Goal: Information Seeking & Learning: Check status

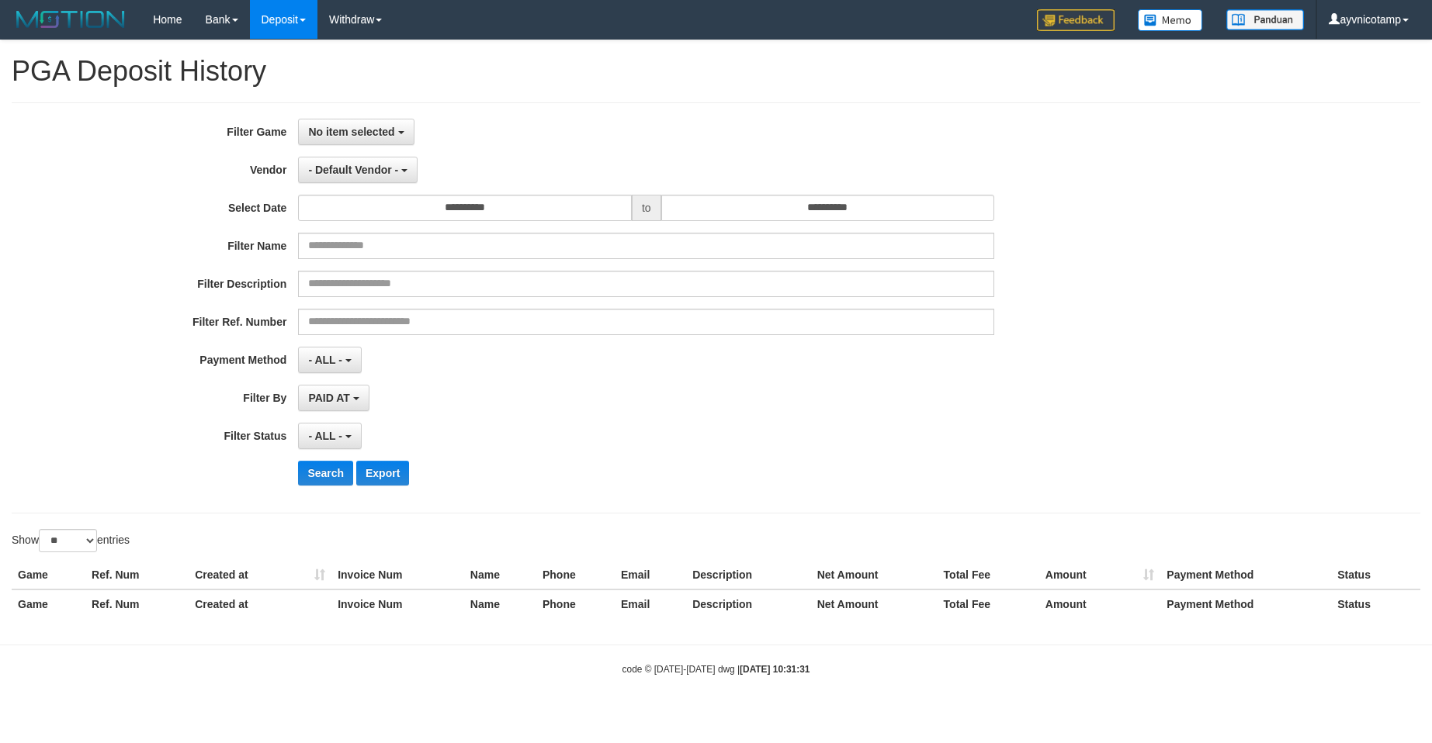
select select "**********"
select select "*"
select select "**"
click at [571, 115] on div "**********" at bounding box center [716, 307] width 1408 height 411
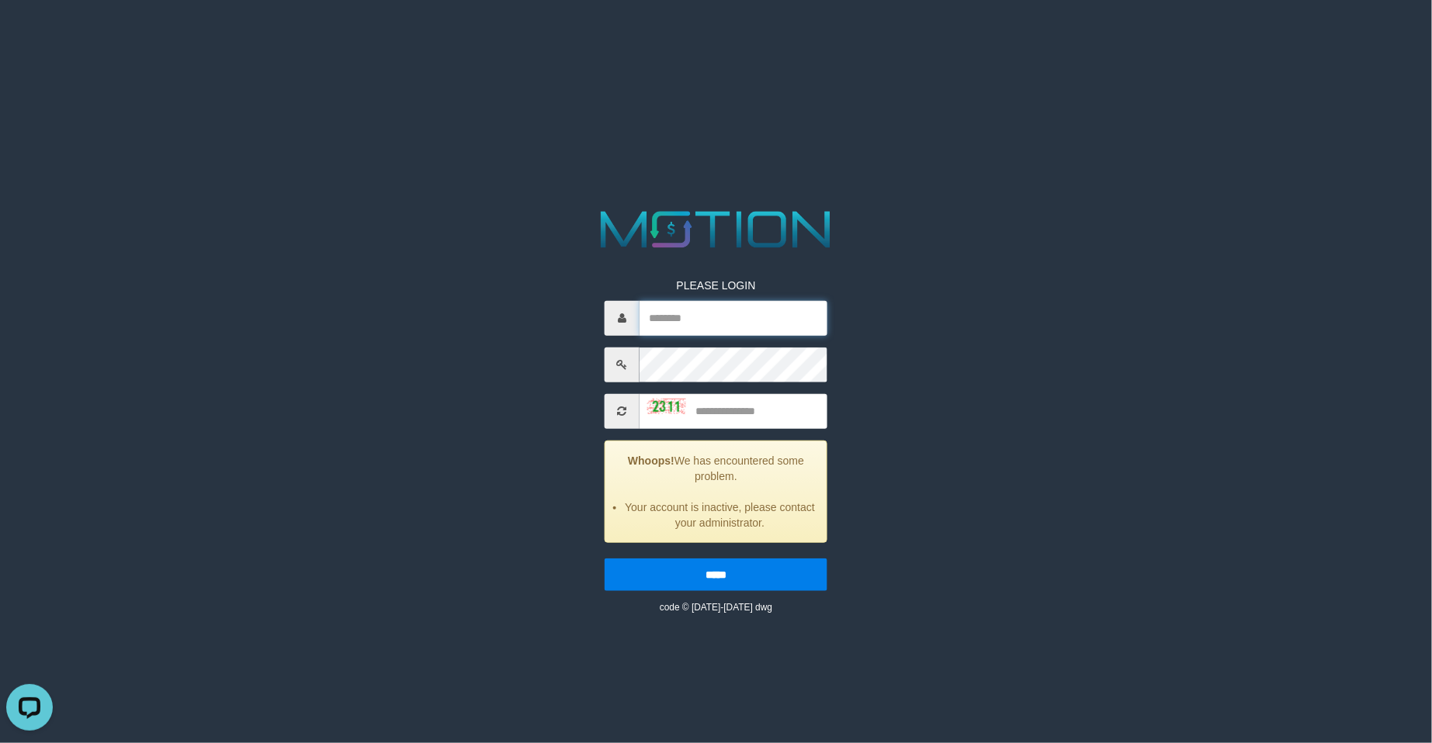
click at [717, 308] on input "text" at bounding box center [733, 317] width 188 height 35
type input "**********"
type input "****"
click at [604, 558] on input "*****" at bounding box center [715, 574] width 223 height 33
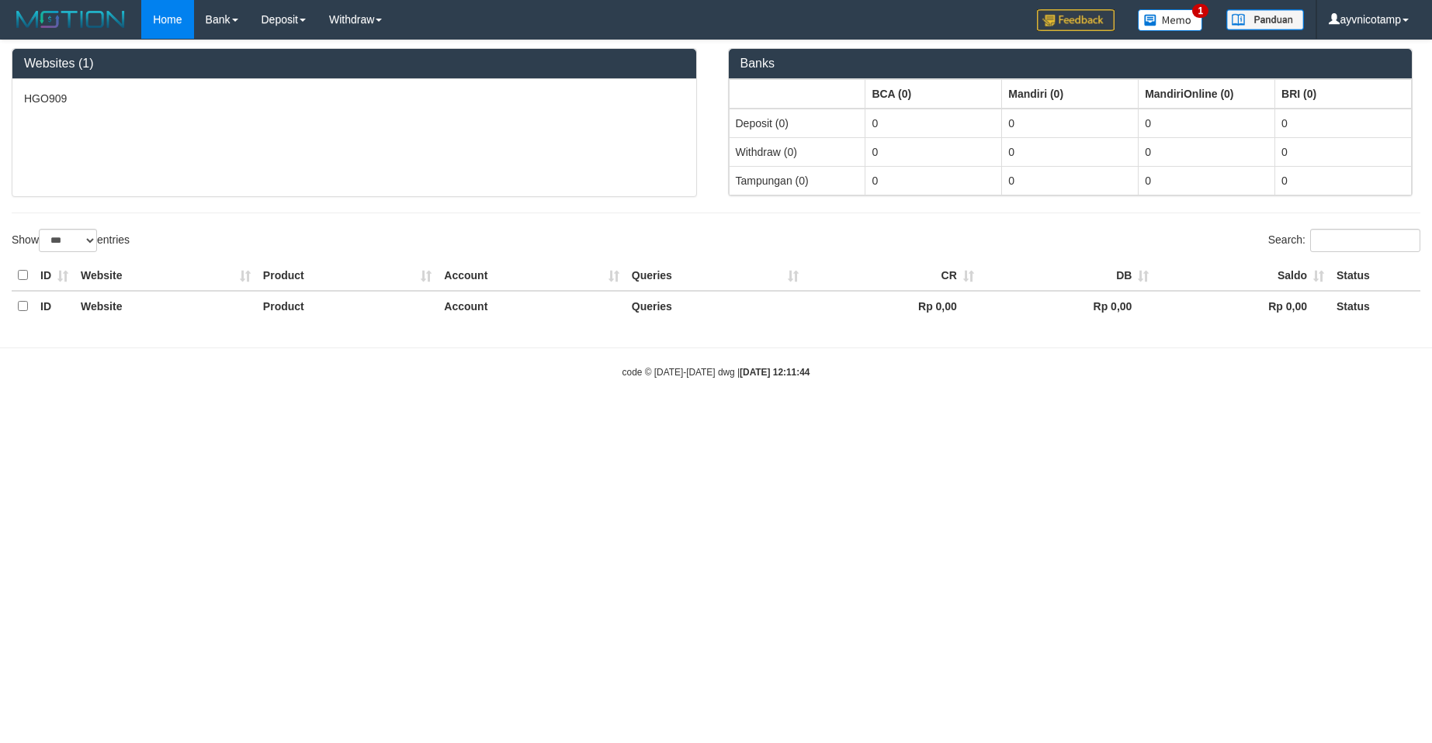
select select "***"
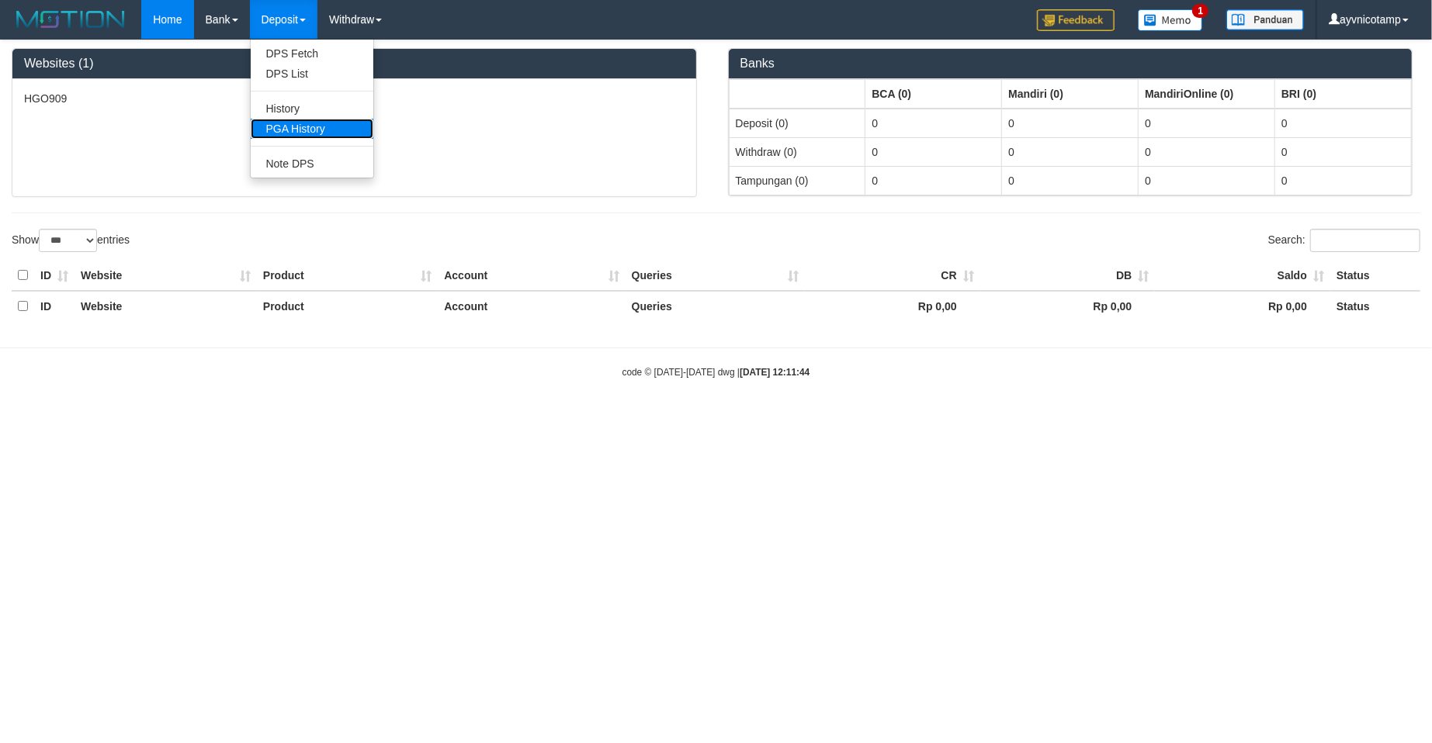
click at [280, 128] on link "PGA History" at bounding box center [312, 129] width 123 height 20
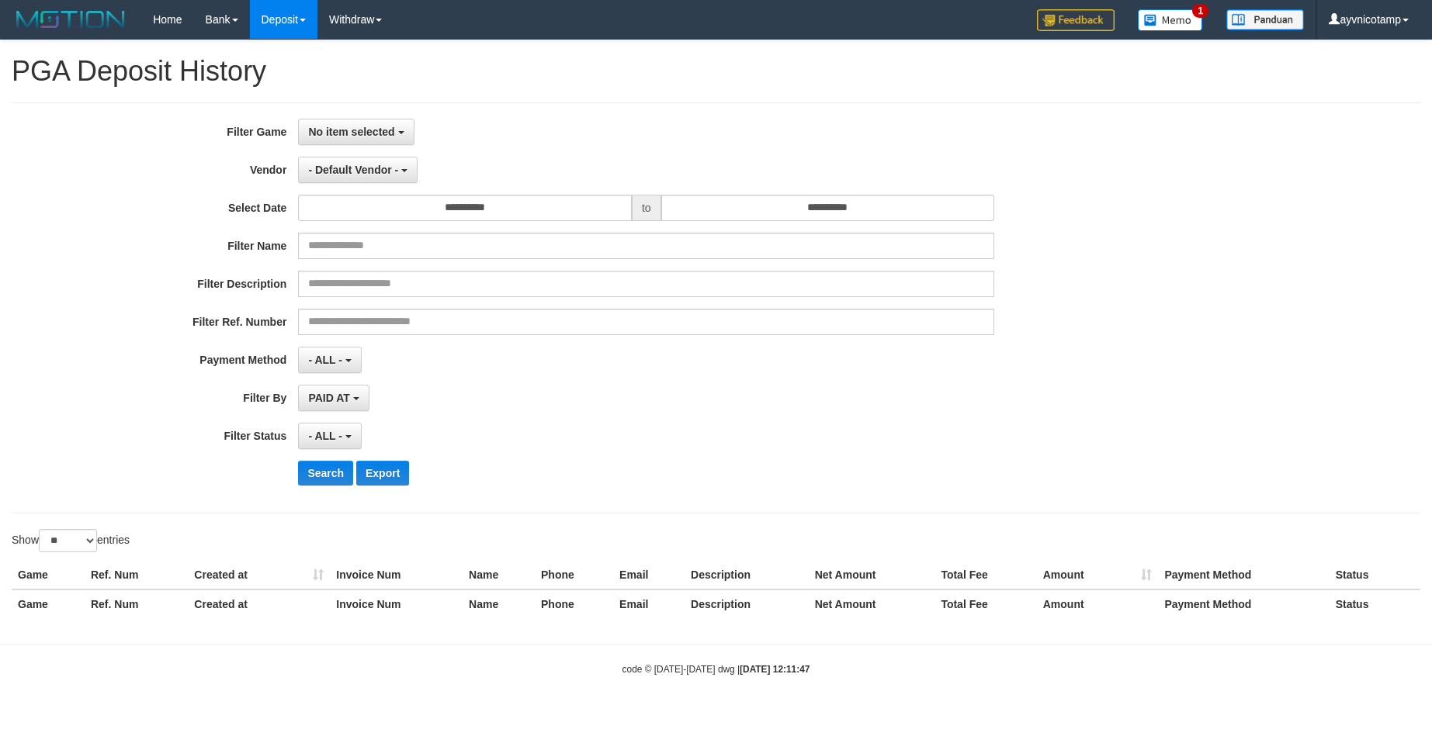
select select
select select "**"
drag, startPoint x: 1081, startPoint y: 196, endPoint x: 1096, endPoint y: 200, distance: 16.2
click at [1082, 196] on div "**********" at bounding box center [596, 208] width 1193 height 26
click at [62, 270] on div "**********" at bounding box center [596, 308] width 1193 height 379
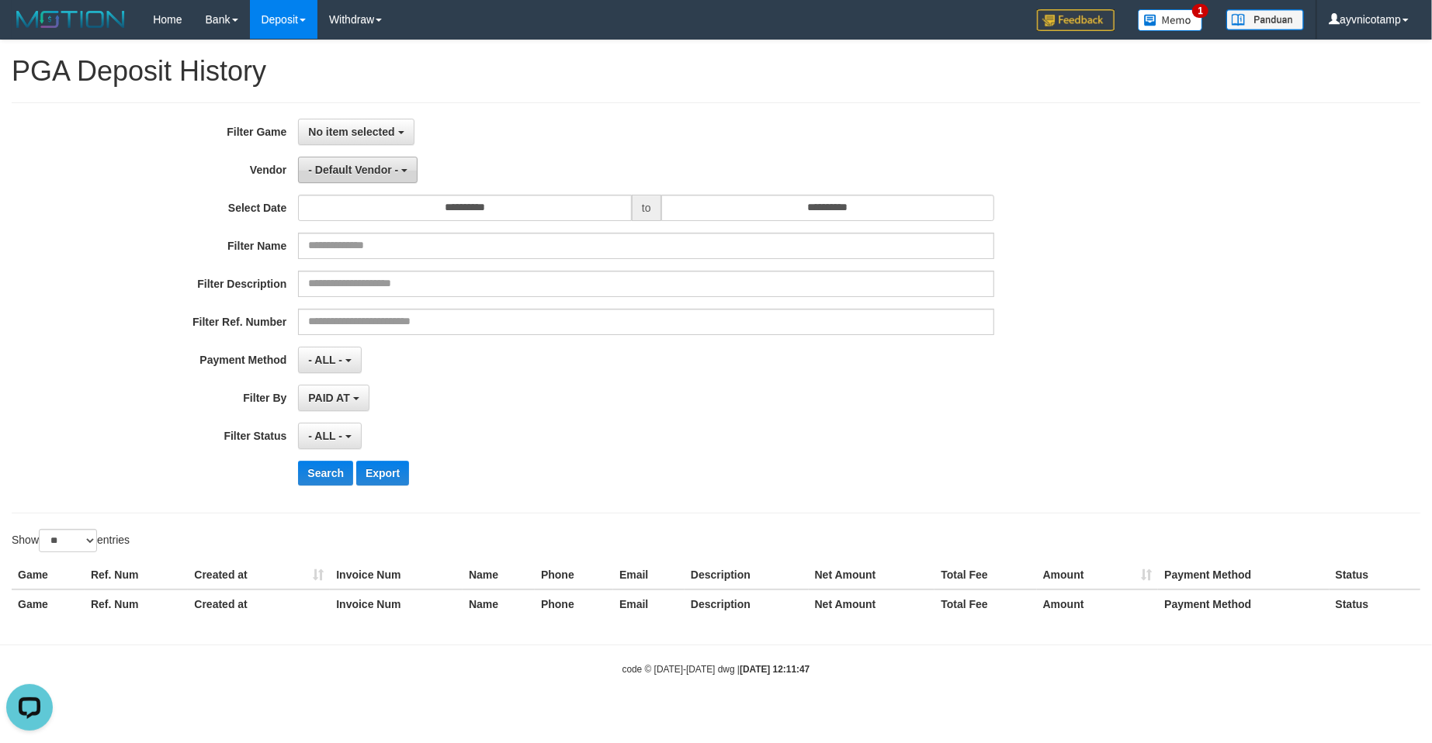
click at [324, 166] on span "- Default Vendor -" at bounding box center [353, 170] width 90 height 12
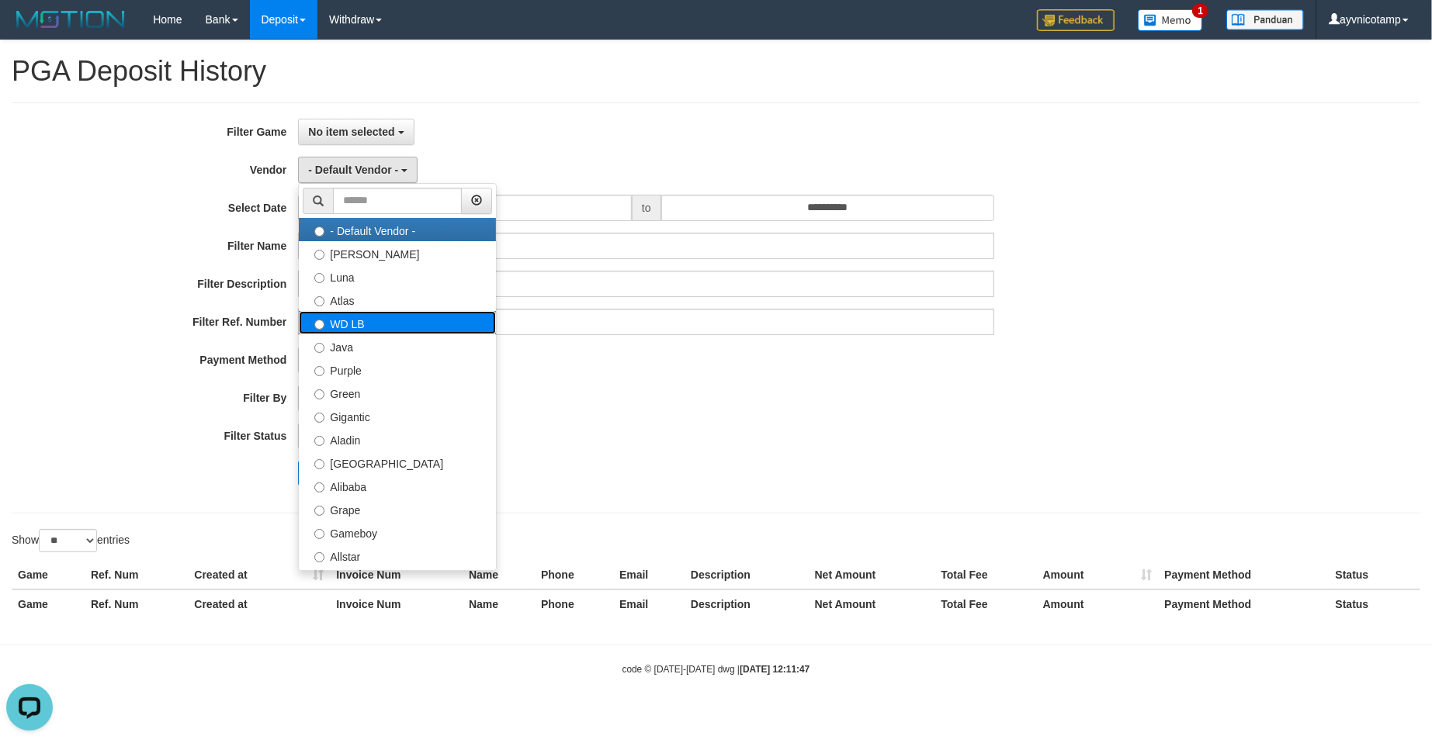
click at [332, 334] on label "WD LB" at bounding box center [397, 322] width 197 height 23
select select "**********"
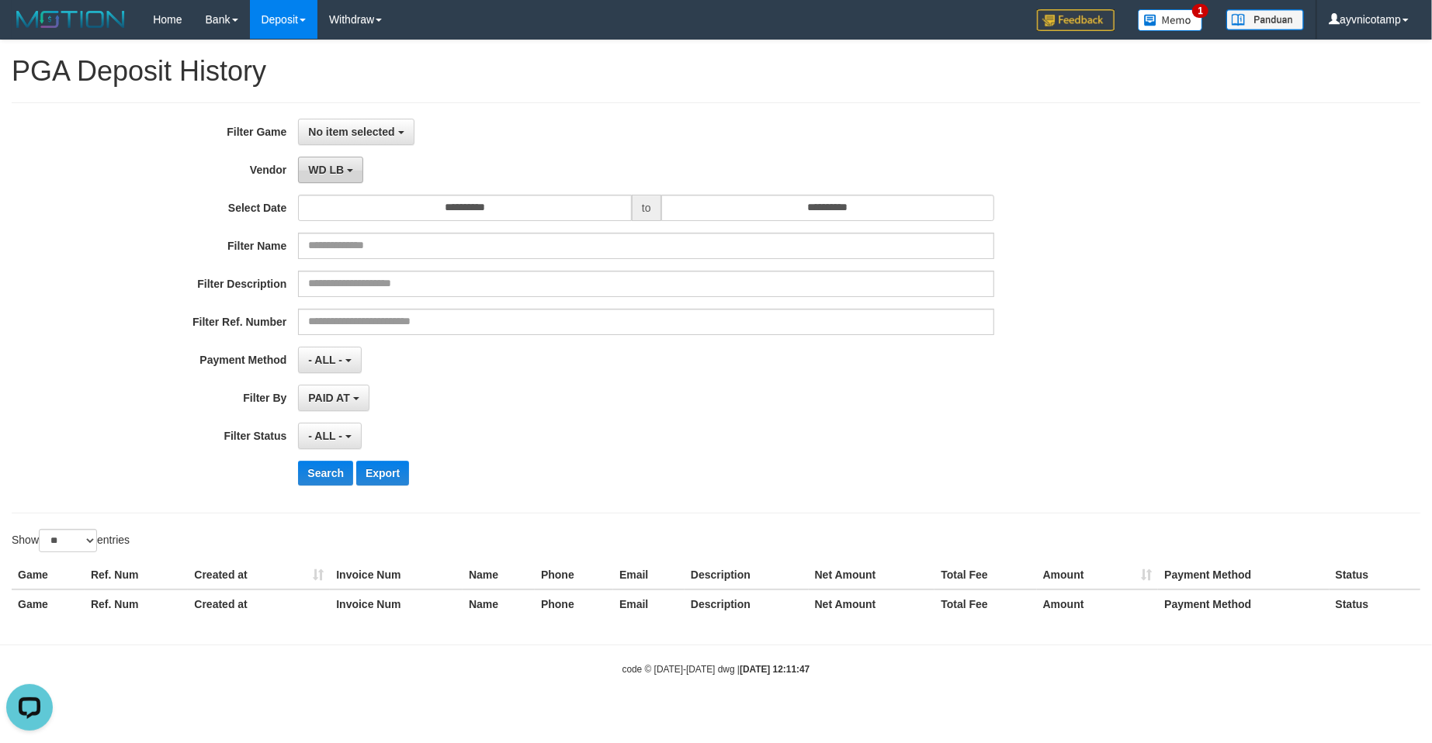
click at [341, 175] on span "WD LB" at bounding box center [326, 170] width 36 height 12
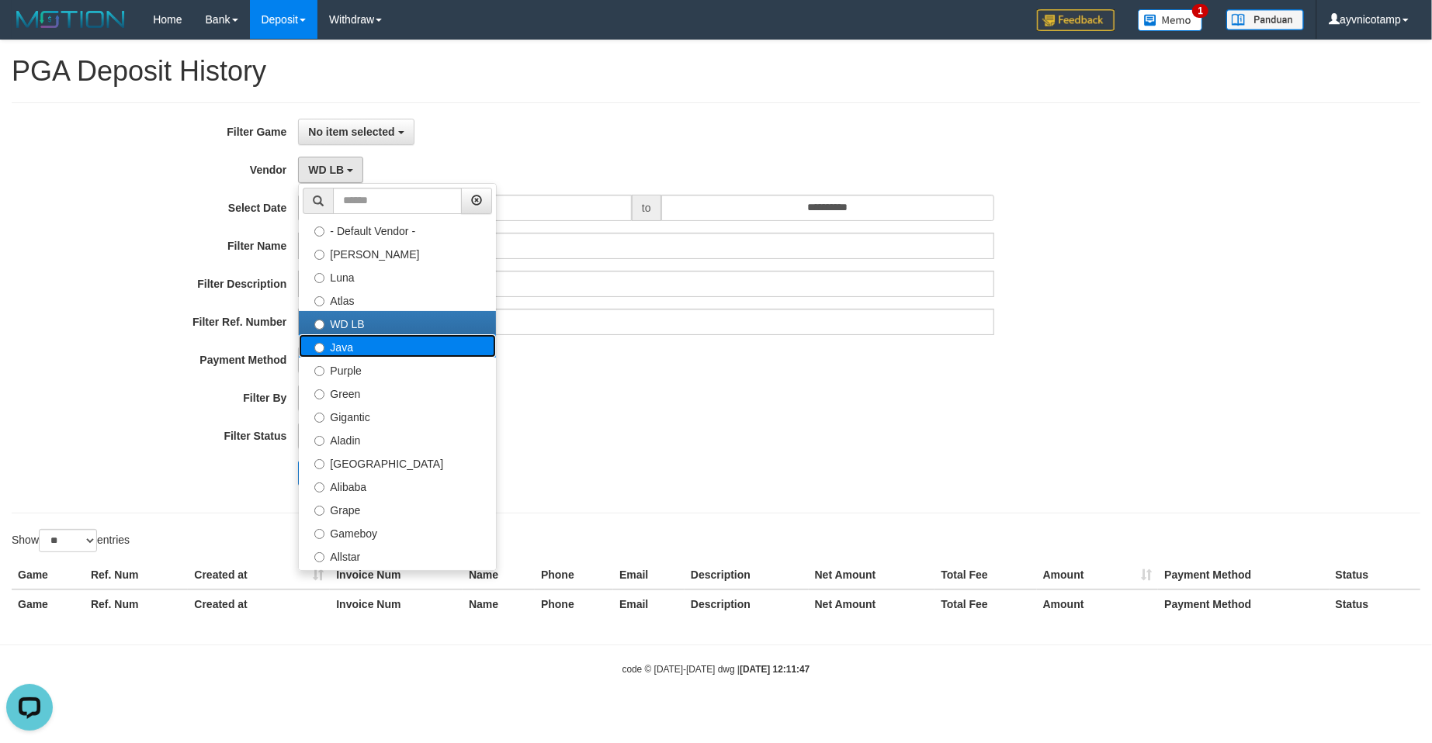
click at [333, 348] on label "Java" at bounding box center [397, 345] width 197 height 23
select select "**********"
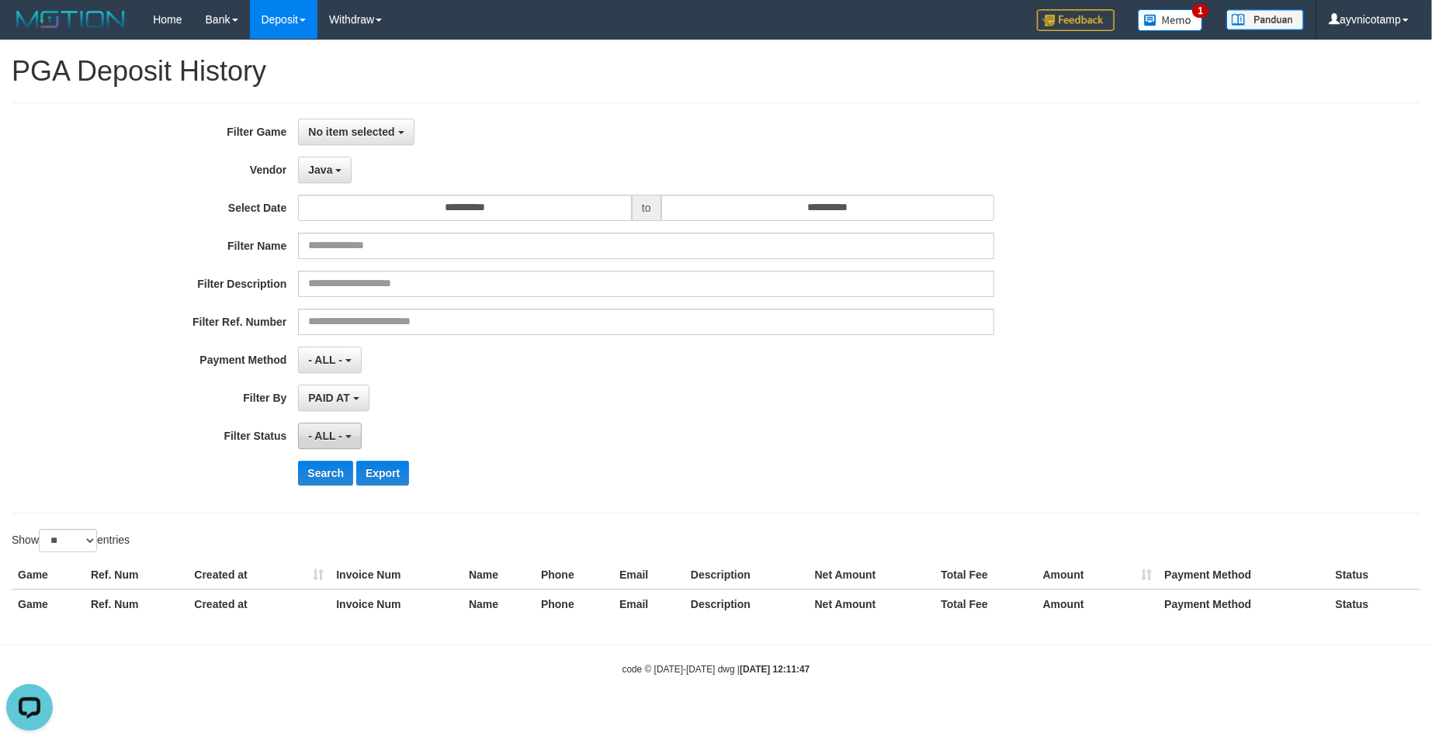
click at [321, 435] on span "- ALL -" at bounding box center [325, 436] width 34 height 12
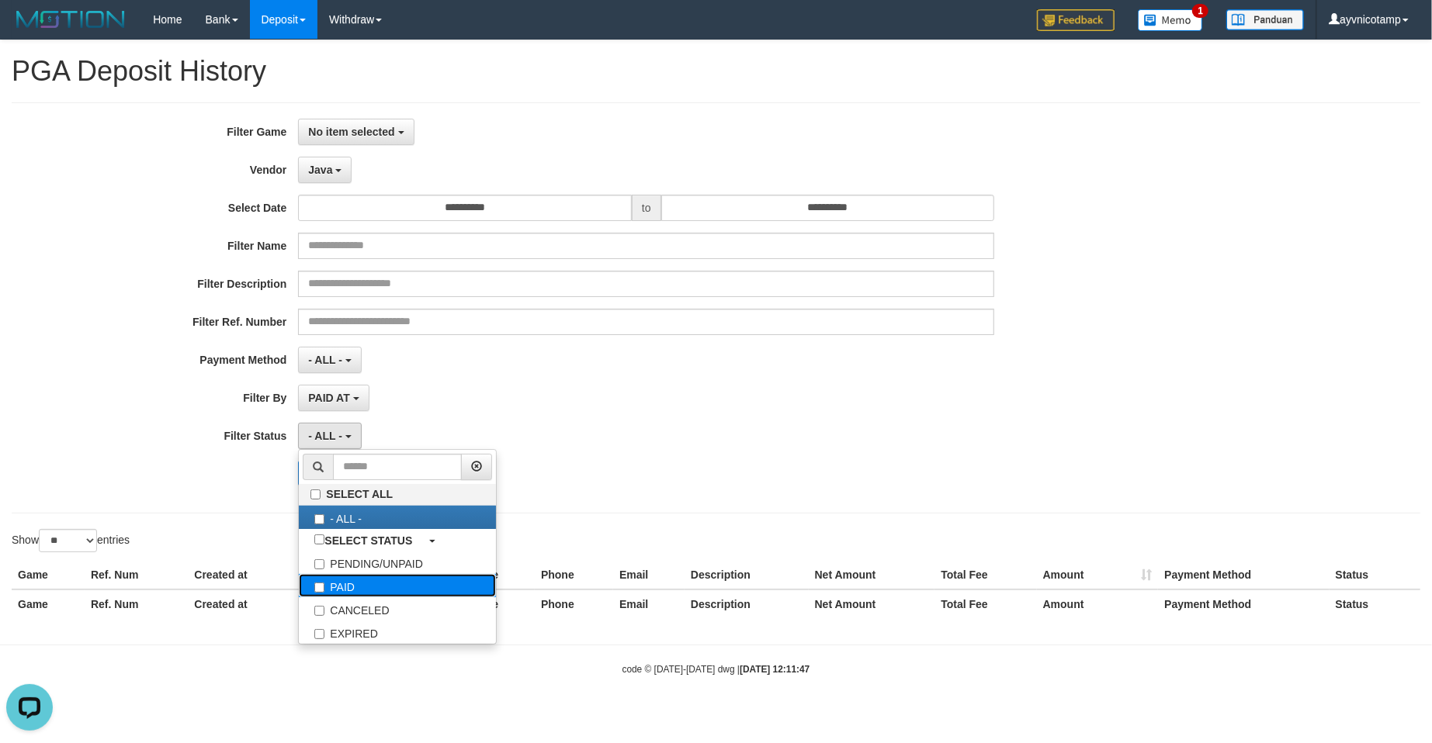
click at [333, 585] on label "PAID" at bounding box center [397, 585] width 197 height 23
select select "*"
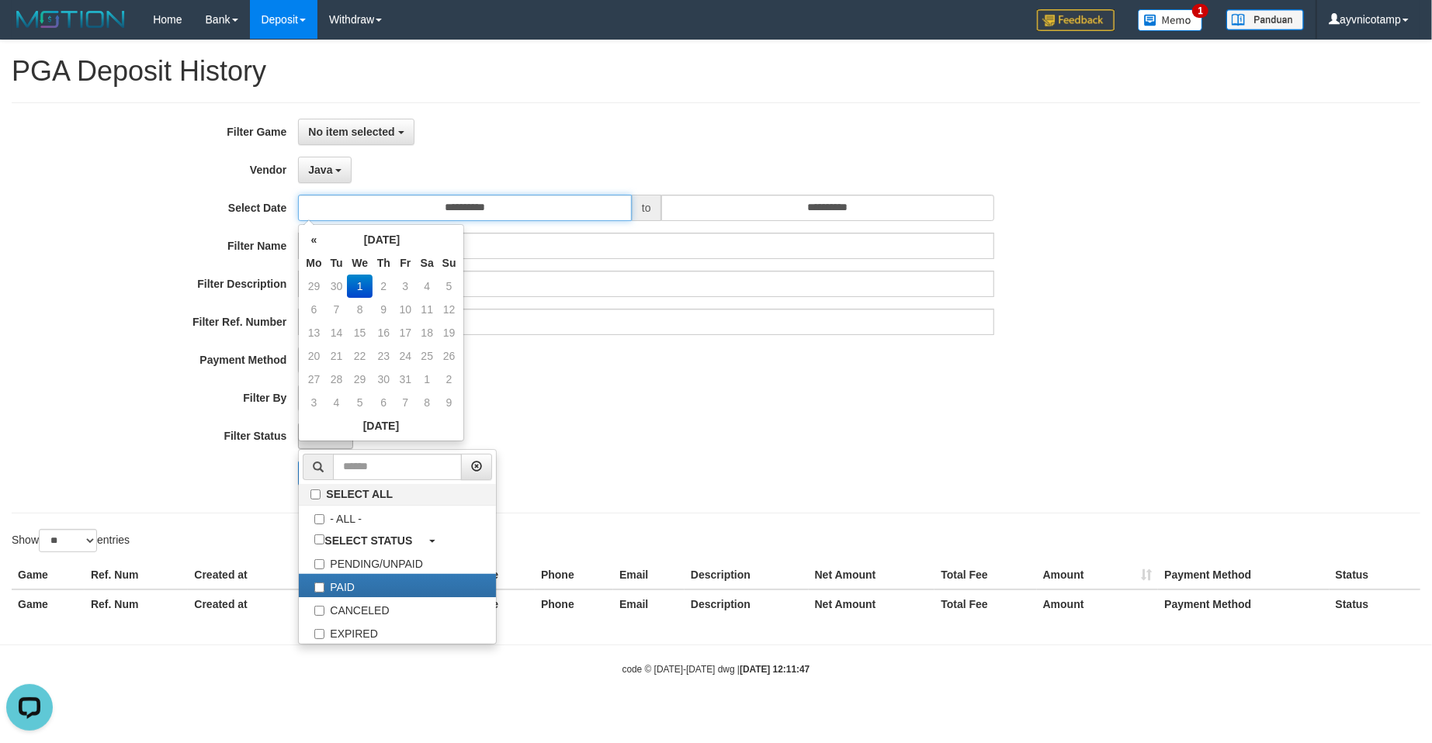
click at [447, 206] on input "**********" at bounding box center [465, 208] width 334 height 26
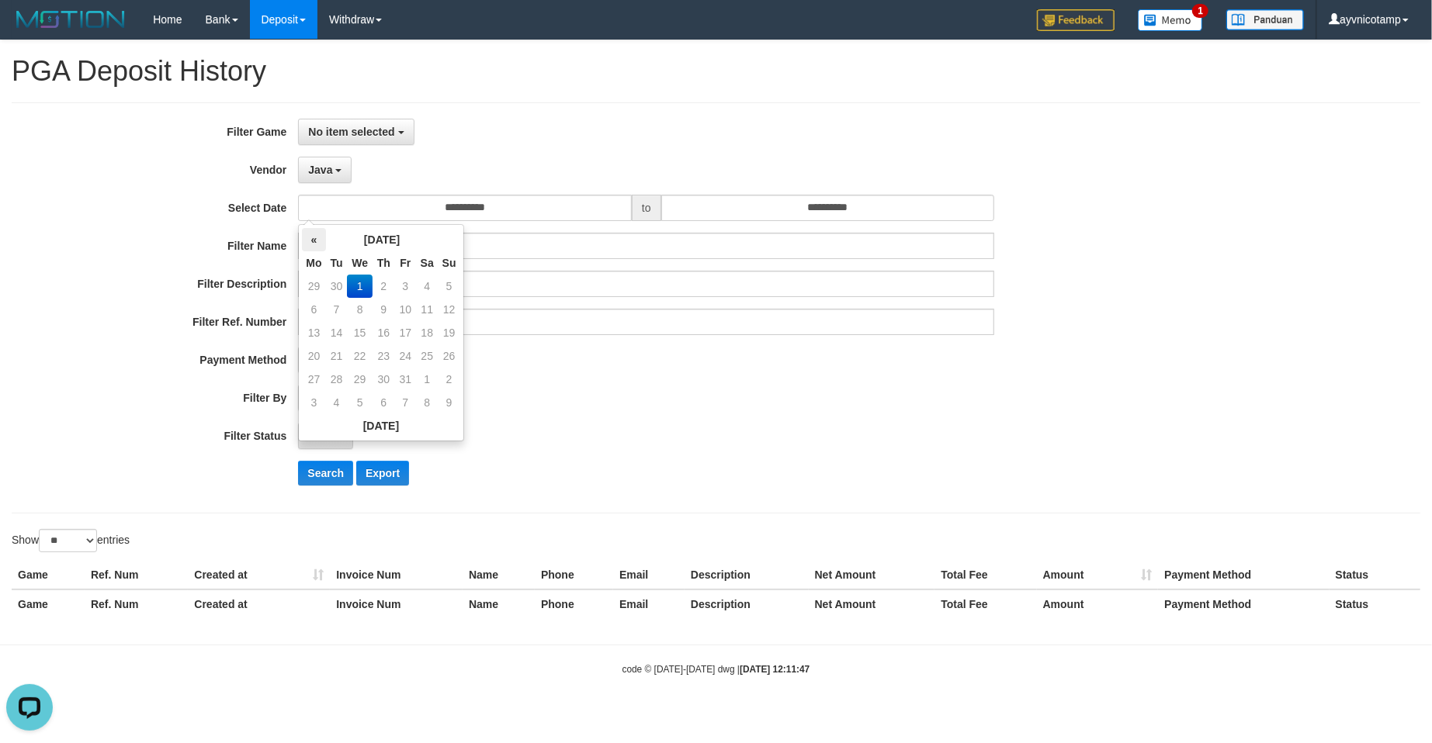
click at [318, 249] on th "«" at bounding box center [313, 239] width 23 height 23
click at [310, 397] on td "29" at bounding box center [313, 402] width 23 height 23
type input "**********"
click at [802, 220] on input "**********" at bounding box center [828, 208] width 334 height 26
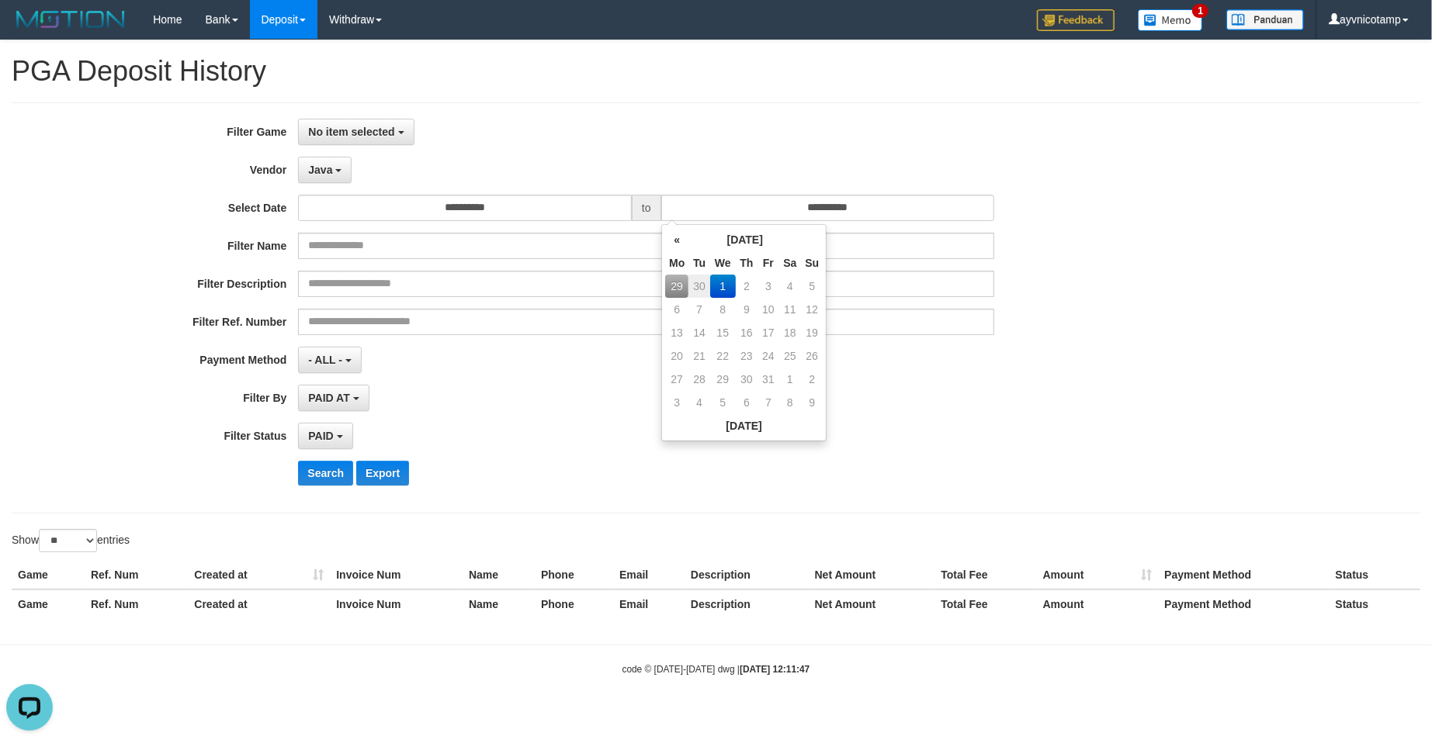
click at [677, 283] on td "29" at bounding box center [676, 286] width 23 height 23
type input "**********"
drag, startPoint x: 566, startPoint y: 488, endPoint x: 560, endPoint y: 469, distance: 19.6
click at [563, 476] on div "Search Export" at bounding box center [745, 473] width 895 height 25
click at [339, 126] on span "No item selected" at bounding box center [351, 132] width 86 height 12
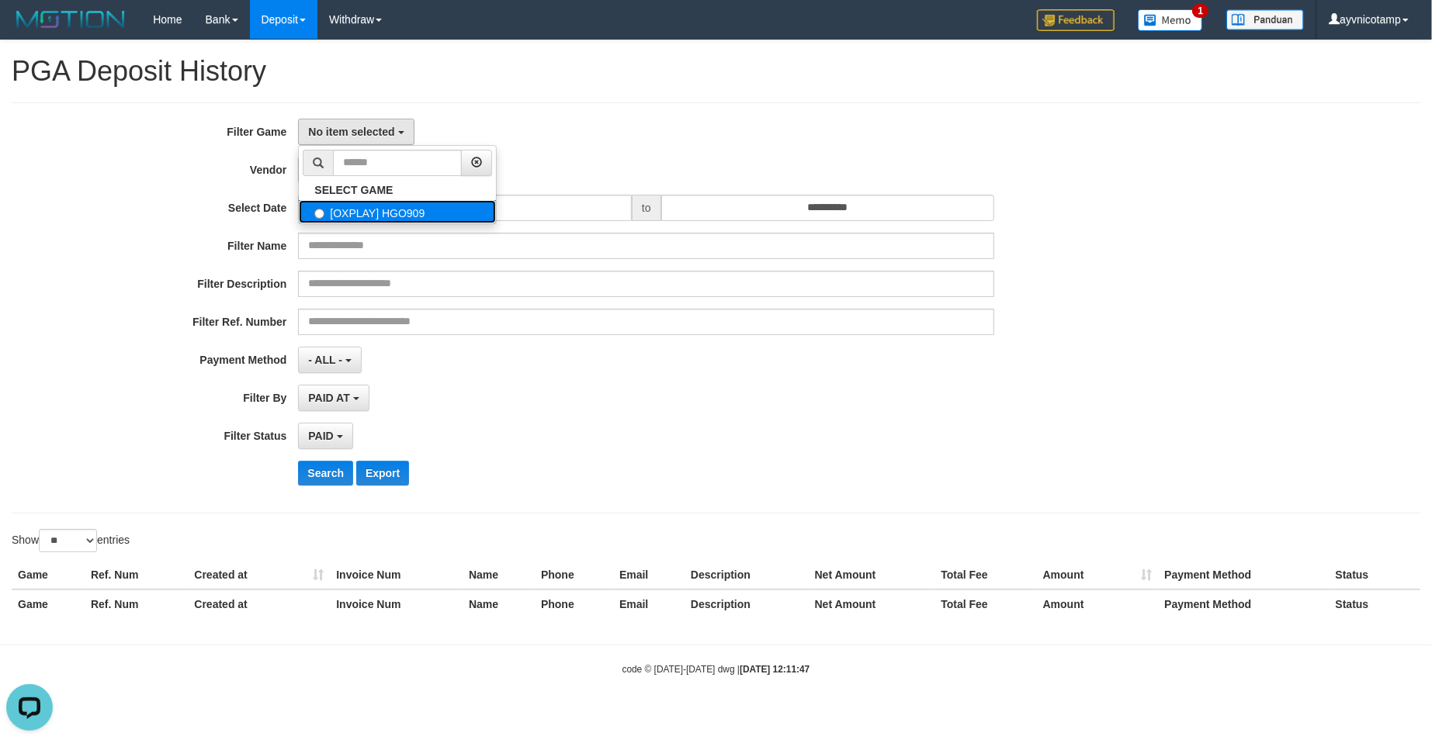
click at [357, 221] on label "[OXPLAY] HGO909" at bounding box center [397, 211] width 197 height 23
select select "***"
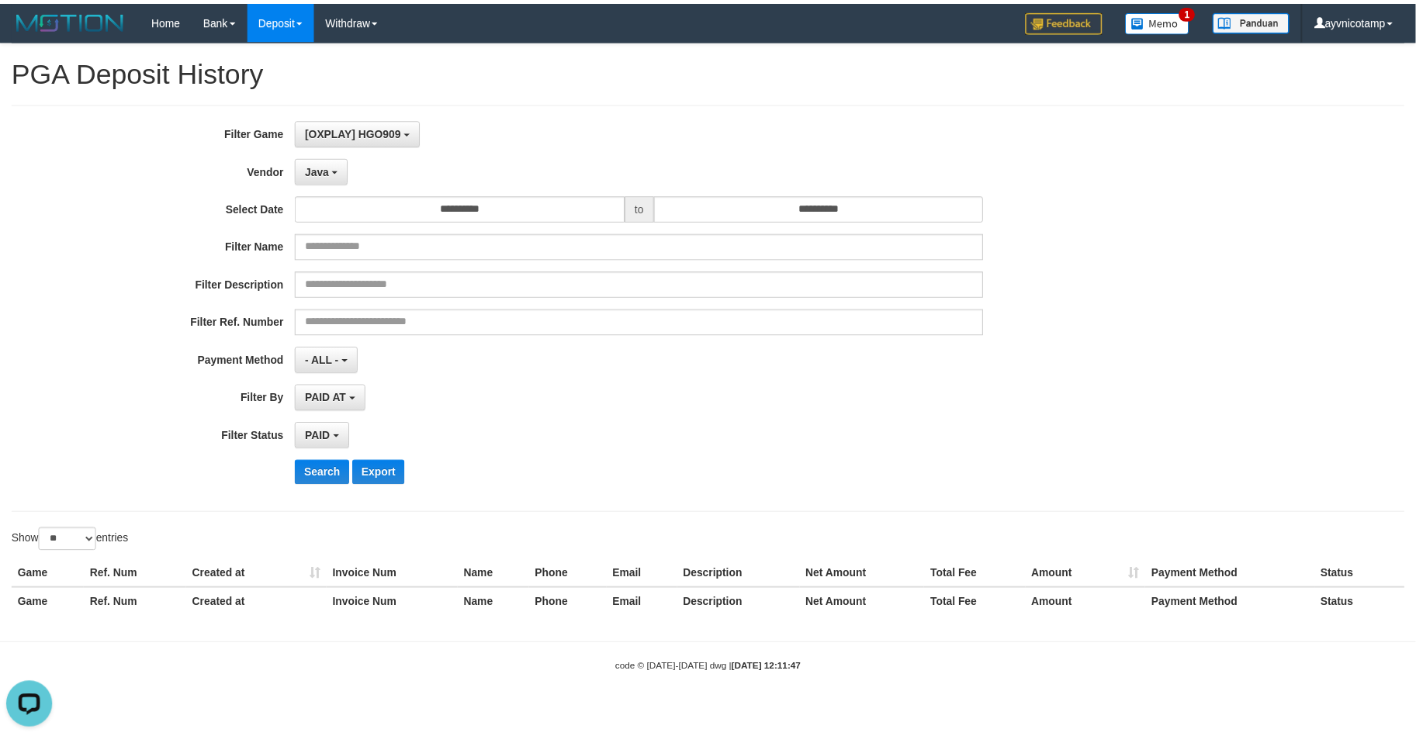
scroll to position [13, 0]
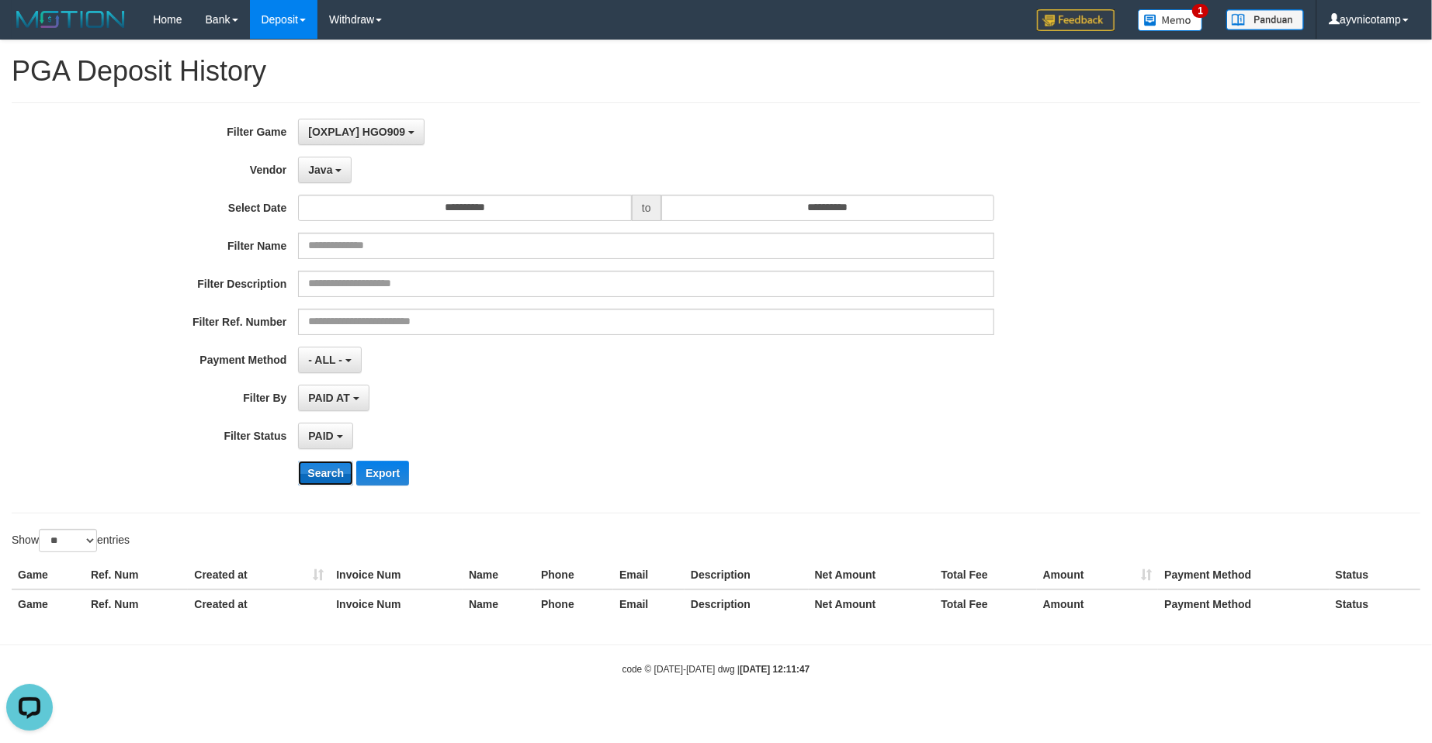
click at [324, 473] on button "Search" at bounding box center [325, 473] width 55 height 25
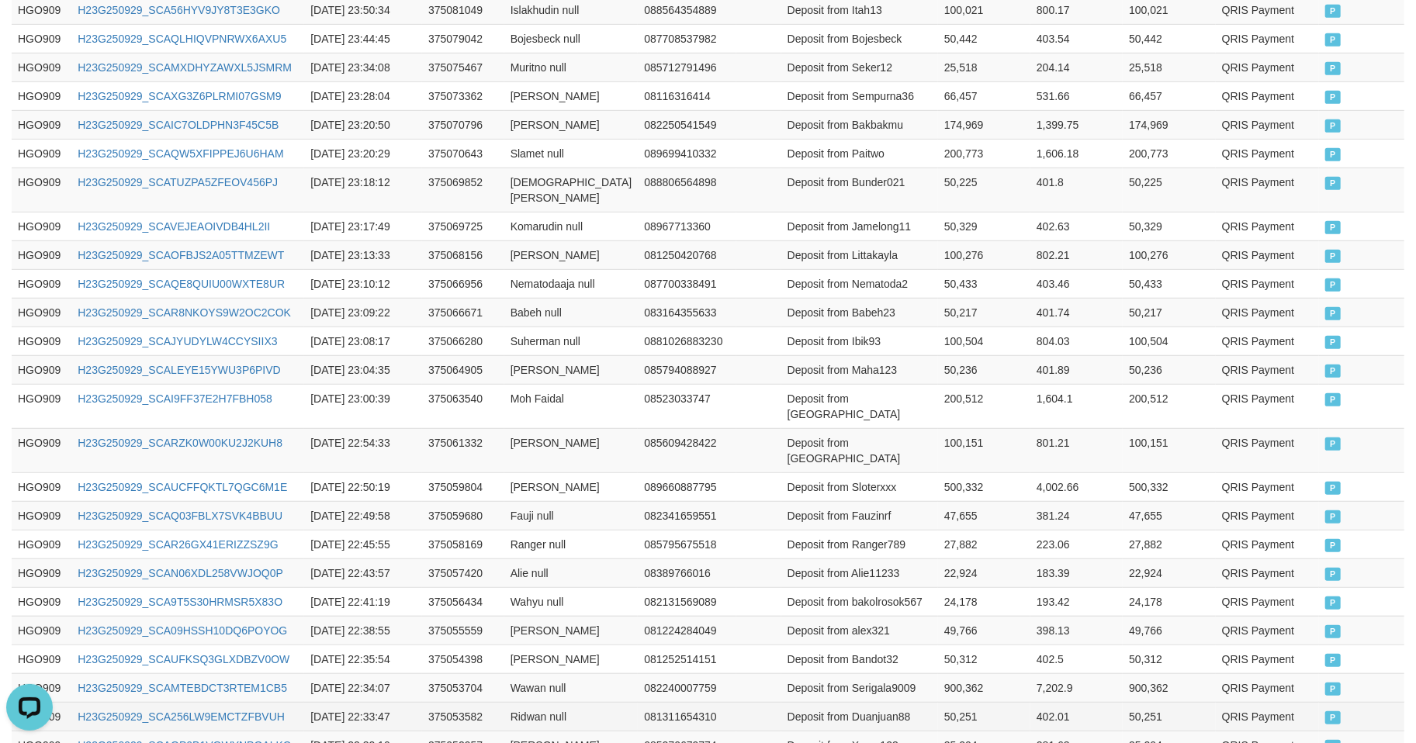
scroll to position [726, 0]
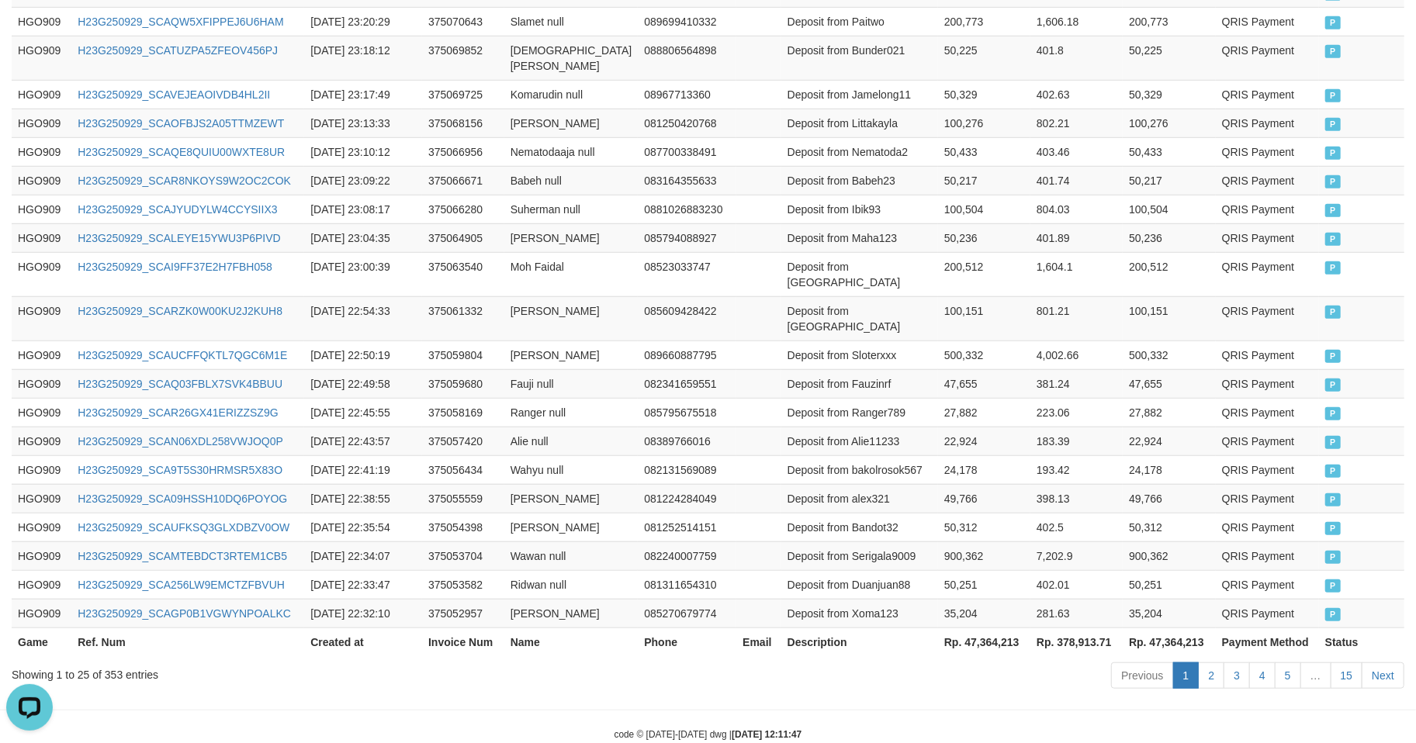
click at [970, 628] on th "Rp. 47,364,213" at bounding box center [984, 642] width 92 height 29
click at [973, 628] on th "Rp. 47,364,213" at bounding box center [984, 642] width 92 height 29
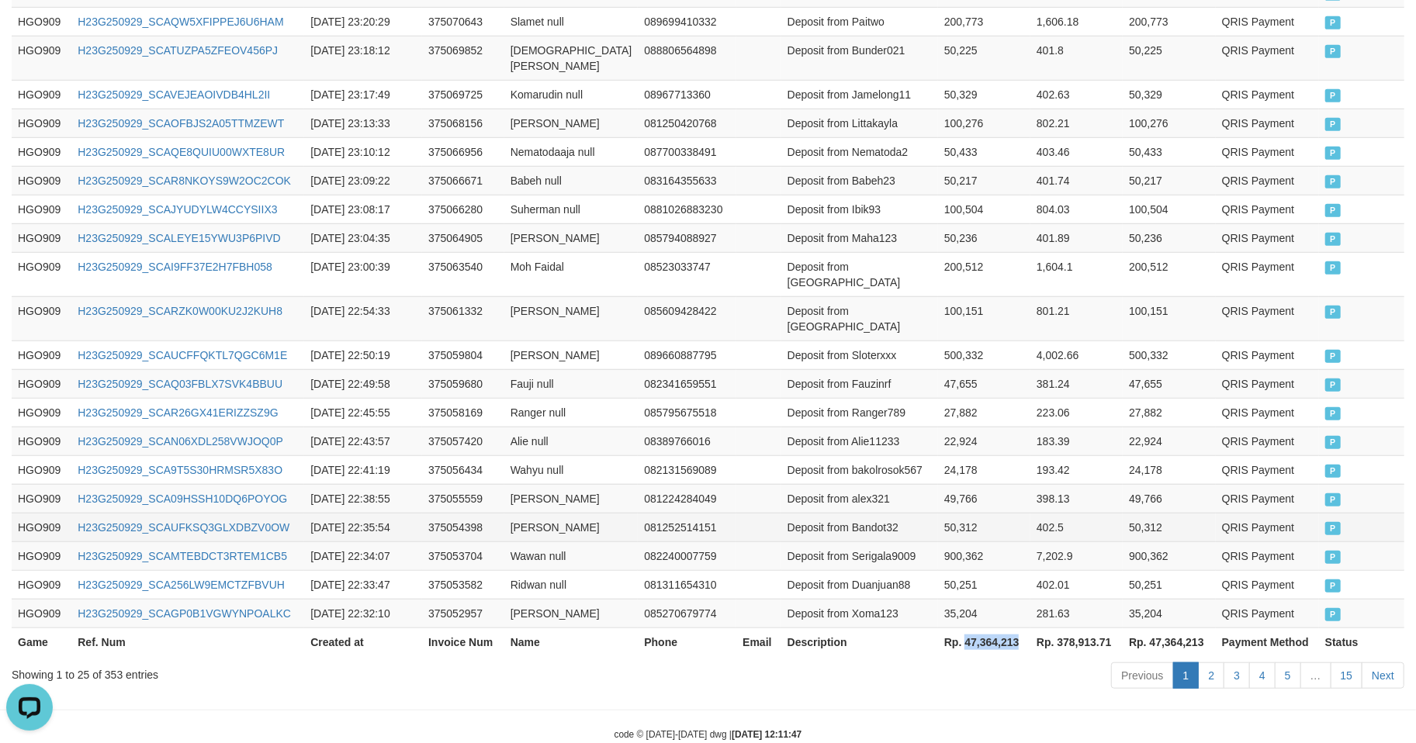
copy th "47,364,213"
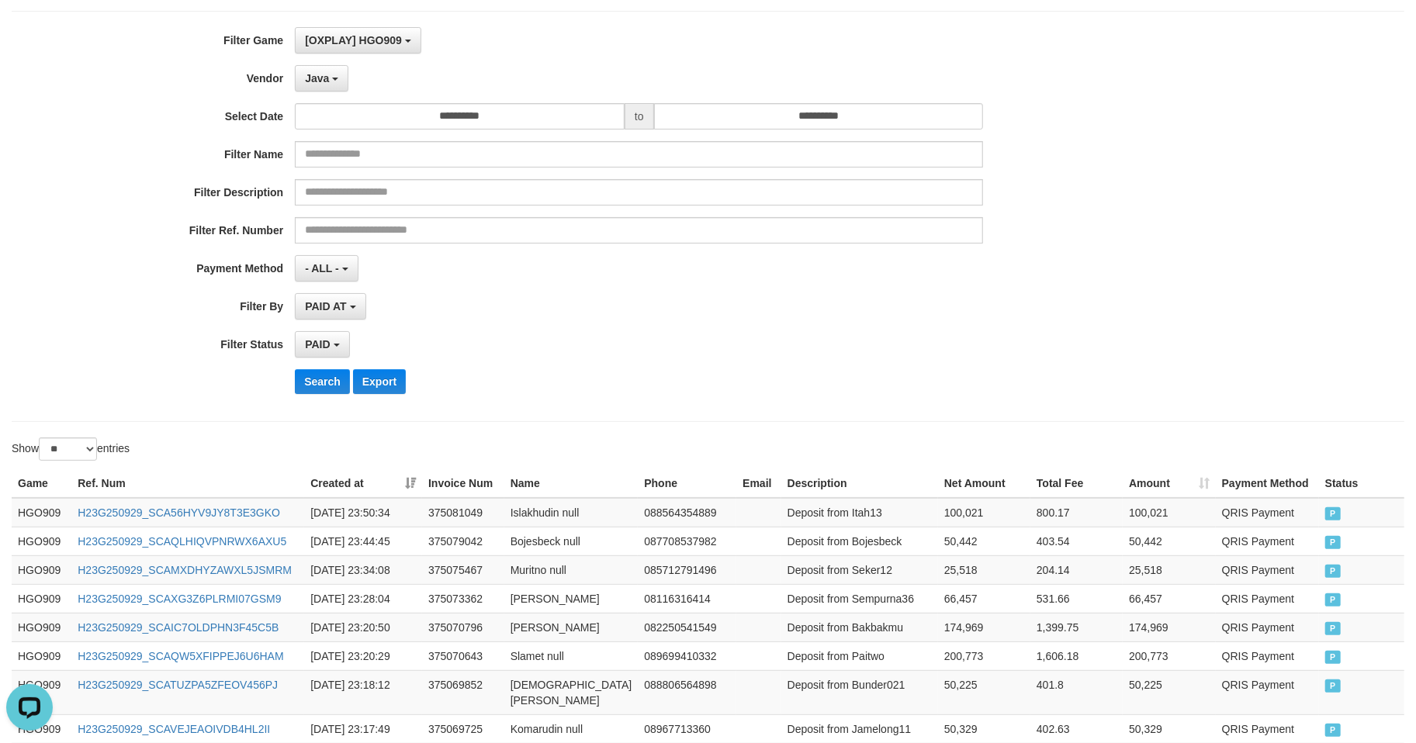
scroll to position [0, 0]
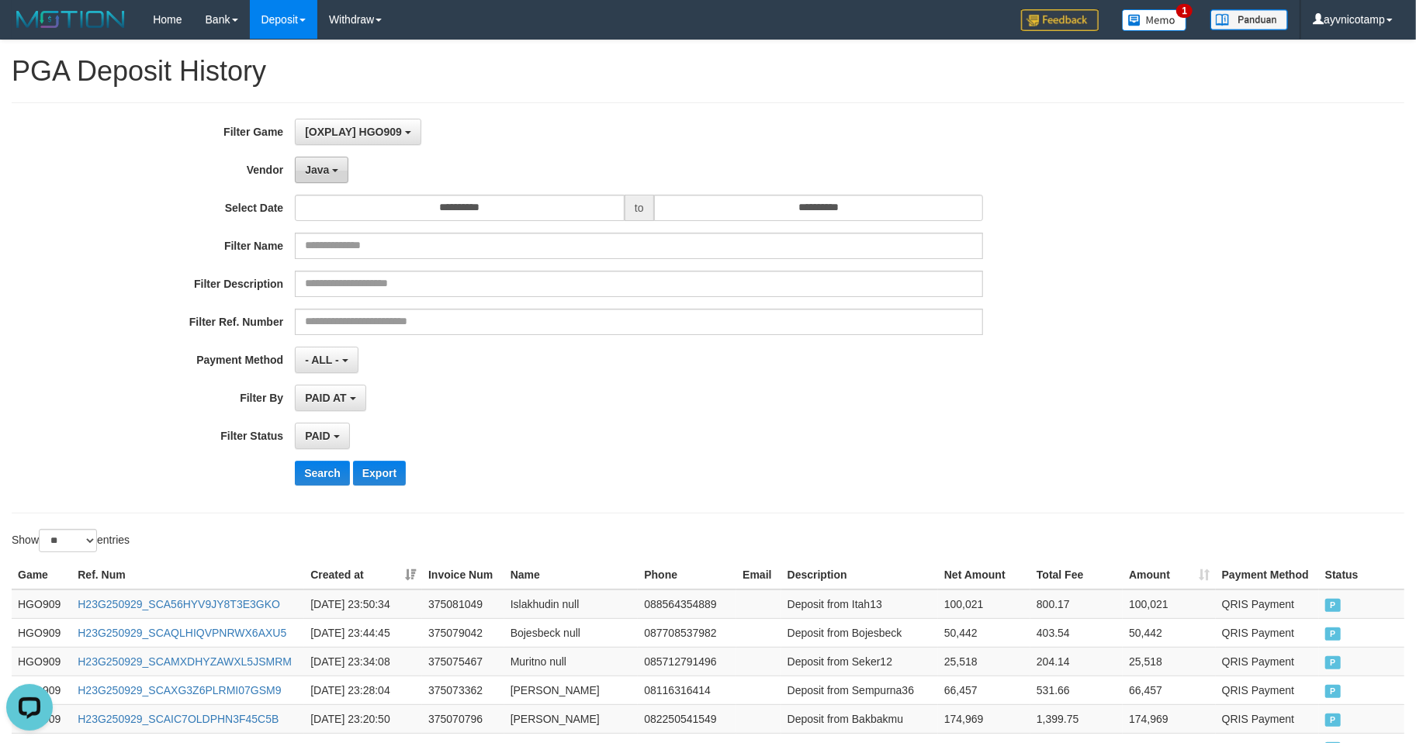
click at [317, 171] on span "Java" at bounding box center [317, 170] width 24 height 12
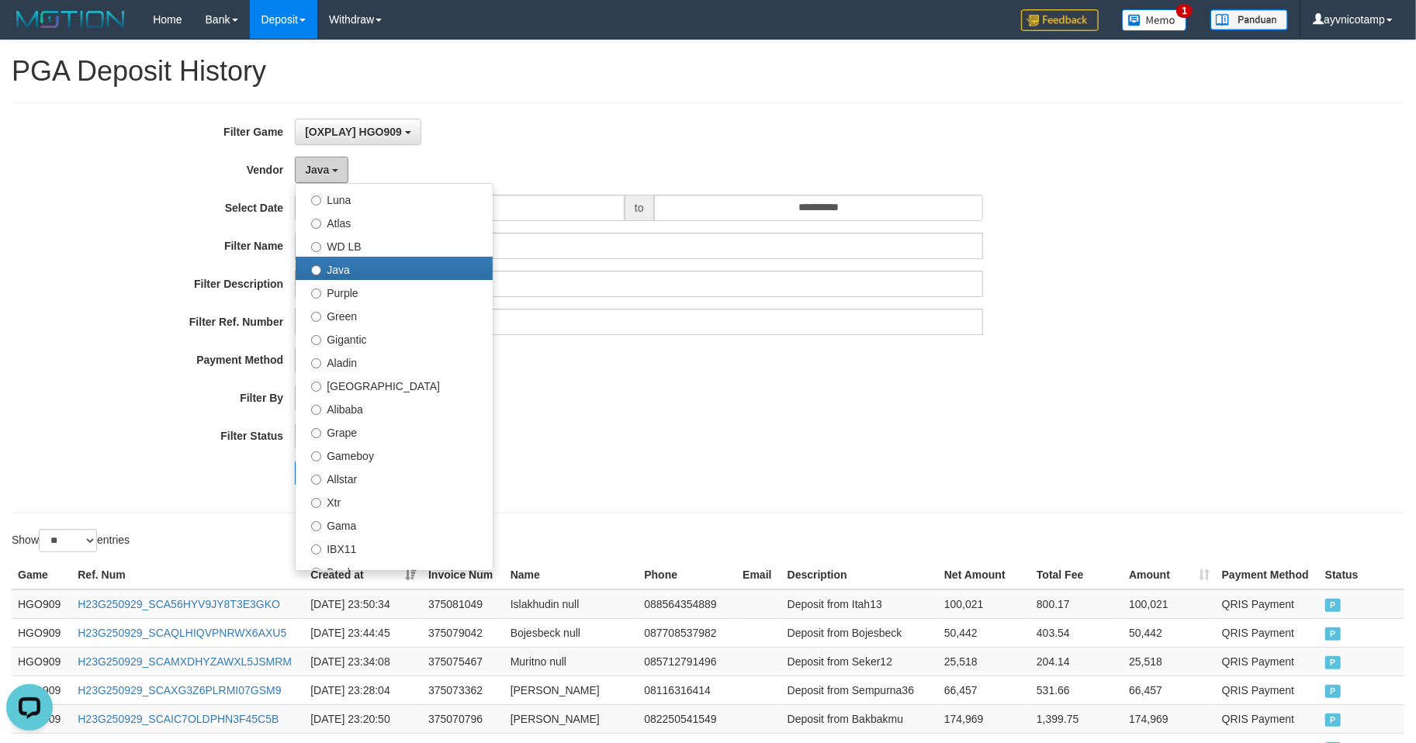
scroll to position [137, 0]
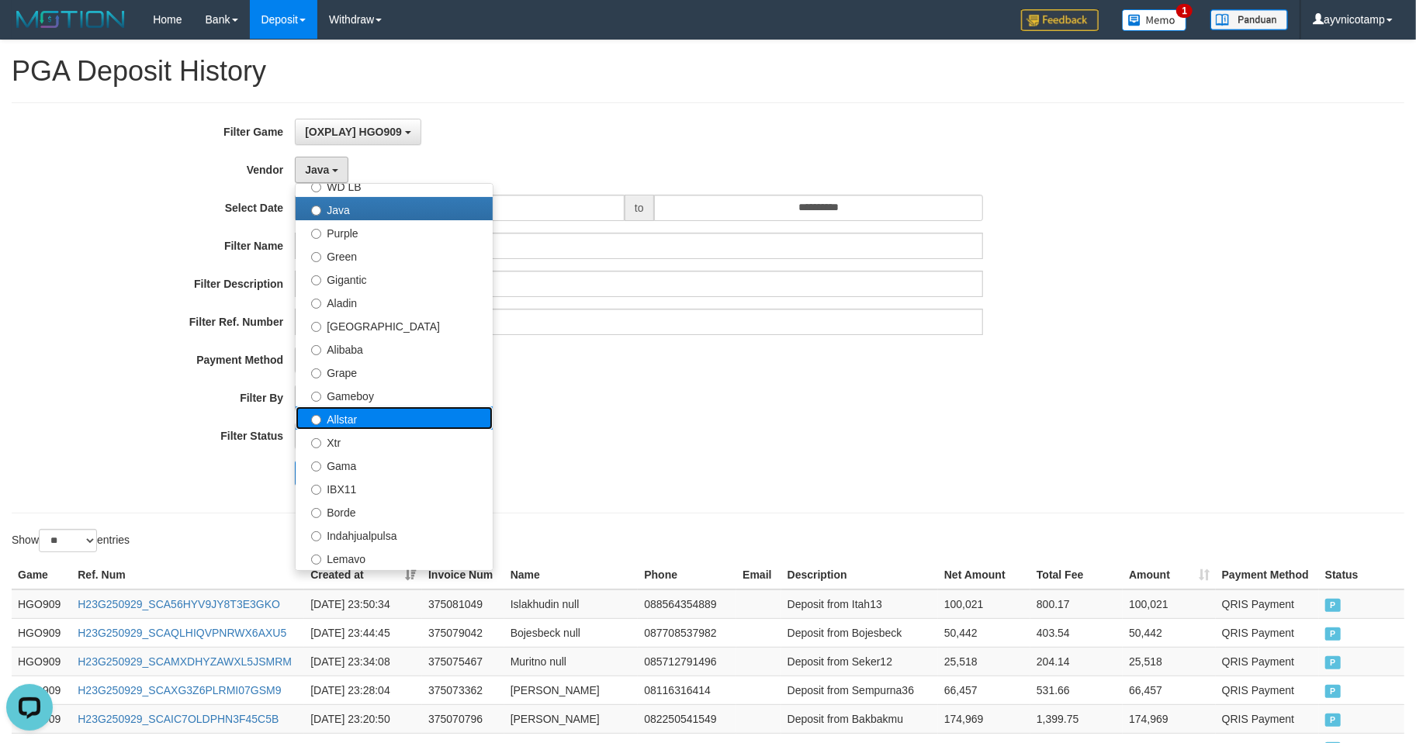
click at [355, 411] on label "Allstar" at bounding box center [394, 418] width 197 height 23
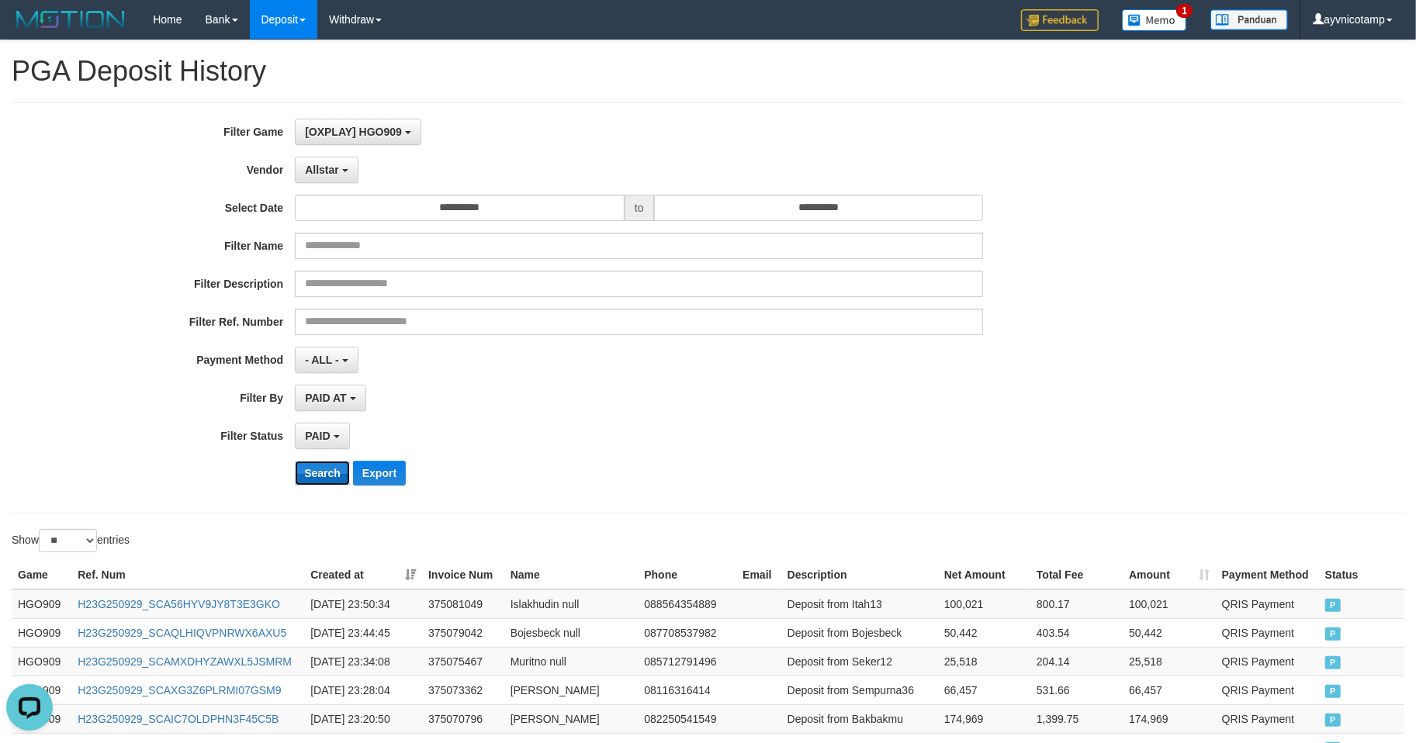
click at [320, 486] on button "Search" at bounding box center [322, 473] width 55 height 25
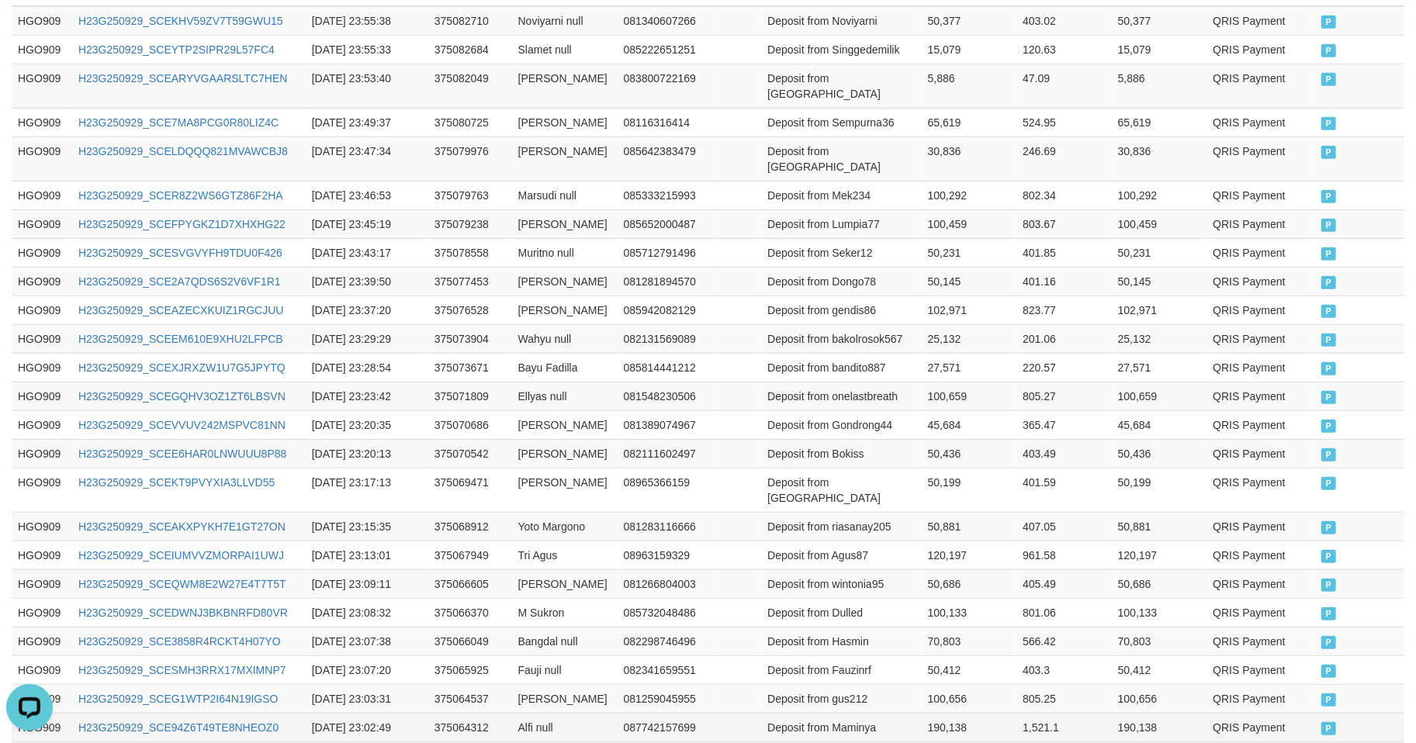
scroll to position [726, 0]
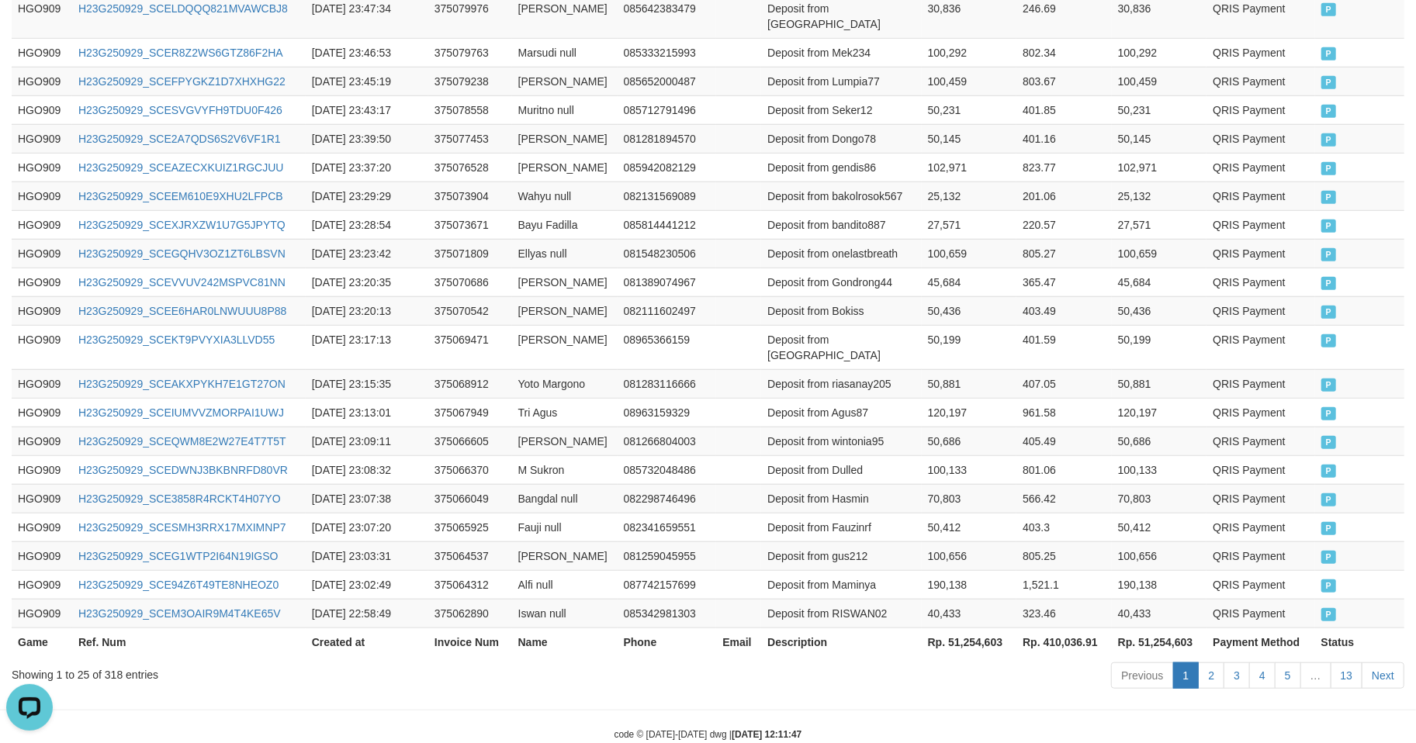
click at [959, 628] on th "Rp. 51,254,603" at bounding box center [969, 642] width 95 height 29
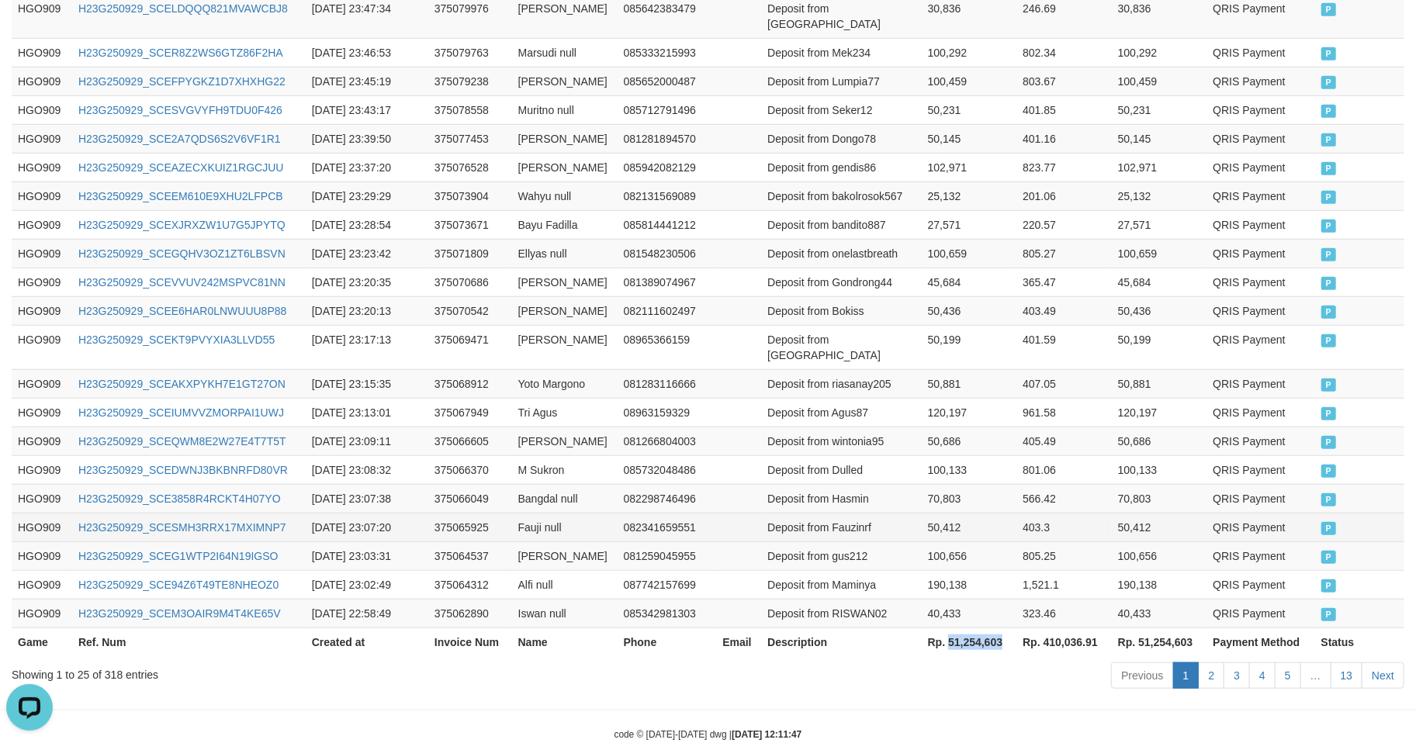
copy th "51,254,603"
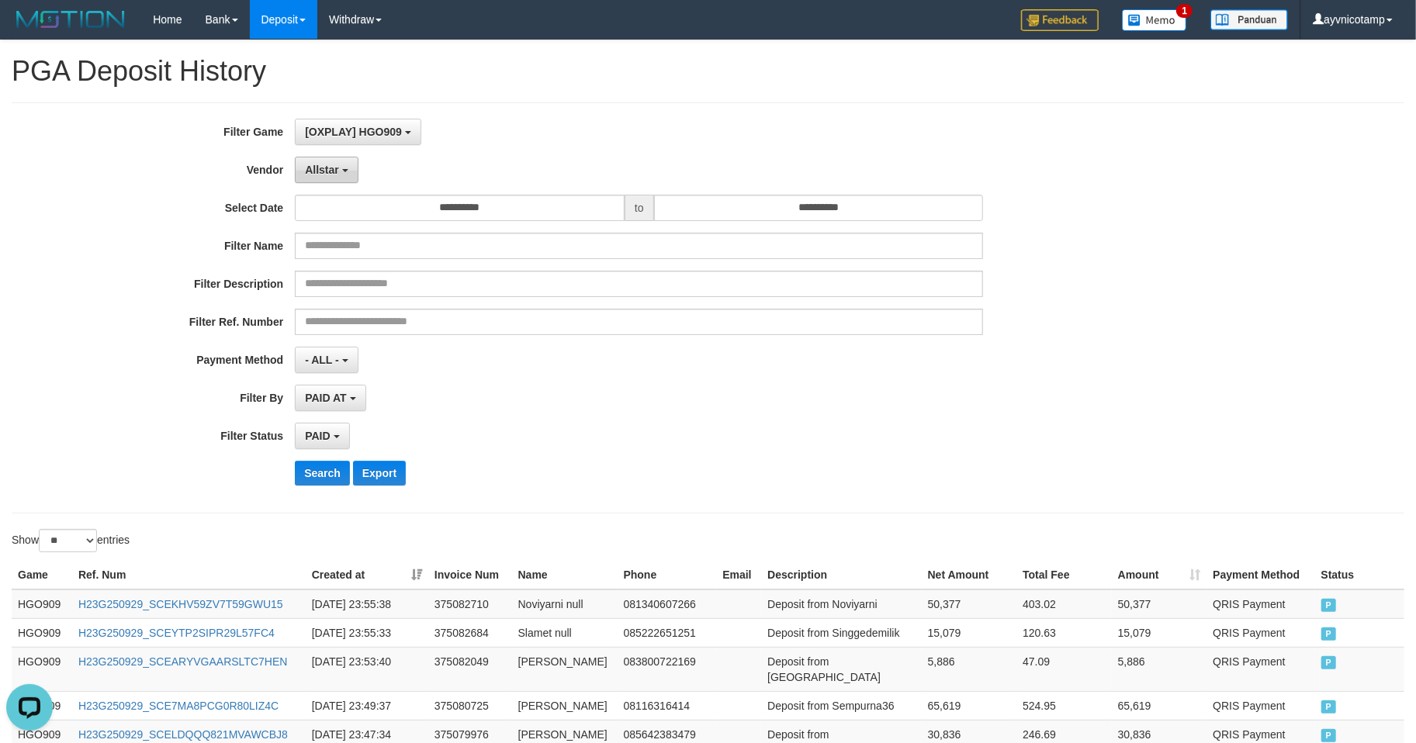
click at [332, 175] on span "Allstar" at bounding box center [322, 170] width 34 height 12
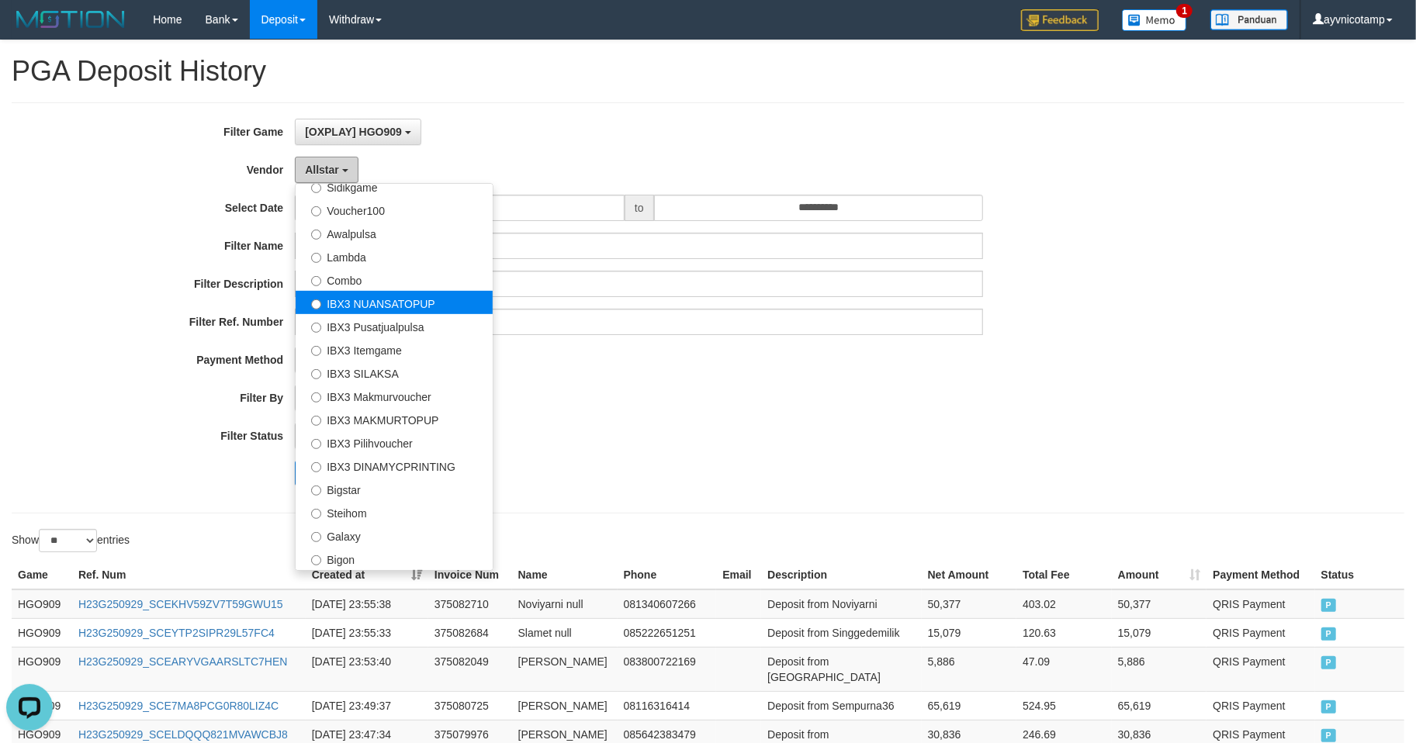
scroll to position [442, 0]
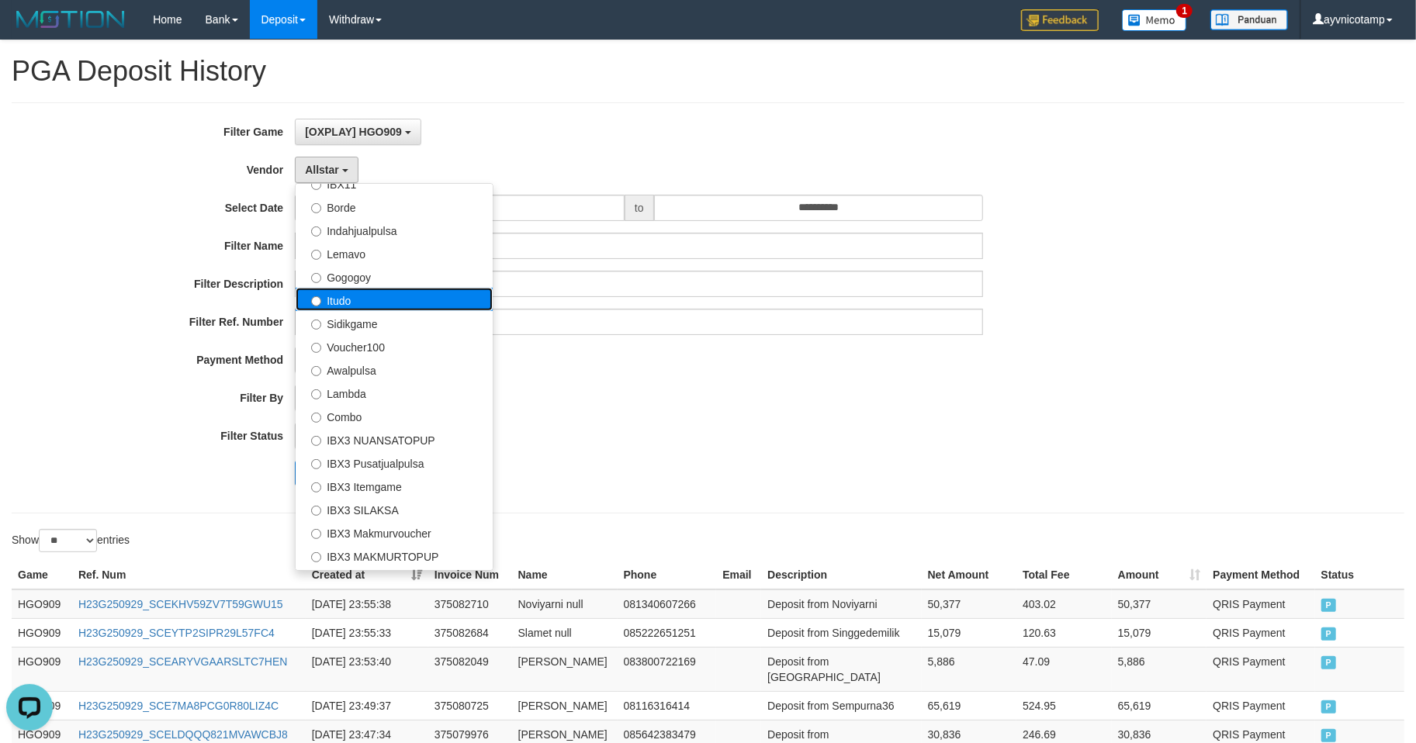
click at [361, 307] on label "Itudo" at bounding box center [394, 299] width 197 height 23
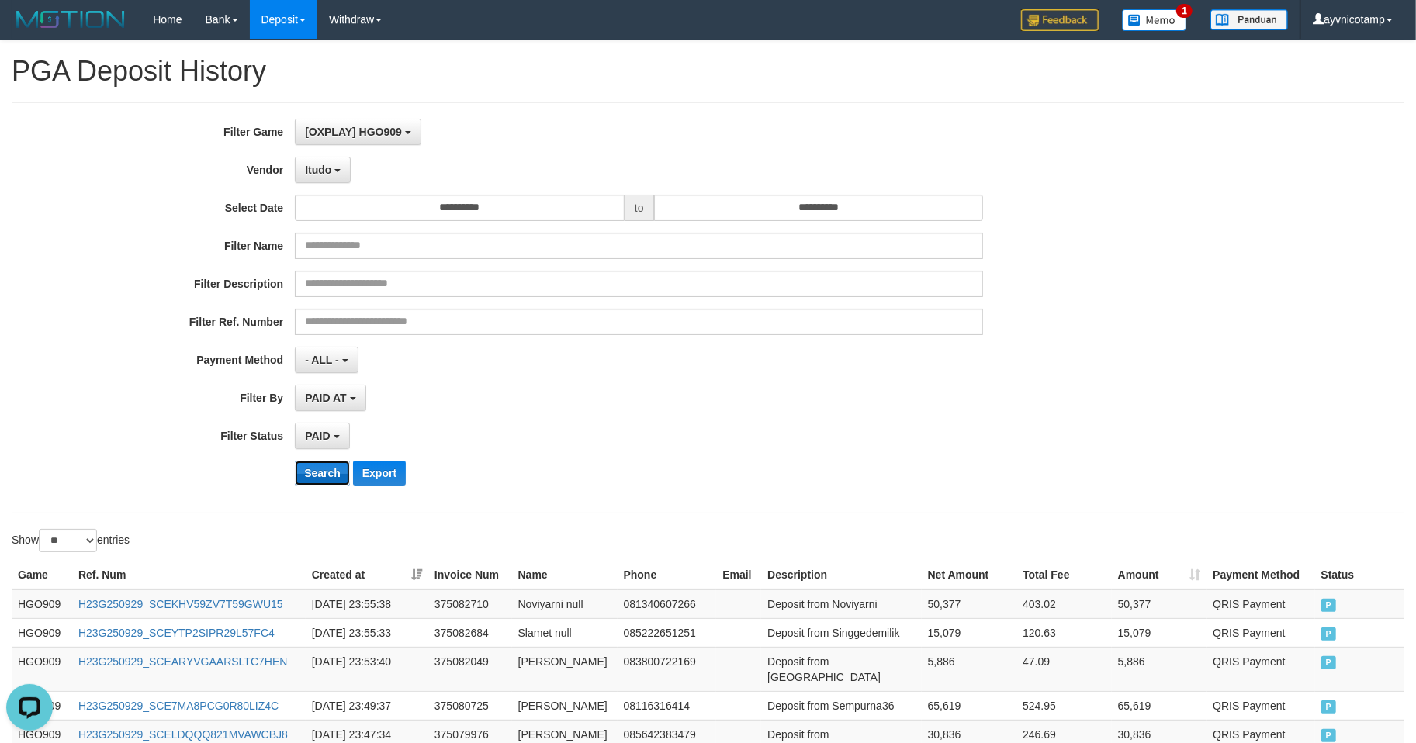
click at [317, 473] on button "Search" at bounding box center [322, 473] width 55 height 25
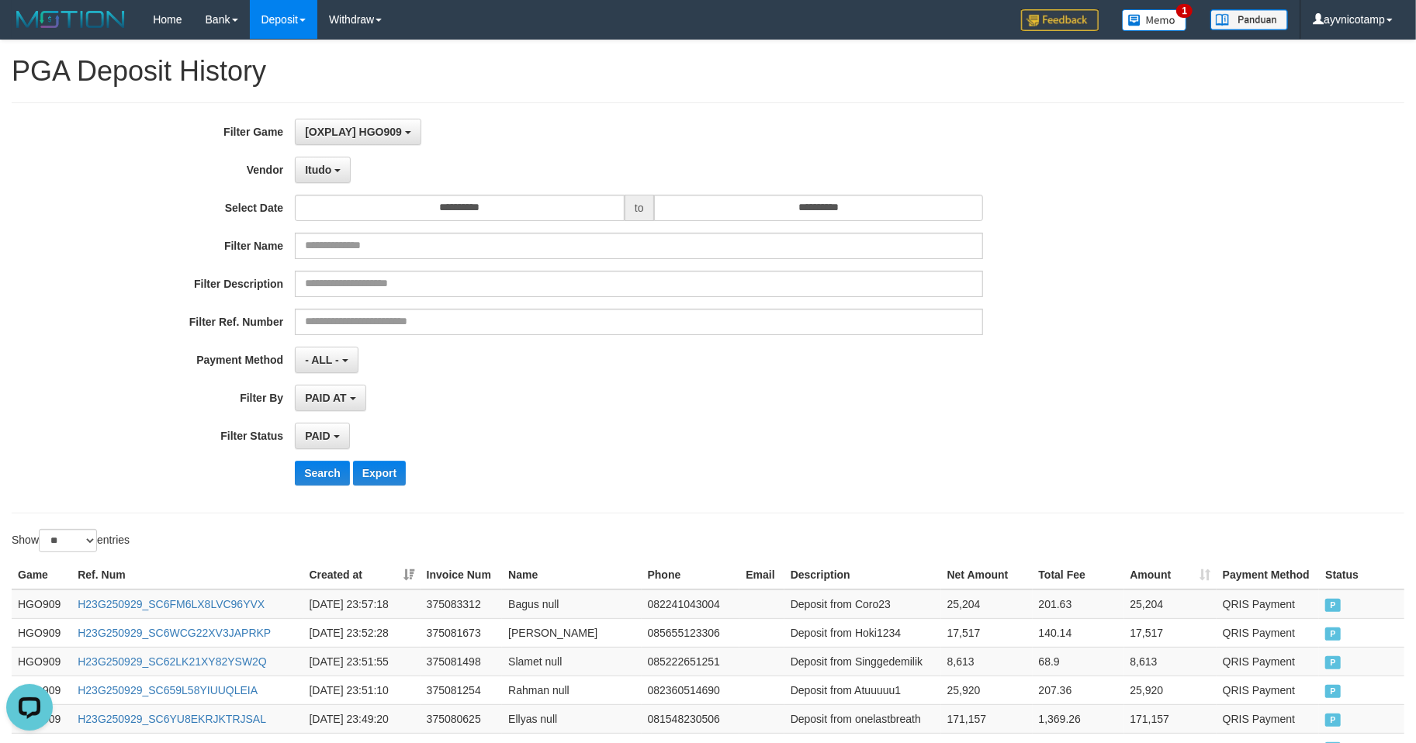
click at [656, 447] on div "PAID SELECT ALL - ALL - SELECT STATUS PENDING/UNPAID PAID CANCELED EXPIRED" at bounding box center [639, 436] width 688 height 26
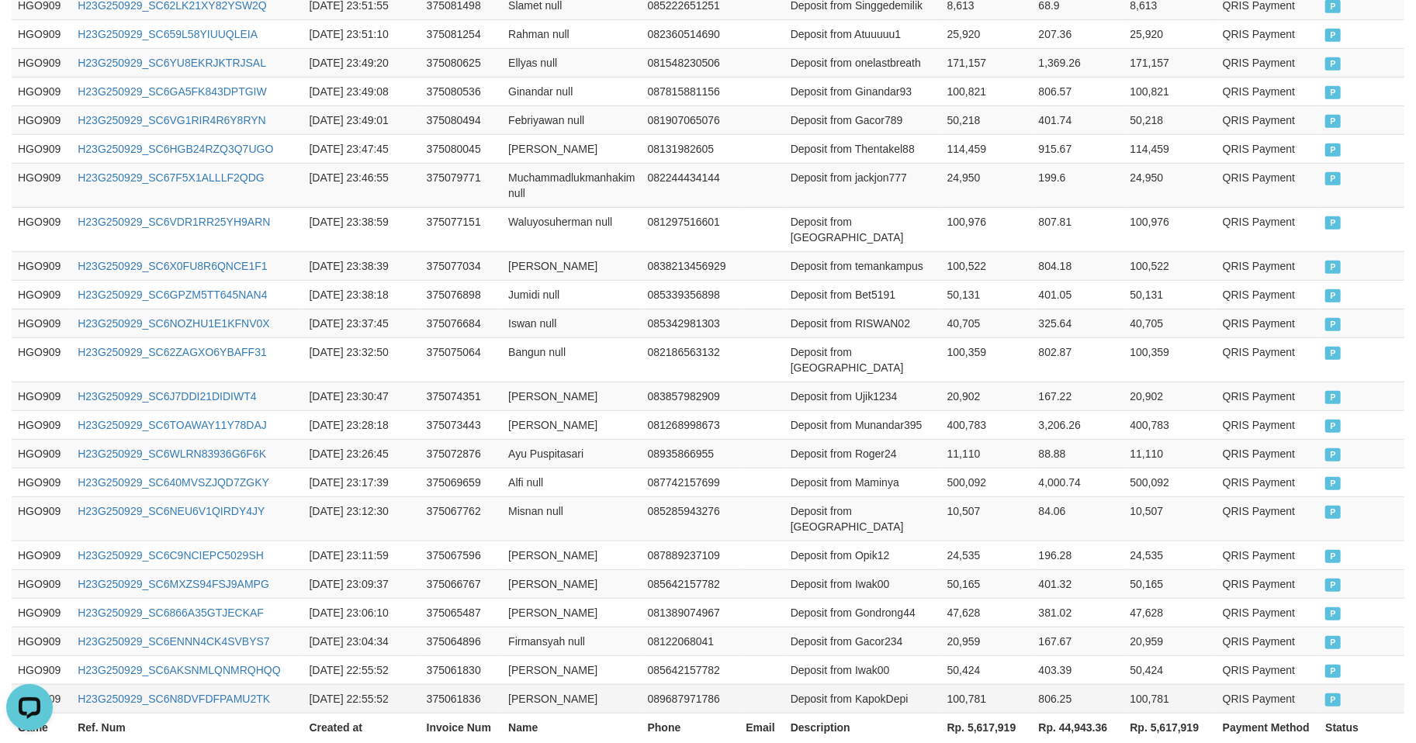
scroll to position [742, 0]
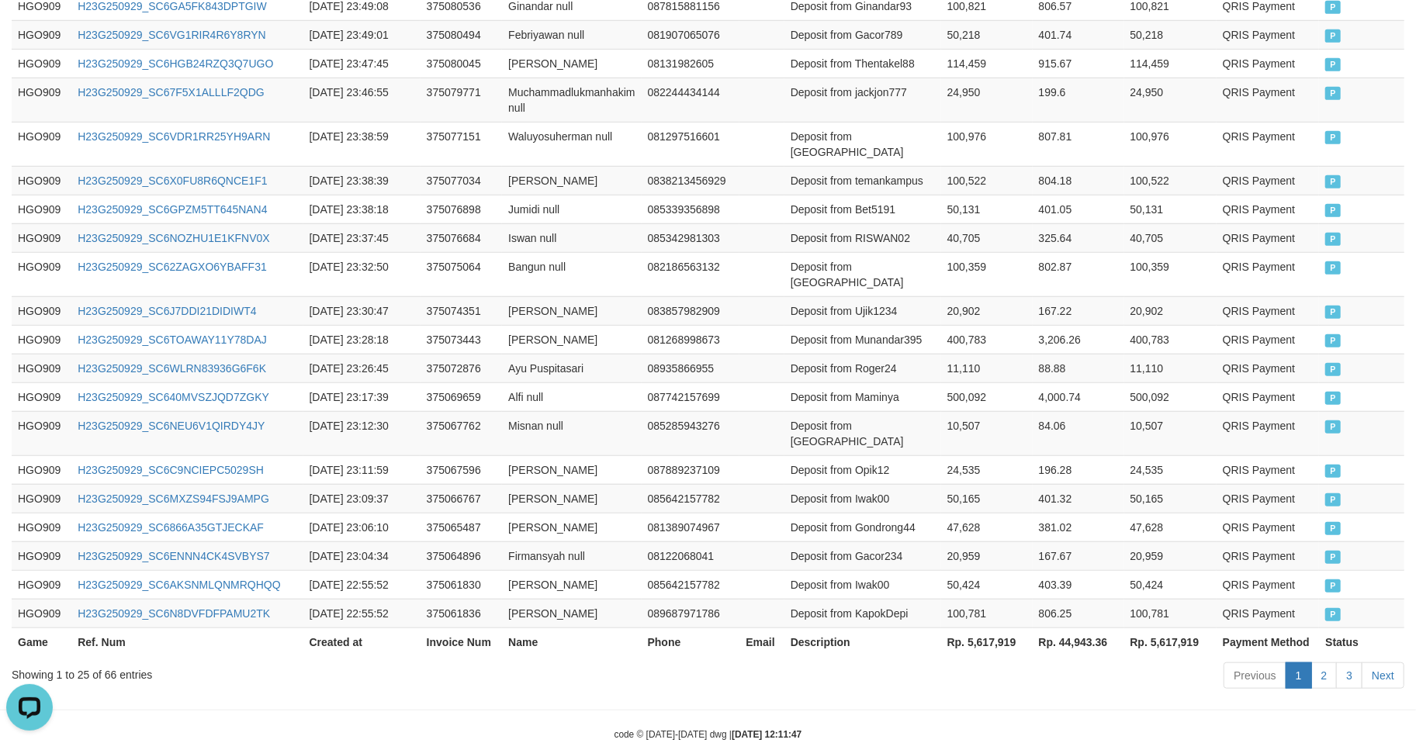
click at [984, 628] on th "Rp. 5,617,919" at bounding box center [987, 642] width 92 height 29
copy th "5,617,919"
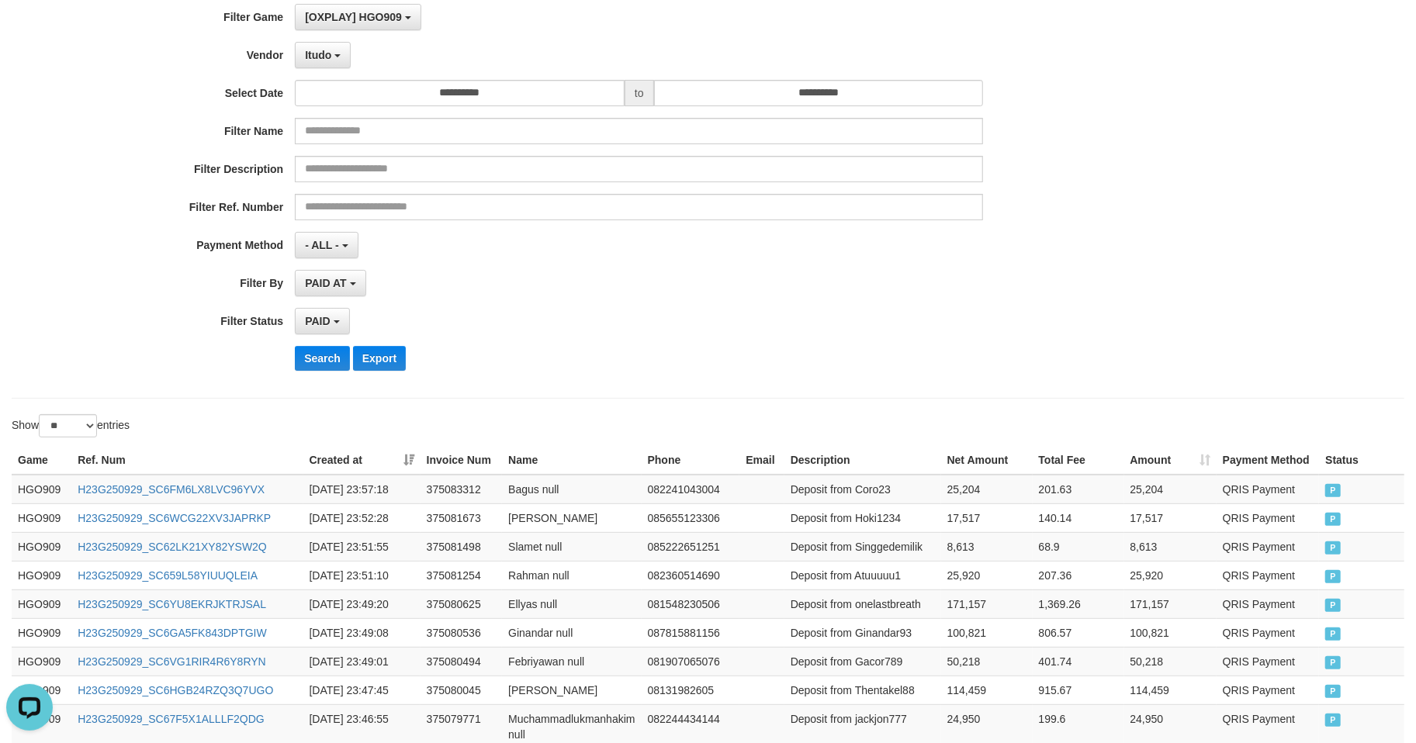
scroll to position [0, 0]
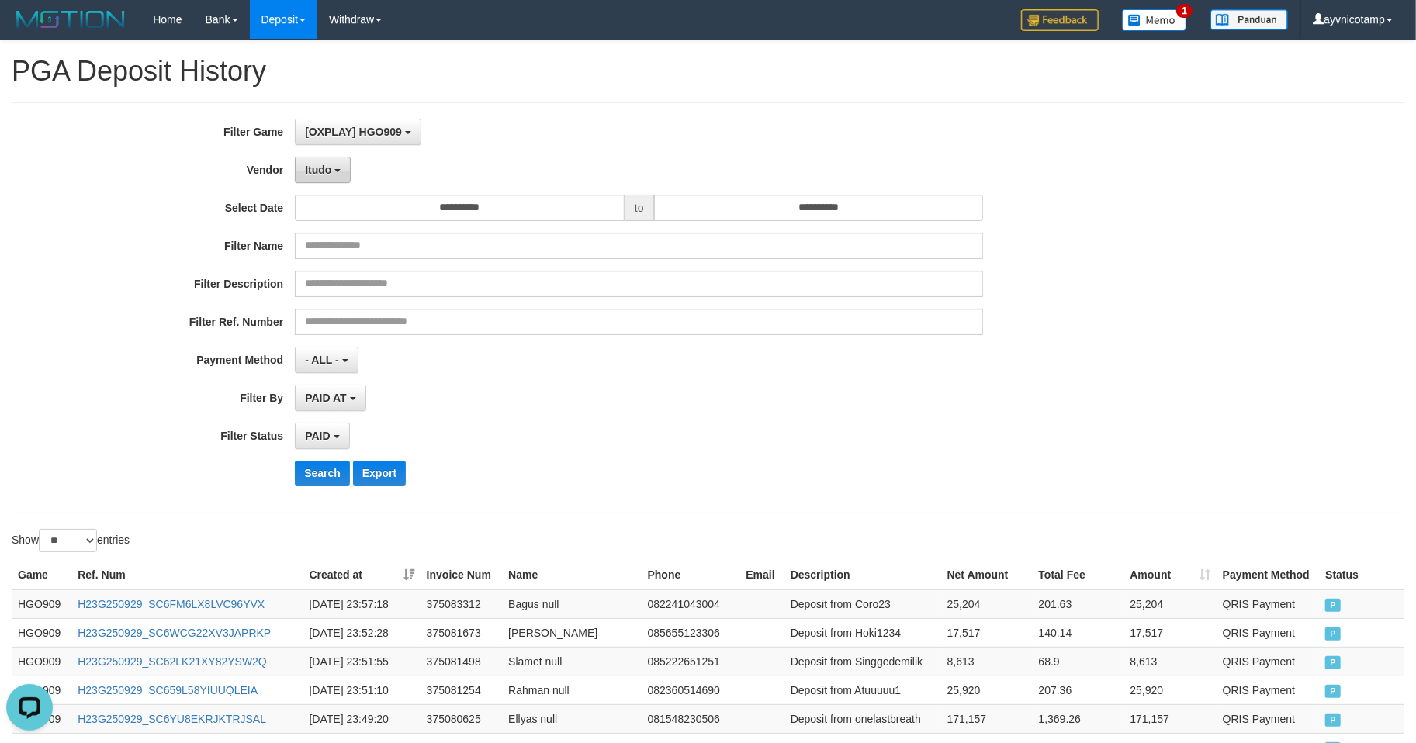
click at [331, 175] on span "Itudo" at bounding box center [318, 170] width 26 height 12
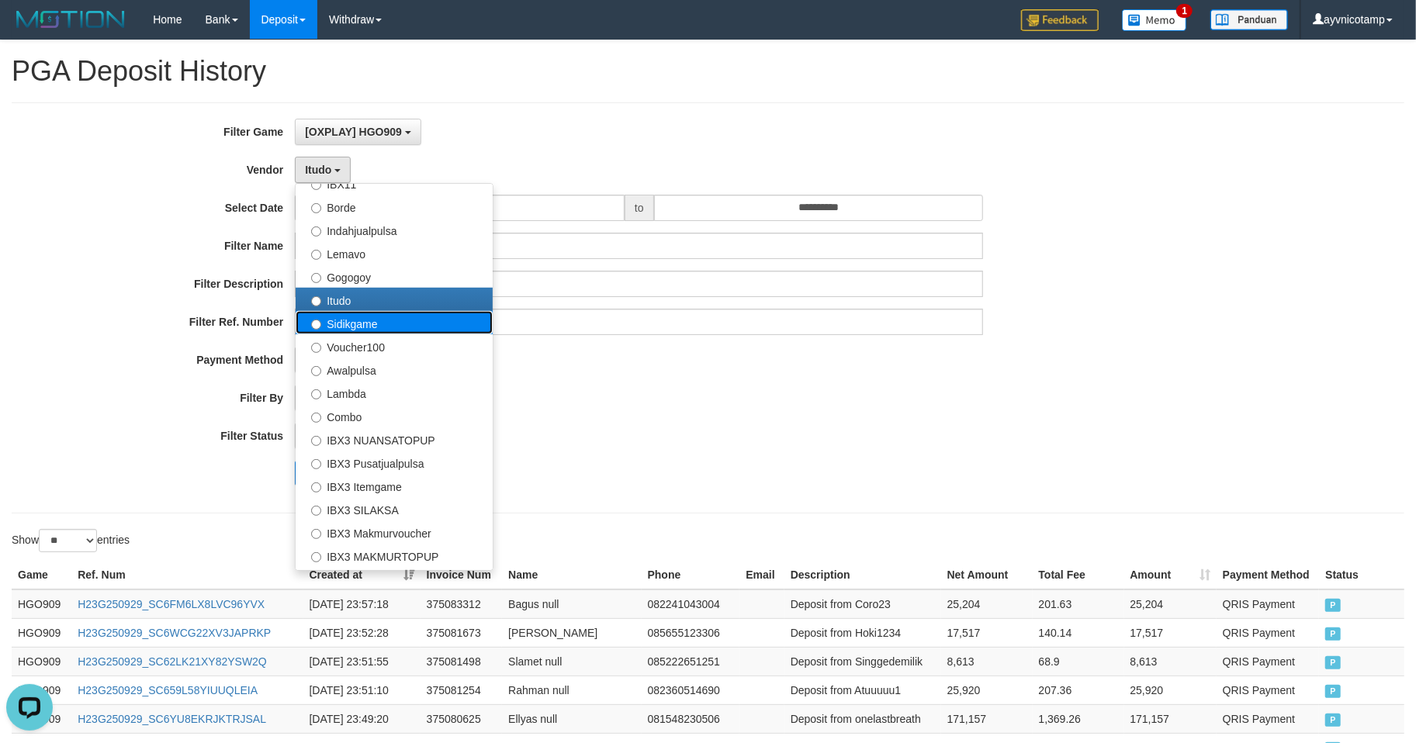
click at [355, 334] on label "Sidikgame" at bounding box center [394, 322] width 197 height 23
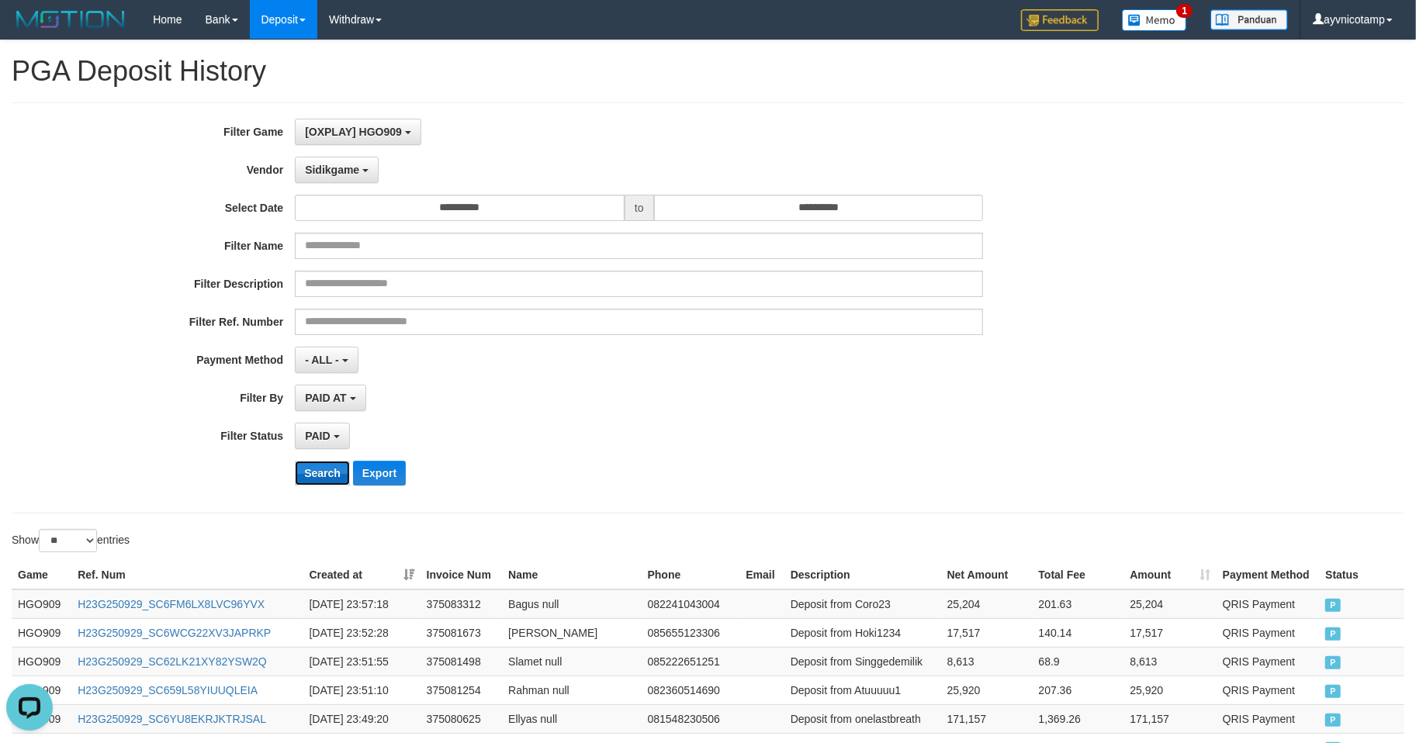
click at [307, 466] on button "Search" at bounding box center [322, 473] width 55 height 25
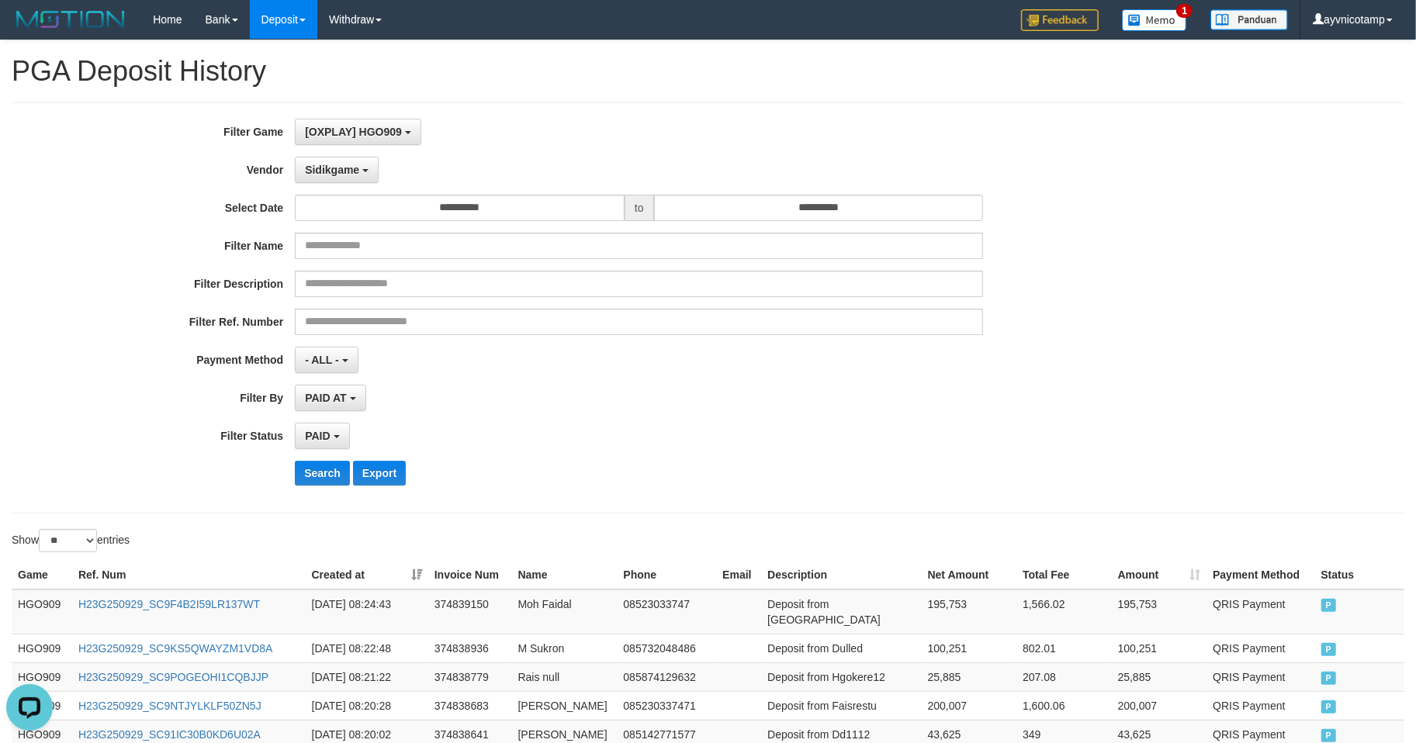
drag, startPoint x: 696, startPoint y: 461, endPoint x: 751, endPoint y: 503, distance: 69.2
click at [696, 461] on div "**********" at bounding box center [590, 308] width 1180 height 379
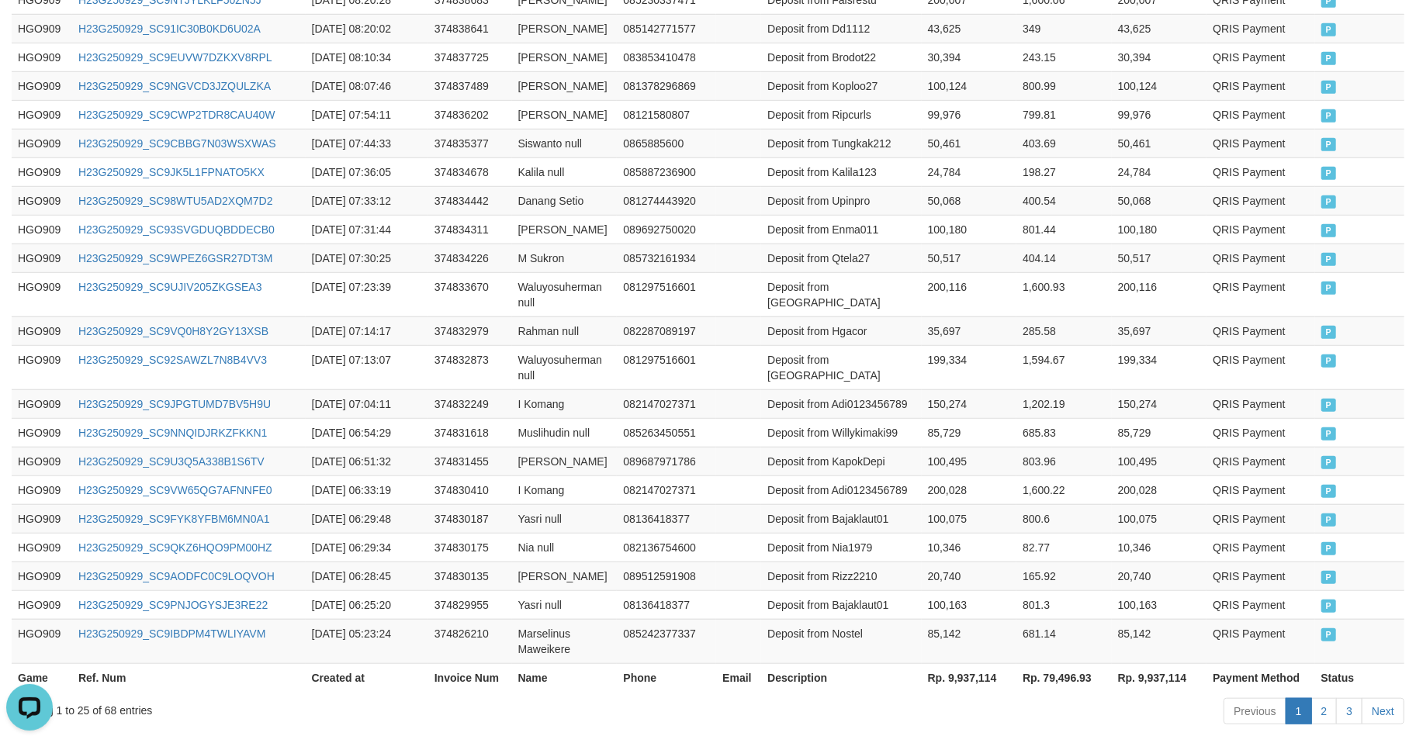
scroll to position [773, 0]
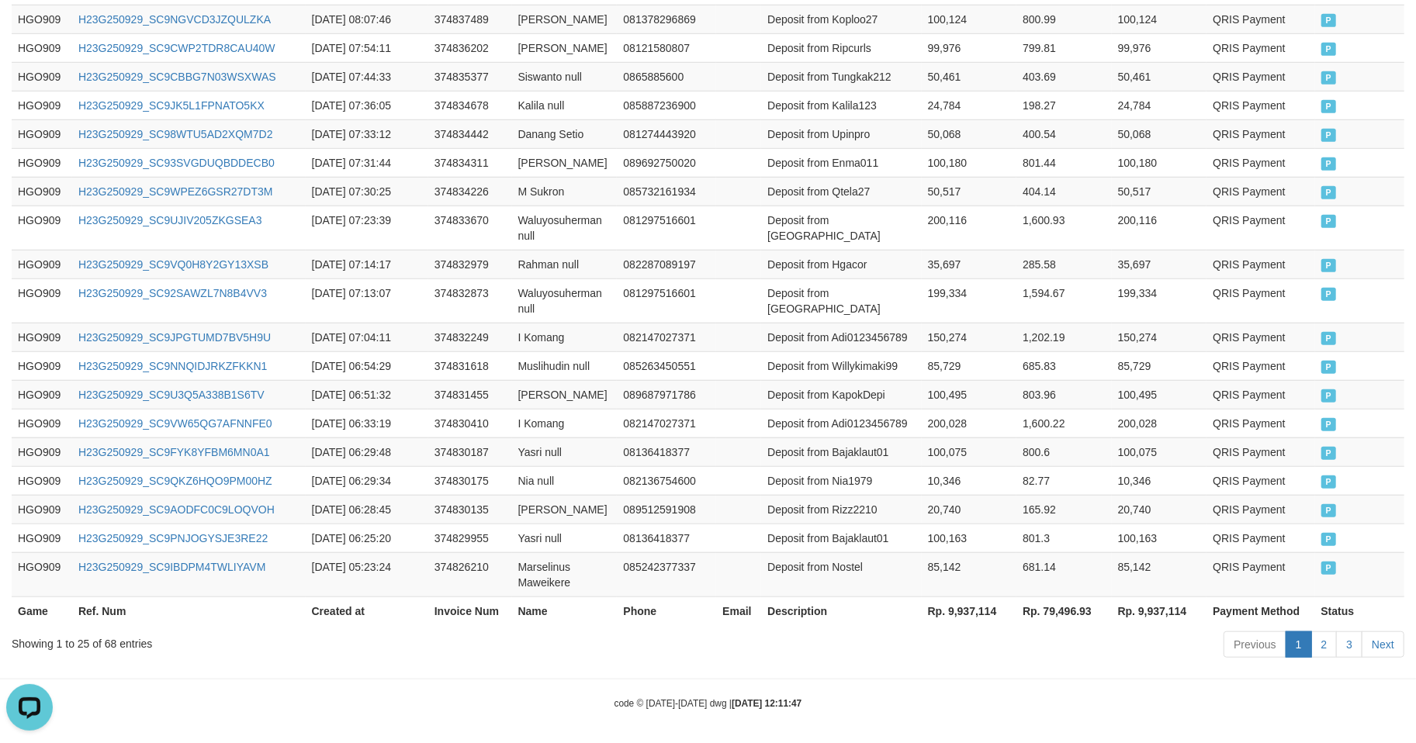
click at [966, 612] on th "Rp. 9,937,114" at bounding box center [969, 611] width 95 height 29
copy th "9,937,114"
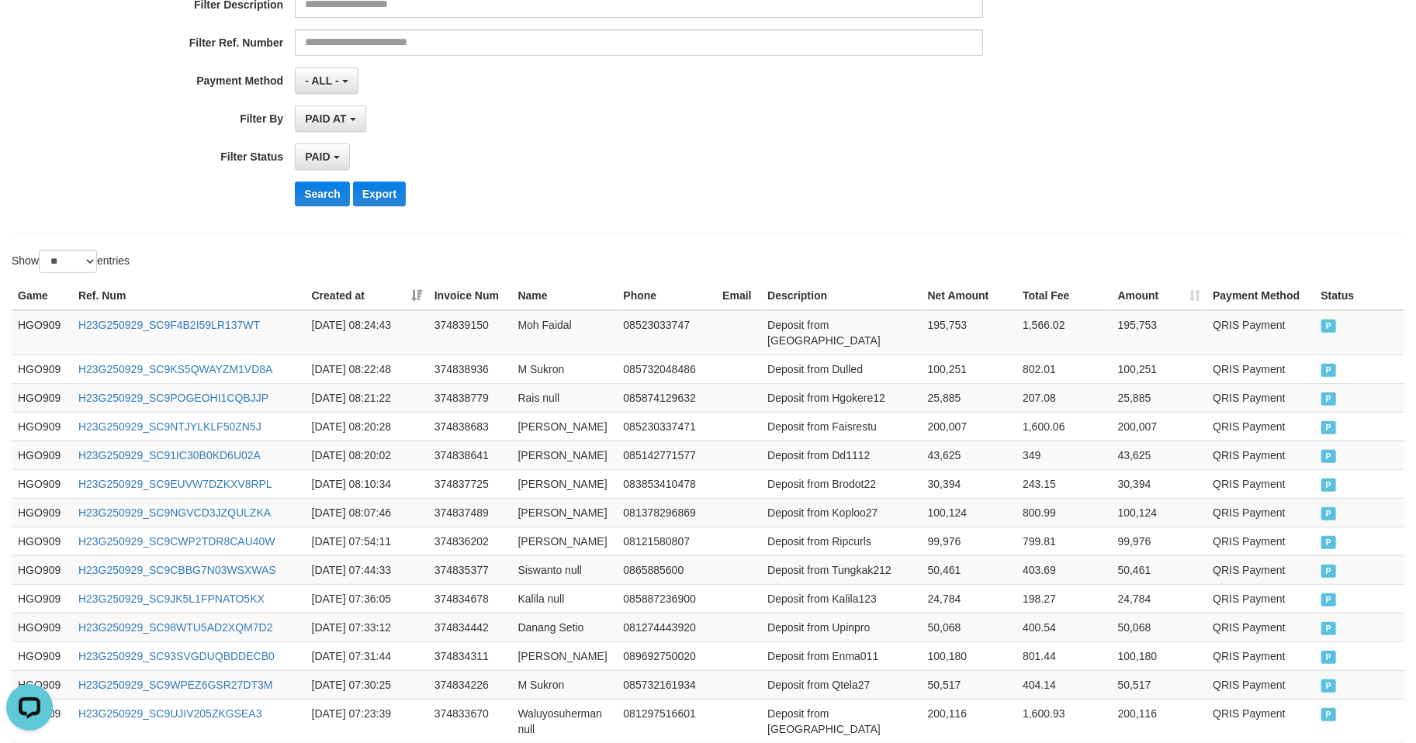
scroll to position [0, 0]
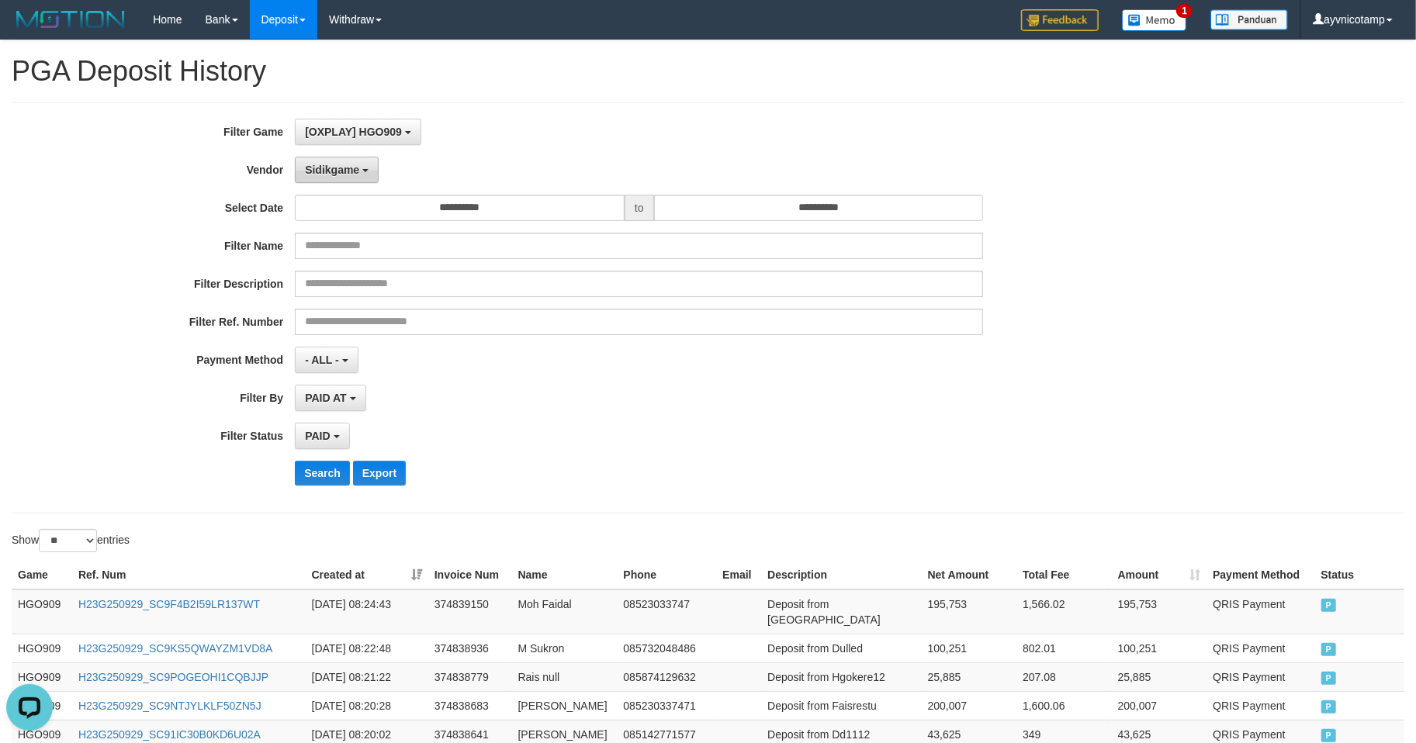
click at [317, 171] on span "Sidikgame" at bounding box center [332, 170] width 54 height 12
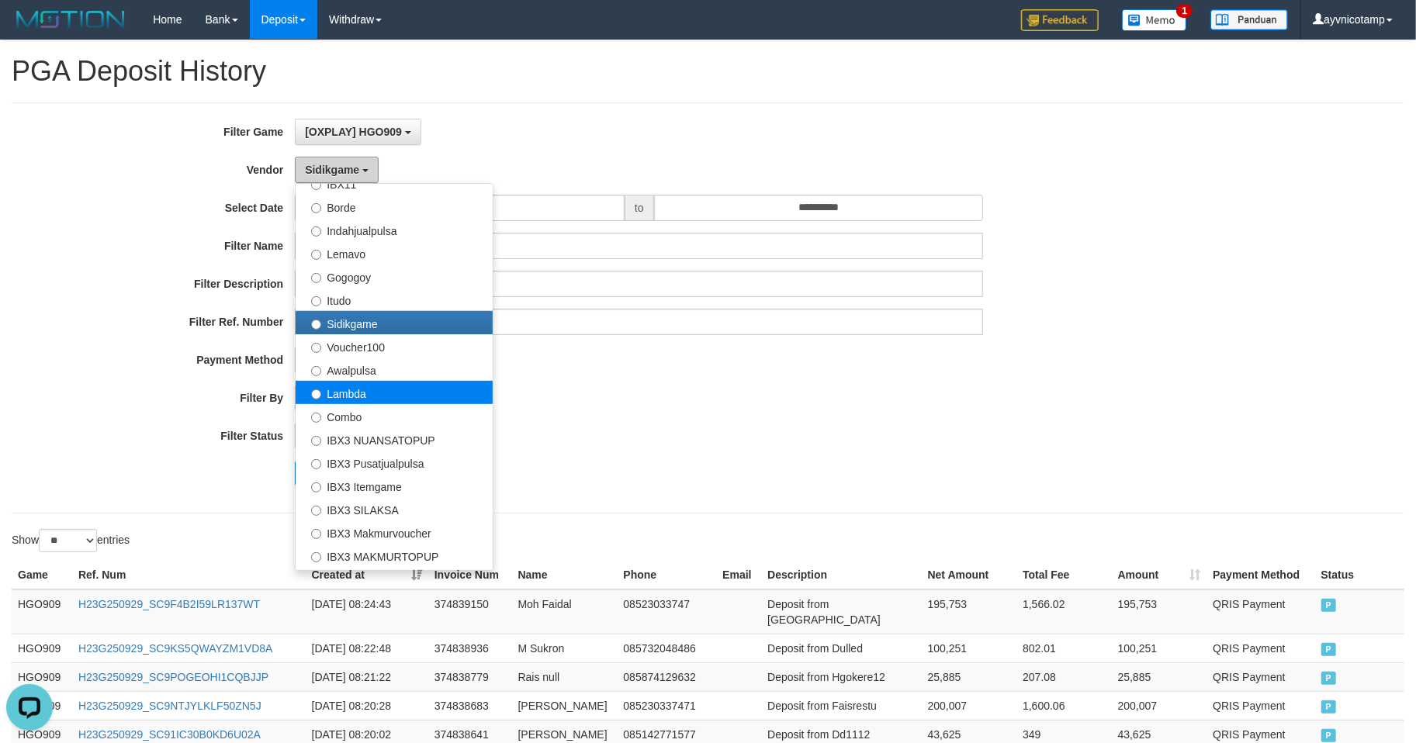
scroll to position [580, 0]
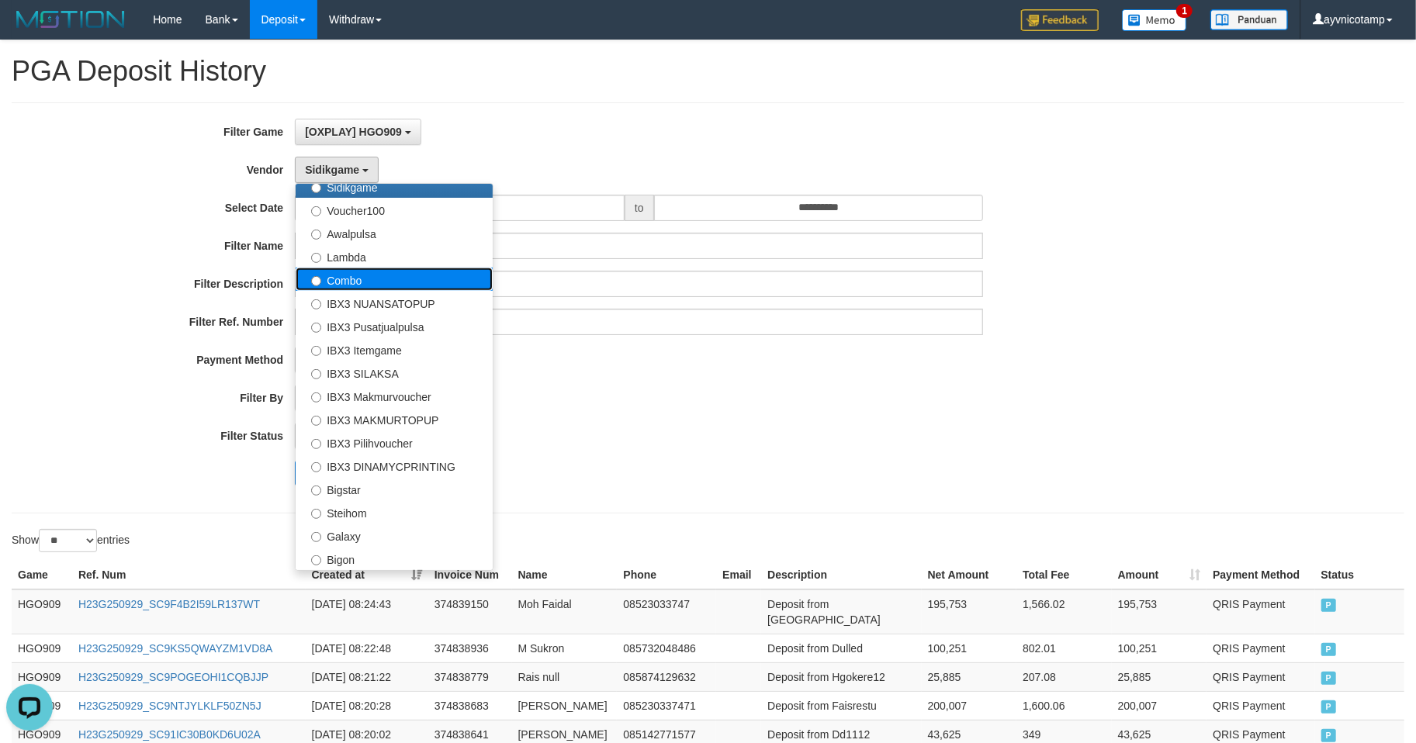
click at [321, 268] on label "Combo" at bounding box center [394, 279] width 197 height 23
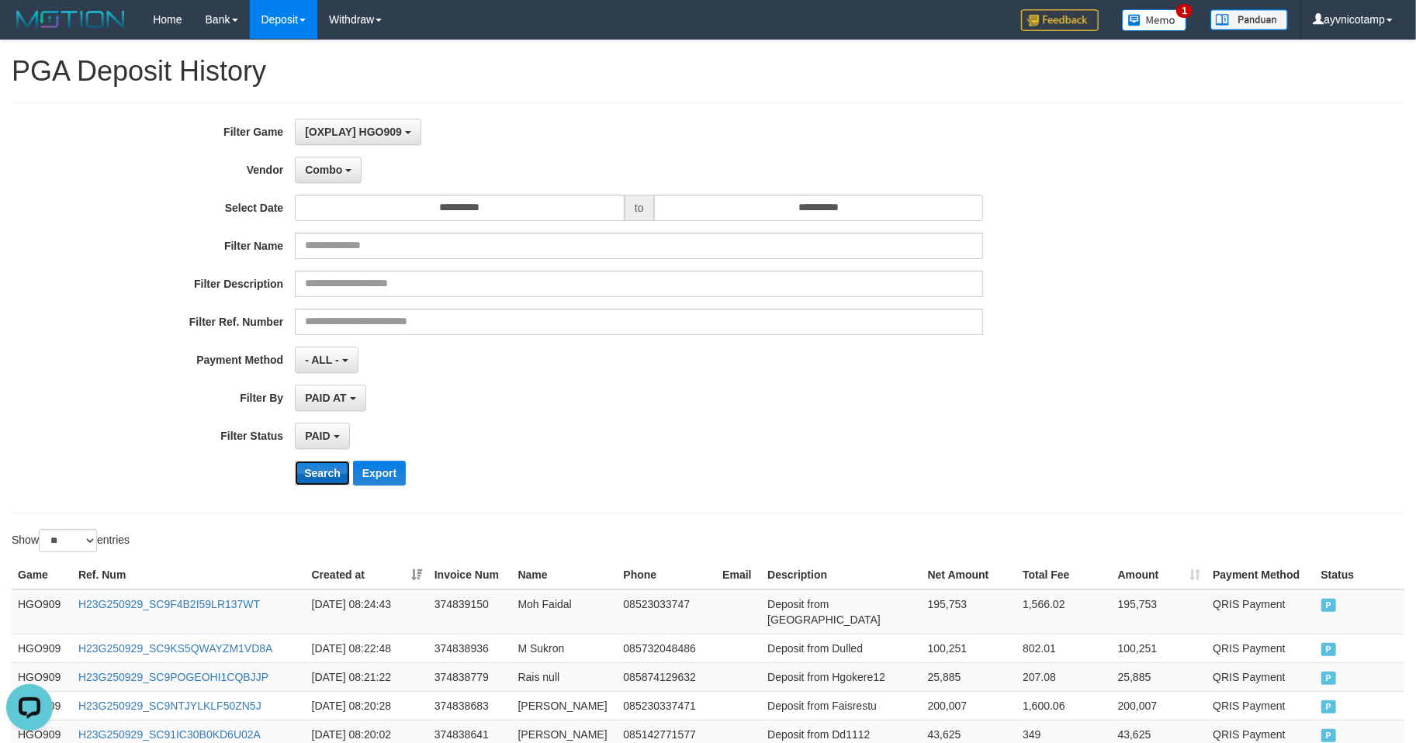
click at [324, 476] on button "Search" at bounding box center [322, 473] width 55 height 25
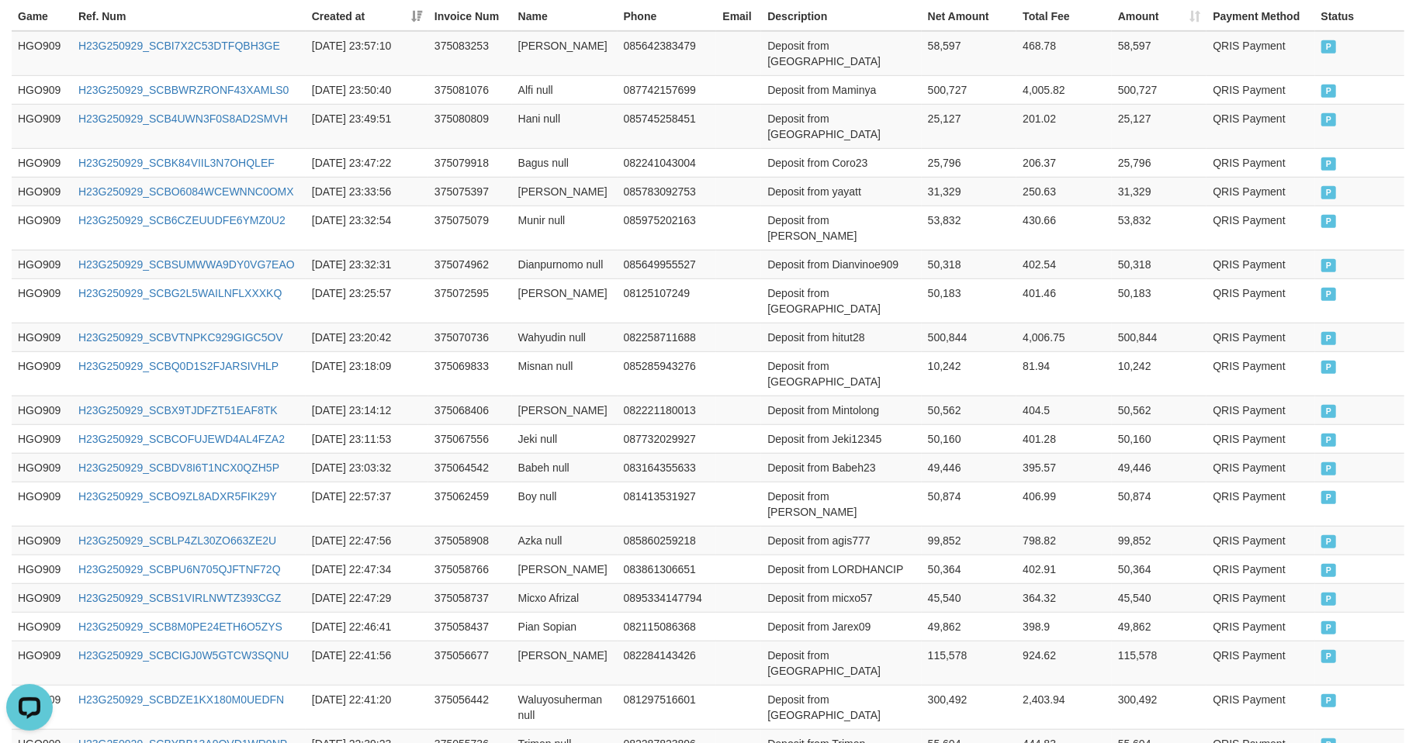
scroll to position [742, 0]
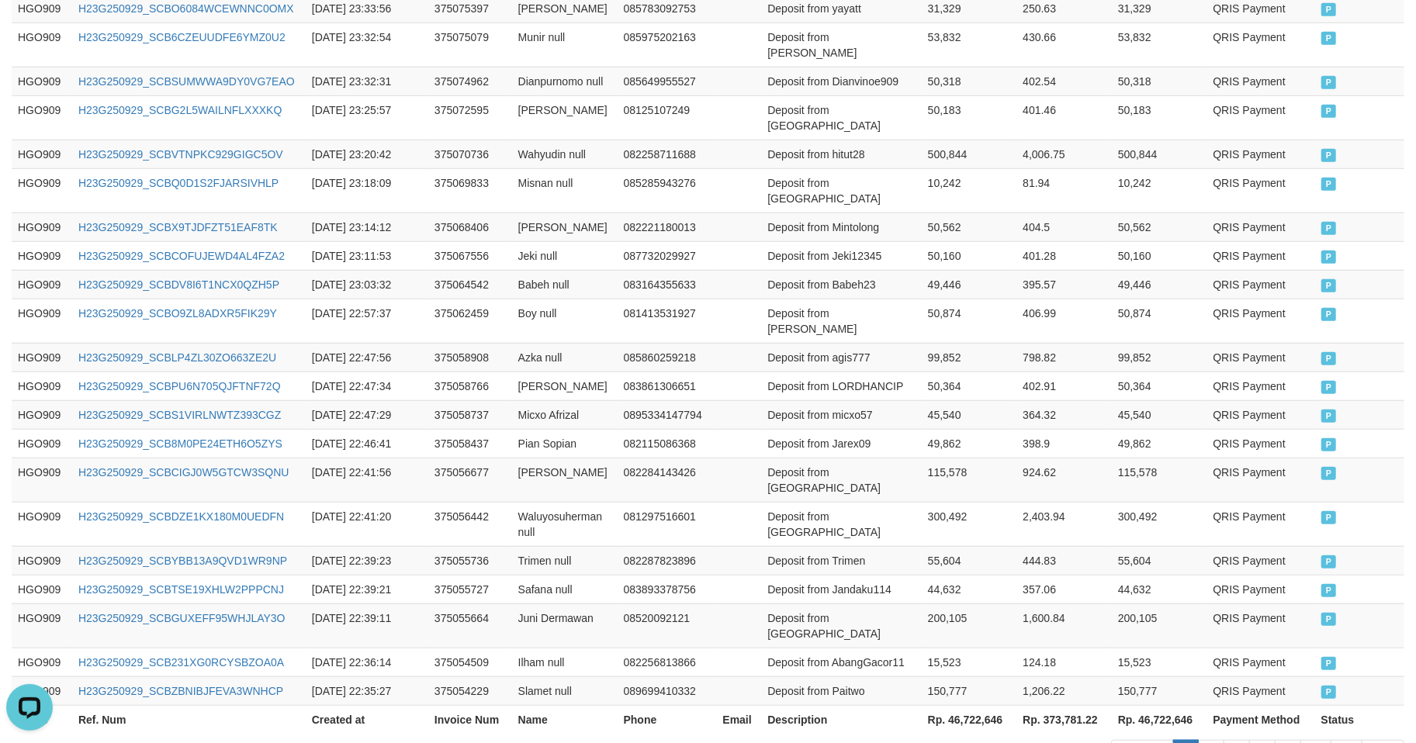
click at [964, 705] on th "Rp. 46,722,646" at bounding box center [969, 719] width 95 height 29
copy th "46,722,646"
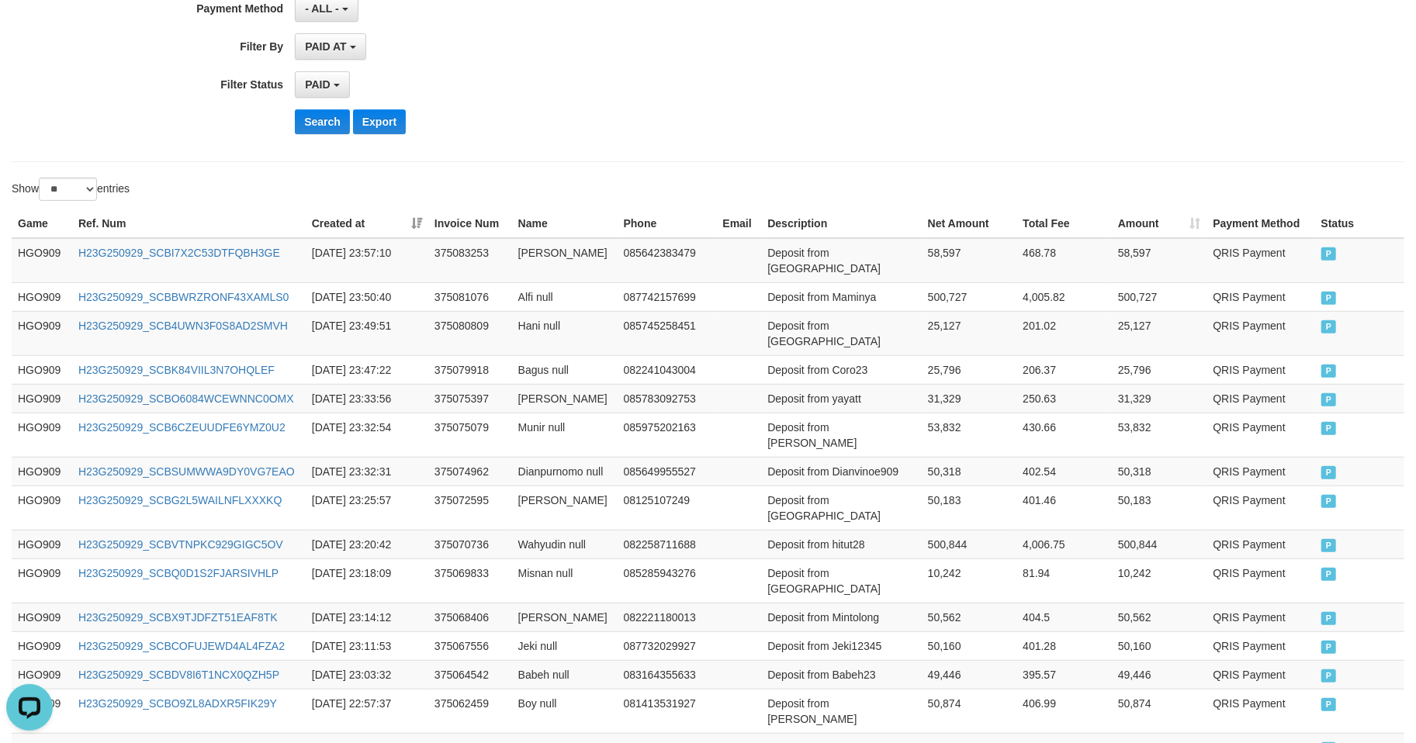
scroll to position [0, 0]
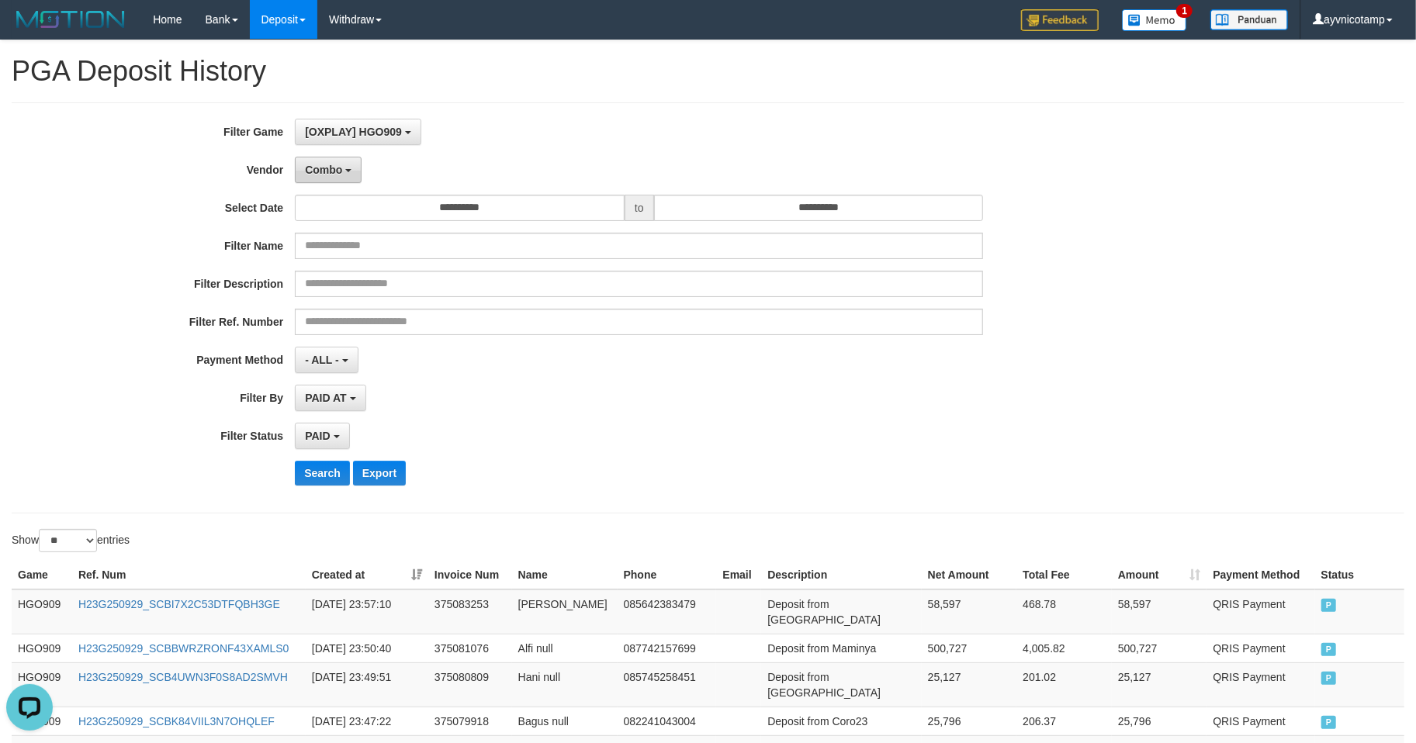
click at [326, 177] on button "Combo" at bounding box center [328, 170] width 67 height 26
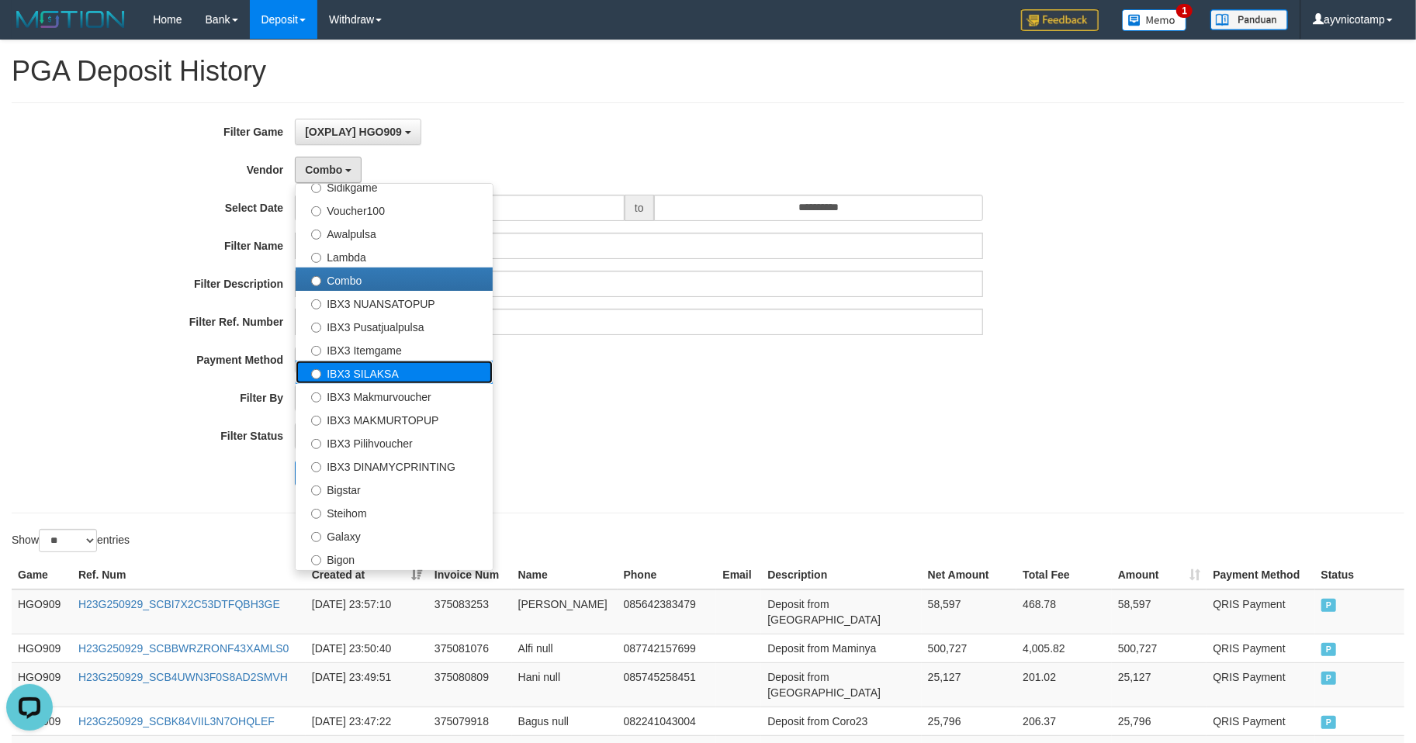
click at [357, 379] on label "IBX3 SILAKSA" at bounding box center [394, 372] width 197 height 23
select select "**********"
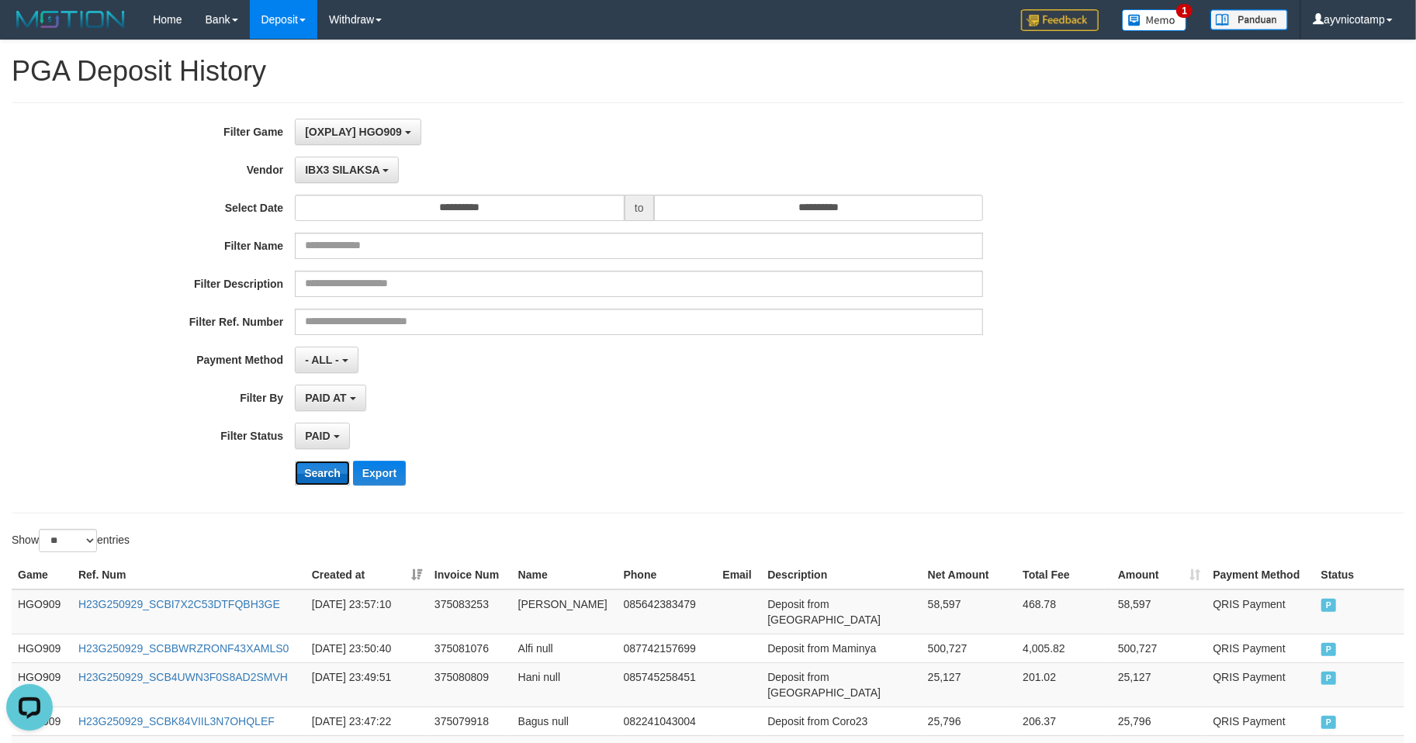
click at [324, 473] on button "Search" at bounding box center [322, 473] width 55 height 25
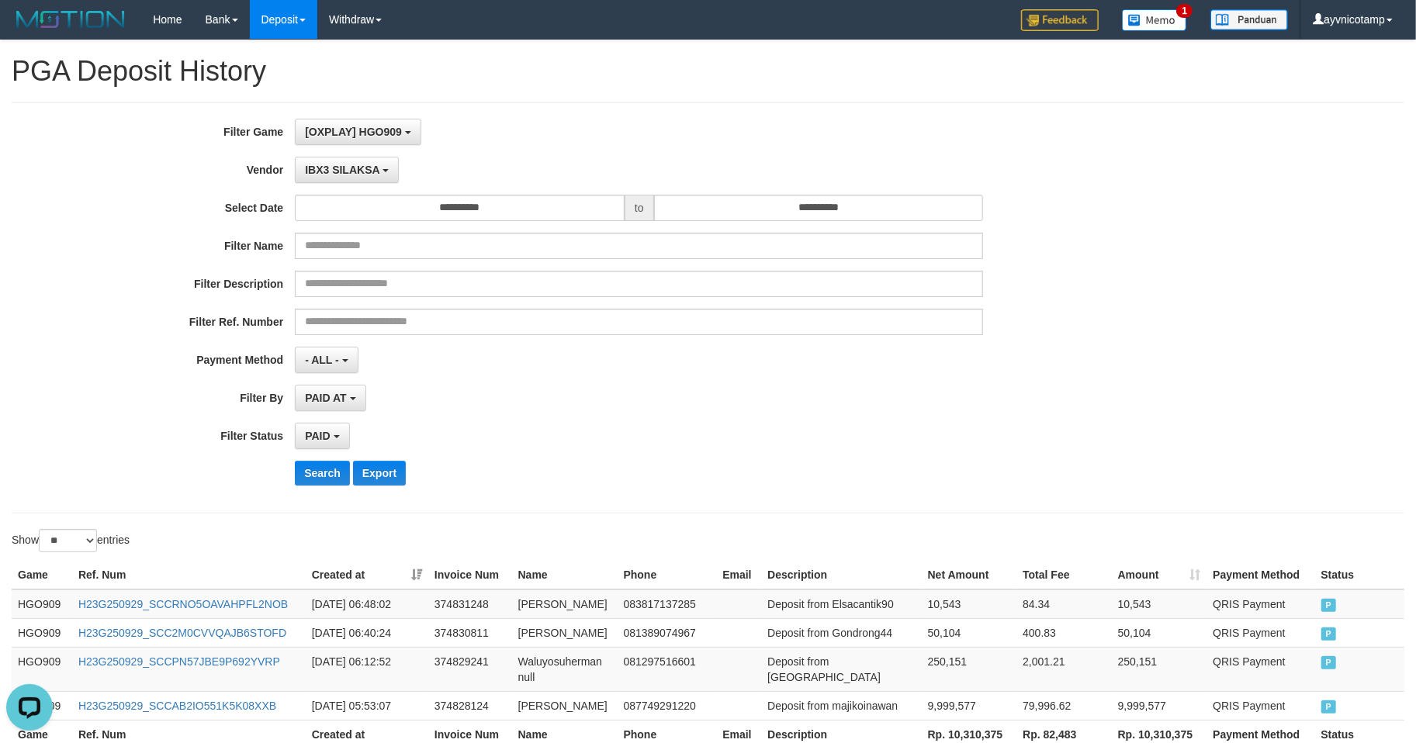
click at [729, 454] on div "**********" at bounding box center [590, 308] width 1180 height 379
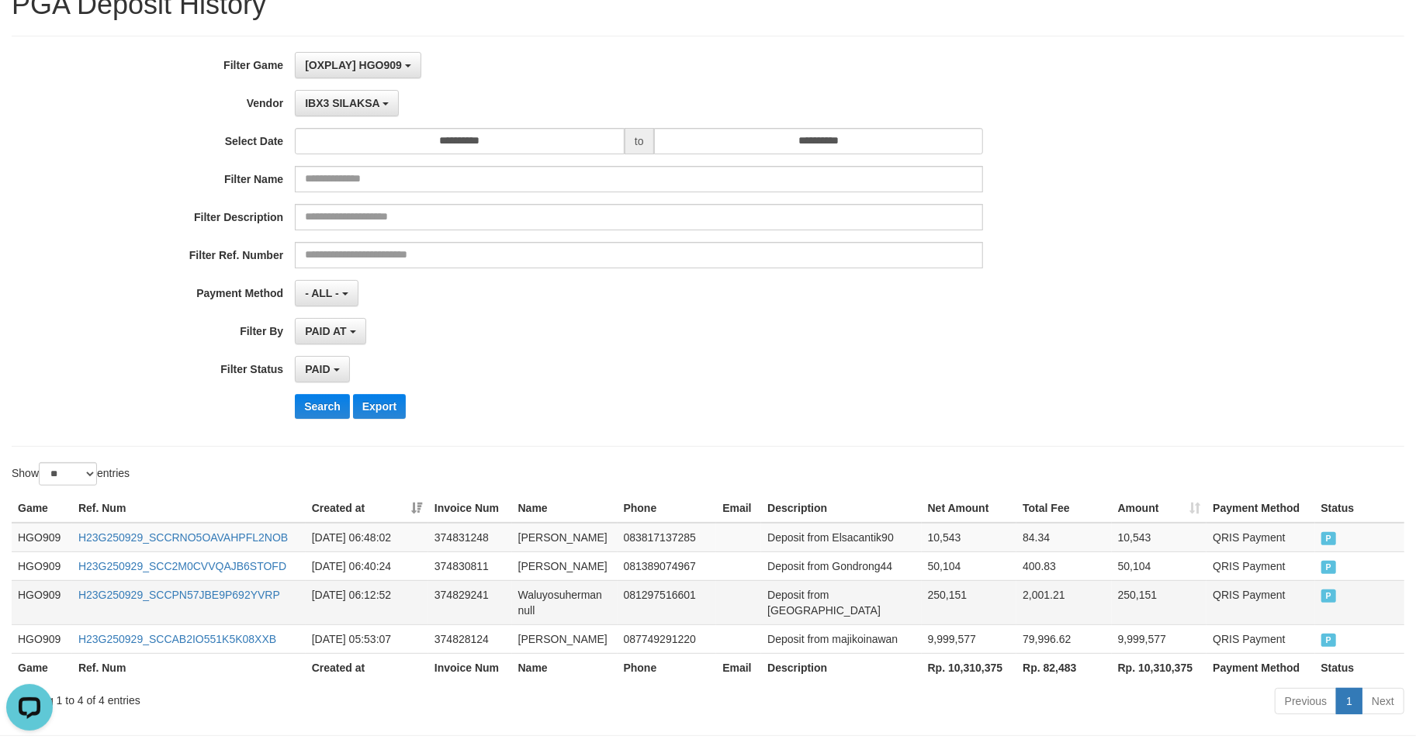
scroll to position [149, 0]
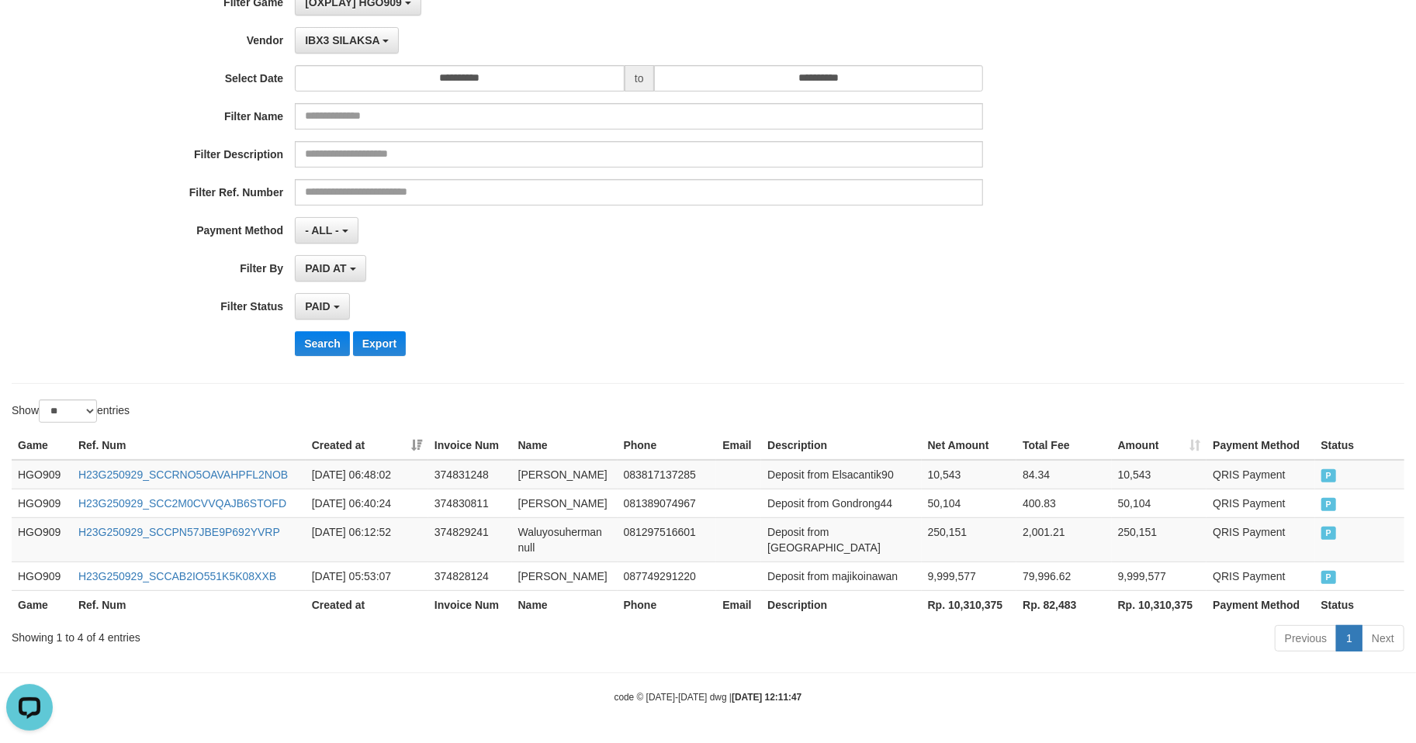
click at [961, 606] on th "Rp. 10,310,375" at bounding box center [969, 605] width 95 height 29
copy th "10,310,375"
click at [1292, 191] on div "**********" at bounding box center [708, 178] width 1416 height 379
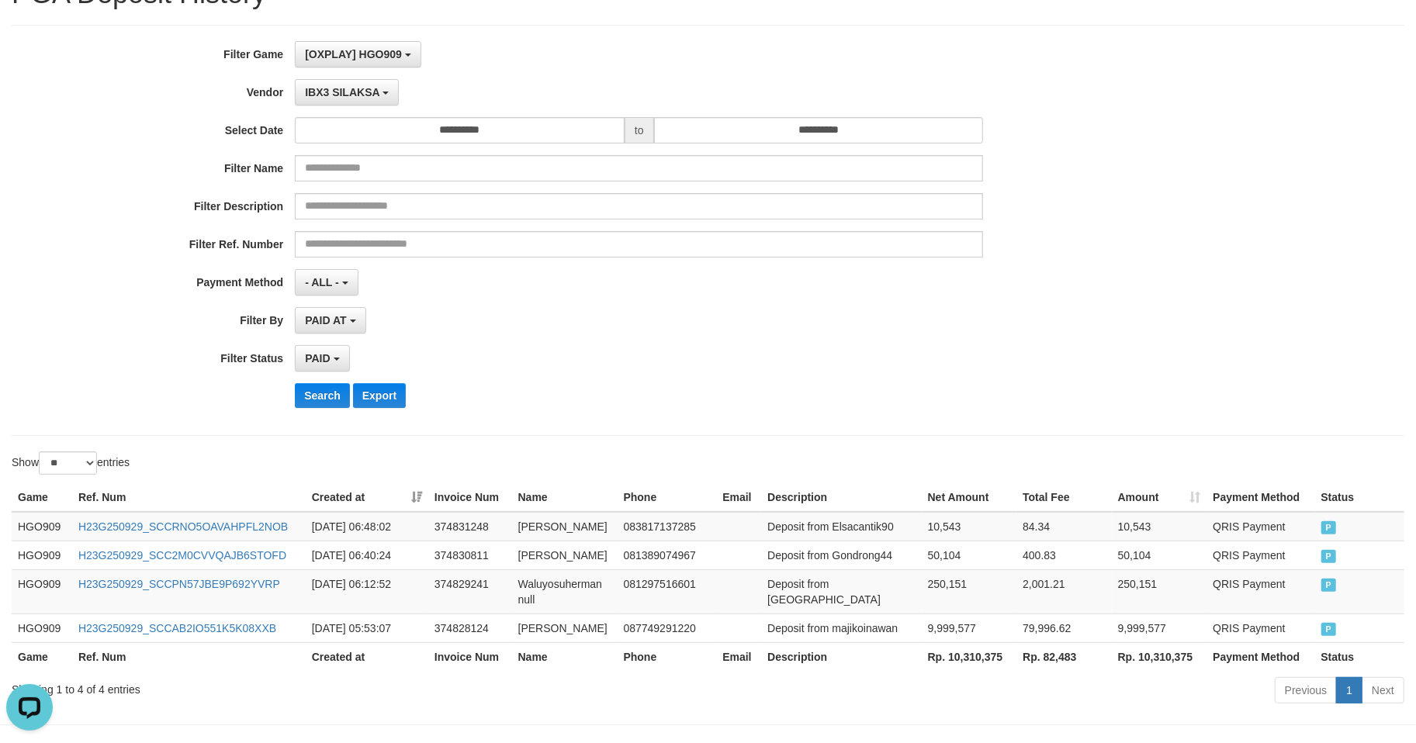
scroll to position [11, 0]
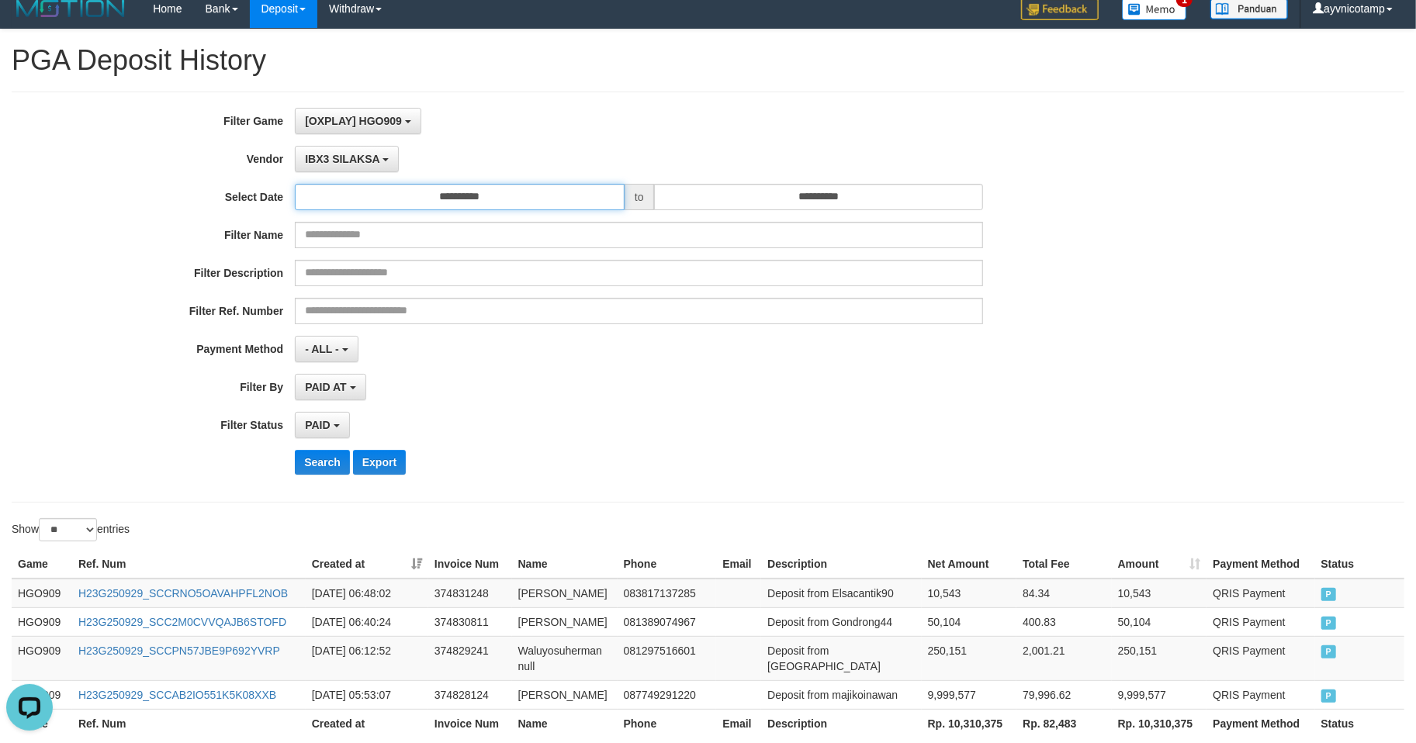
click at [376, 190] on input "**********" at bounding box center [460, 197] width 330 height 26
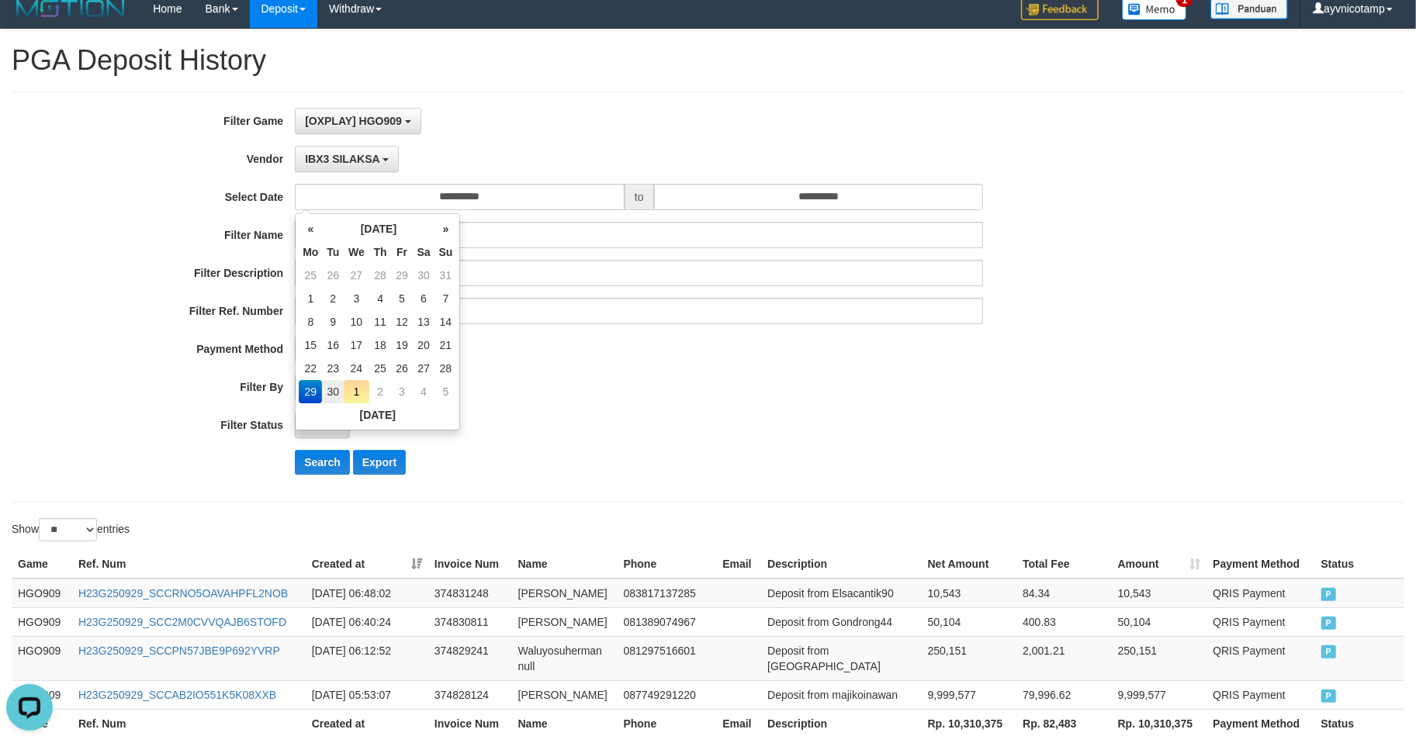
click at [336, 389] on td "30" at bounding box center [333, 391] width 22 height 23
type input "**********"
click at [317, 472] on button "Search" at bounding box center [322, 462] width 55 height 25
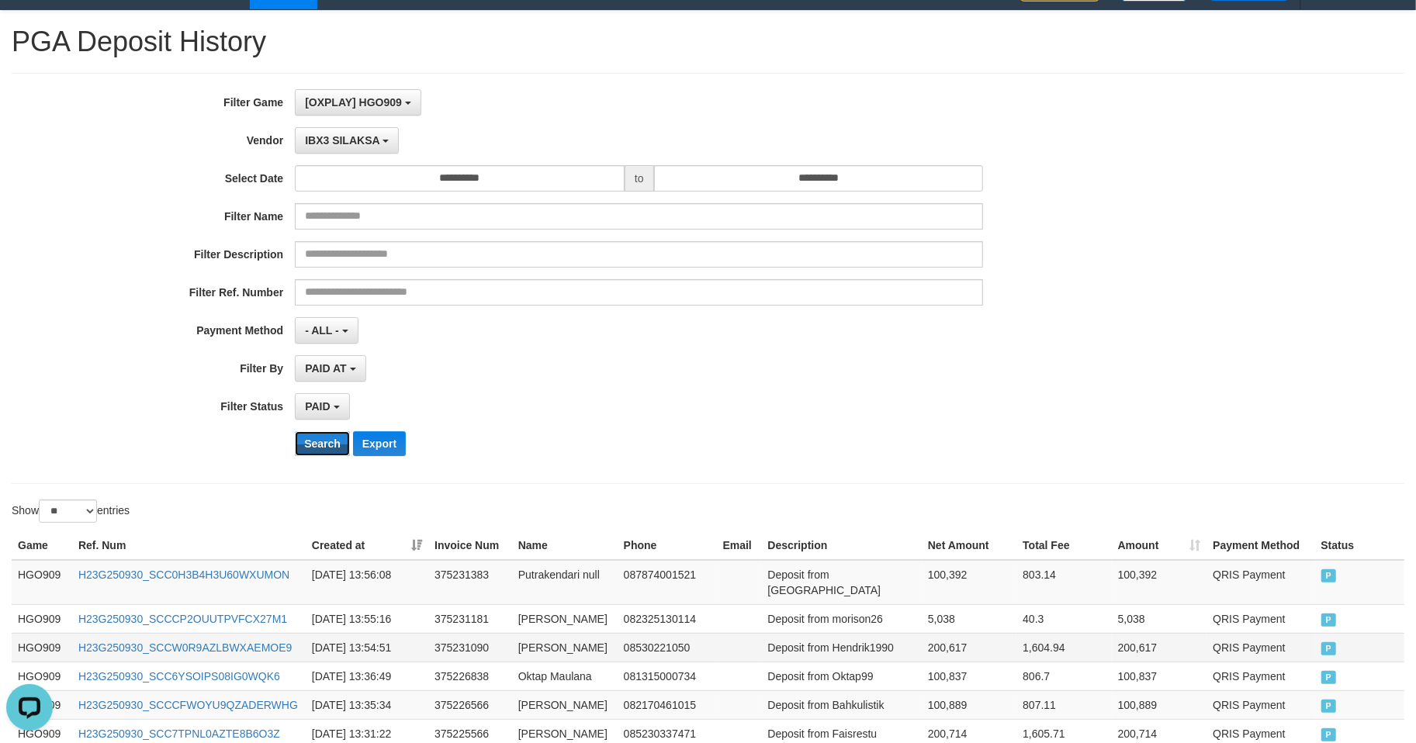
scroll to position [175, 0]
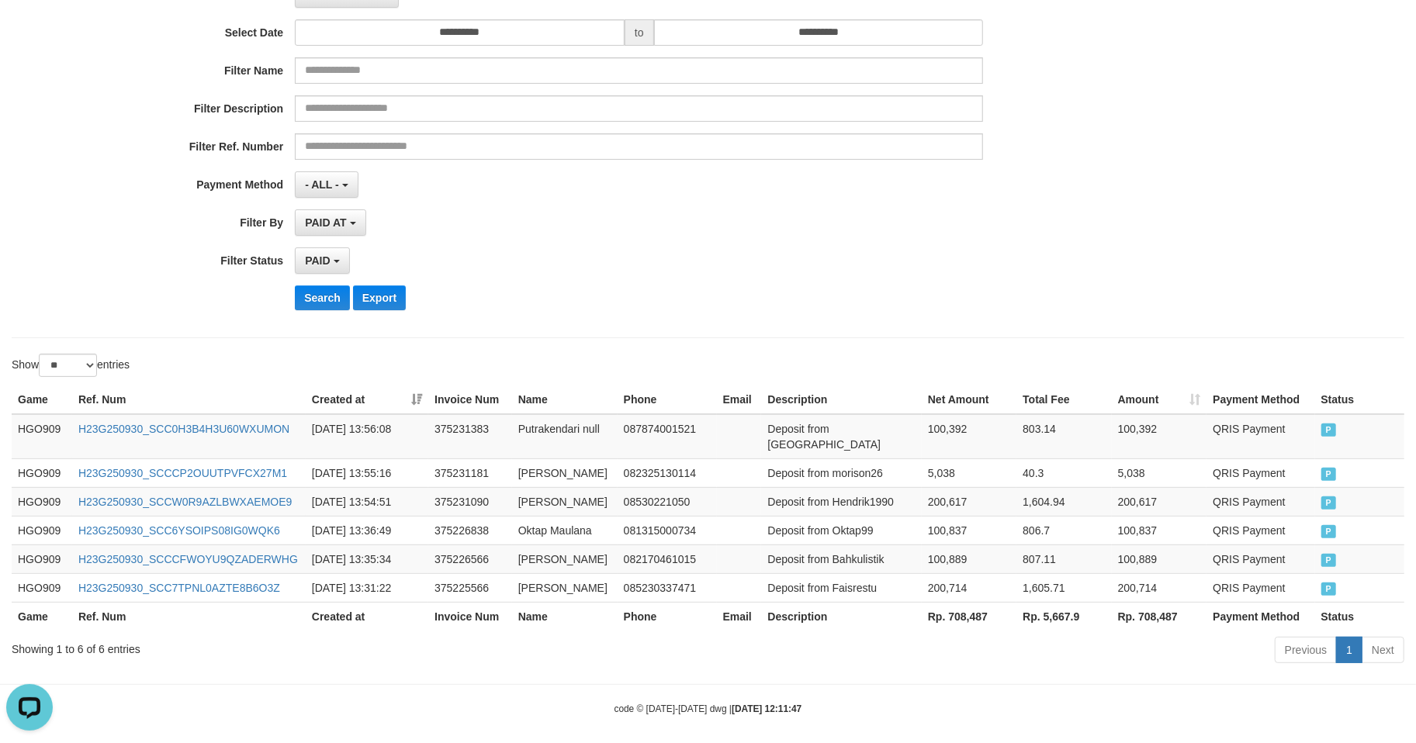
click at [959, 605] on th "Rp. 708,487" at bounding box center [969, 616] width 95 height 29
copy th "708,487"
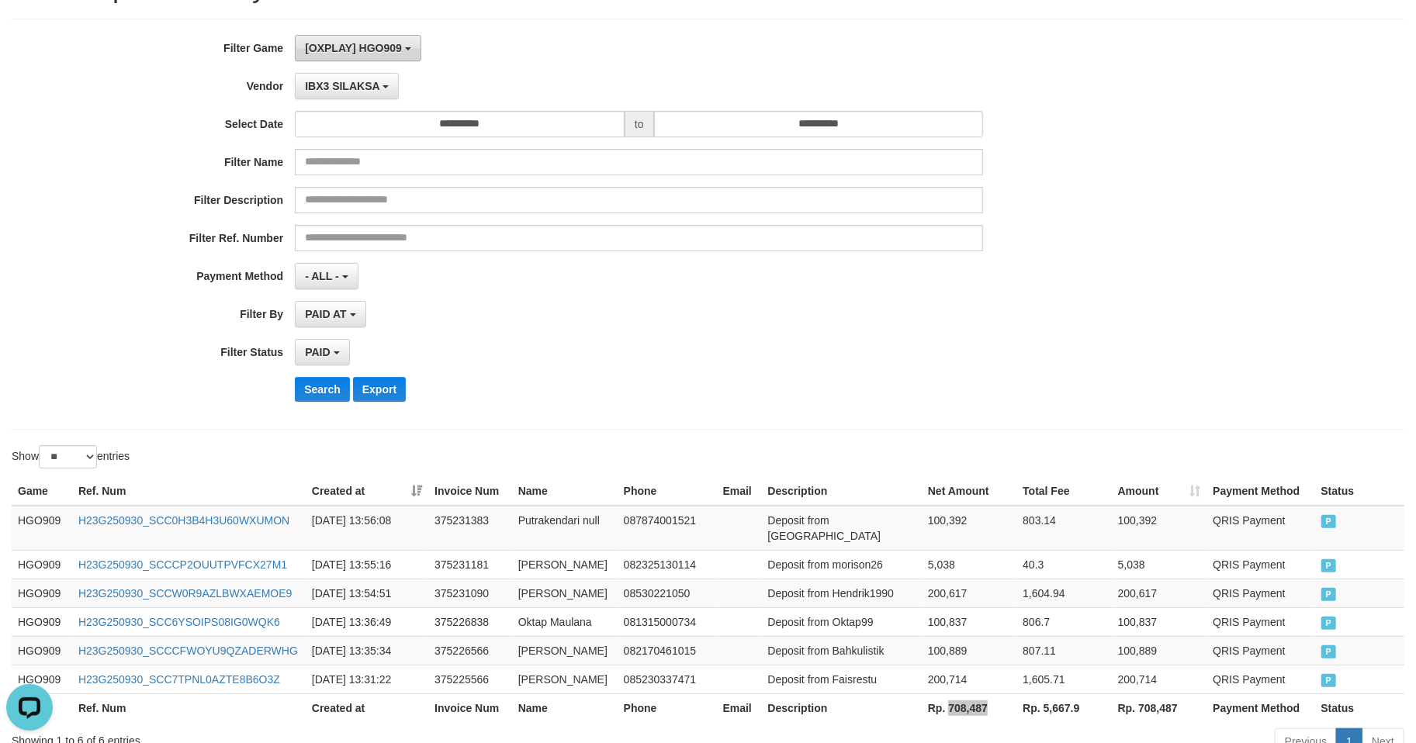
scroll to position [38, 0]
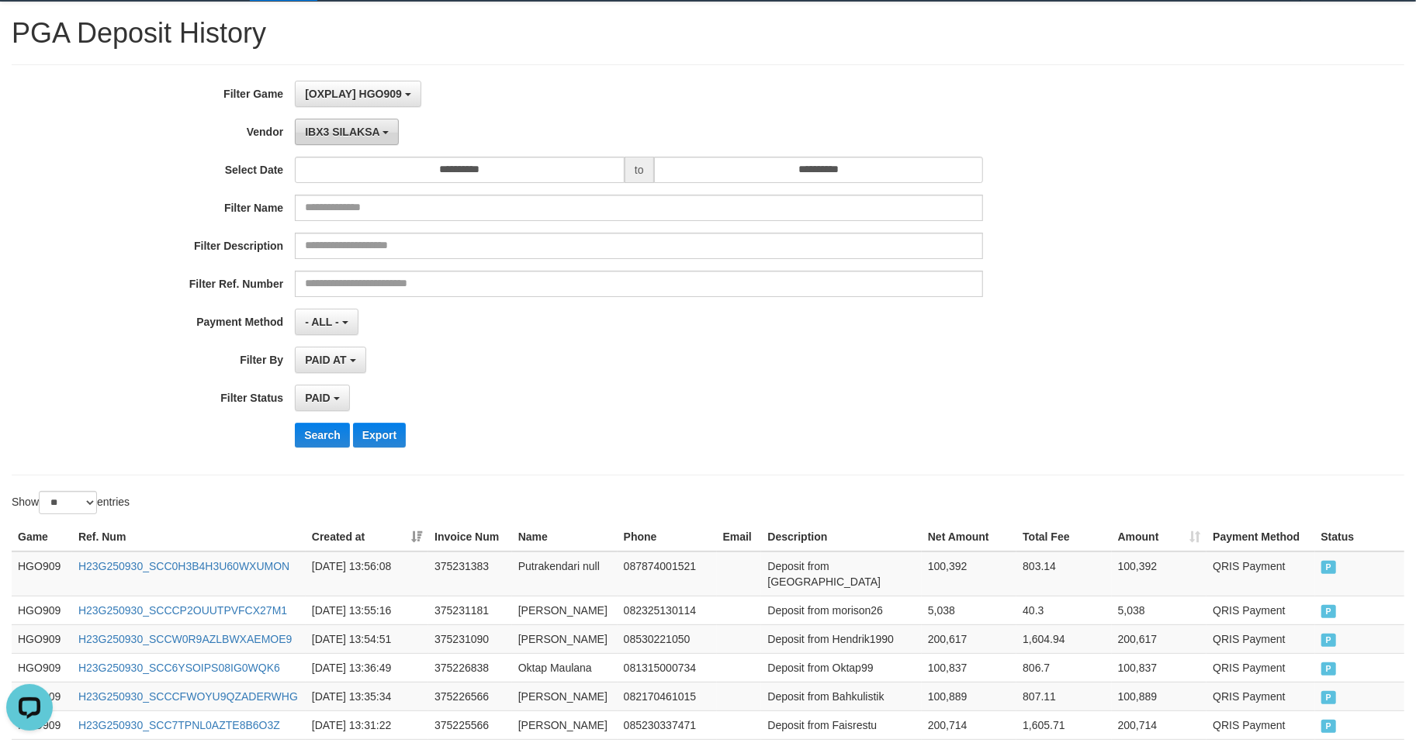
click at [346, 126] on span "IBX3 SILAKSA" at bounding box center [342, 132] width 74 height 12
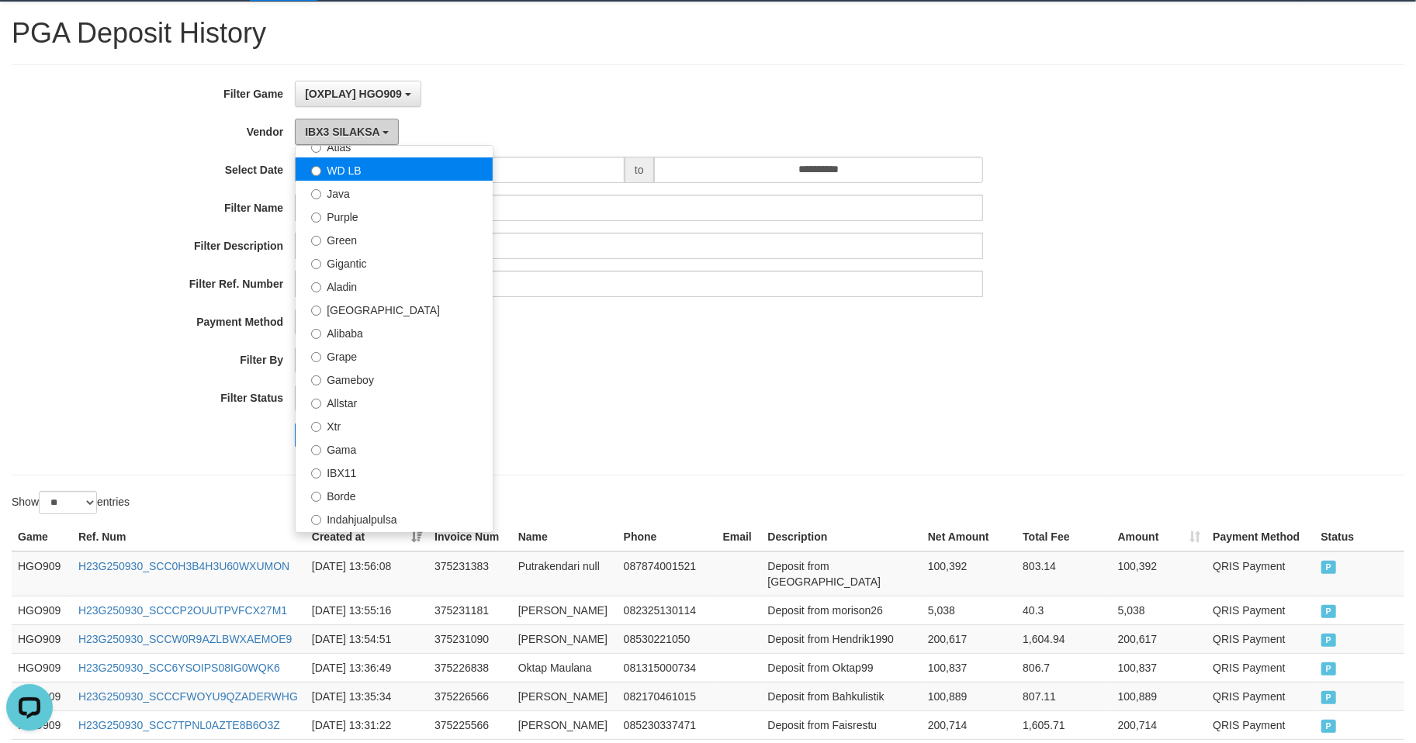
scroll to position [0, 0]
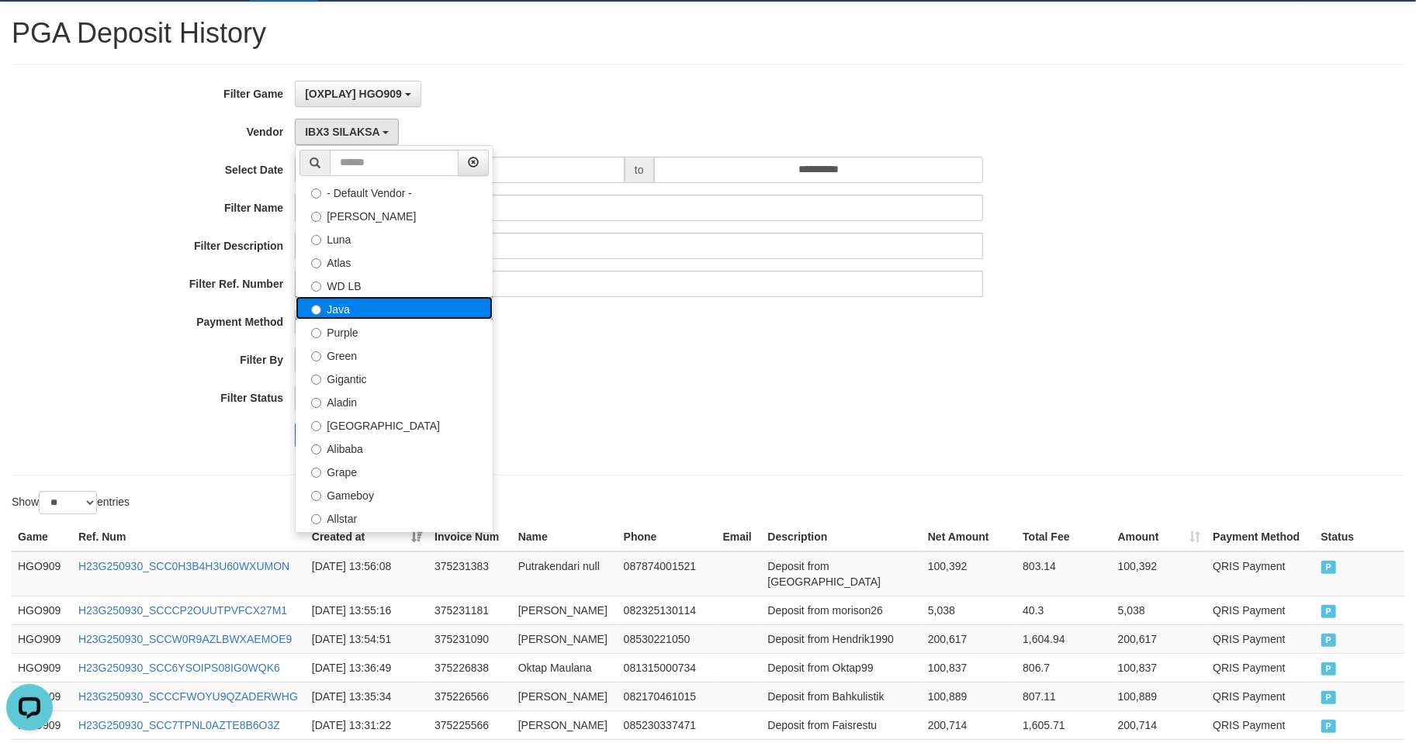
click at [346, 313] on label "Java" at bounding box center [394, 307] width 197 height 23
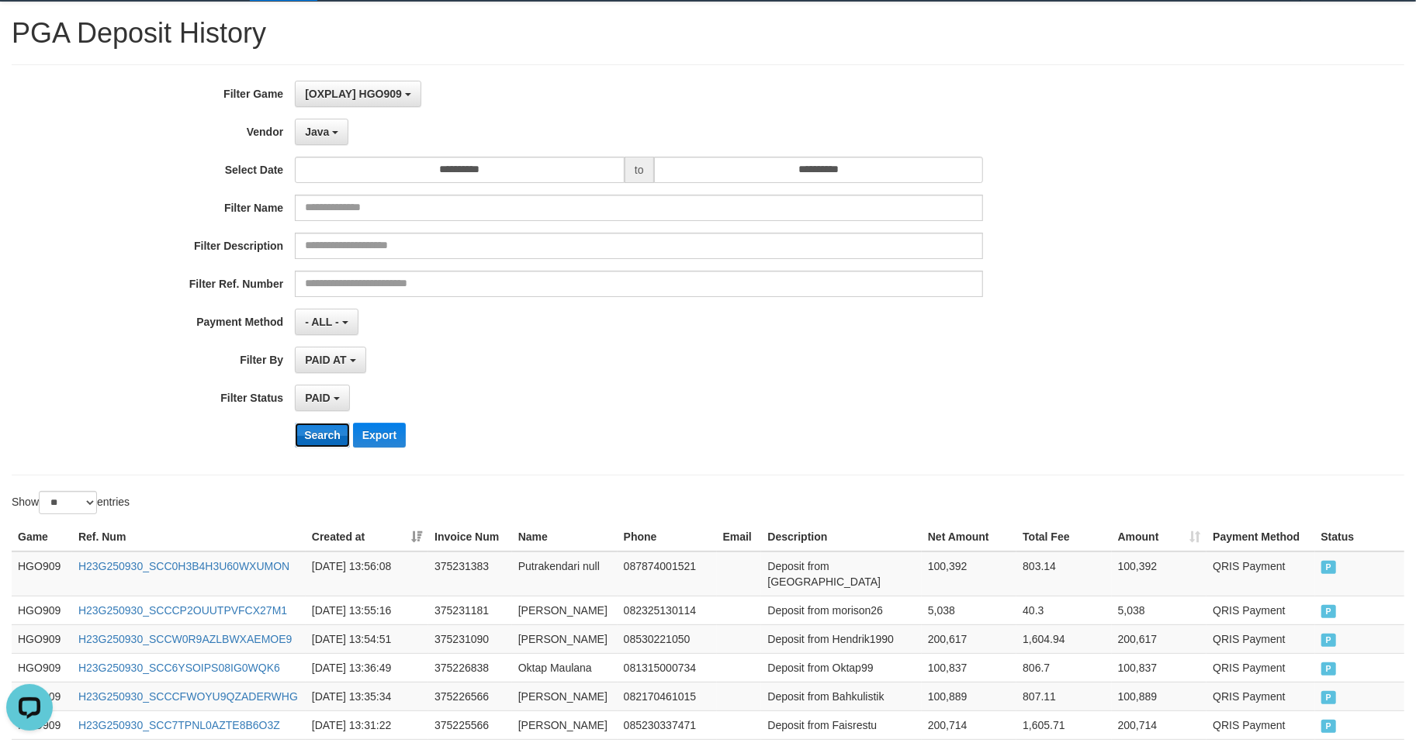
click at [311, 441] on button "Search" at bounding box center [322, 435] width 55 height 25
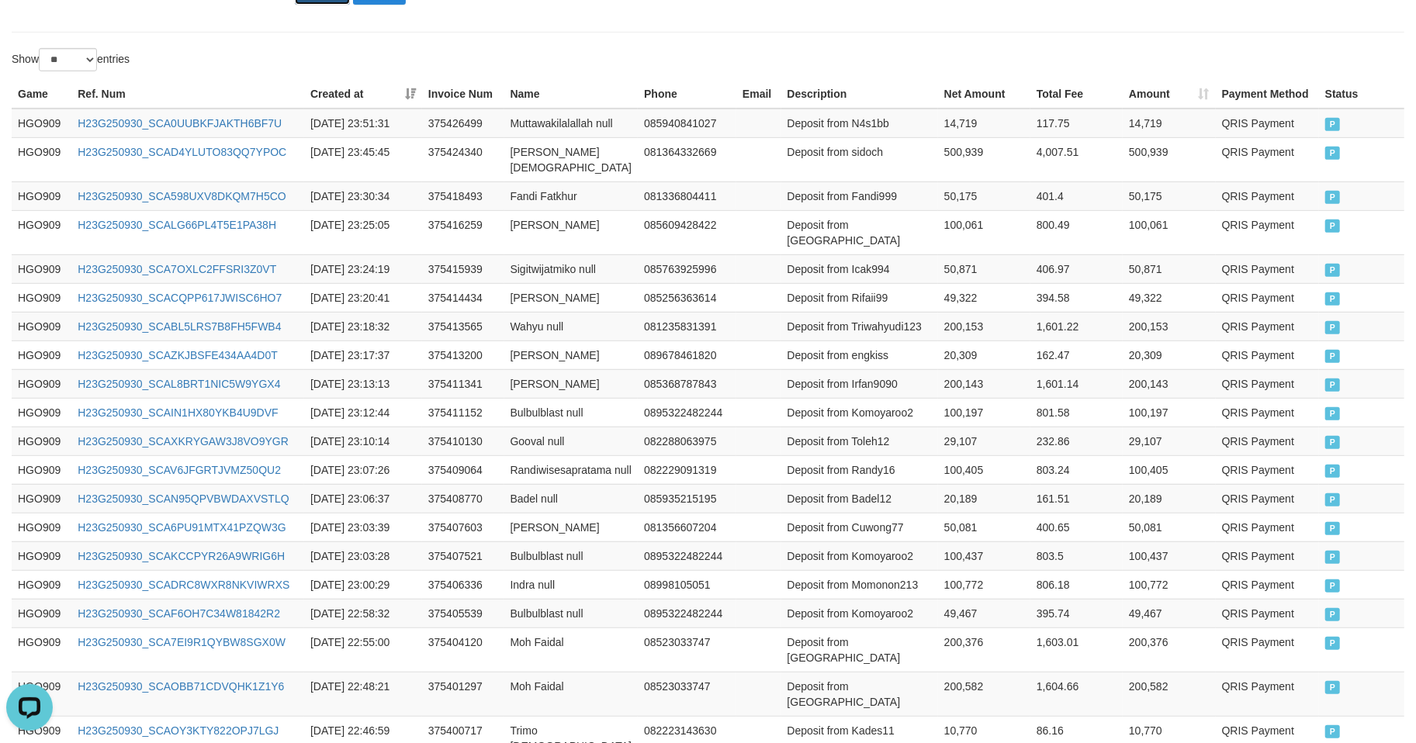
scroll to position [757, 0]
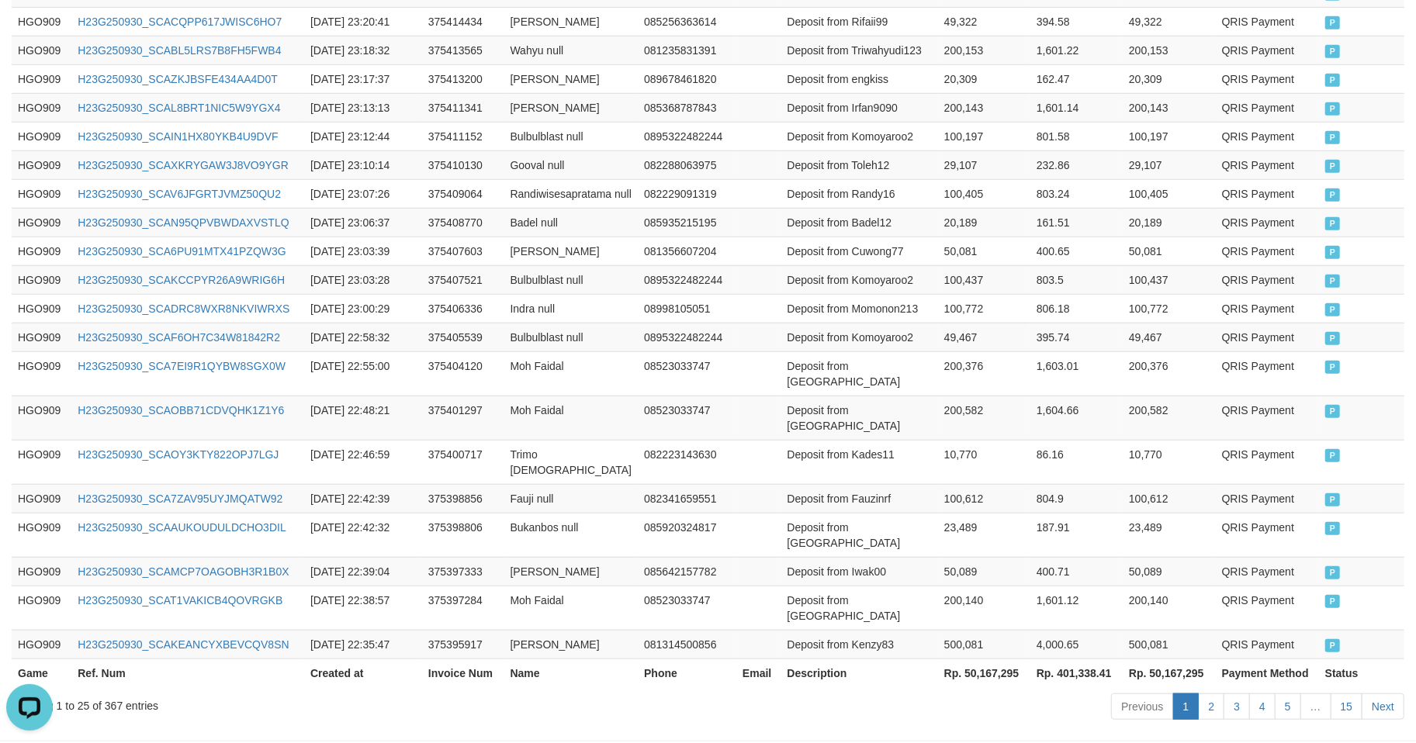
click at [962, 659] on th "Rp. 50,167,295" at bounding box center [984, 673] width 92 height 29
copy th "50,167,295"
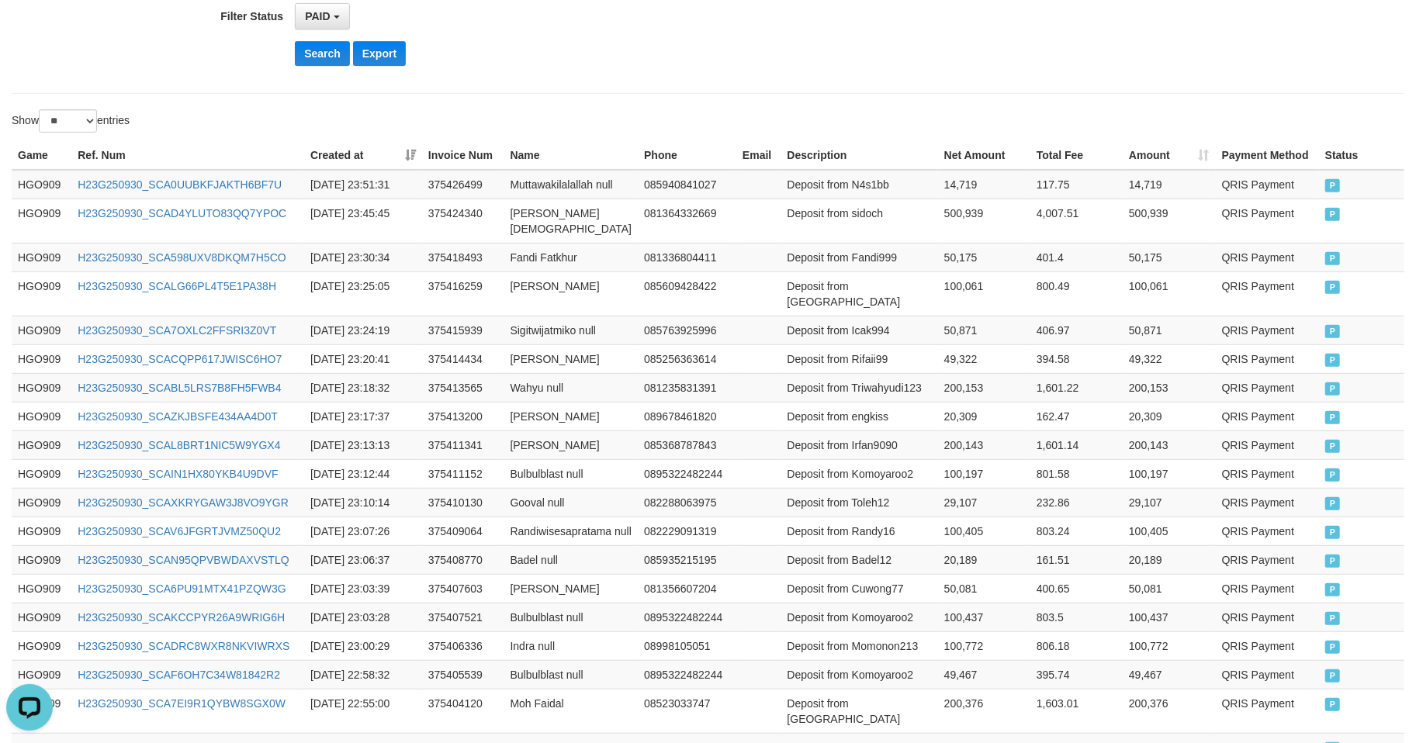
scroll to position [0, 0]
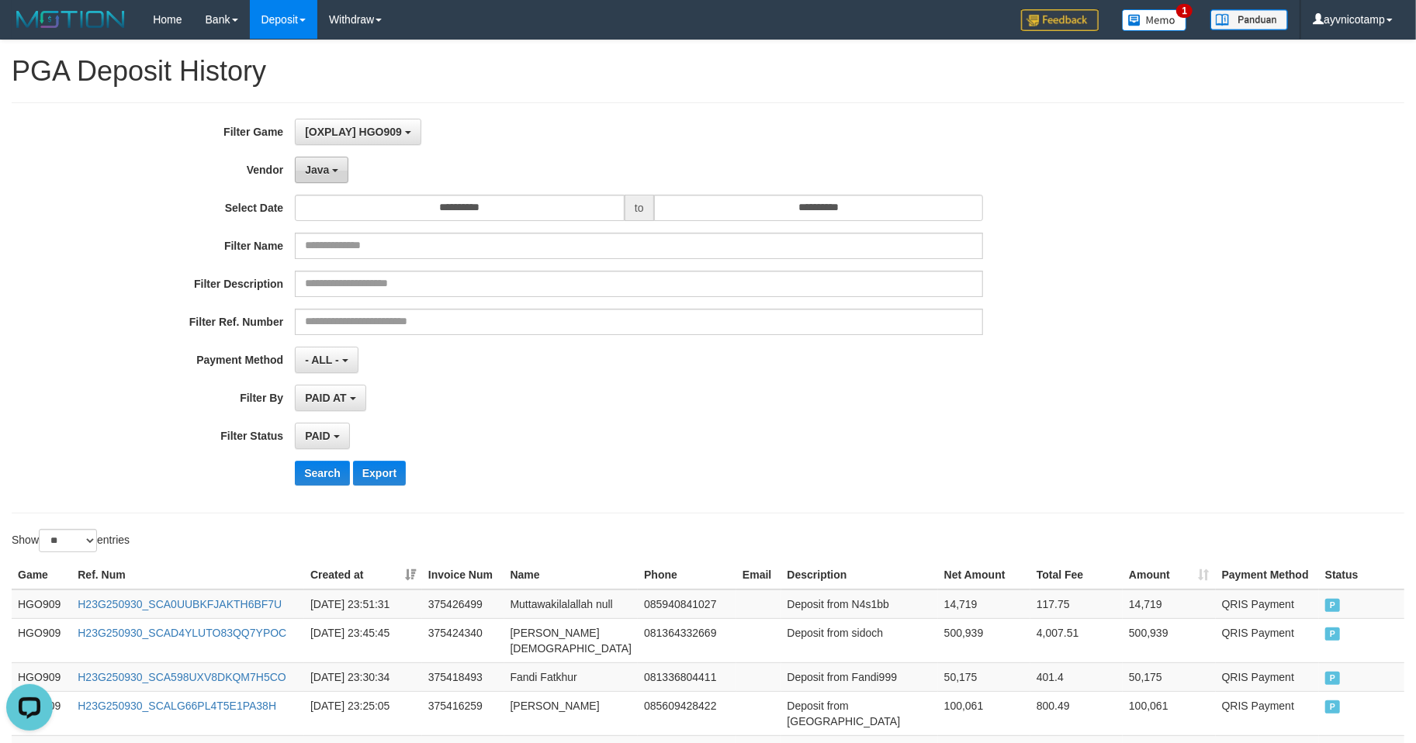
drag, startPoint x: 324, startPoint y: 168, endPoint x: 324, endPoint y: 177, distance: 9.3
click at [324, 168] on span "Java" at bounding box center [317, 170] width 24 height 12
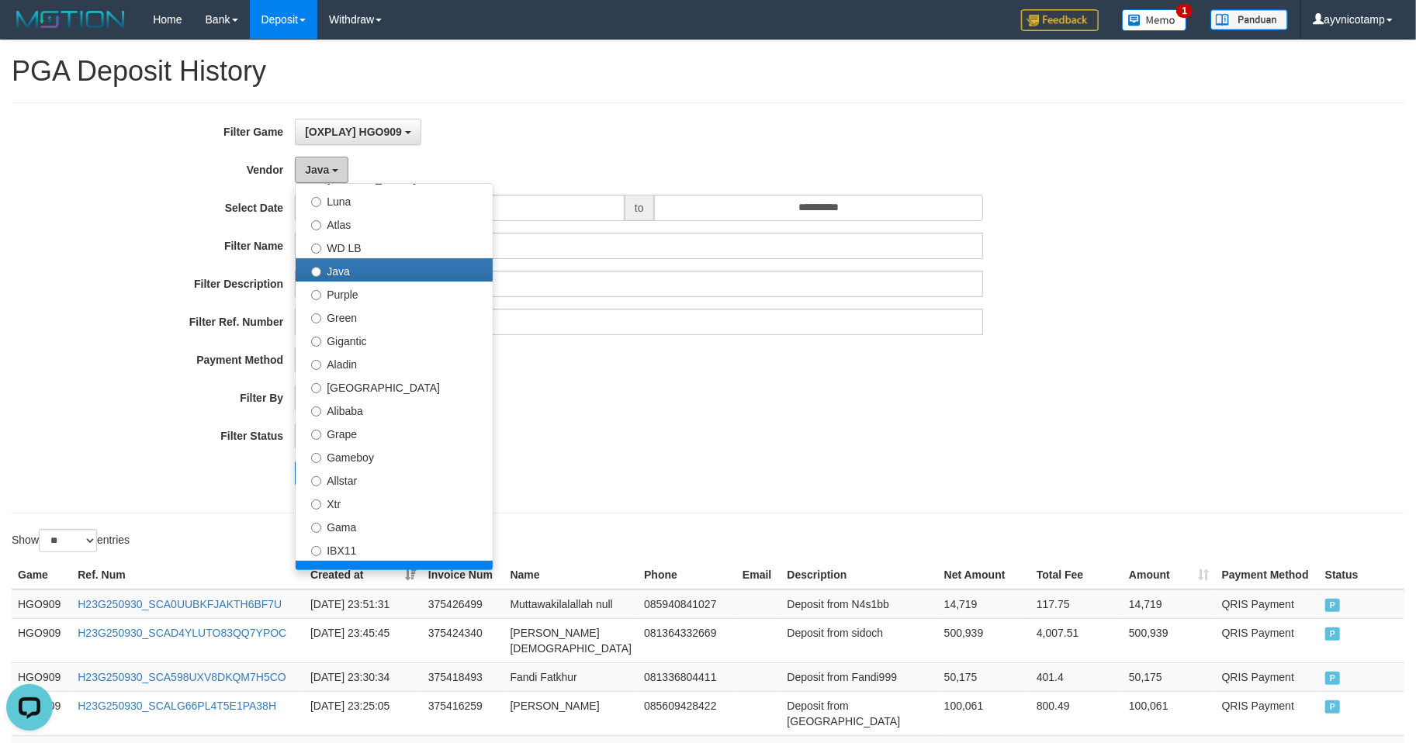
scroll to position [137, 0]
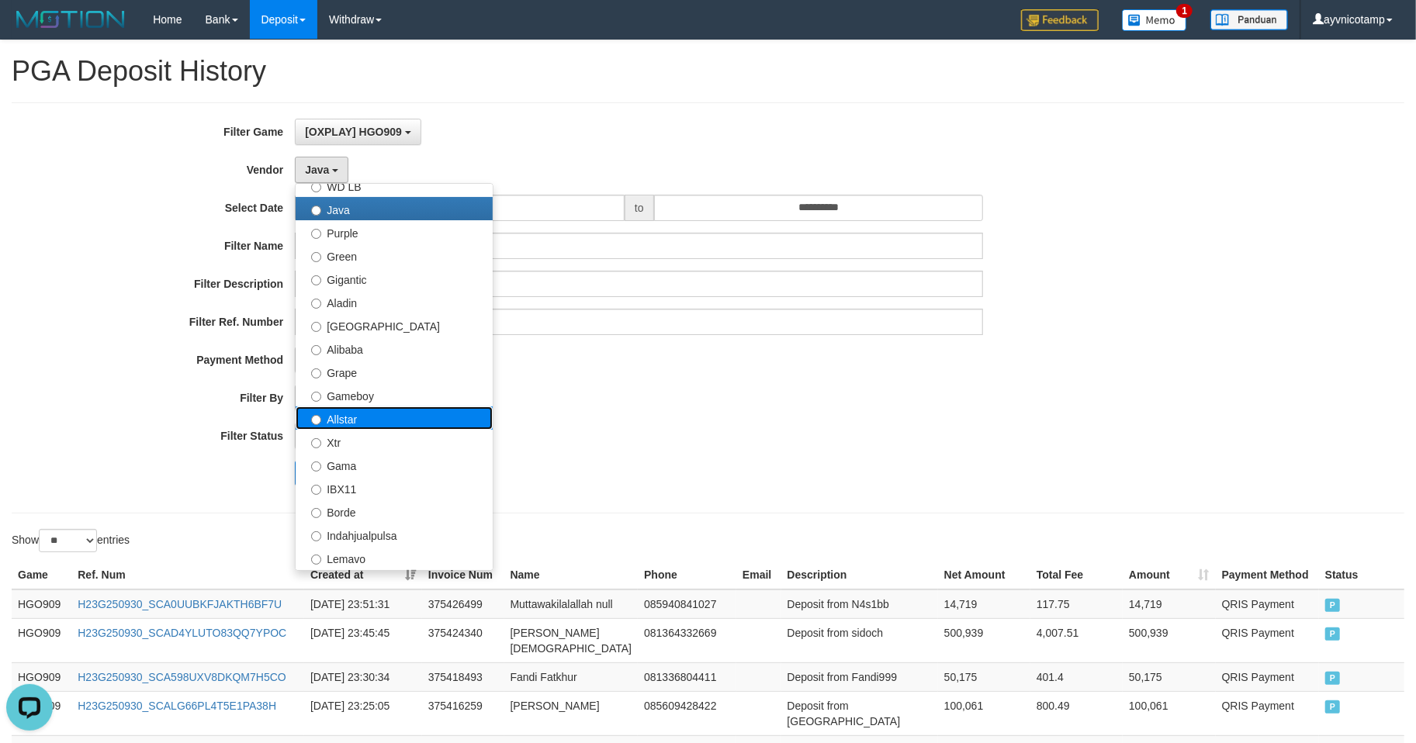
click at [337, 419] on label "Allstar" at bounding box center [394, 418] width 197 height 23
select select "**********"
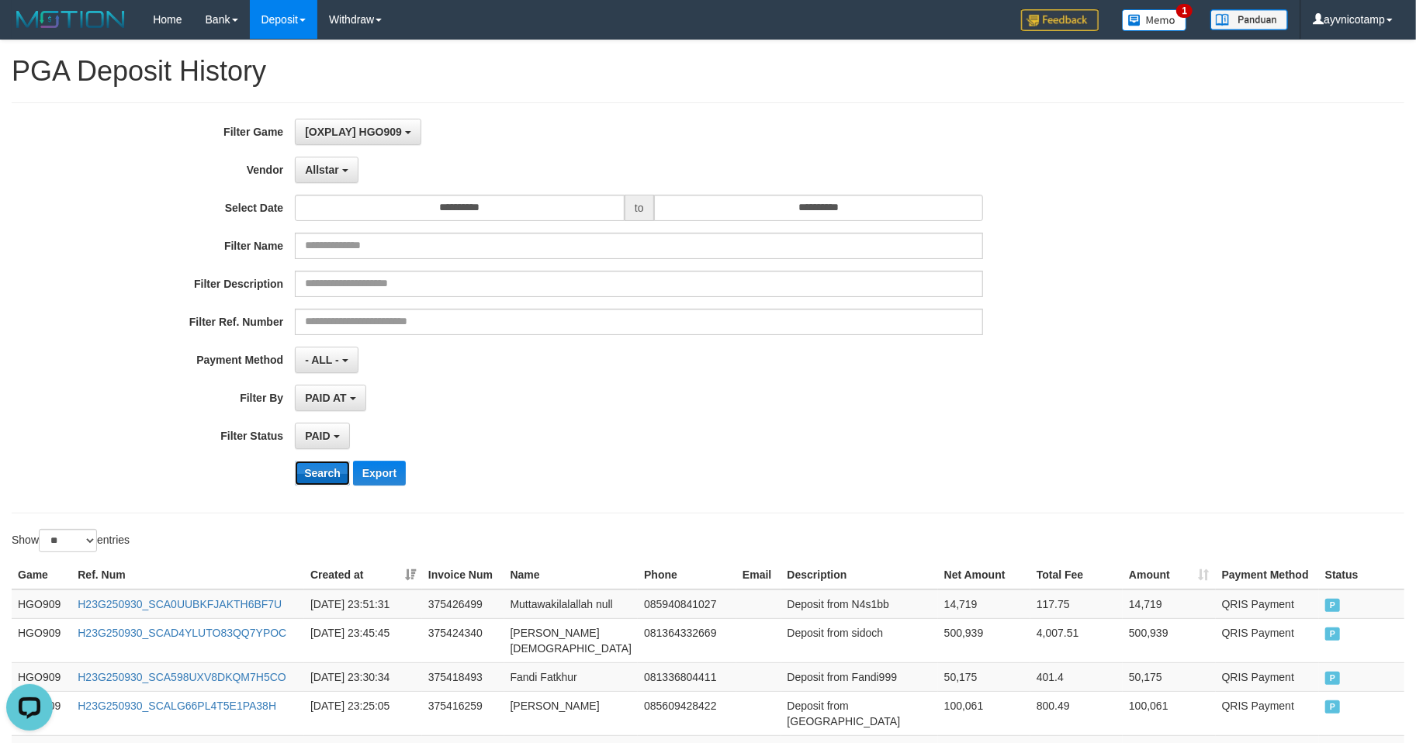
click at [320, 469] on button "Search" at bounding box center [322, 473] width 55 height 25
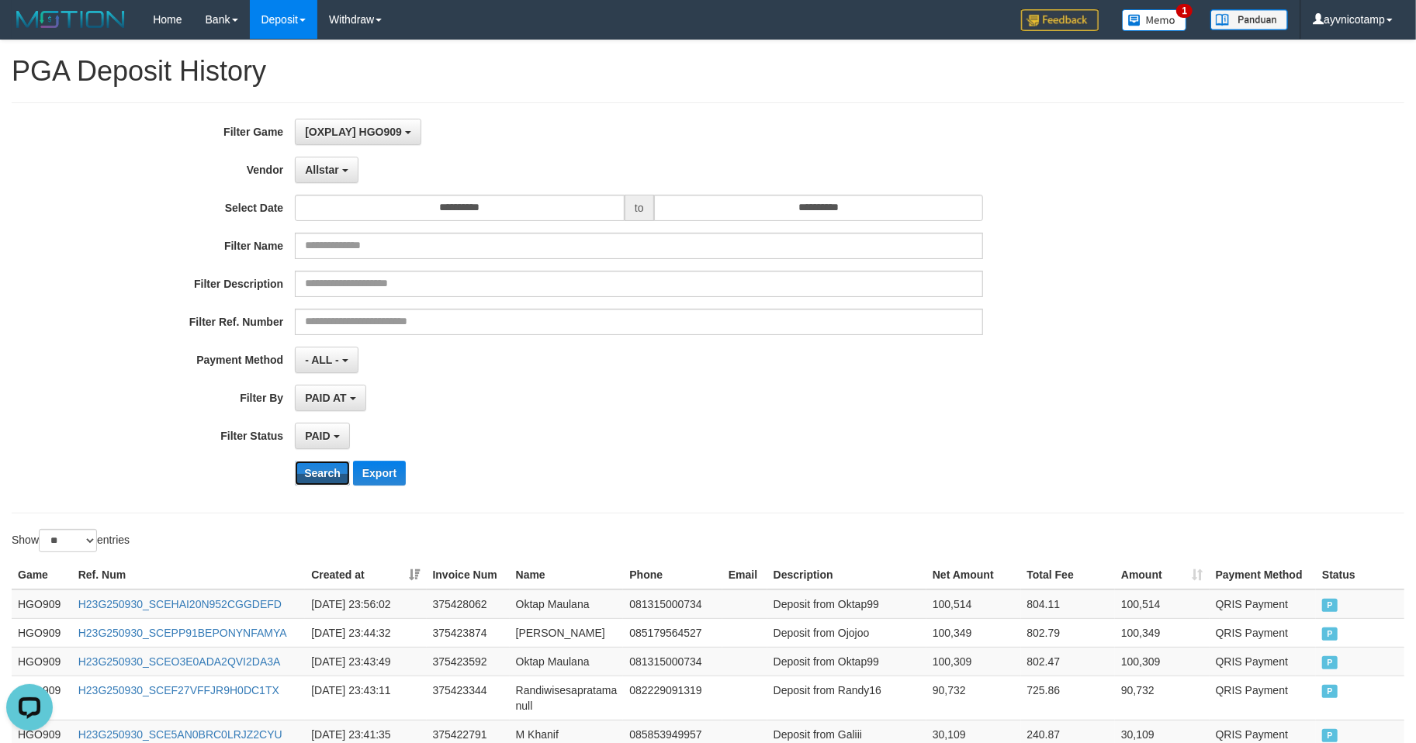
scroll to position [742, 0]
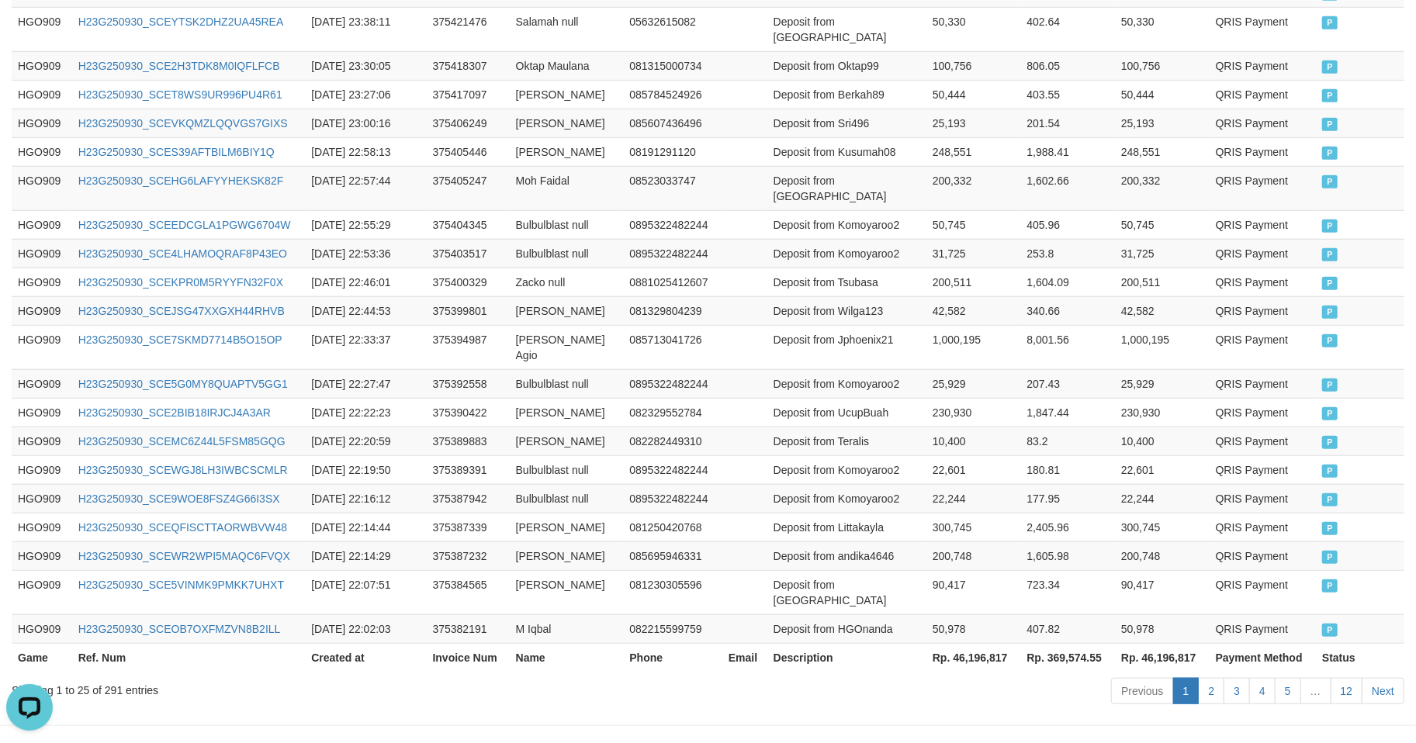
click at [996, 643] on th "Rp. 46,196,817" at bounding box center [974, 657] width 95 height 29
copy th "46,196,817"
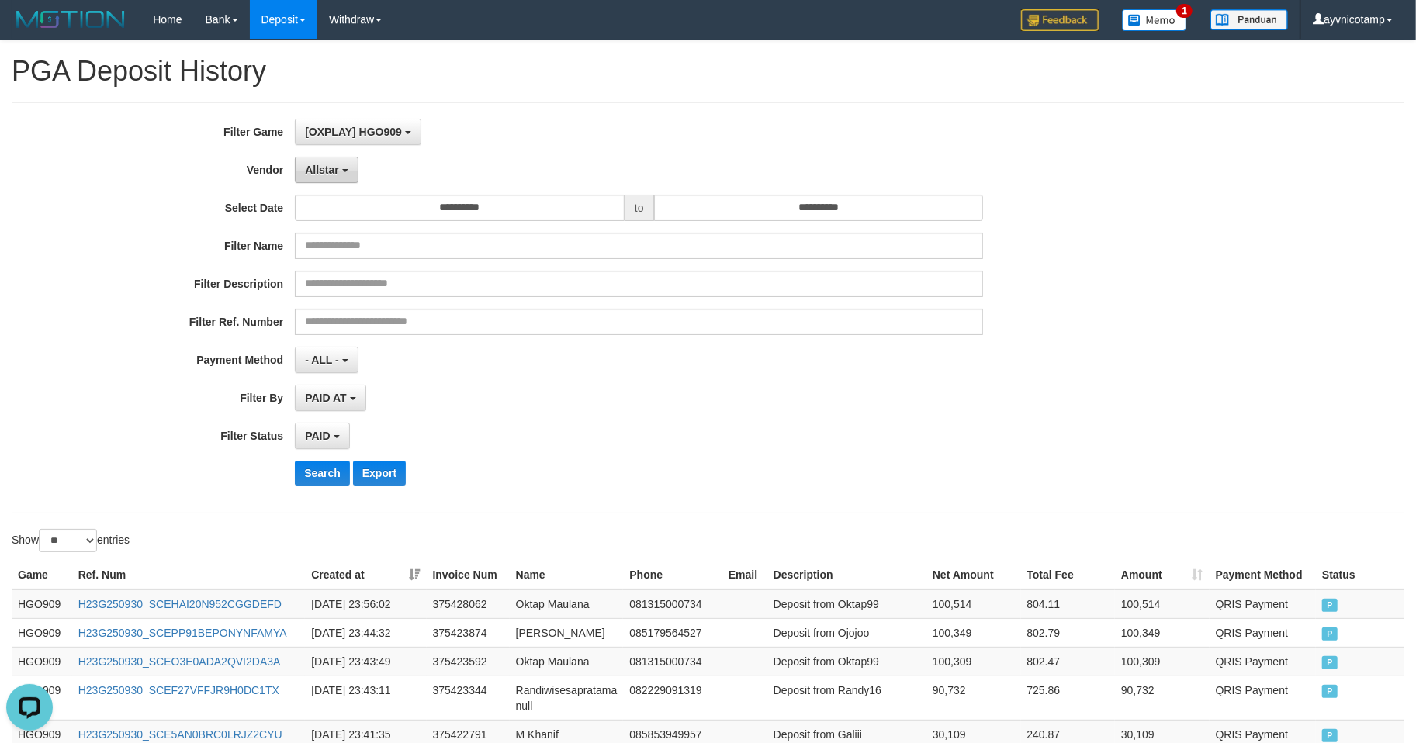
click at [327, 174] on span "Allstar" at bounding box center [322, 170] width 34 height 12
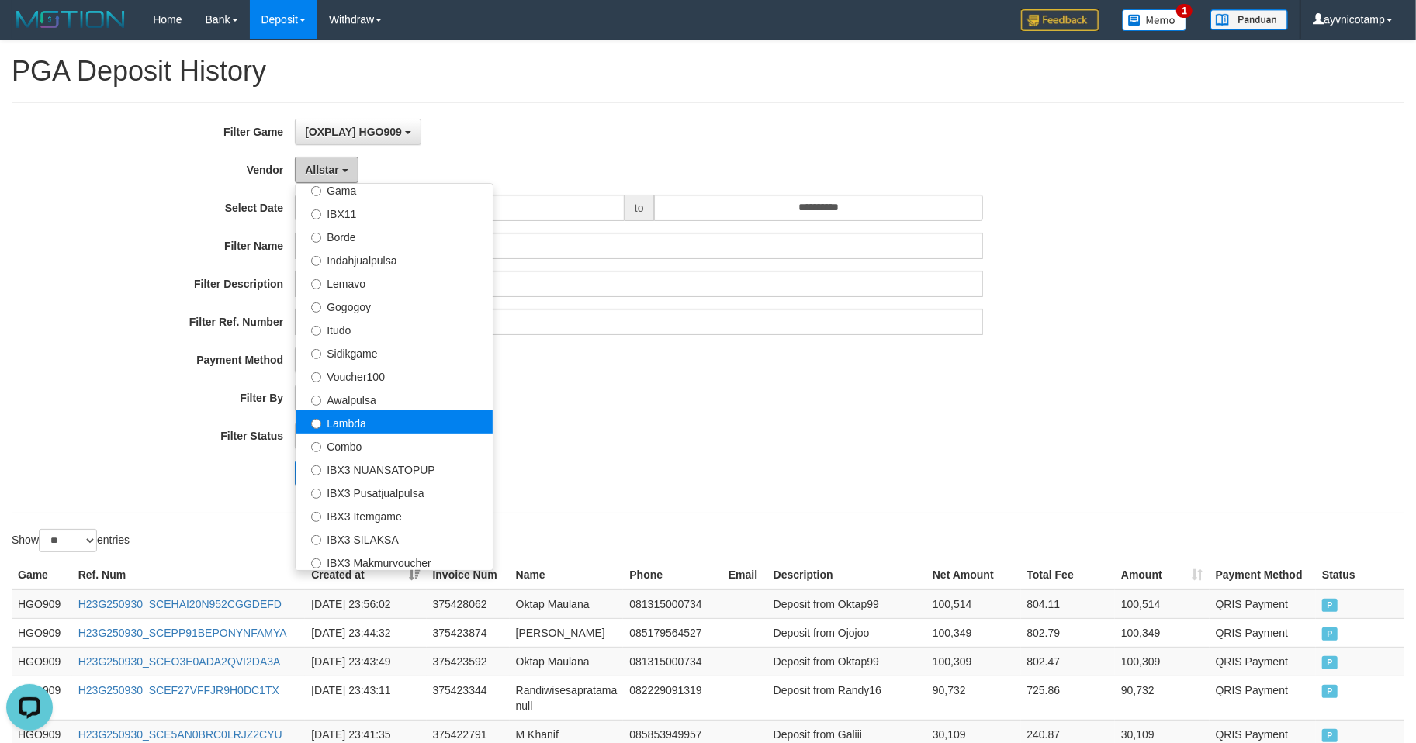
scroll to position [414, 0]
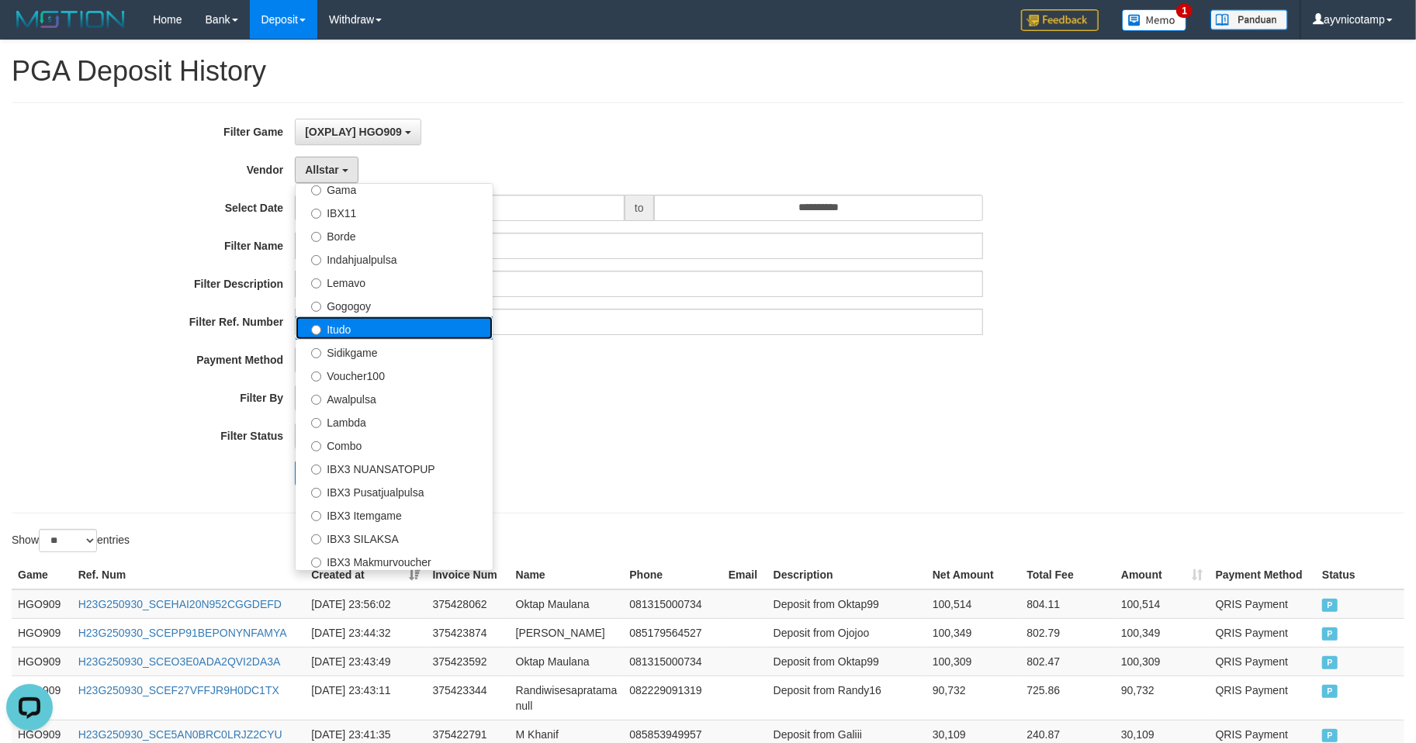
click at [346, 321] on label "Itudo" at bounding box center [394, 328] width 197 height 23
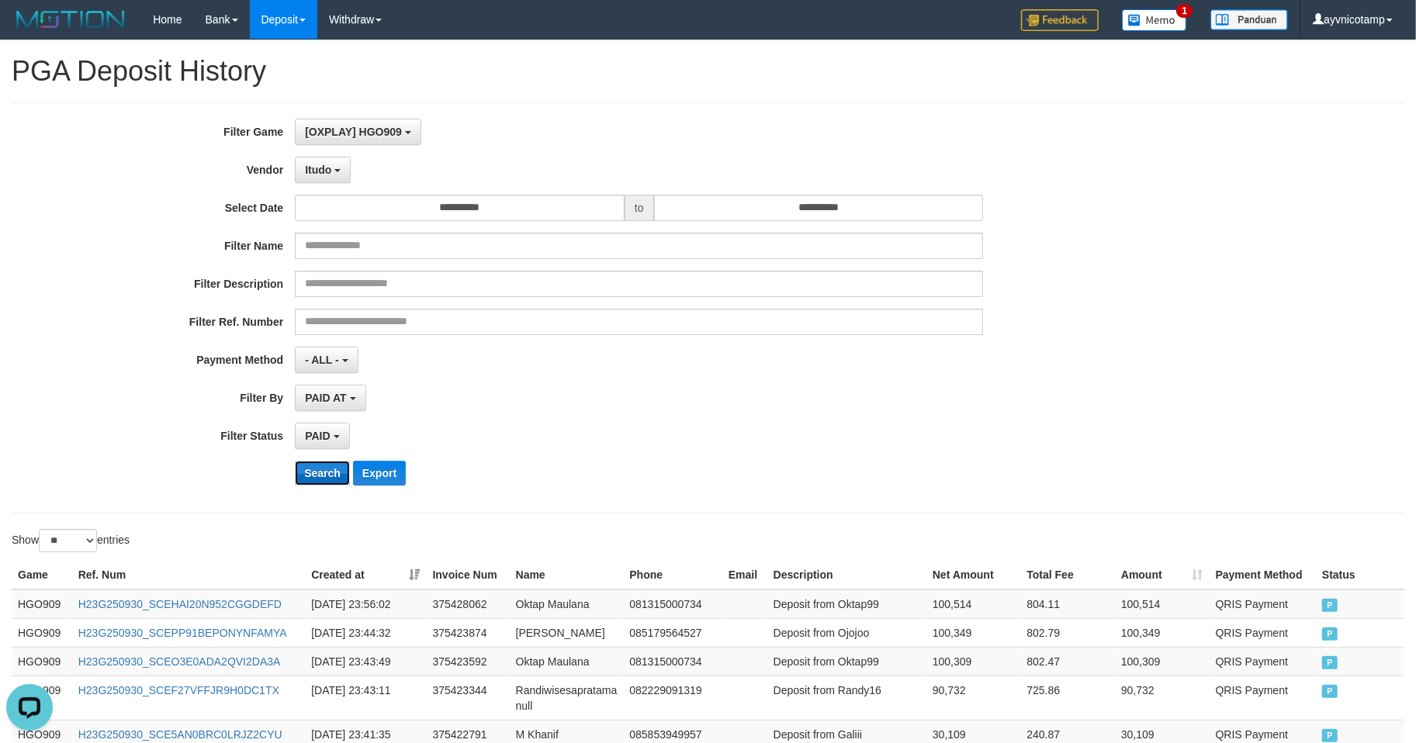
click at [323, 479] on button "Search" at bounding box center [322, 473] width 55 height 25
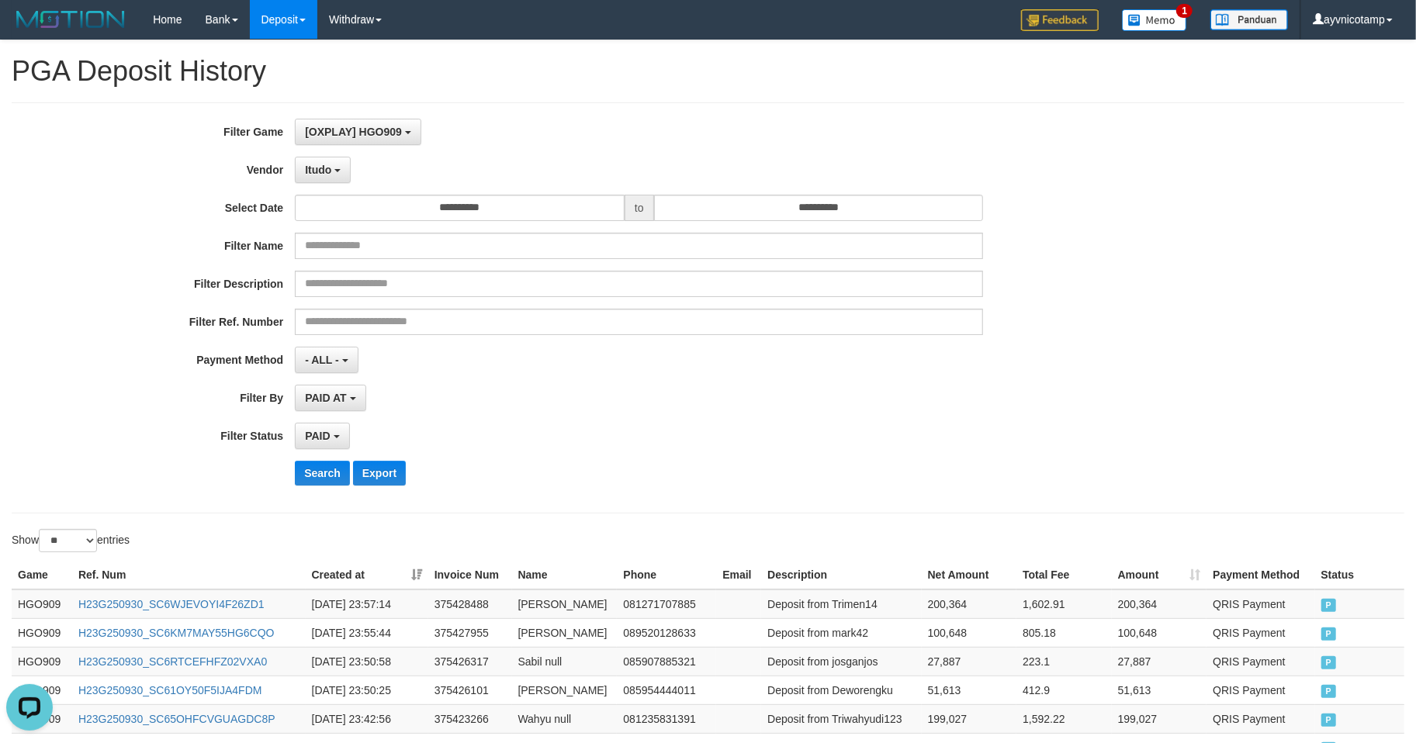
drag, startPoint x: 608, startPoint y: 430, endPoint x: 630, endPoint y: 450, distance: 29.6
click at [608, 429] on div "PAID SELECT ALL - ALL - SELECT STATUS PENDING/UNPAID PAID CANCELED EXPIRED" at bounding box center [639, 436] width 688 height 26
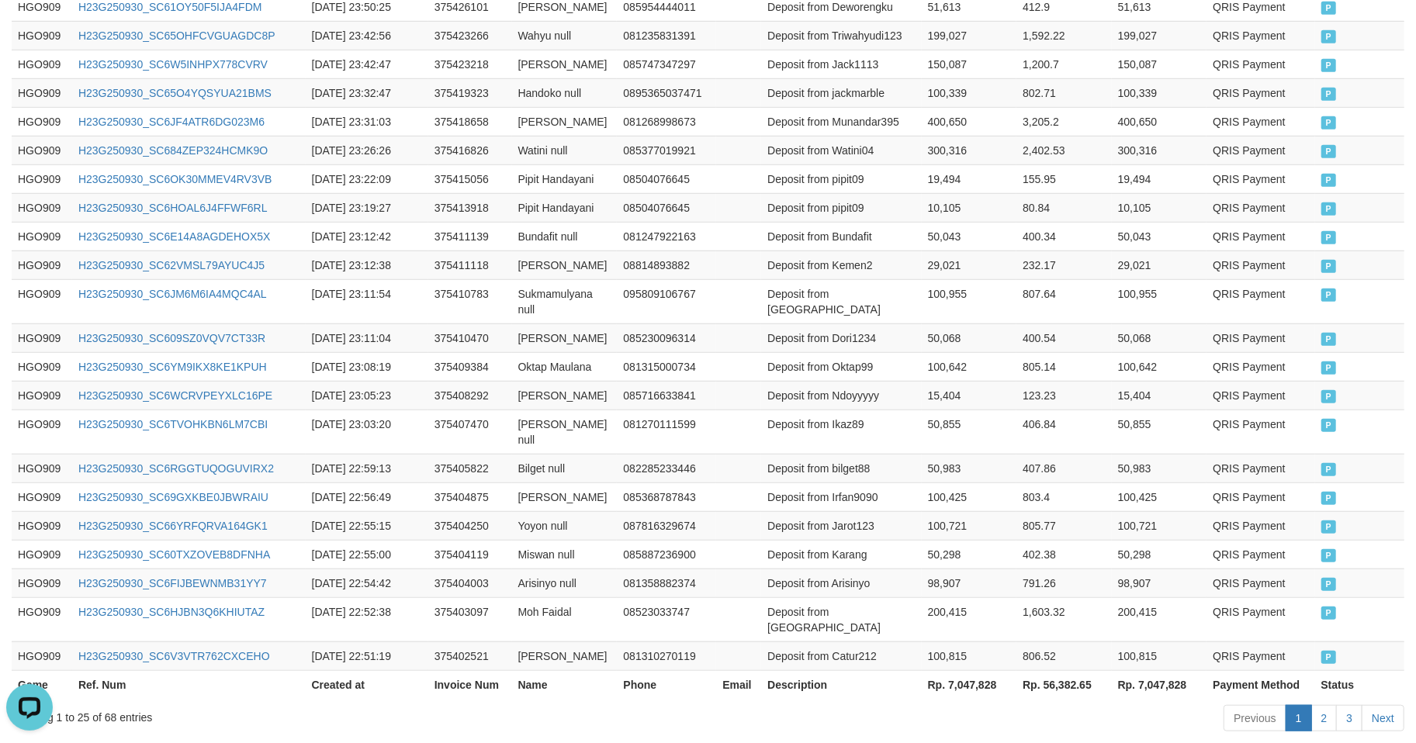
scroll to position [757, 0]
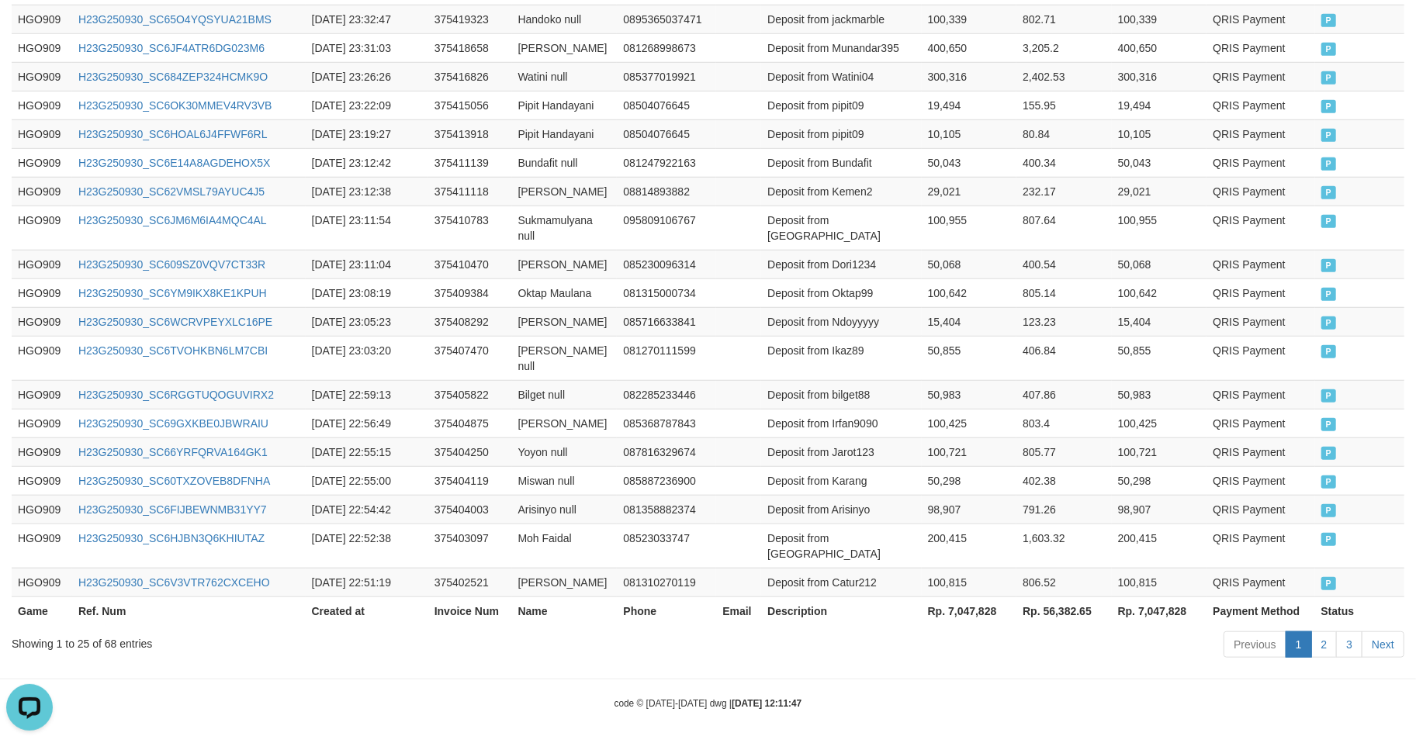
click at [972, 603] on th "Rp. 7,047,828" at bounding box center [969, 611] width 95 height 29
copy th "7,047,828"
click at [792, 416] on td "Deposit from Irfan9090" at bounding box center [841, 423] width 160 height 29
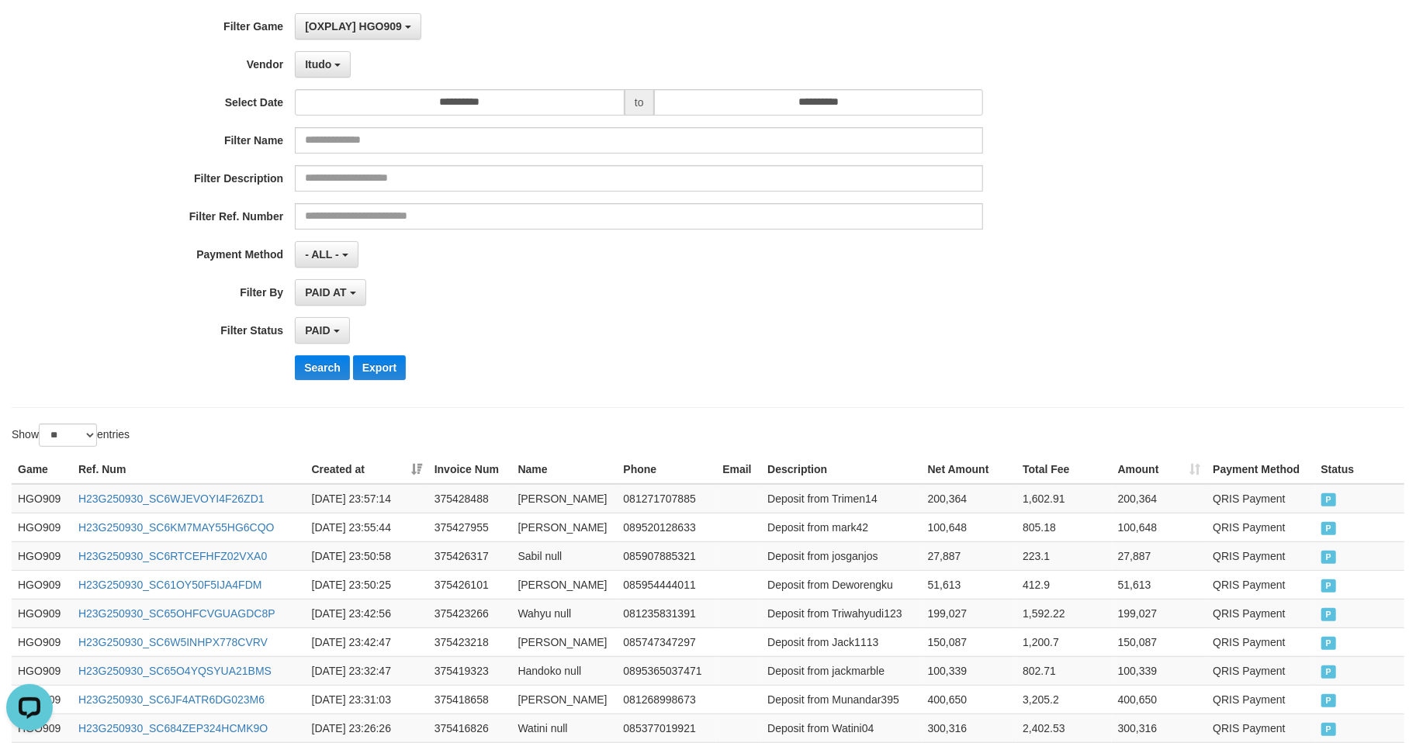
scroll to position [0, 0]
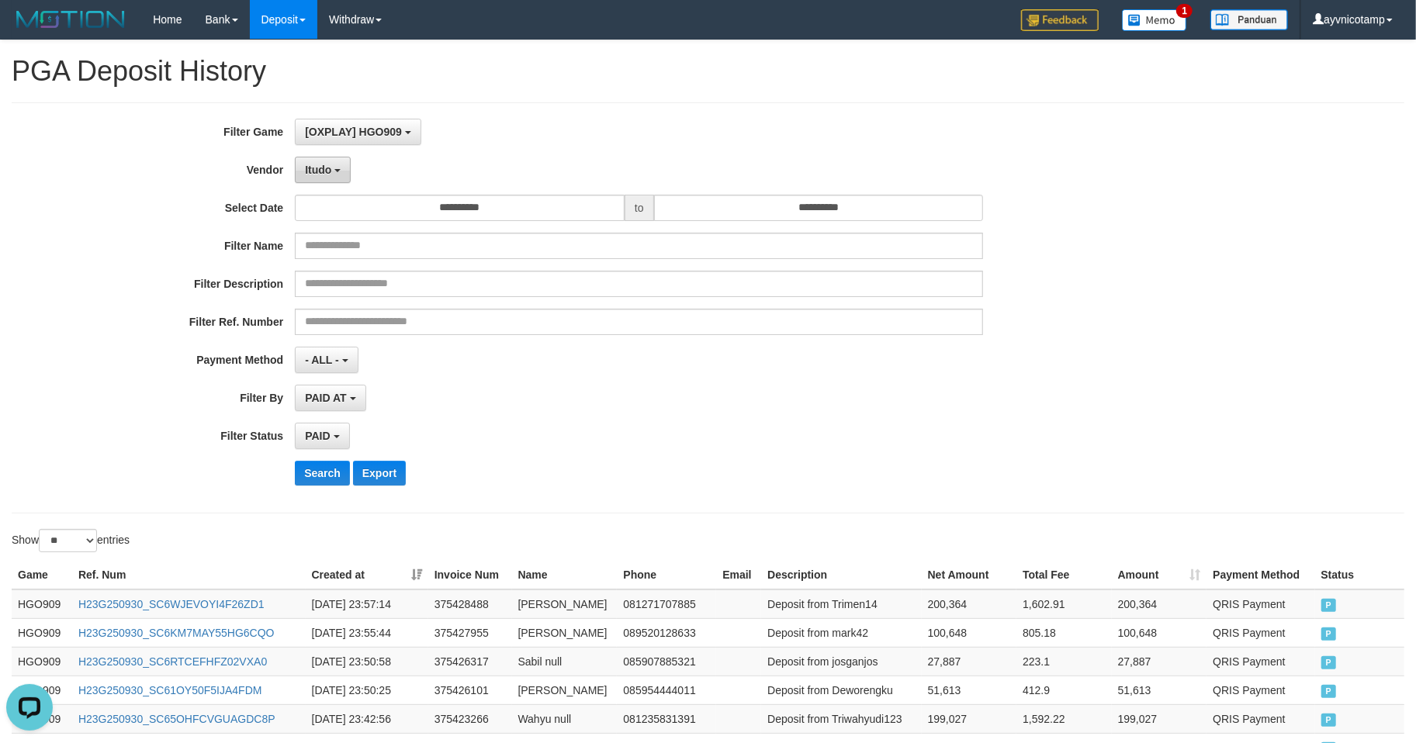
click at [331, 177] on button "Itudo" at bounding box center [323, 170] width 56 height 26
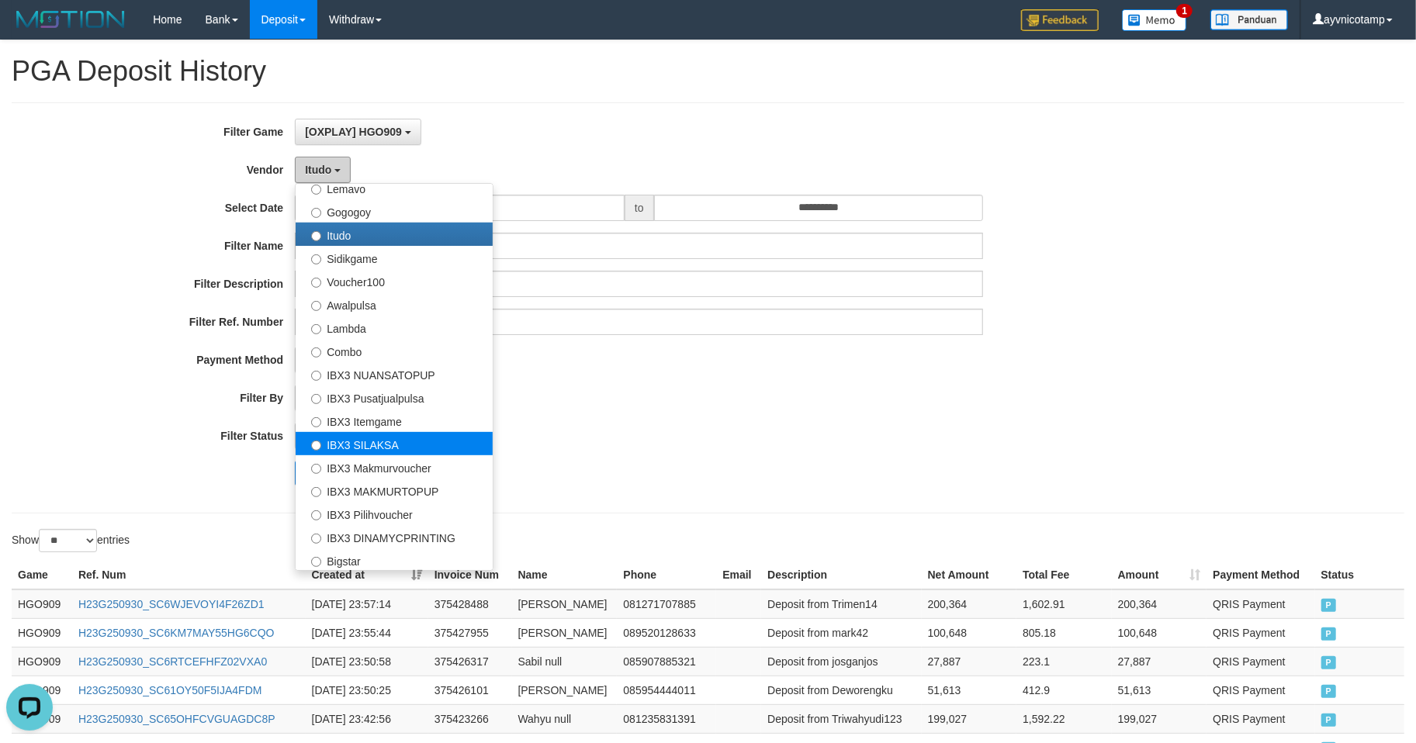
scroll to position [442, 0]
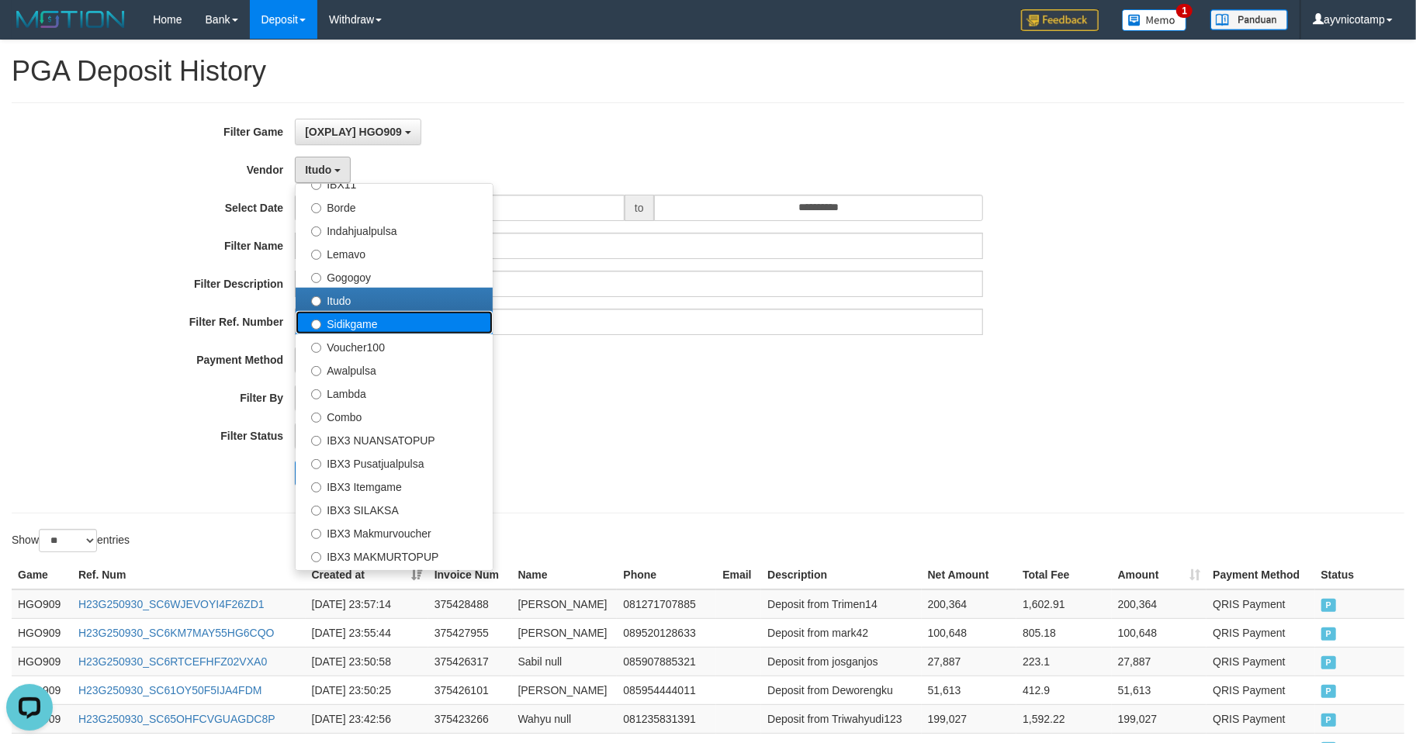
click at [345, 327] on label "Sidikgame" at bounding box center [394, 322] width 197 height 23
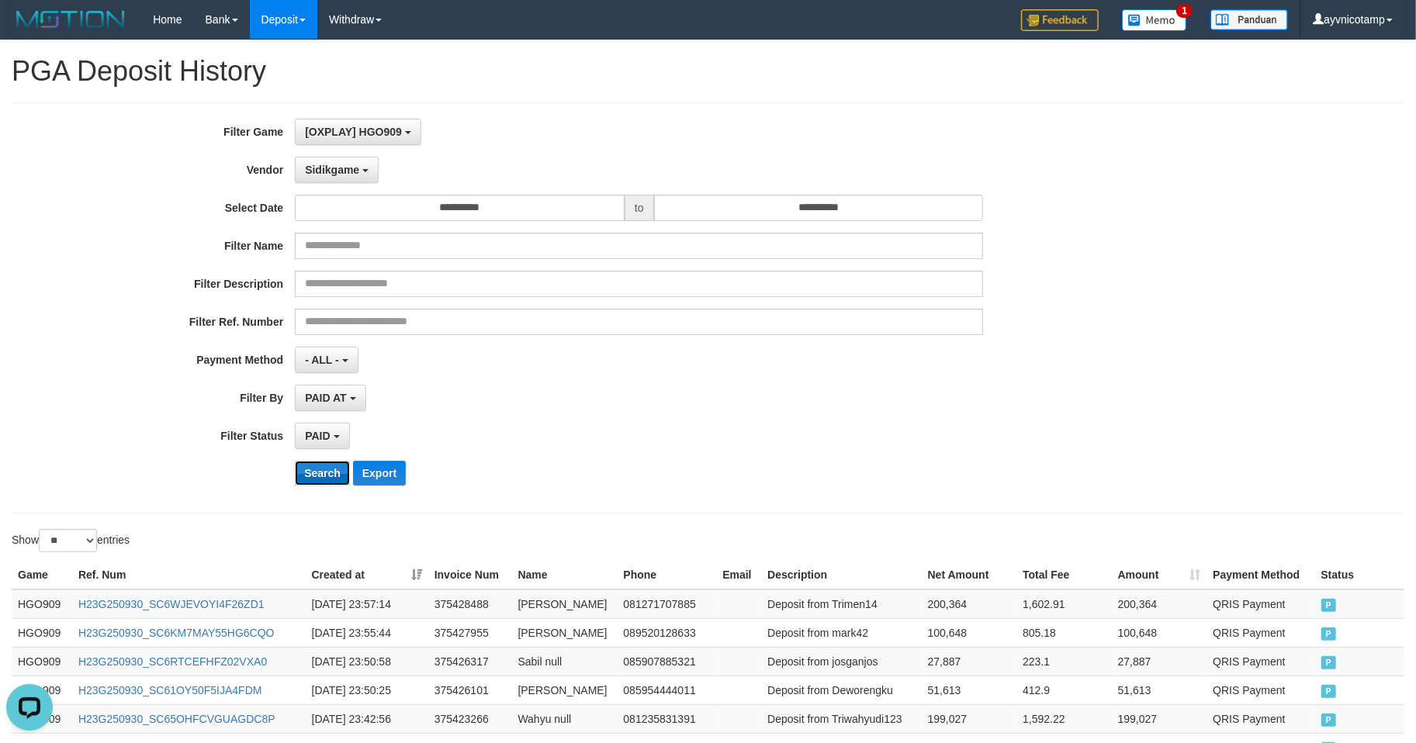
click at [317, 470] on button "Search" at bounding box center [322, 473] width 55 height 25
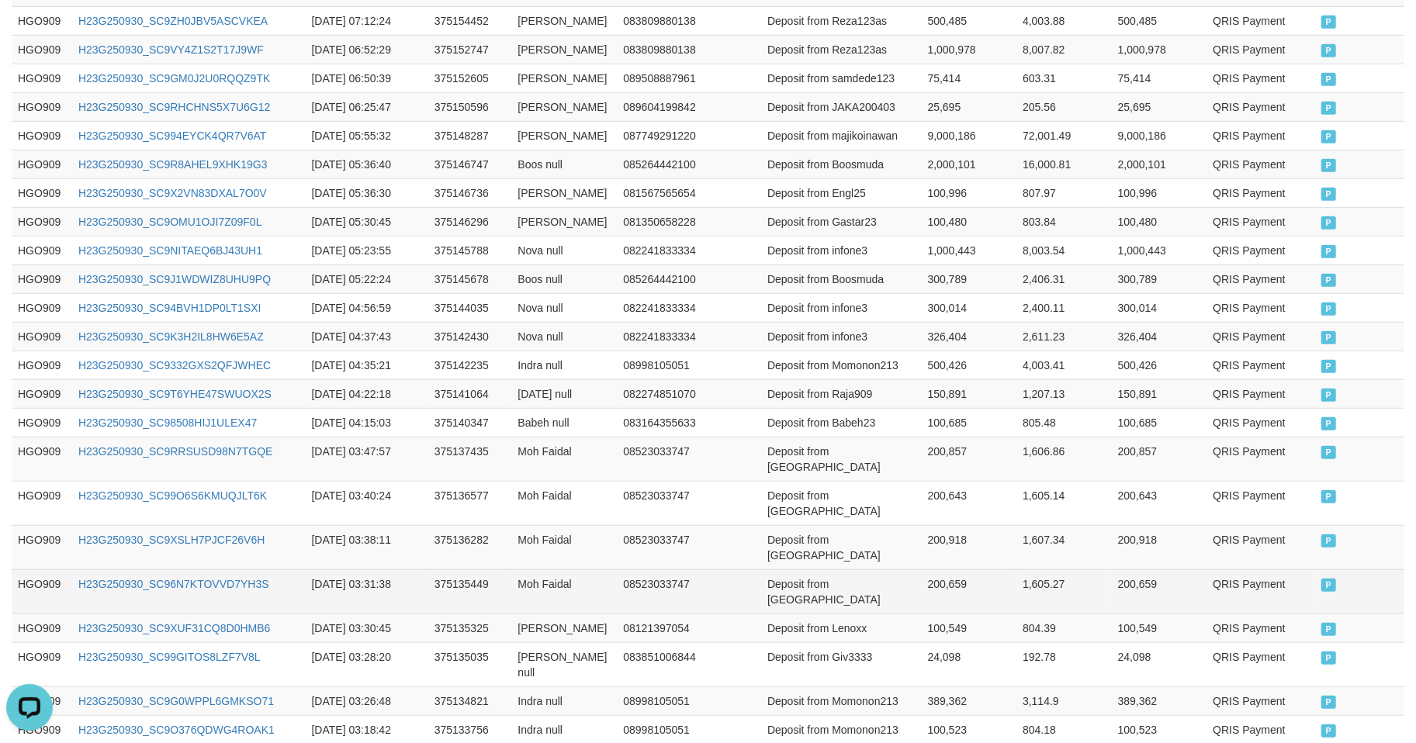
scroll to position [742, 0]
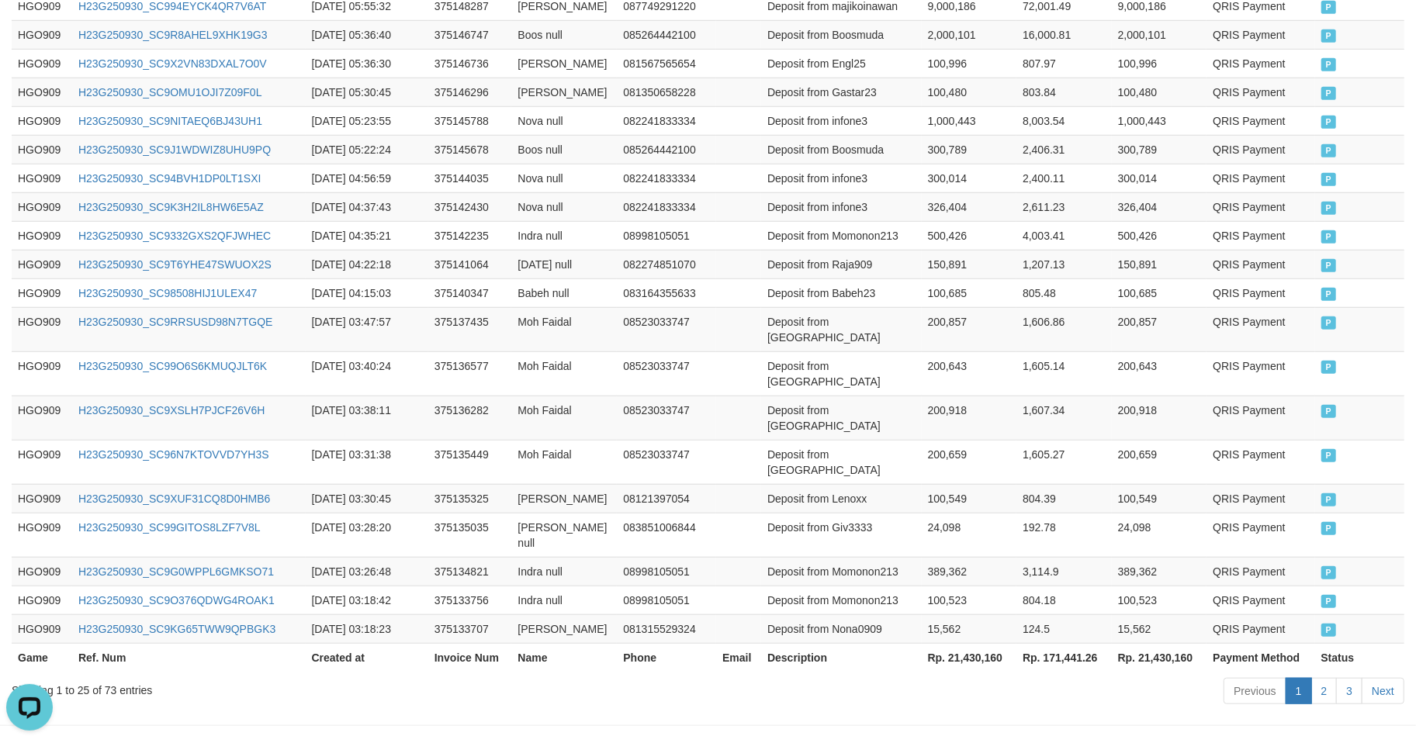
click at [968, 643] on th "Rp. 21,430,160" at bounding box center [969, 657] width 95 height 29
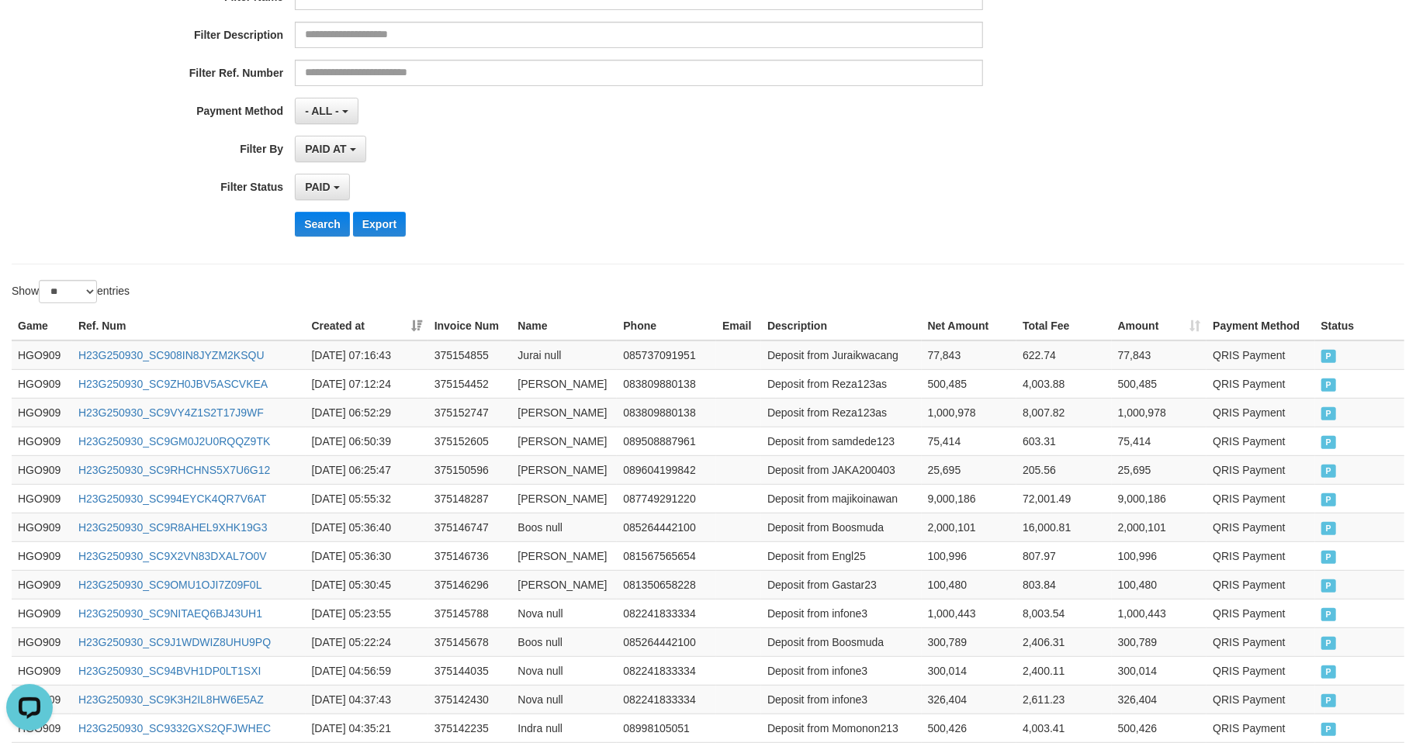
scroll to position [0, 0]
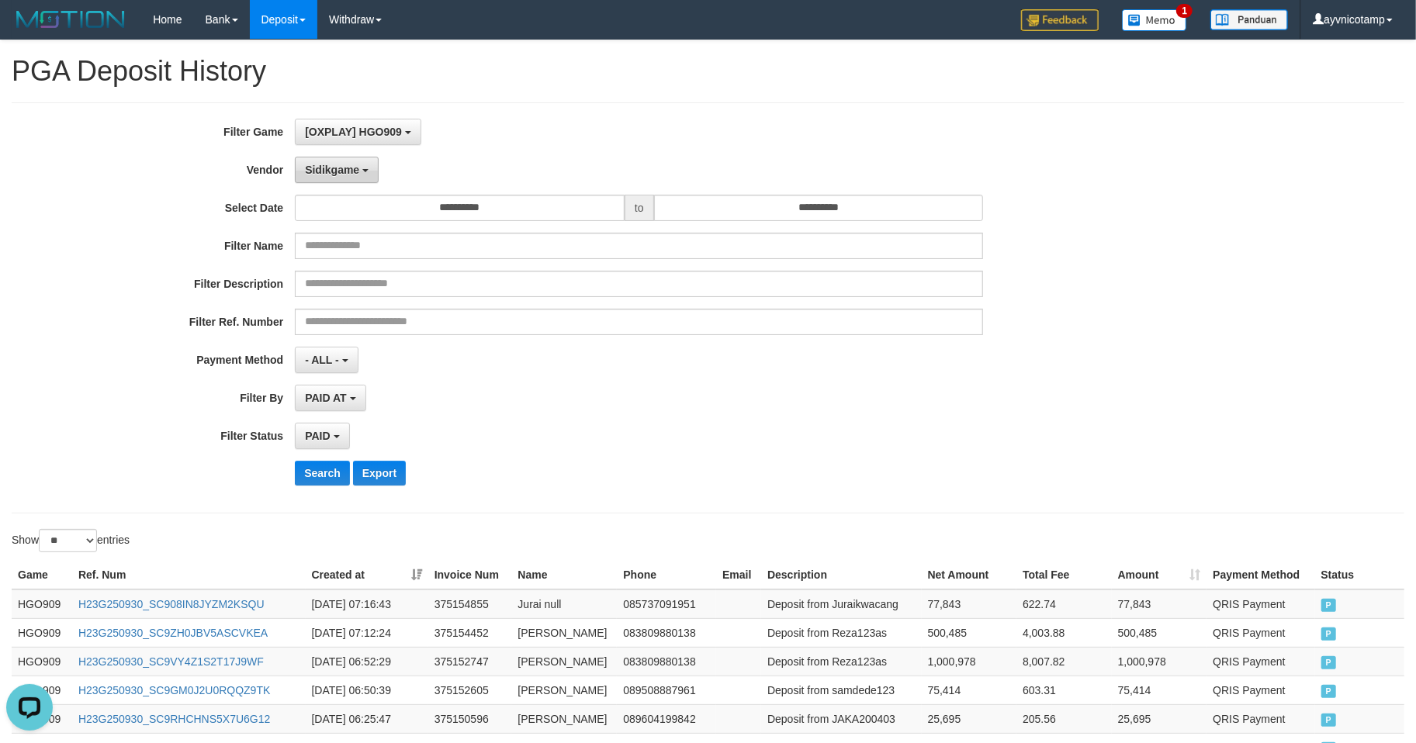
click at [318, 169] on span "Sidikgame" at bounding box center [332, 170] width 54 height 12
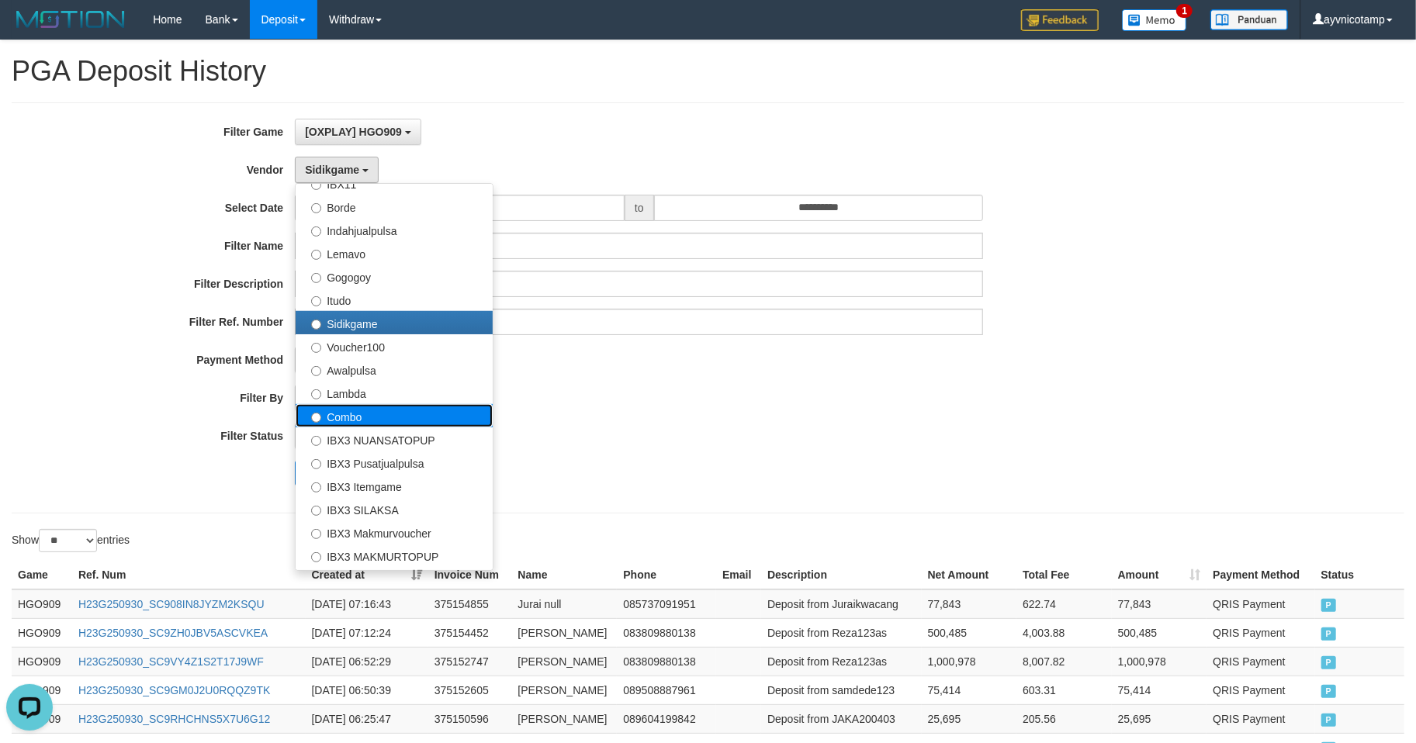
click at [385, 417] on label "Combo" at bounding box center [394, 415] width 197 height 23
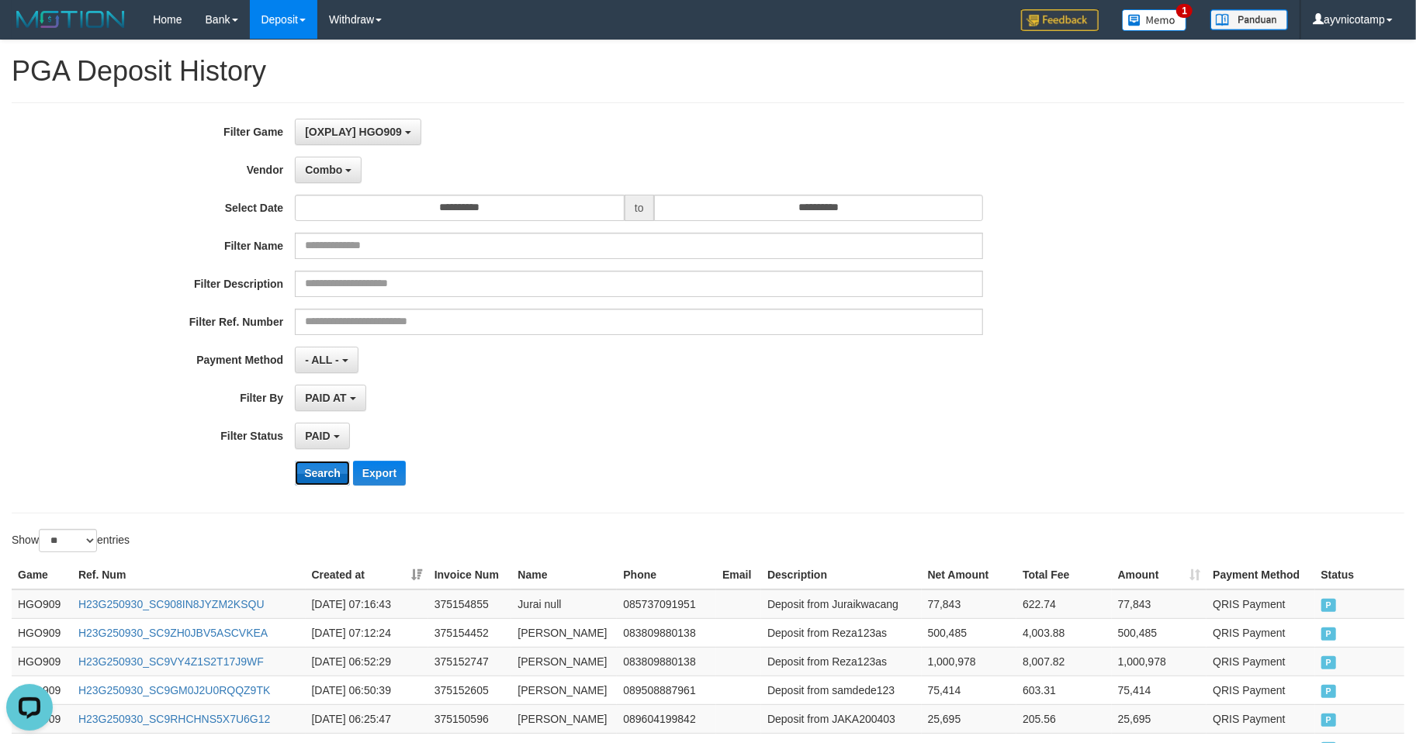
click at [333, 470] on button "Search" at bounding box center [322, 473] width 55 height 25
drag, startPoint x: 621, startPoint y: 435, endPoint x: 618, endPoint y: 452, distance: 16.5
click at [622, 442] on div "PAID SELECT ALL - ALL - SELECT STATUS PENDING/UNPAID PAID CANCELED EXPIRED" at bounding box center [639, 436] width 688 height 26
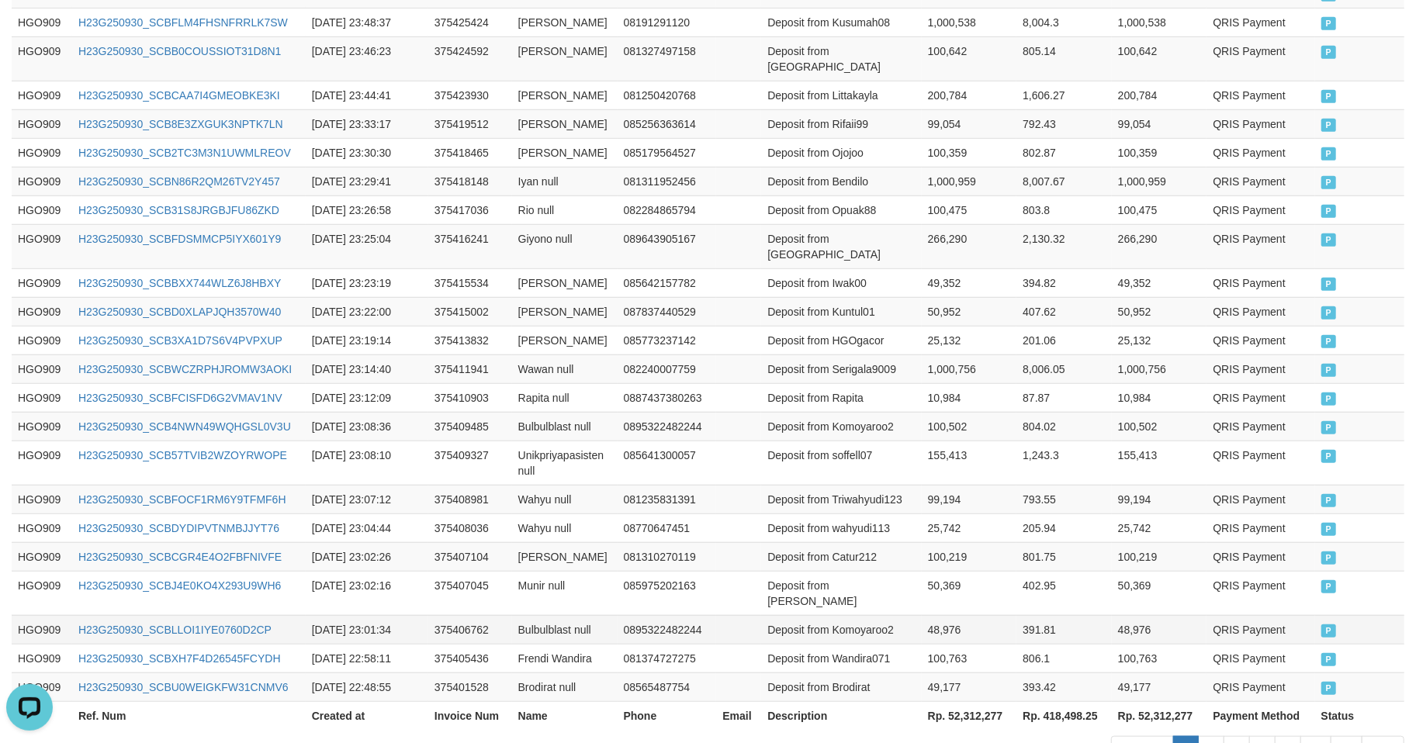
scroll to position [742, 0]
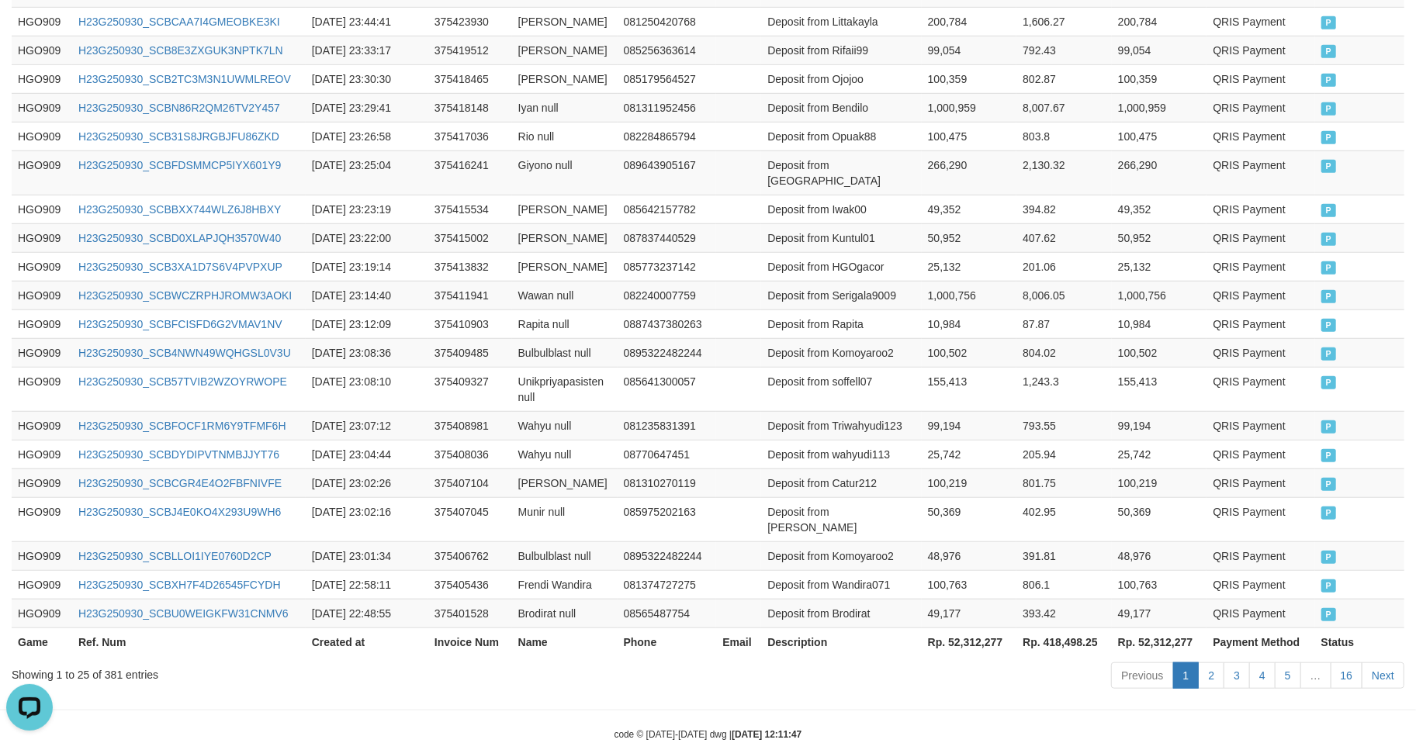
click at [963, 628] on th "Rp. 52,312,277" at bounding box center [969, 642] width 95 height 29
click at [479, 675] on body "Toggle navigation Home Bank Account List Load By Website Group [OXPLAY] HGO909 …" at bounding box center [708, 19] width 1416 height 1522
click at [292, 663] on body "Toggle navigation Home Bank Account List Load By Website Group [OXPLAY] HGO909 …" at bounding box center [708, 19] width 1416 height 1522
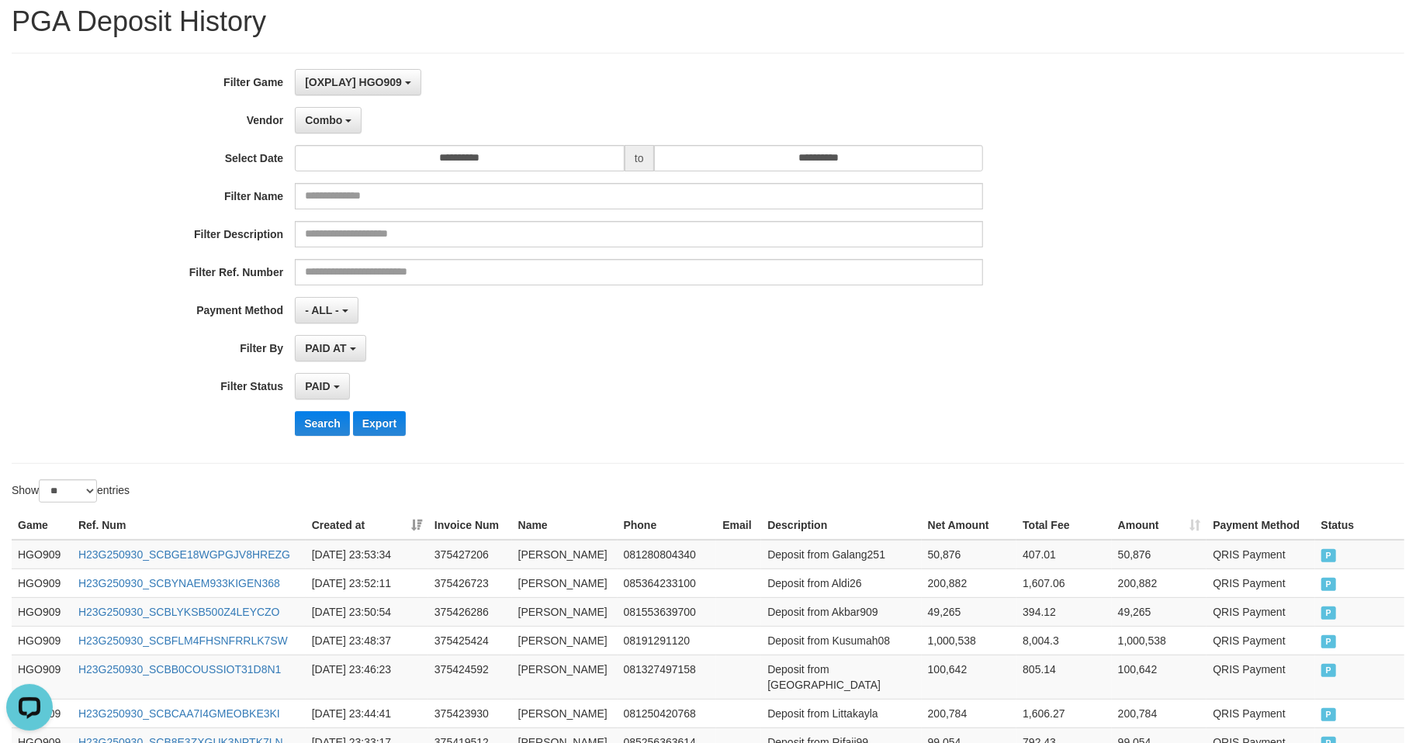
scroll to position [0, 0]
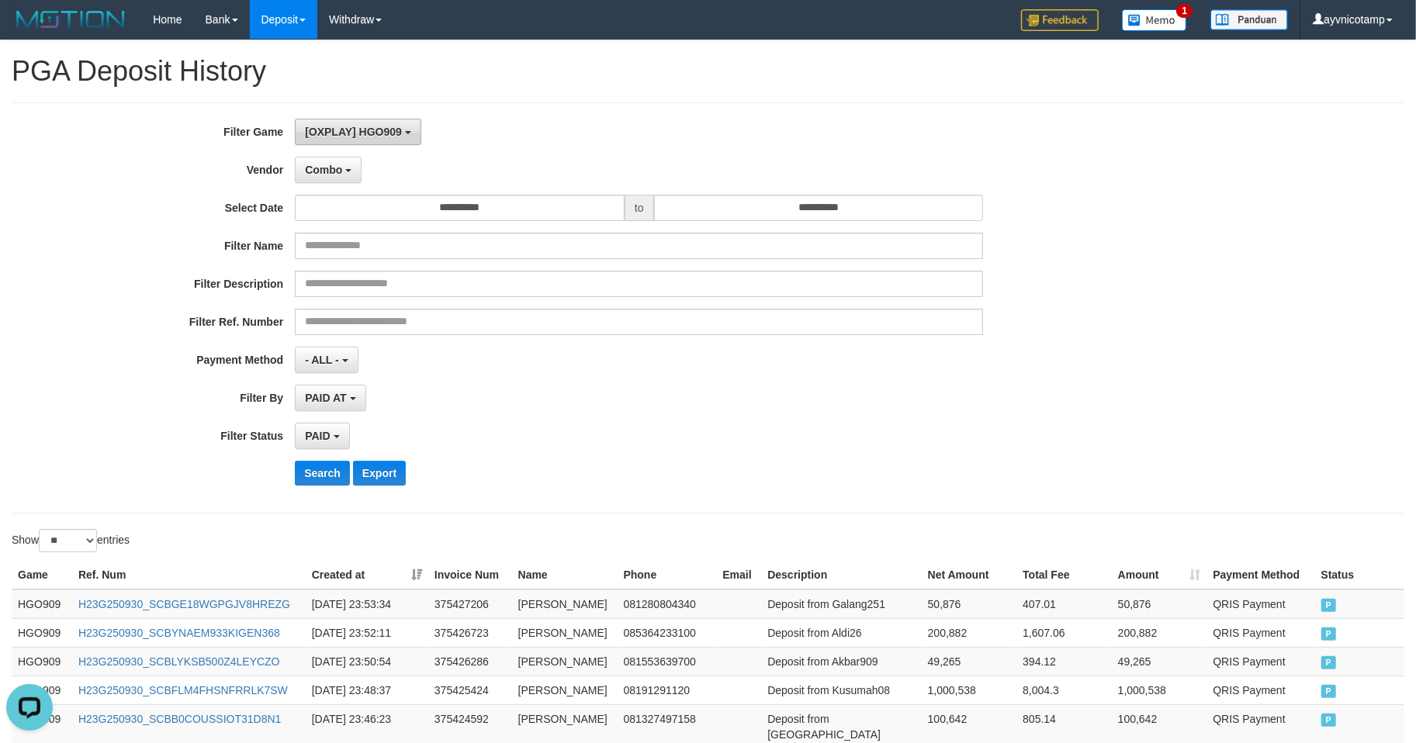
click at [346, 134] on span "[OXPLAY] HGO909" at bounding box center [353, 132] width 97 height 12
click at [339, 175] on span "Combo" at bounding box center [323, 170] width 37 height 12
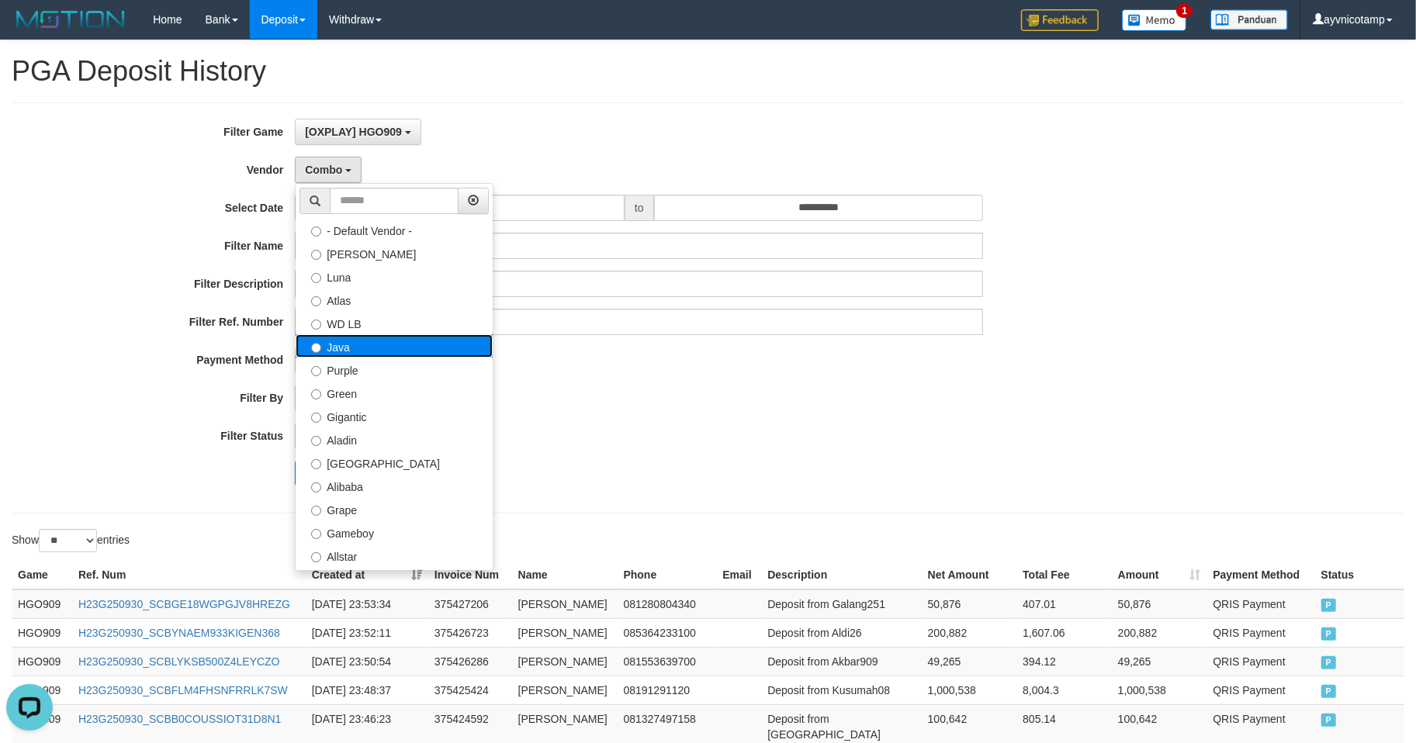
click at [348, 352] on label "Java" at bounding box center [394, 345] width 197 height 23
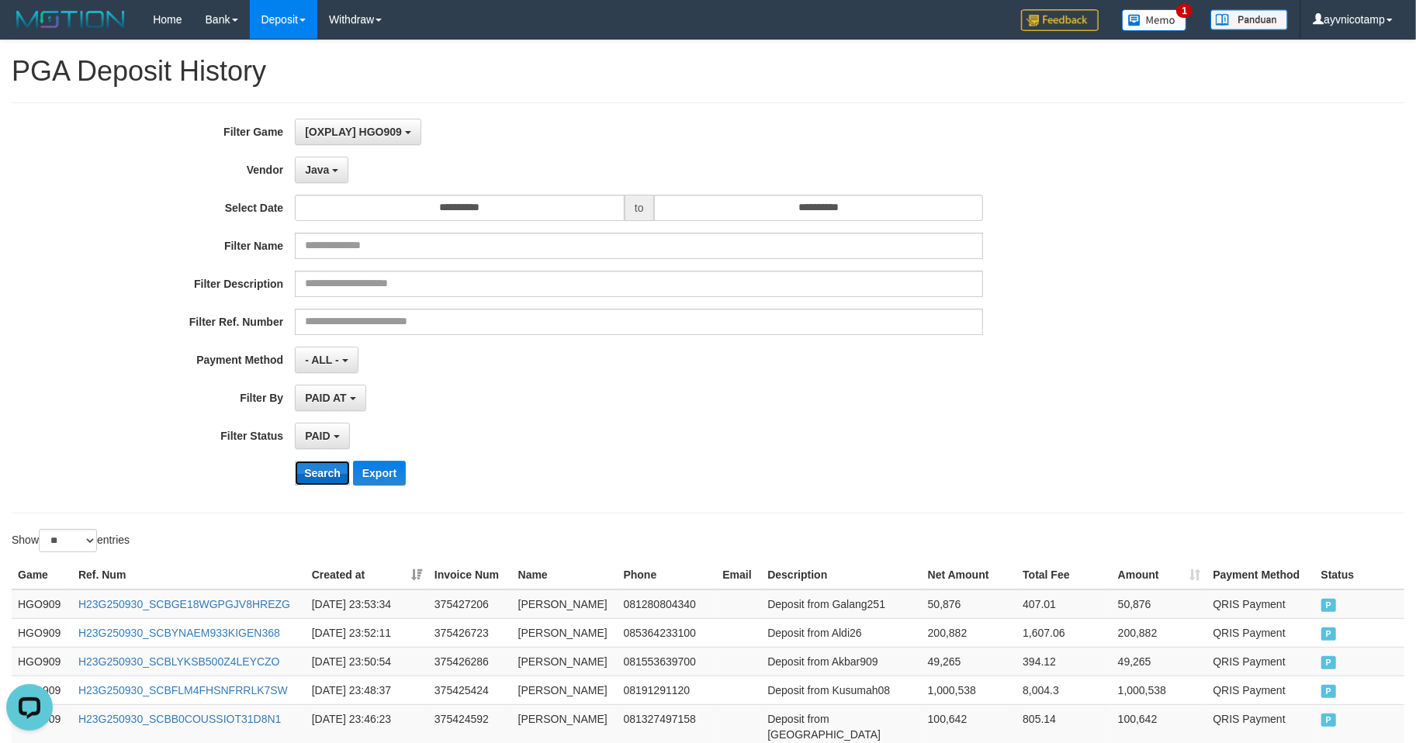
click at [327, 473] on button "Search" at bounding box center [322, 473] width 55 height 25
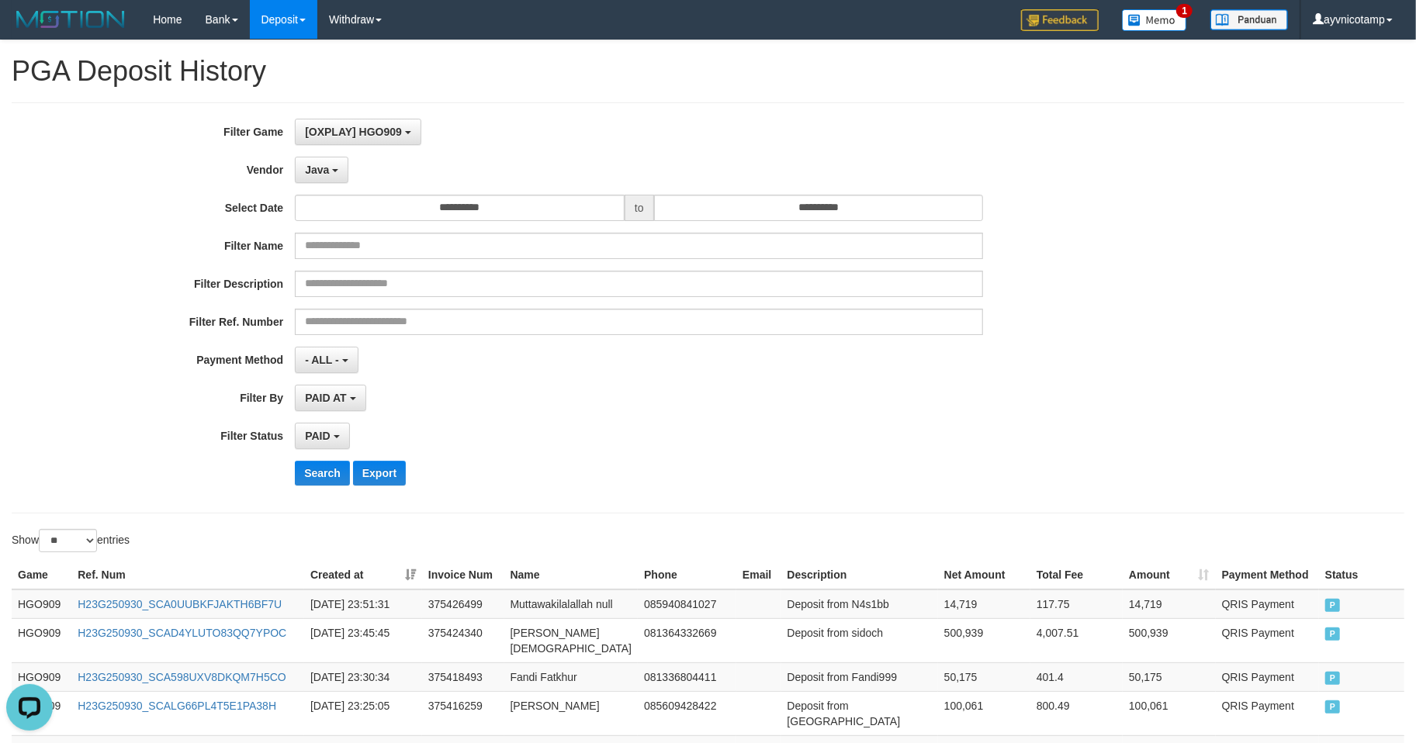
drag, startPoint x: 622, startPoint y: 408, endPoint x: 764, endPoint y: 464, distance: 152.6
click at [627, 411] on div "PAID AT PAID AT CREATED AT" at bounding box center [639, 398] width 688 height 26
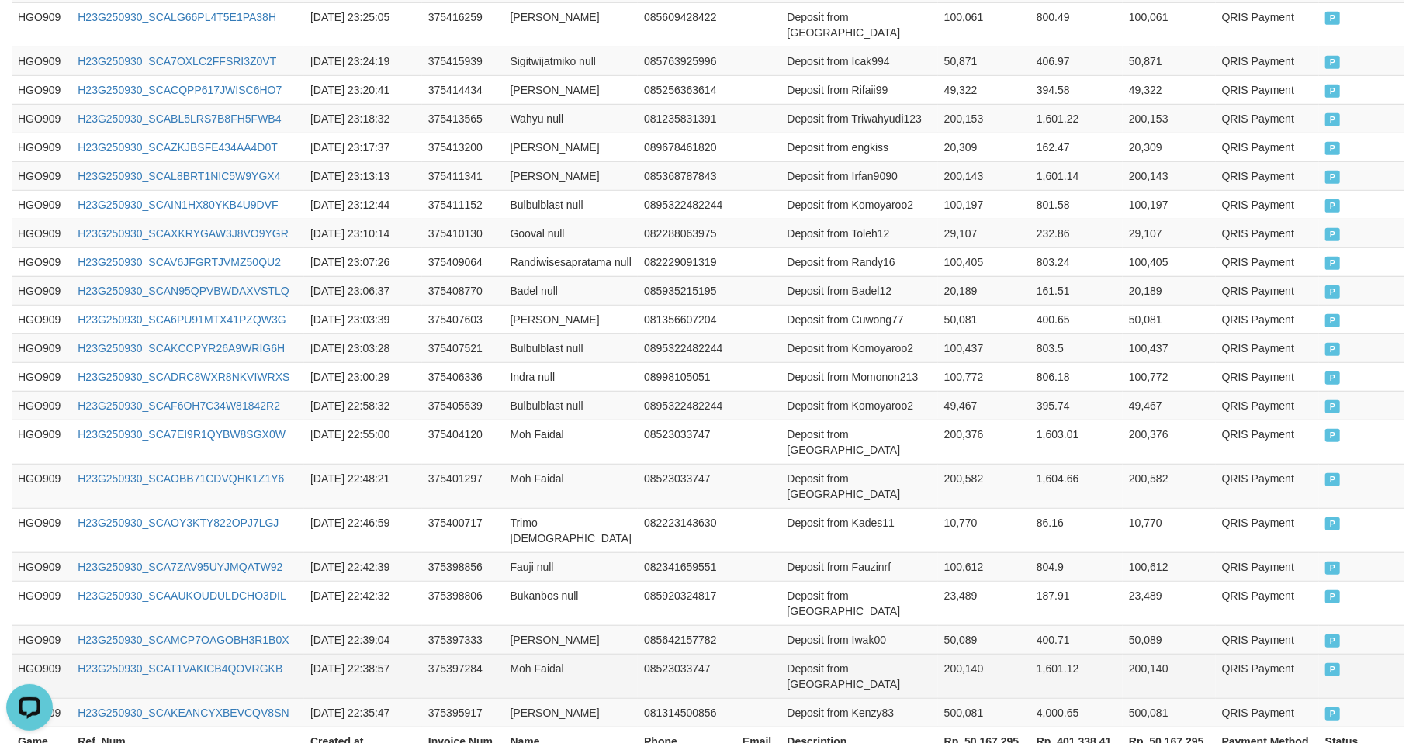
scroll to position [757, 0]
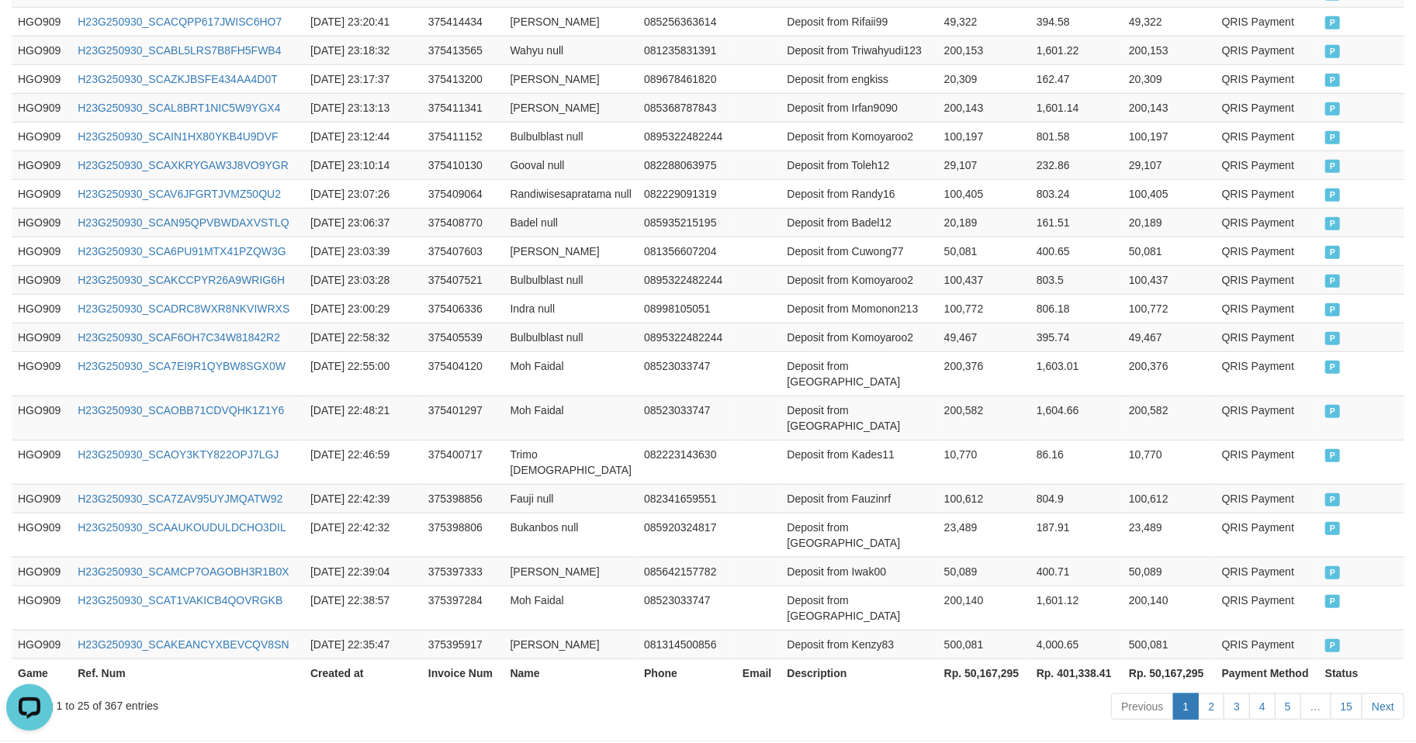
click at [981, 659] on th "Rp. 50,167,295" at bounding box center [984, 673] width 92 height 29
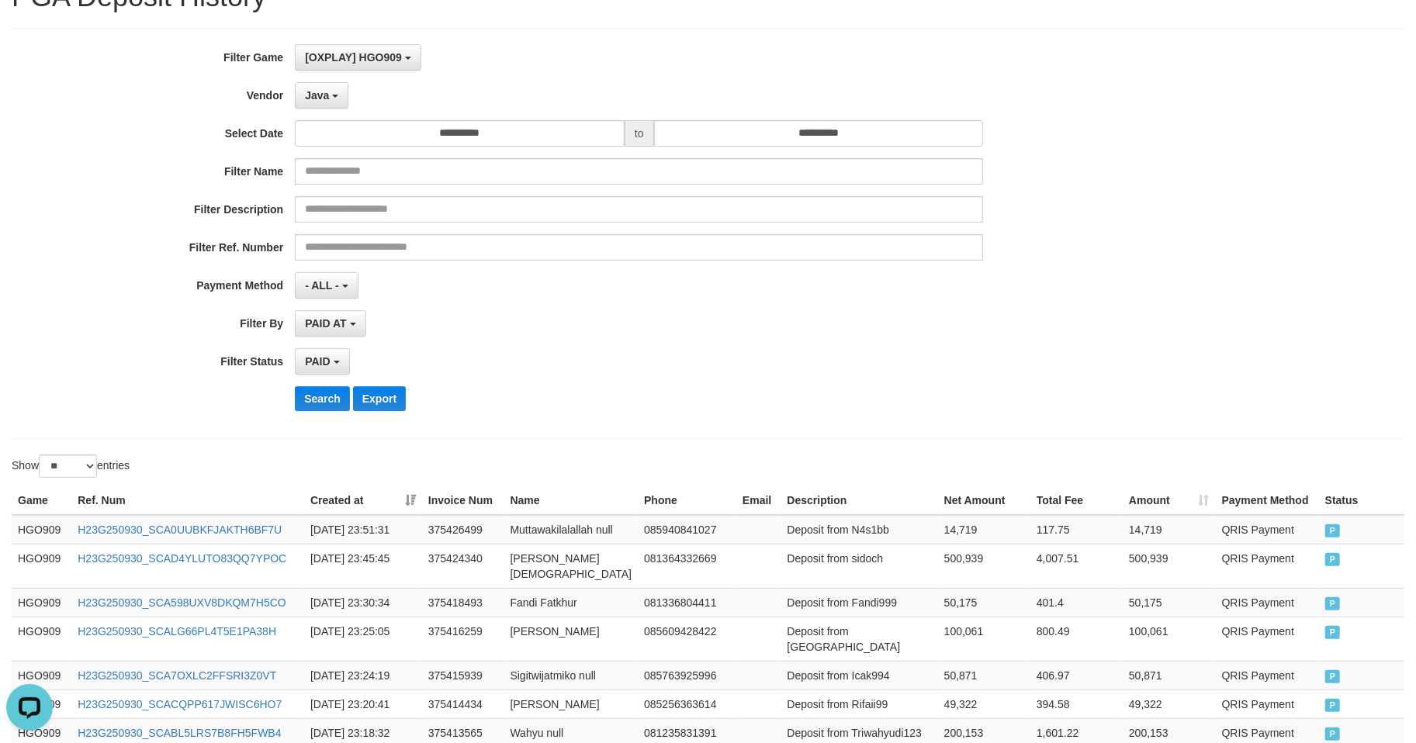
scroll to position [0, 0]
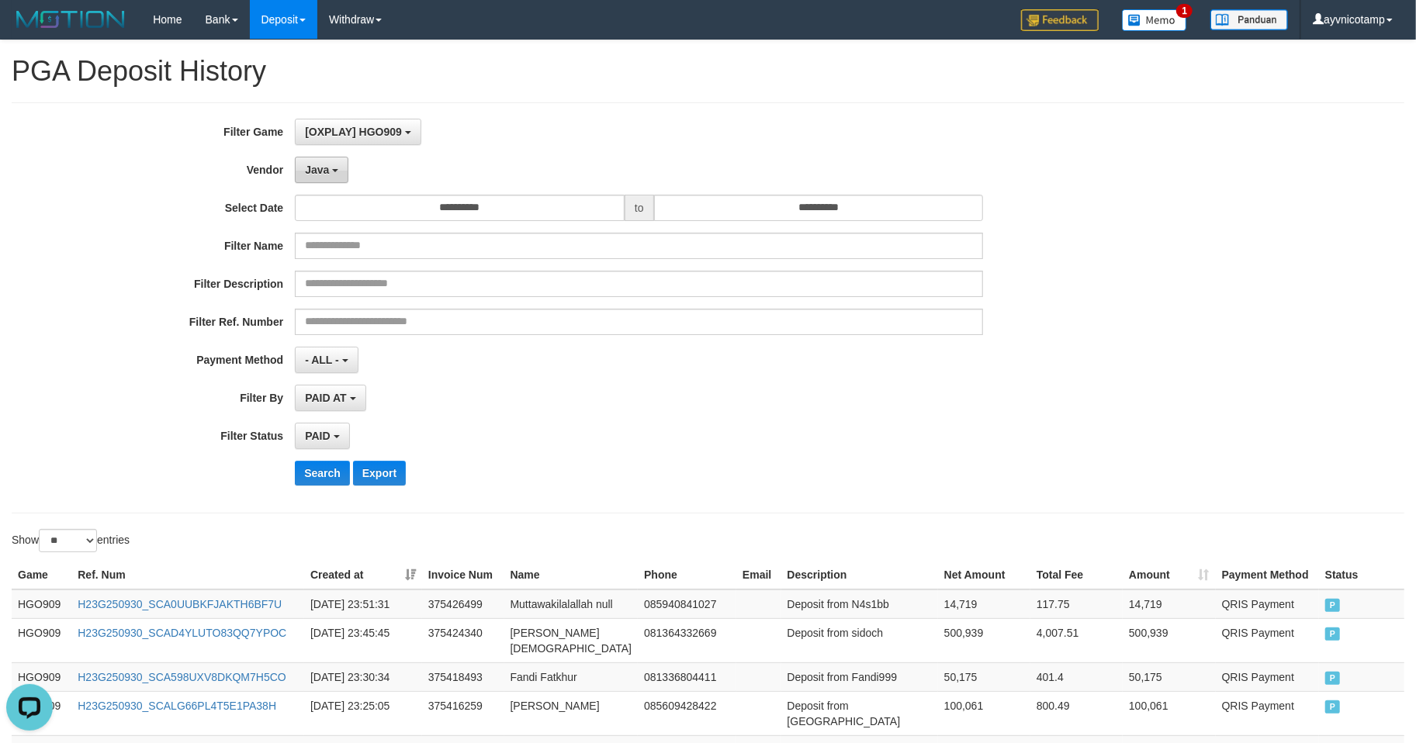
click at [324, 161] on button "Java" at bounding box center [322, 170] width 54 height 26
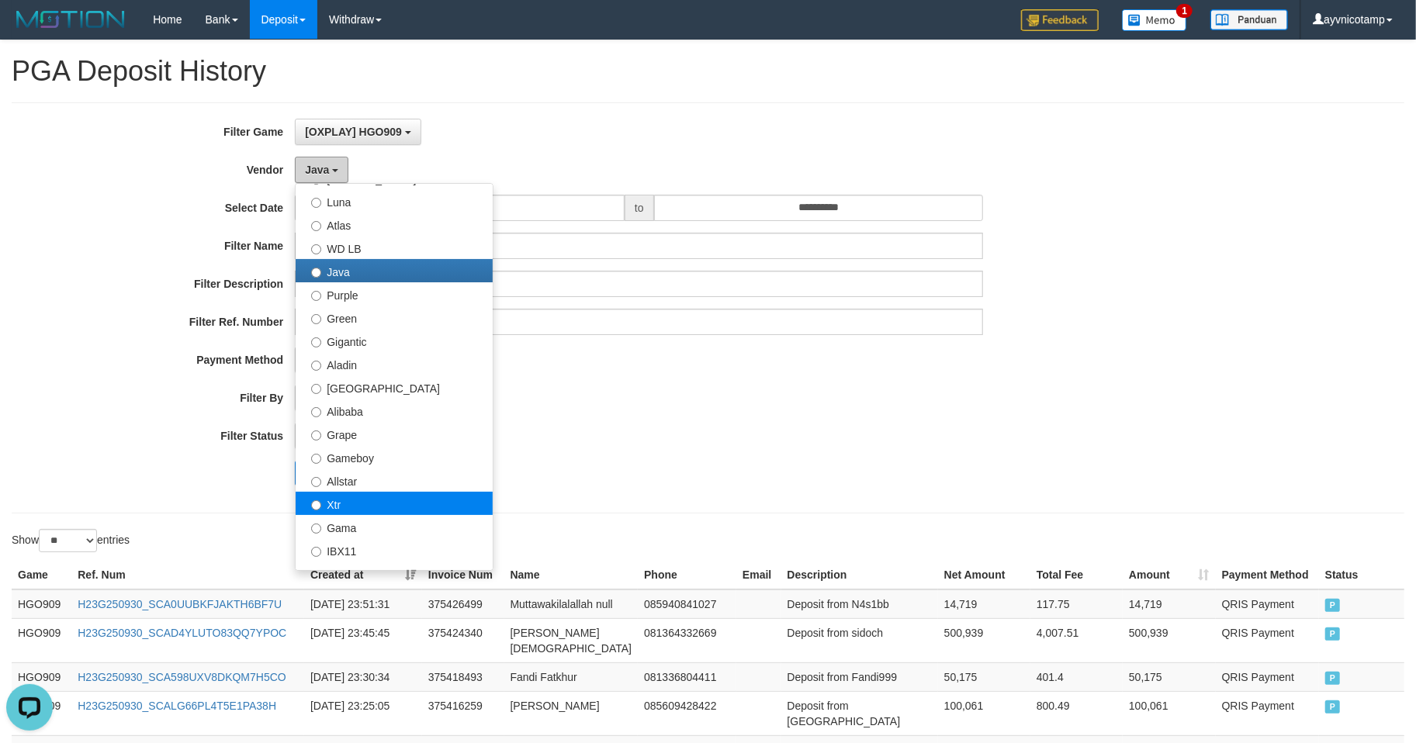
scroll to position [137, 0]
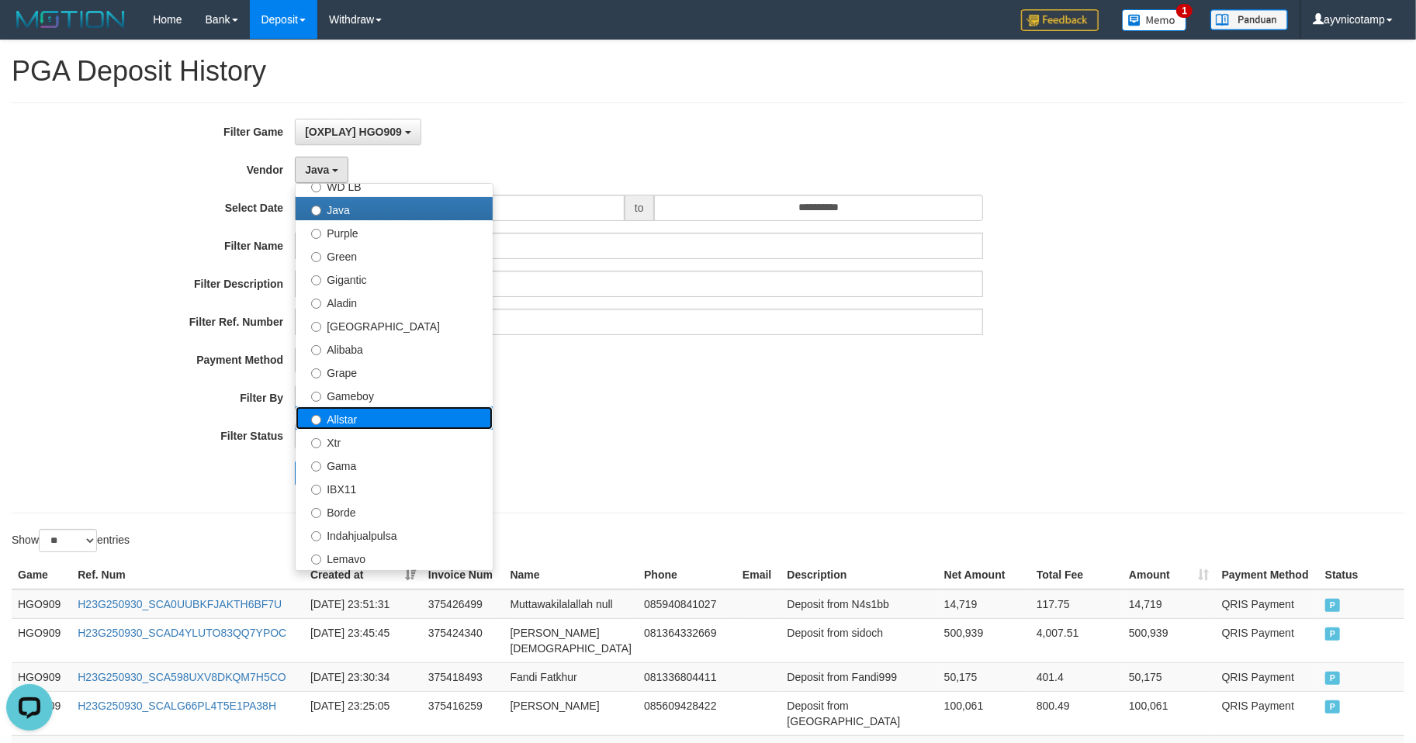
click at [364, 424] on label "Allstar" at bounding box center [394, 418] width 197 height 23
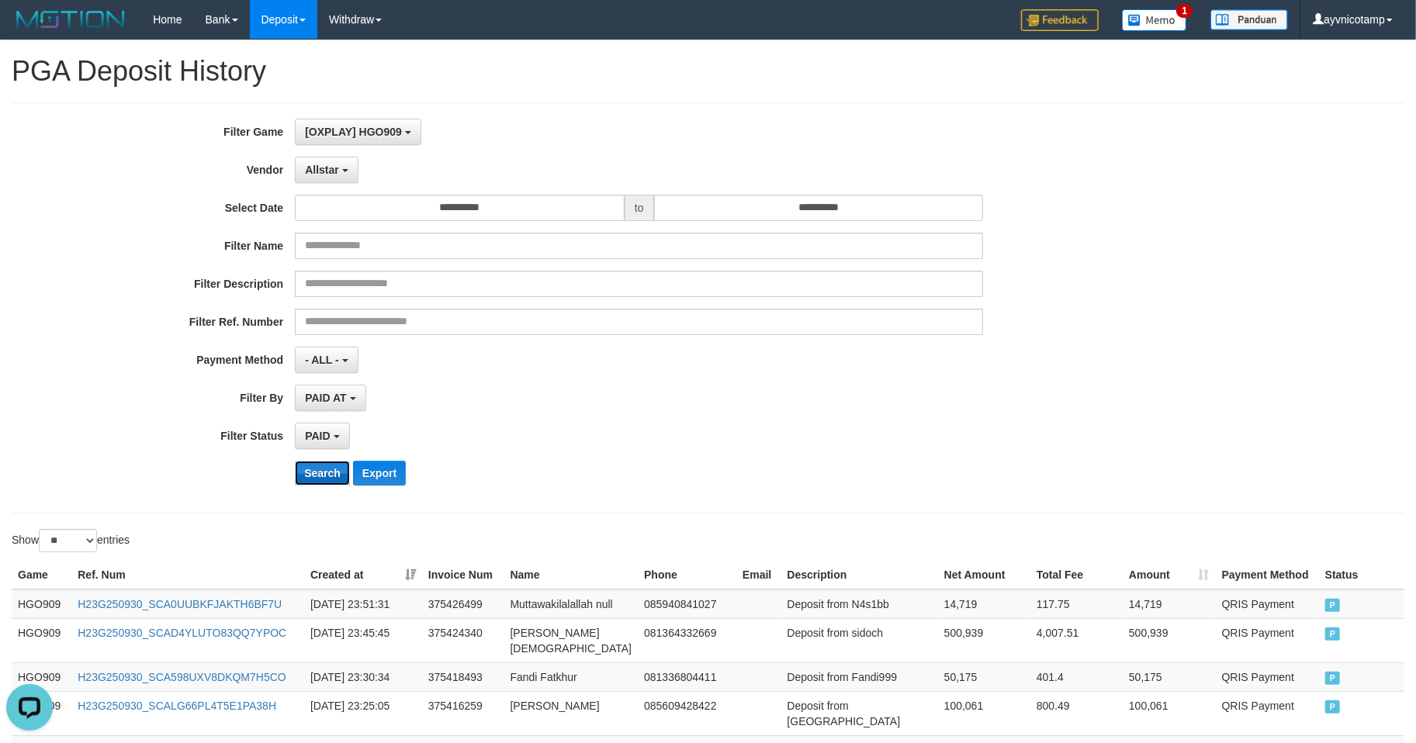
click at [317, 475] on button "Search" at bounding box center [322, 473] width 55 height 25
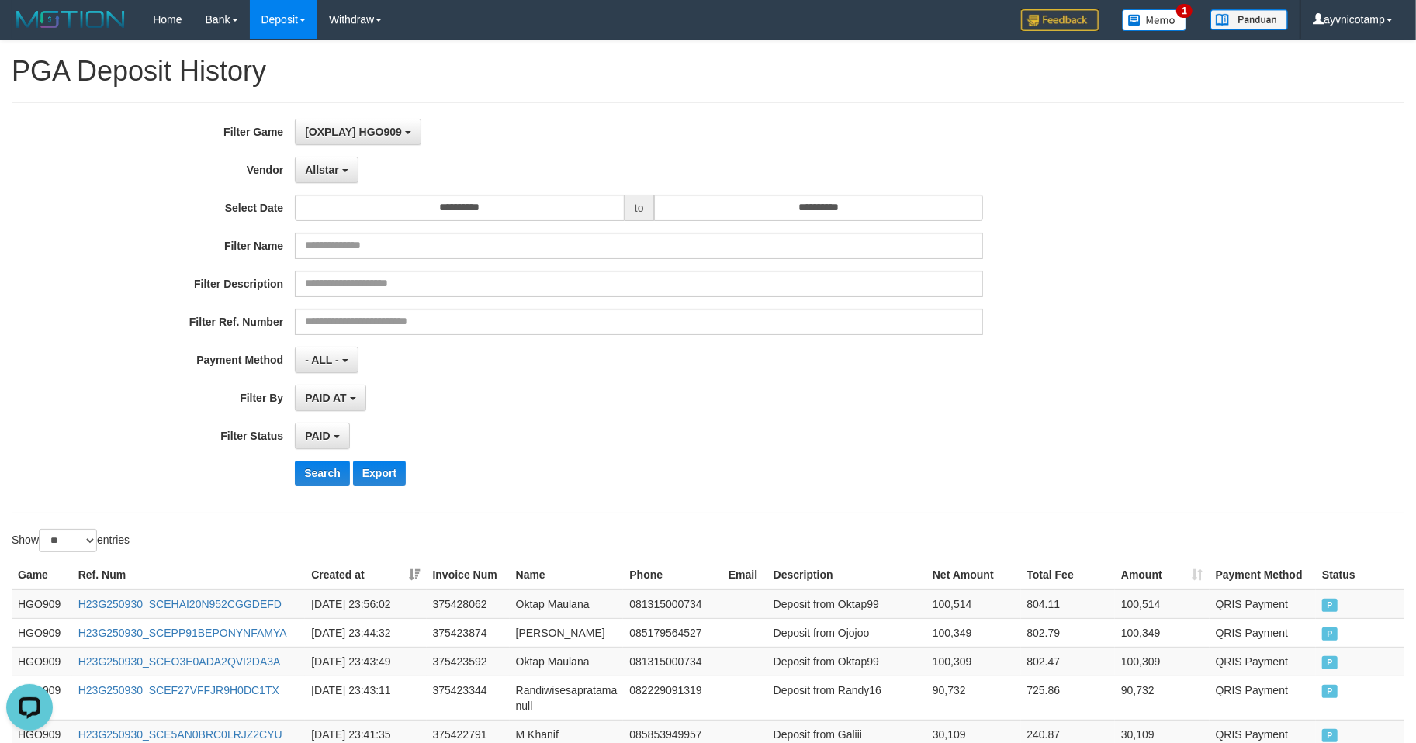
click at [737, 432] on div "**********" at bounding box center [590, 308] width 1180 height 379
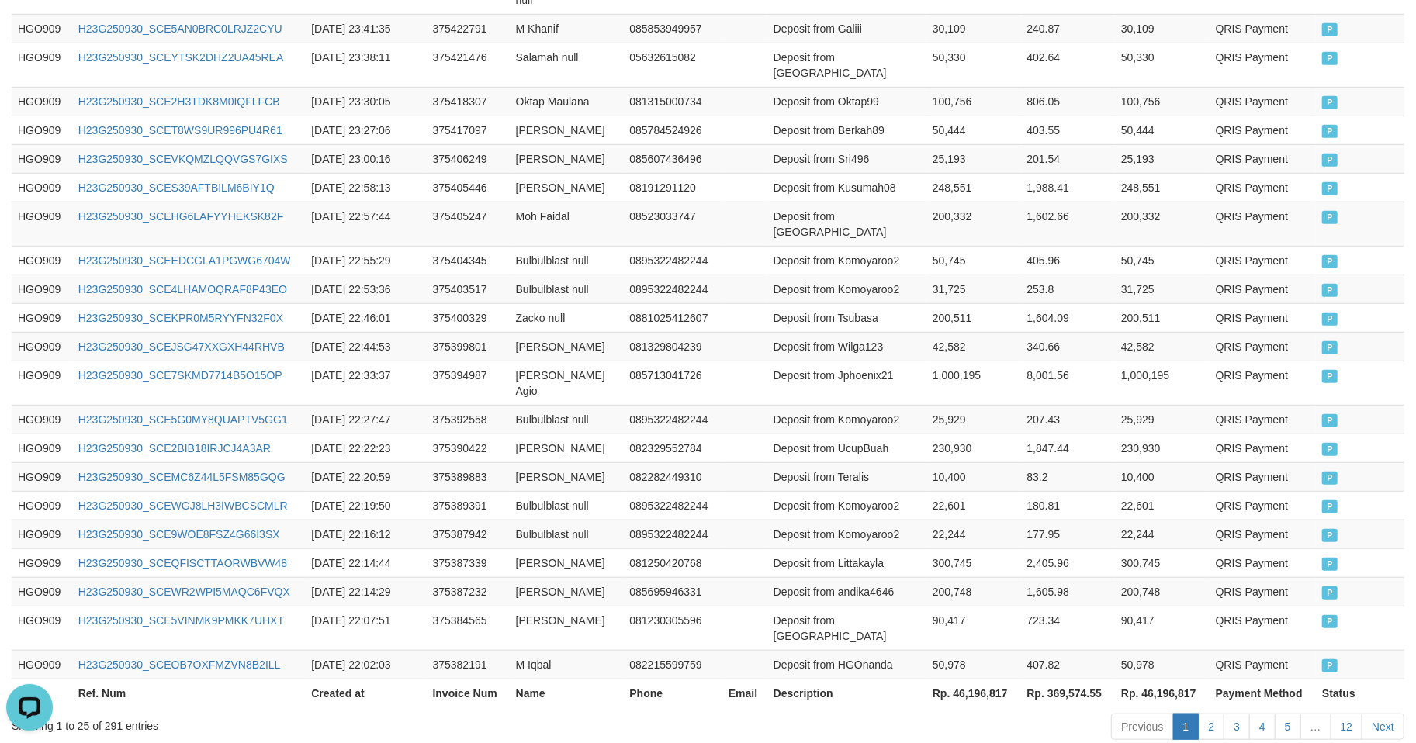
scroll to position [742, 0]
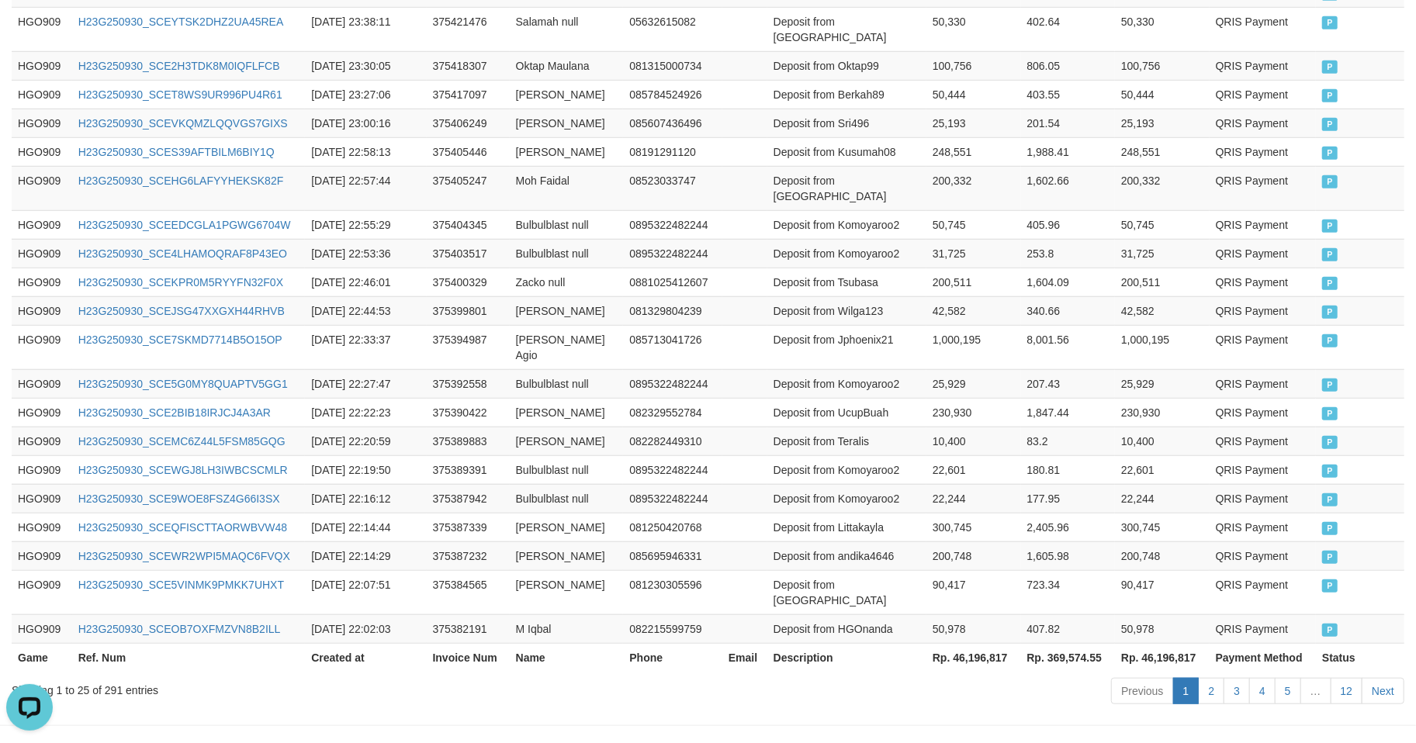
click at [969, 643] on th "Rp. 46,196,817" at bounding box center [974, 657] width 95 height 29
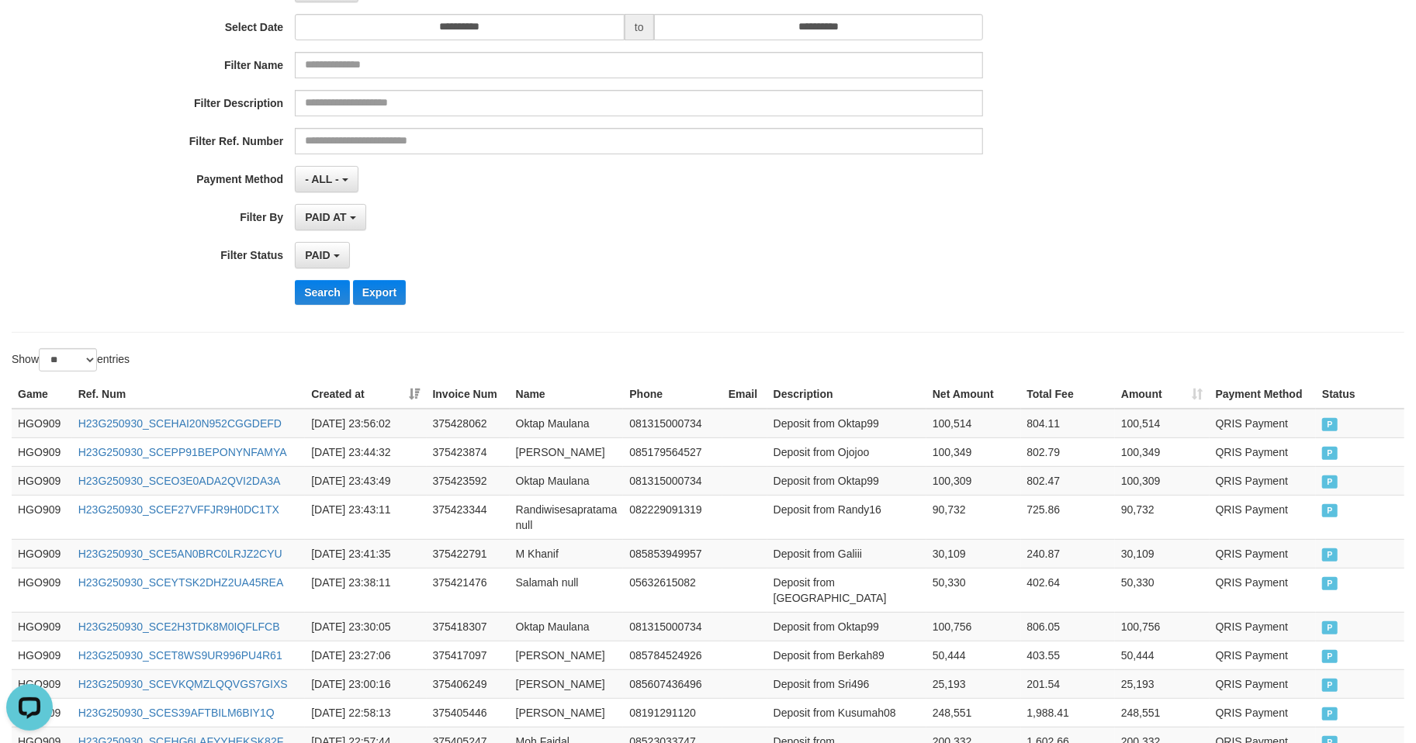
scroll to position [0, 0]
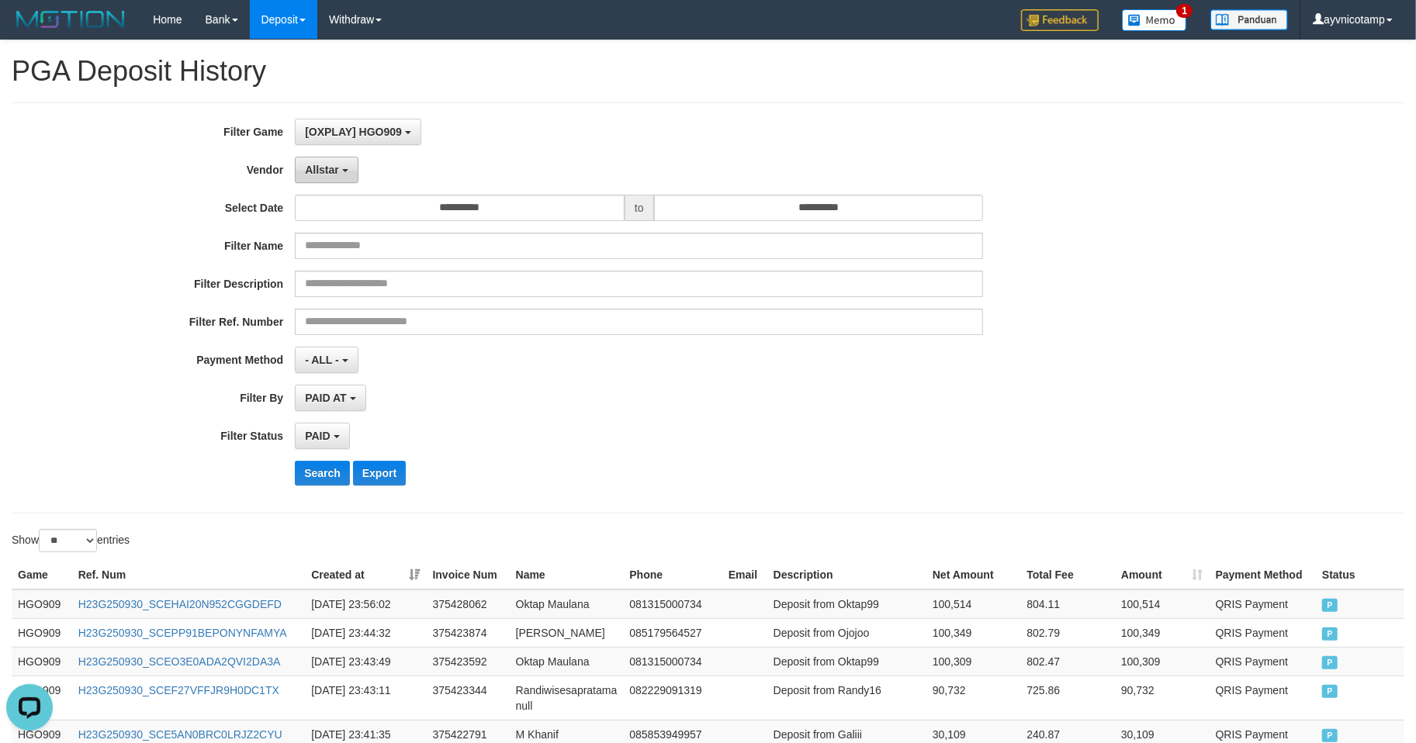
click at [334, 175] on span "Allstar" at bounding box center [322, 170] width 34 height 12
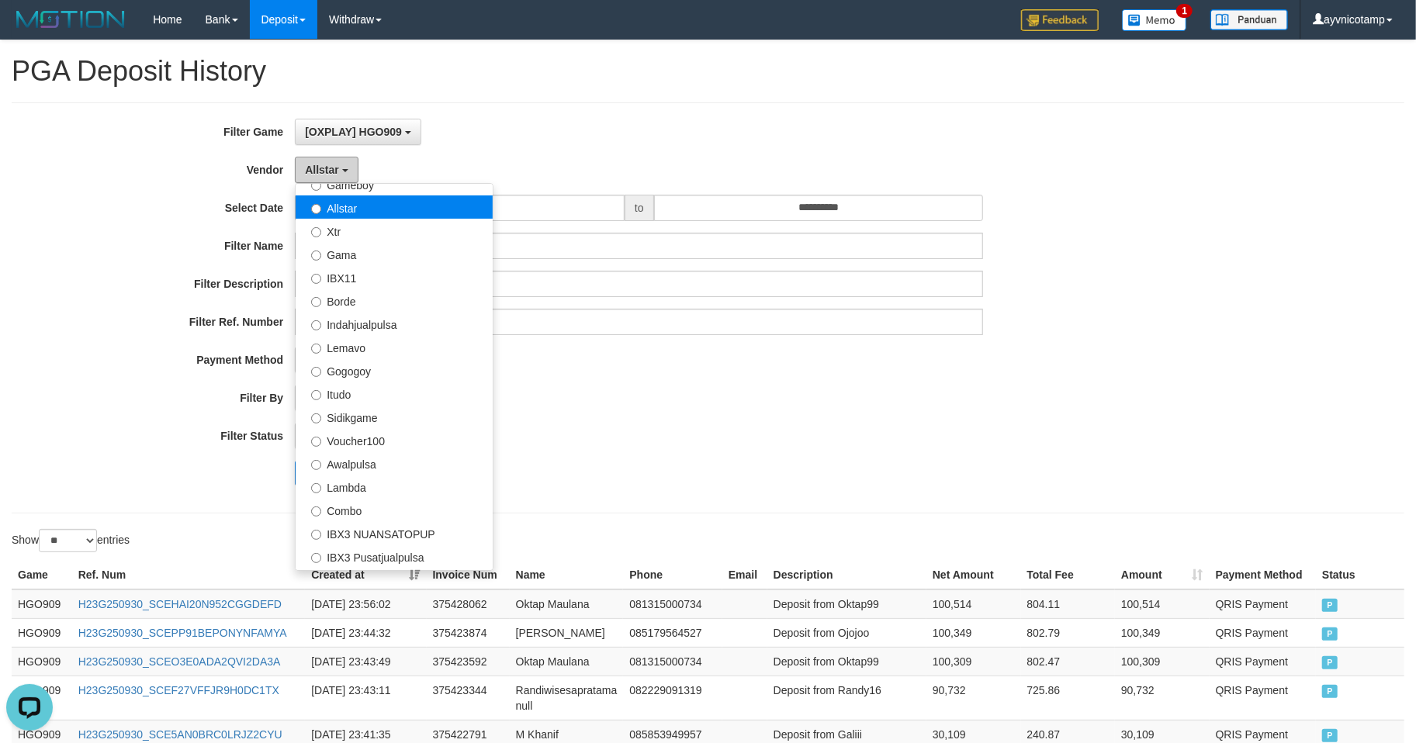
scroll to position [414, 0]
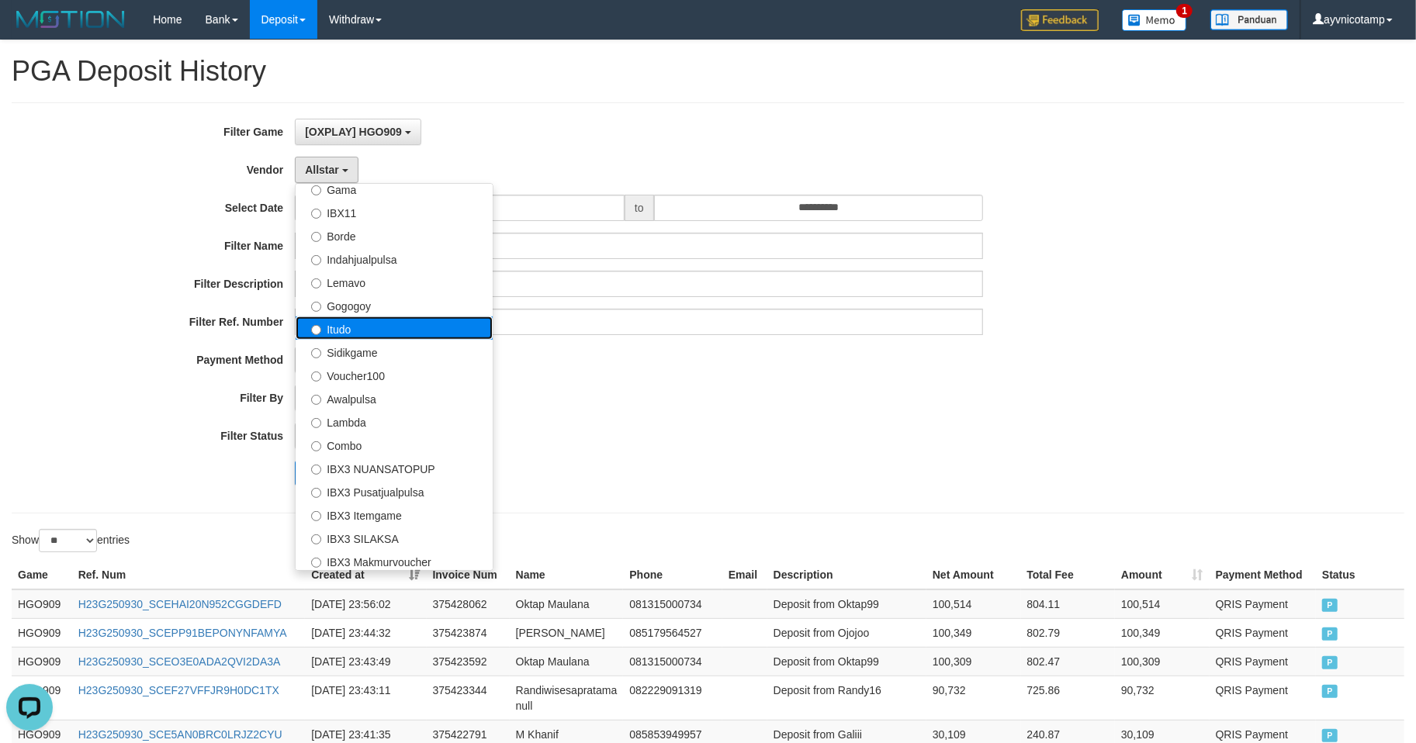
click at [383, 337] on label "Itudo" at bounding box center [394, 328] width 197 height 23
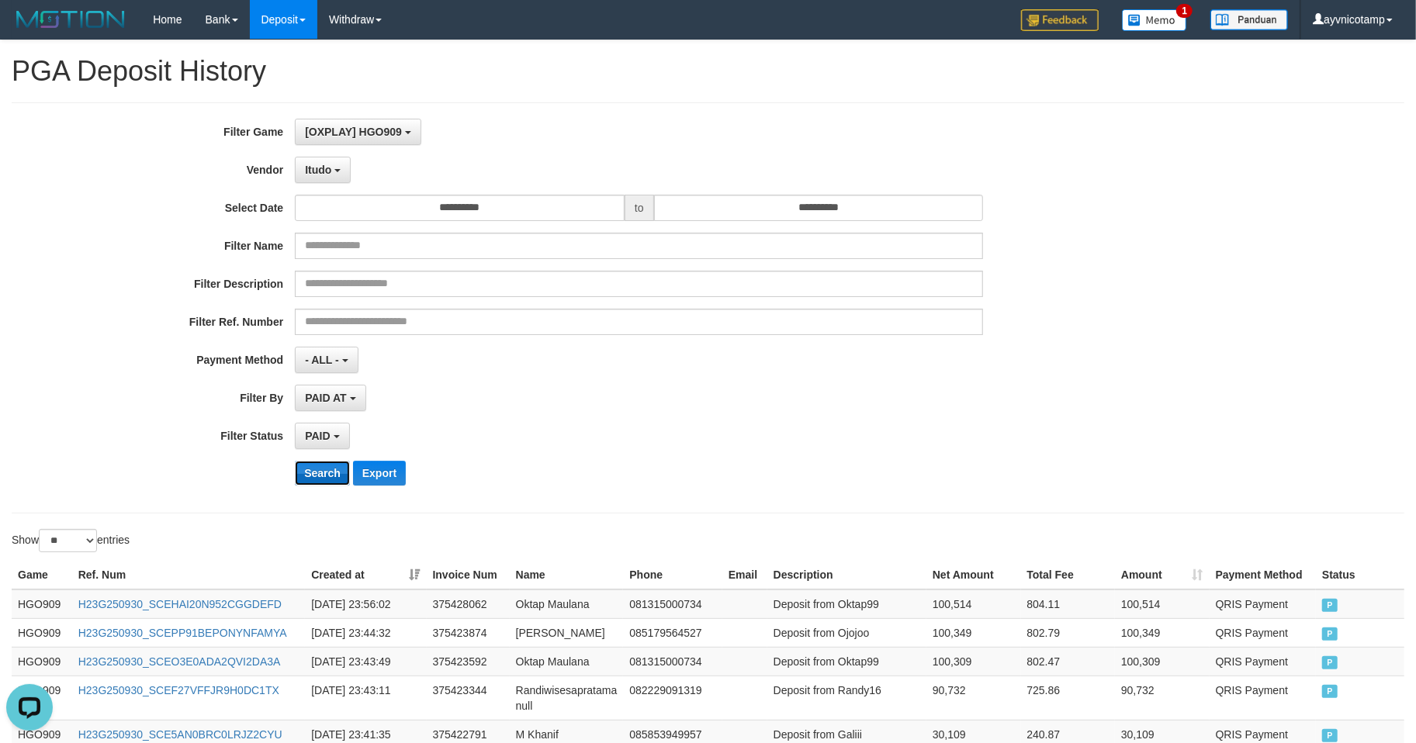
click at [326, 486] on button "Search" at bounding box center [322, 473] width 55 height 25
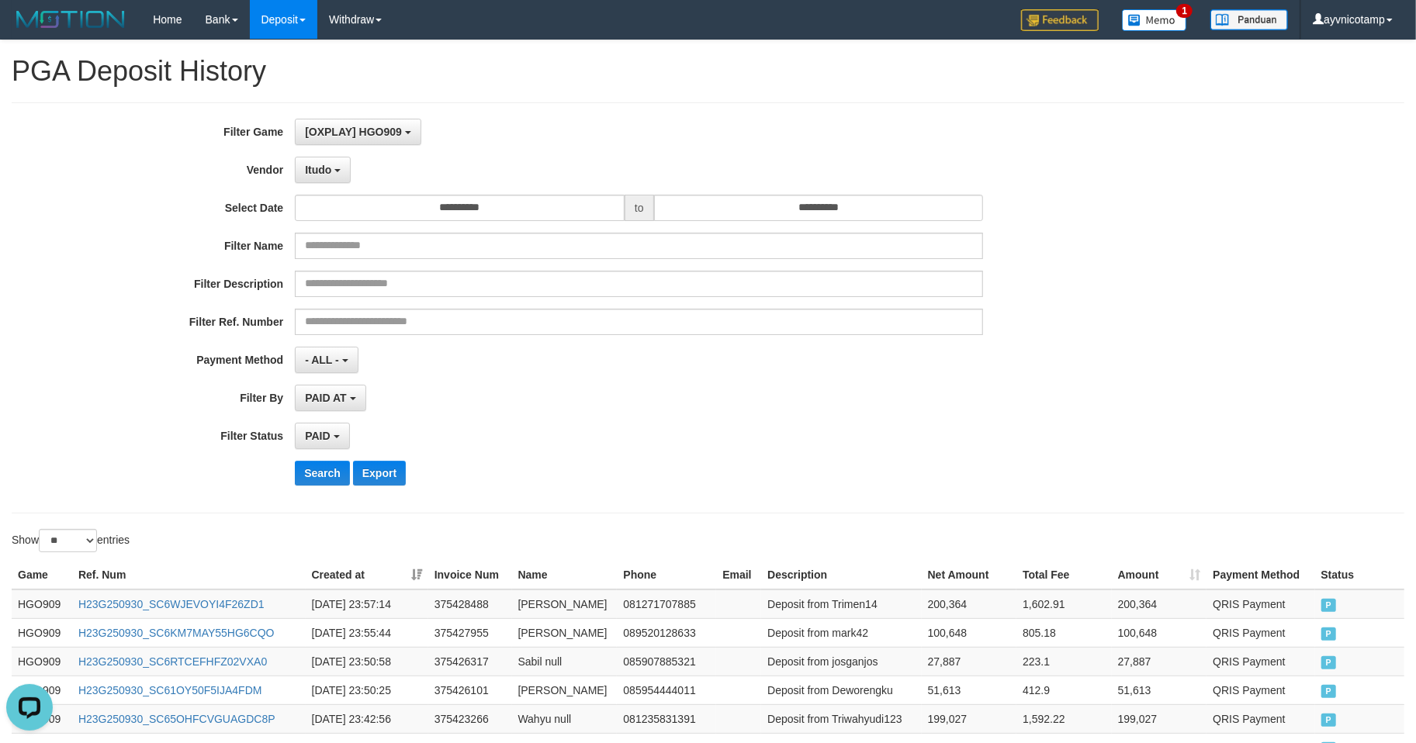
drag, startPoint x: 694, startPoint y: 424, endPoint x: 898, endPoint y: 497, distance: 217.0
click at [752, 450] on div "**********" at bounding box center [590, 308] width 1180 height 379
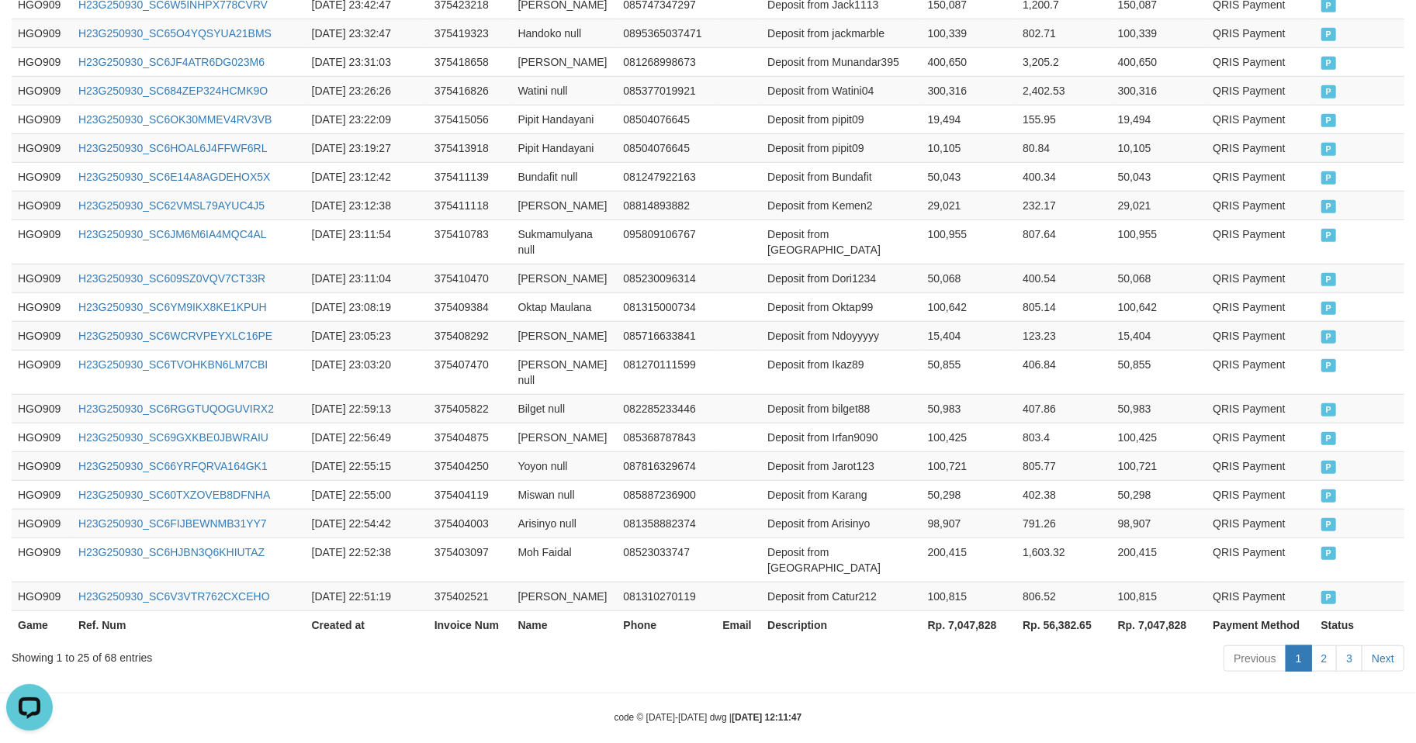
scroll to position [757, 0]
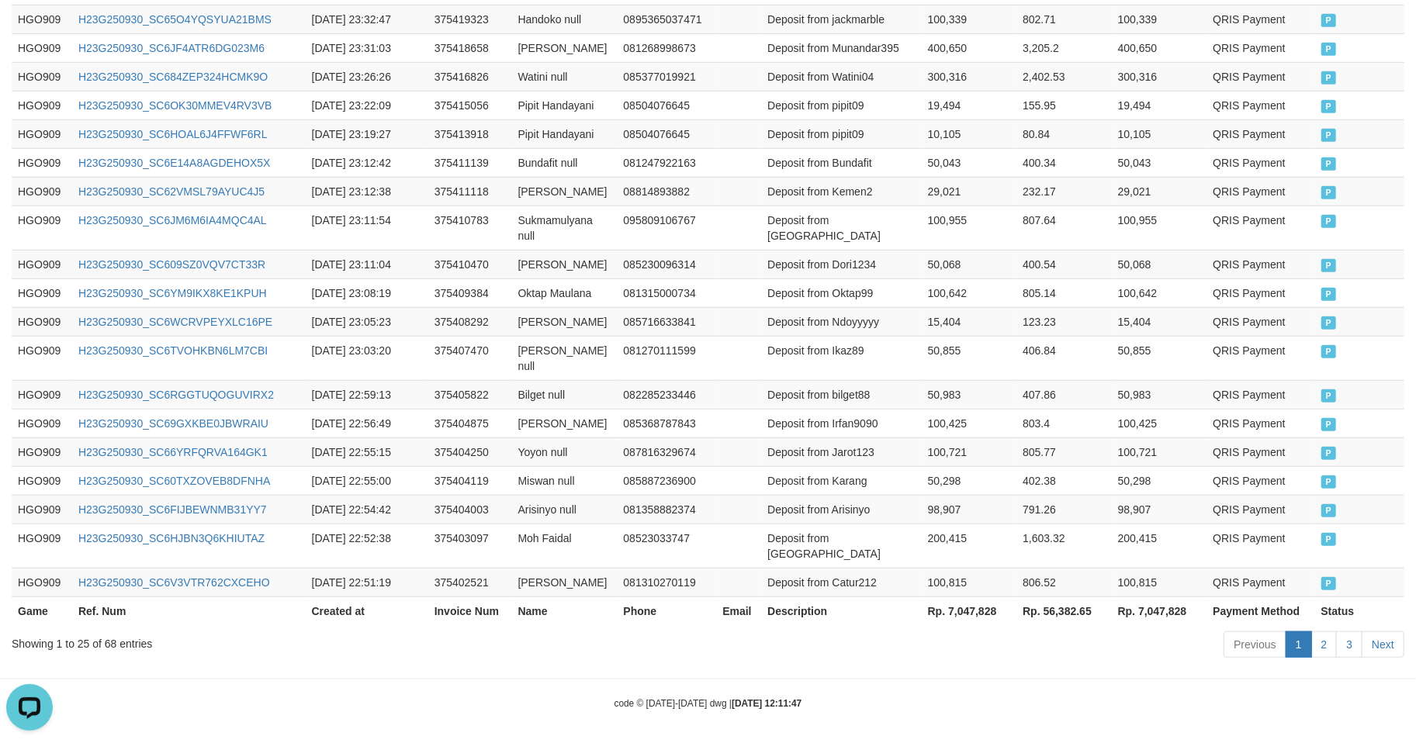
click at [972, 605] on th "Rp. 7,047,828" at bounding box center [969, 611] width 95 height 29
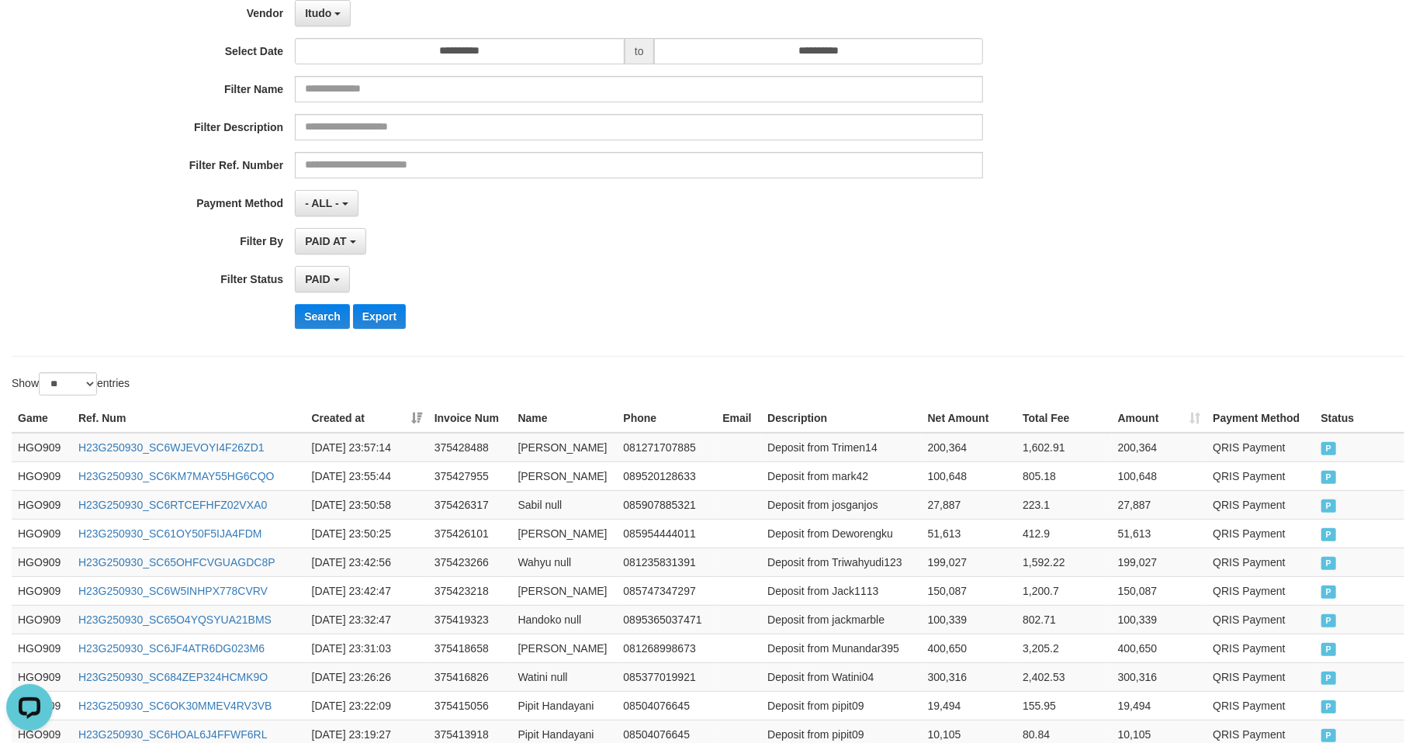
scroll to position [0, 0]
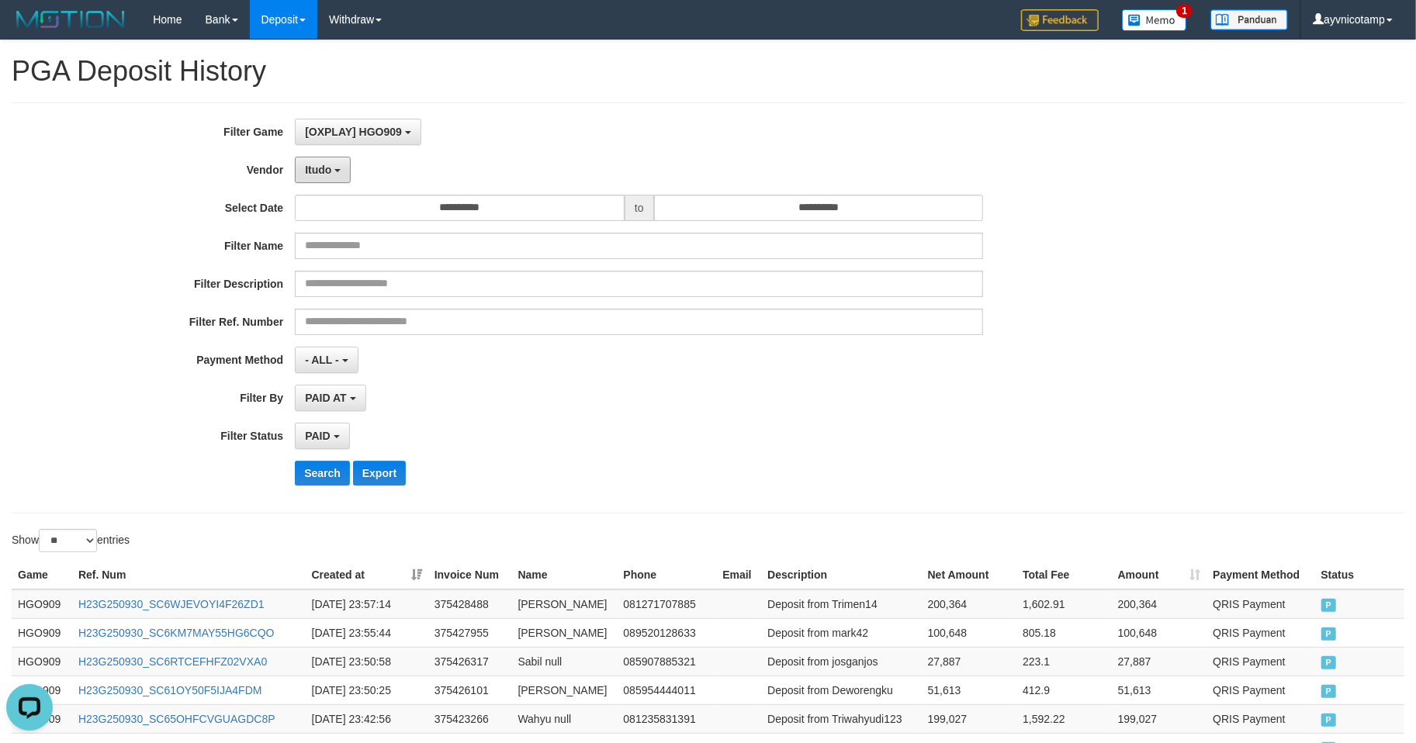
drag, startPoint x: 337, startPoint y: 177, endPoint x: 376, endPoint y: 340, distance: 167.7
click at [335, 182] on button "Itudo" at bounding box center [323, 170] width 56 height 26
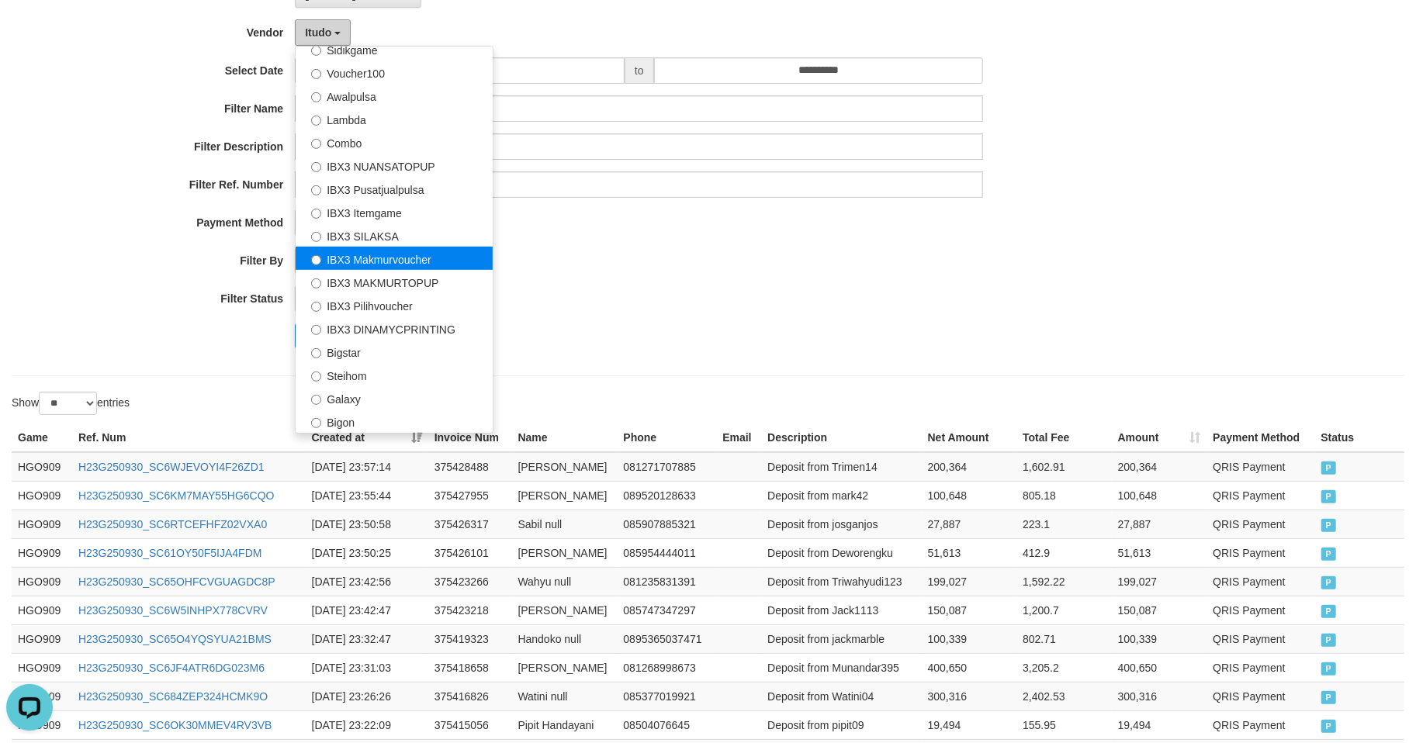
scroll to position [442, 0]
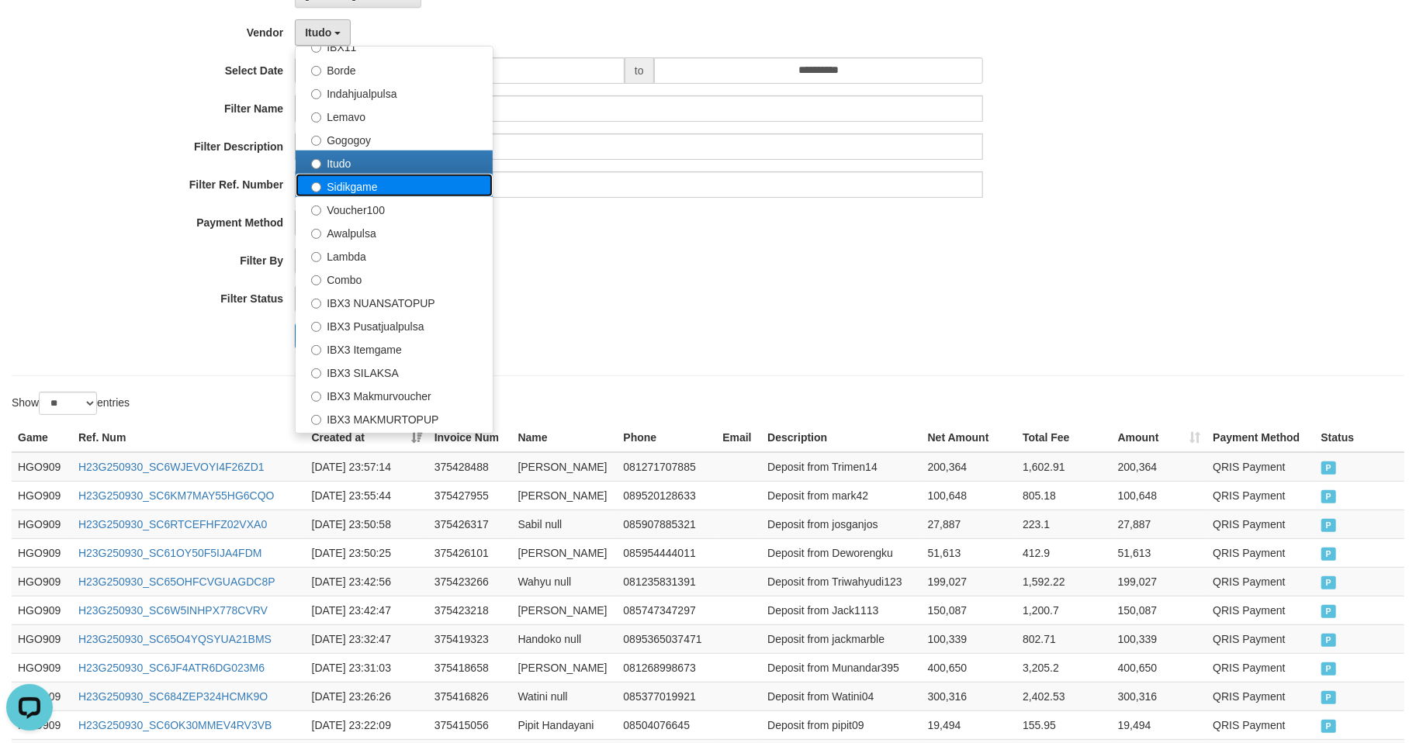
click at [368, 187] on label "Sidikgame" at bounding box center [394, 185] width 197 height 23
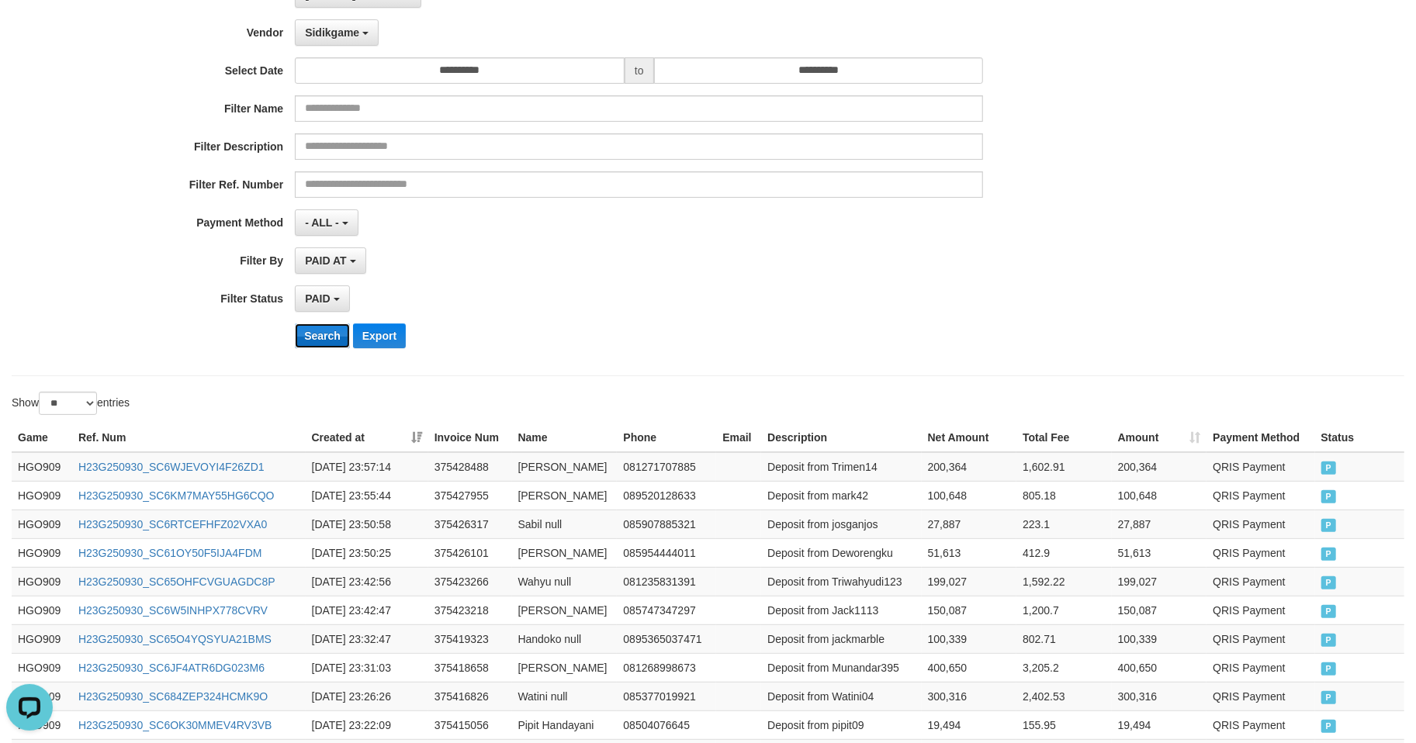
click at [320, 326] on button "Search" at bounding box center [322, 336] width 55 height 25
click at [680, 292] on div "PAID SELECT ALL - ALL - SELECT STATUS PENDING/UNPAID PAID CANCELED EXPIRED" at bounding box center [639, 299] width 688 height 26
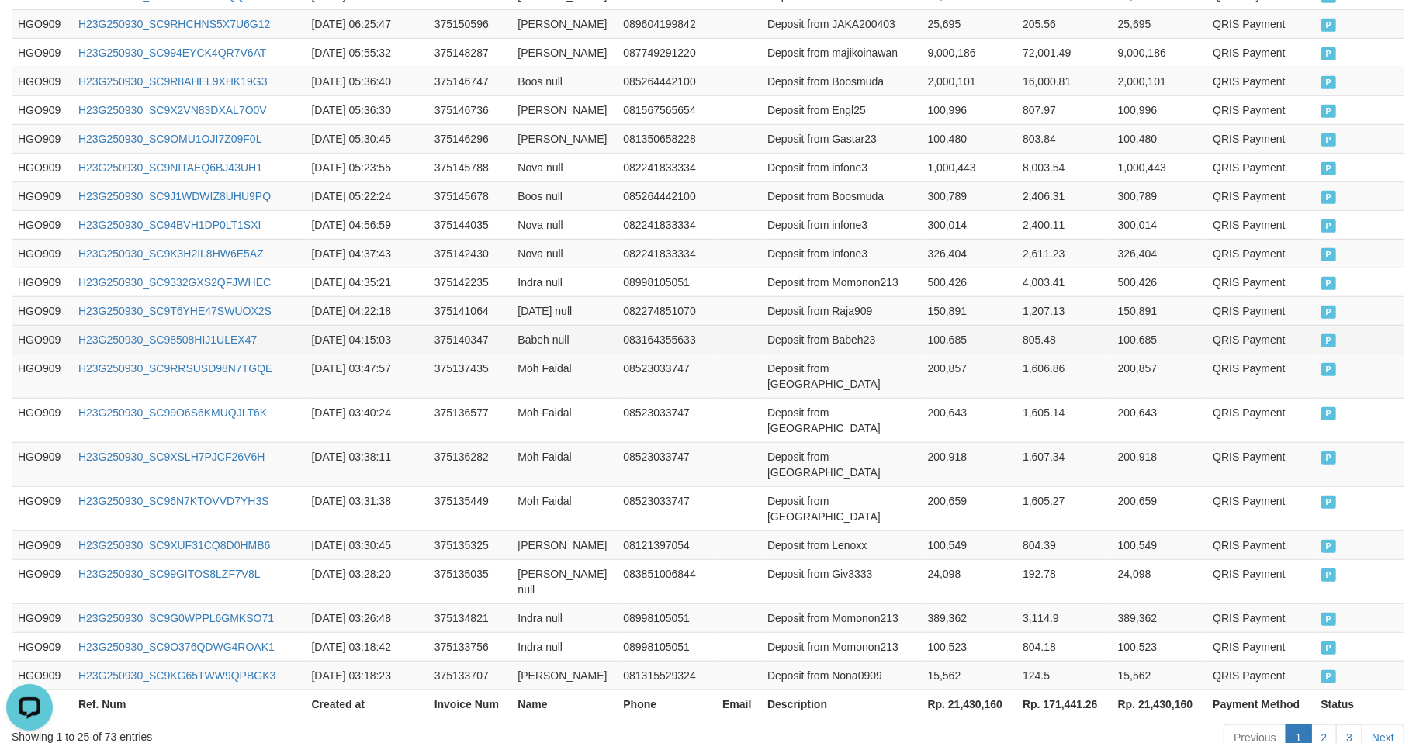
scroll to position [742, 0]
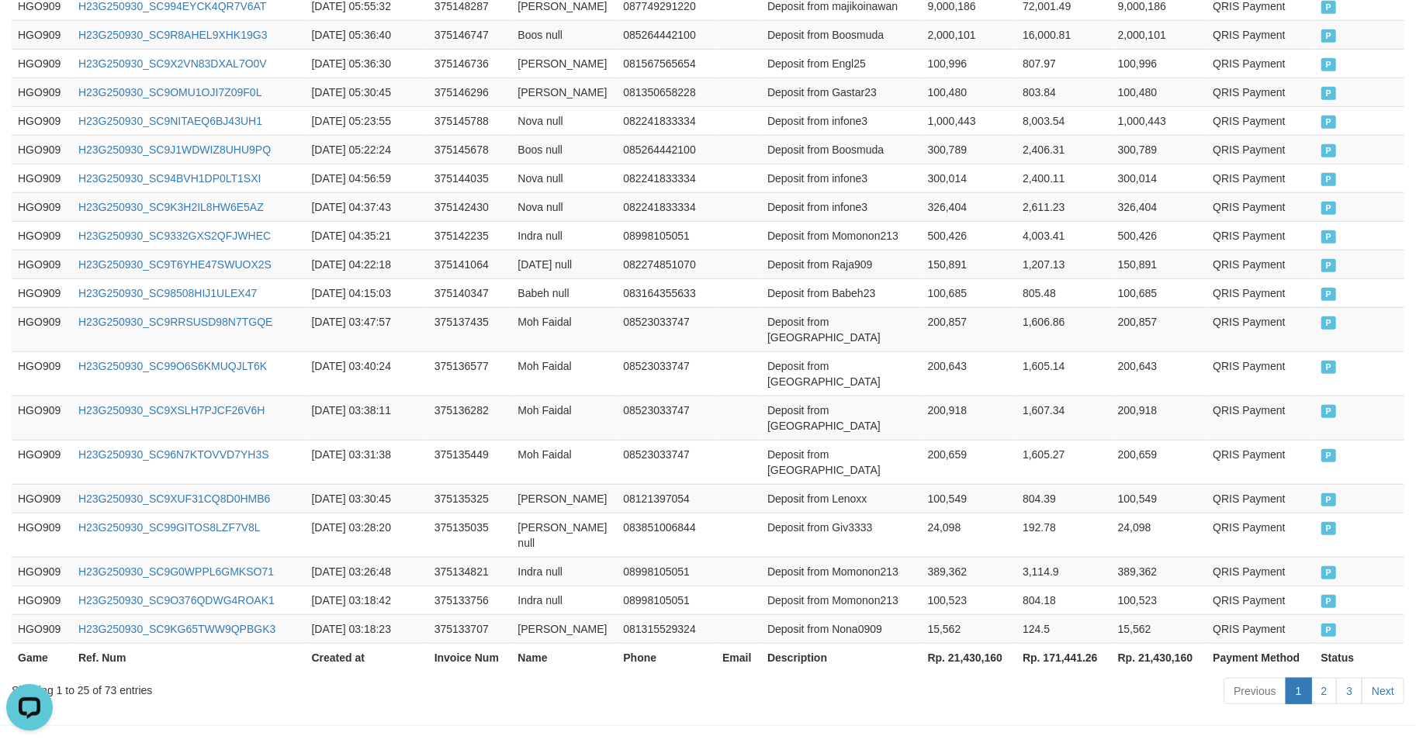
click at [972, 643] on th "Rp. 21,430,160" at bounding box center [969, 657] width 95 height 29
click at [973, 643] on th "Rp. 21,430,160" at bounding box center [969, 657] width 95 height 29
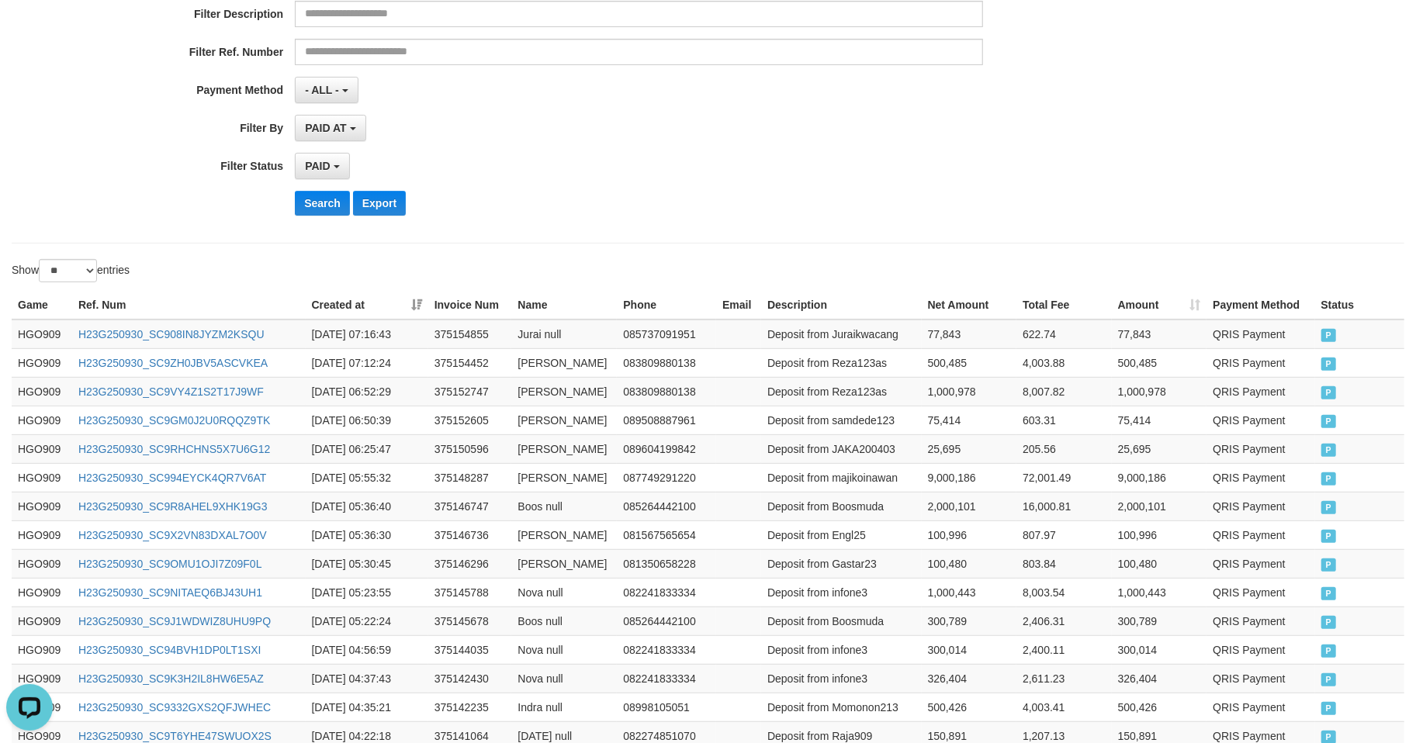
scroll to position [0, 0]
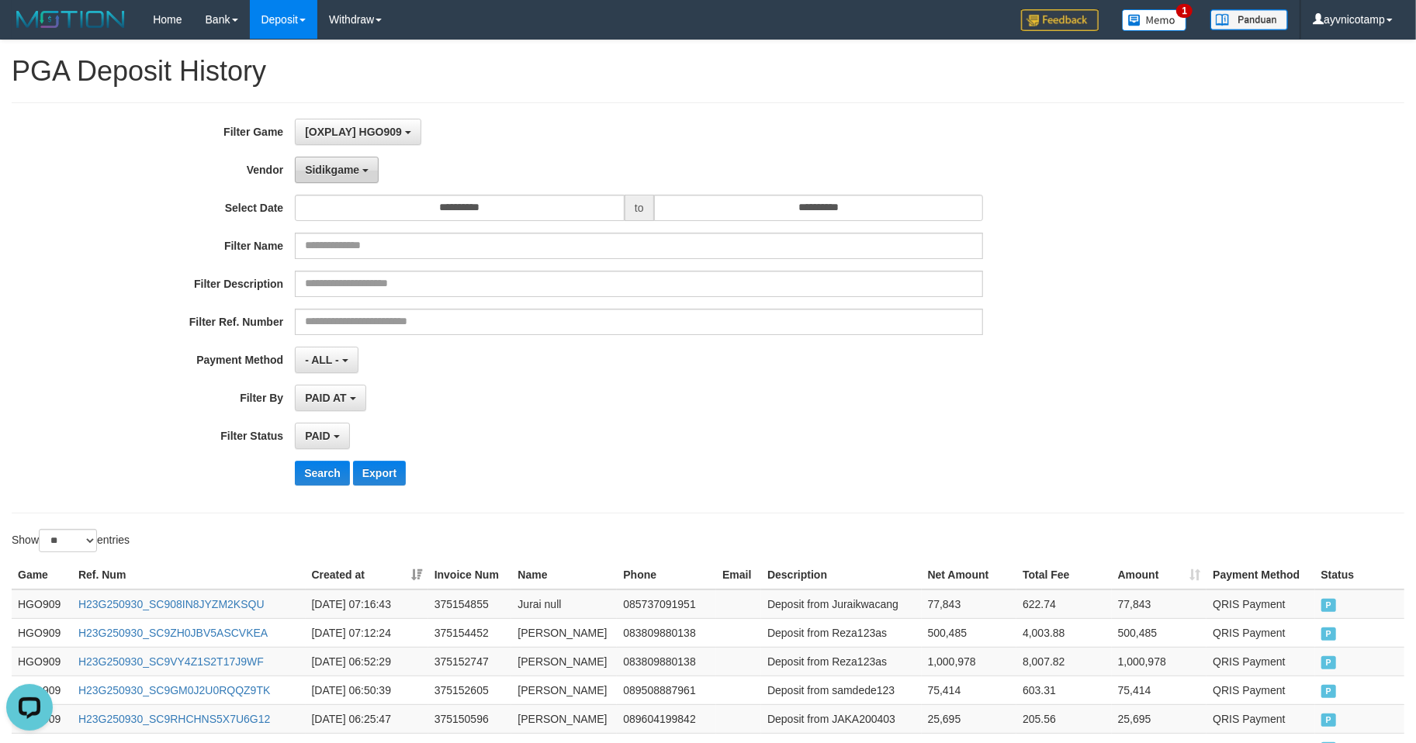
click at [345, 159] on button "Sidikgame" at bounding box center [337, 170] width 84 height 26
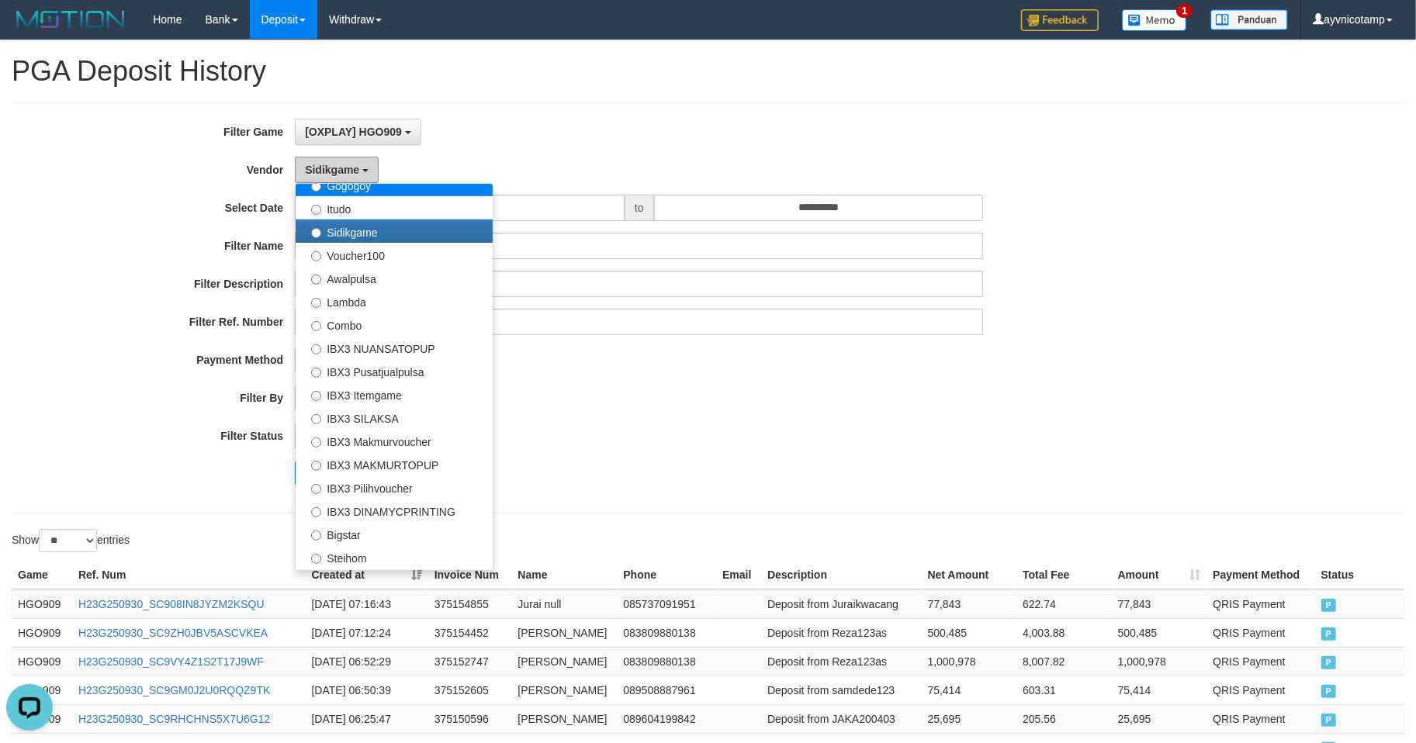
scroll to position [580, 0]
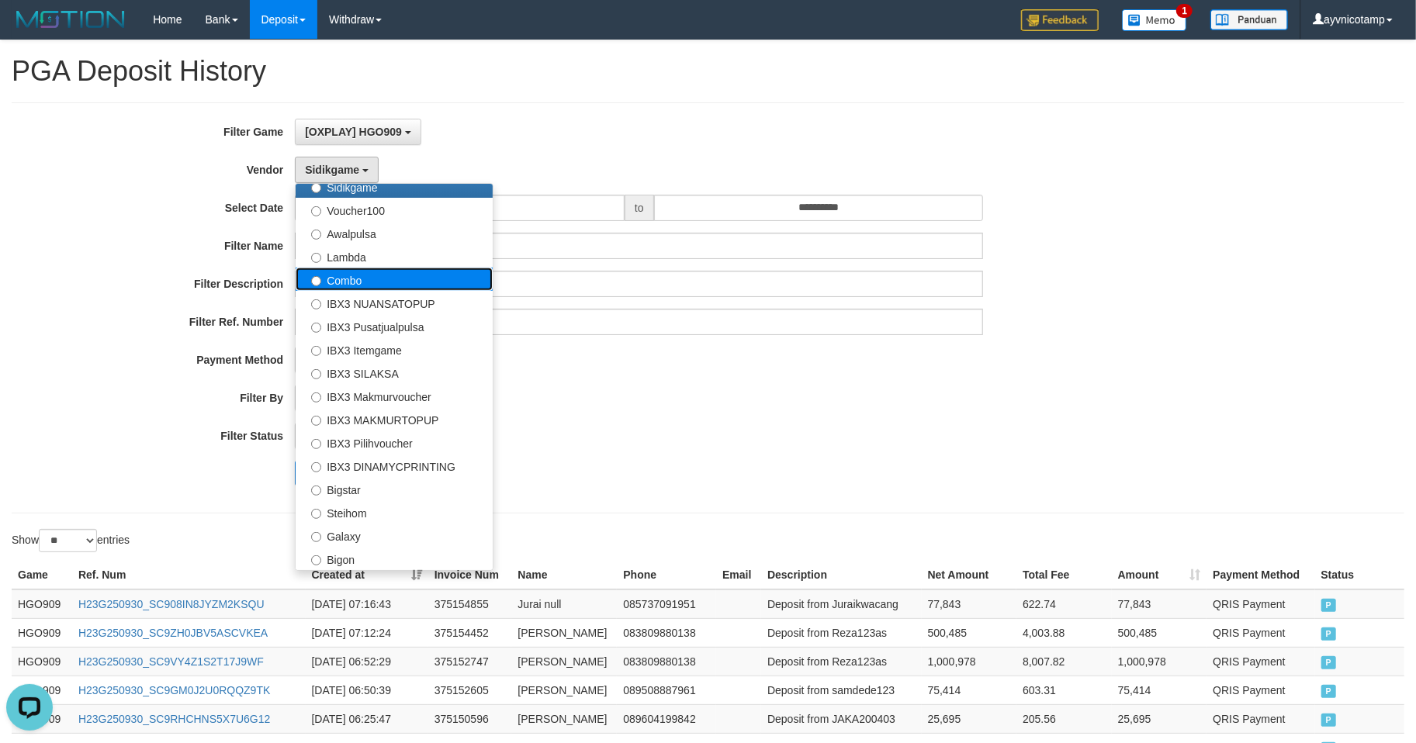
click at [352, 276] on label "Combo" at bounding box center [394, 279] width 197 height 23
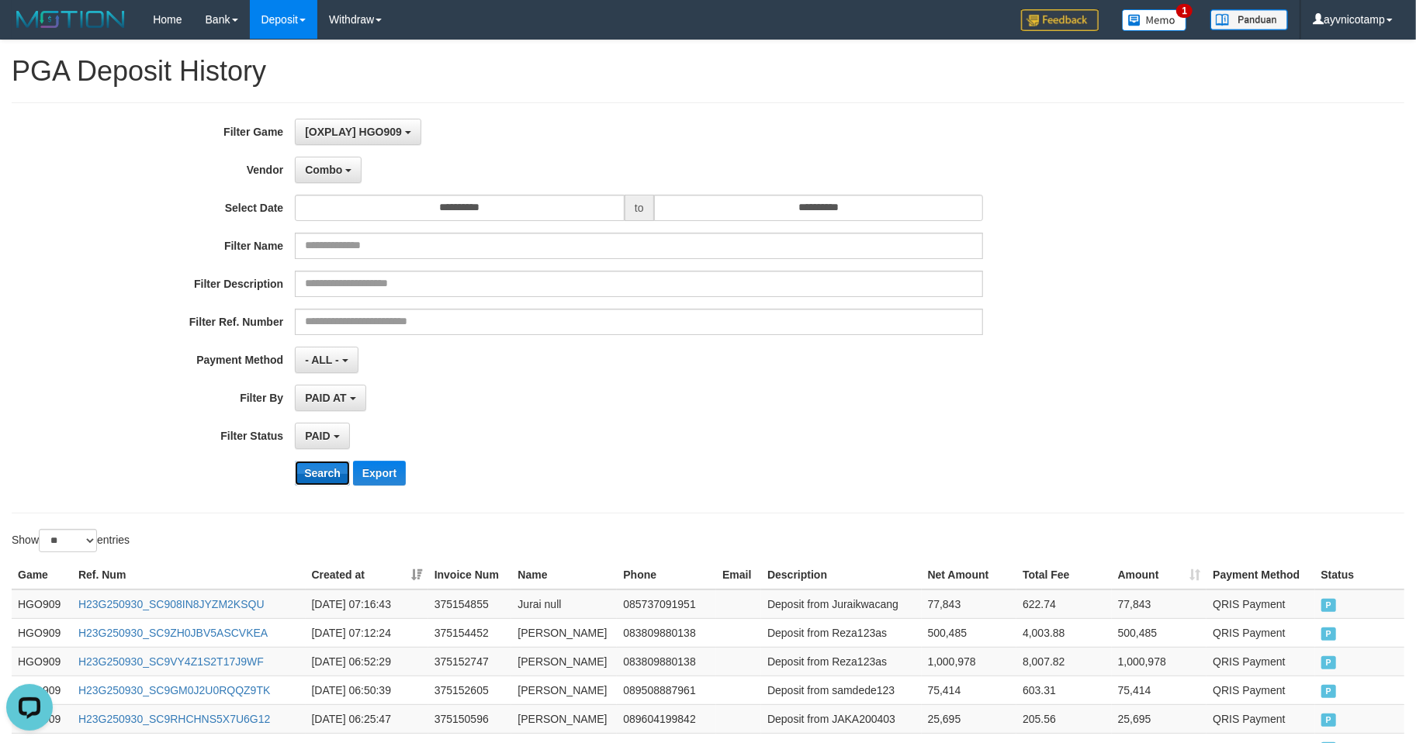
click at [317, 475] on button "Search" at bounding box center [322, 473] width 55 height 25
click at [836, 433] on div "PAID SELECT ALL - ALL - SELECT STATUS PENDING/UNPAID PAID CANCELED EXPIRED" at bounding box center [639, 436] width 688 height 26
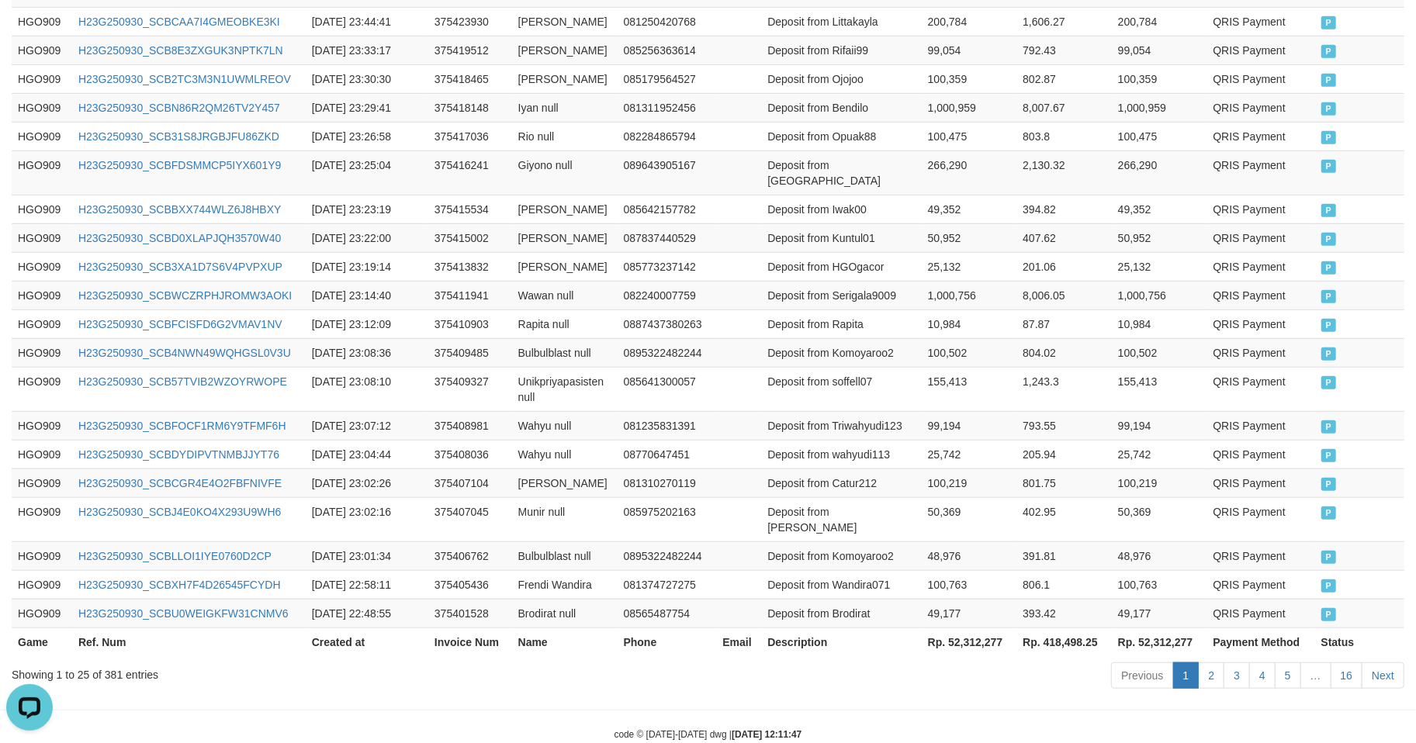
click at [969, 628] on th "Rp. 52,312,277" at bounding box center [969, 642] width 95 height 29
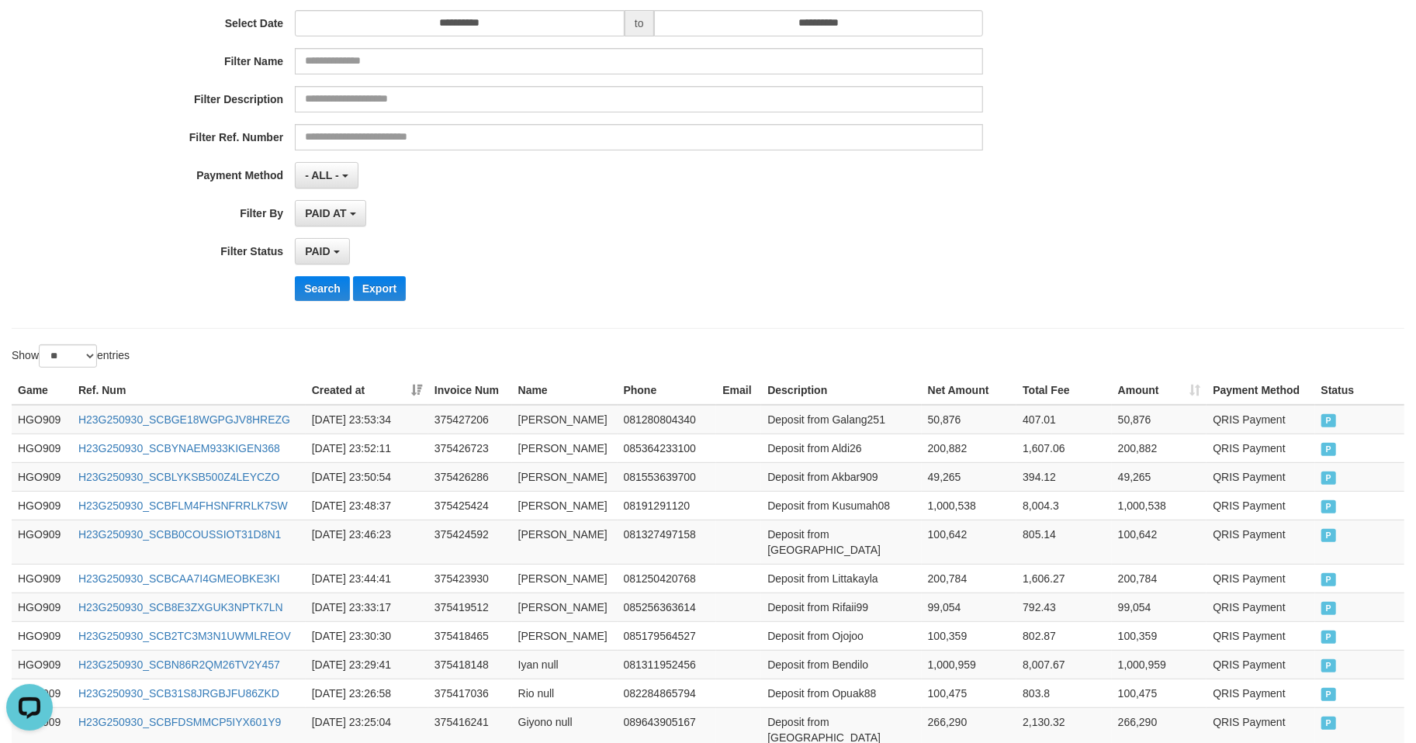
scroll to position [0, 0]
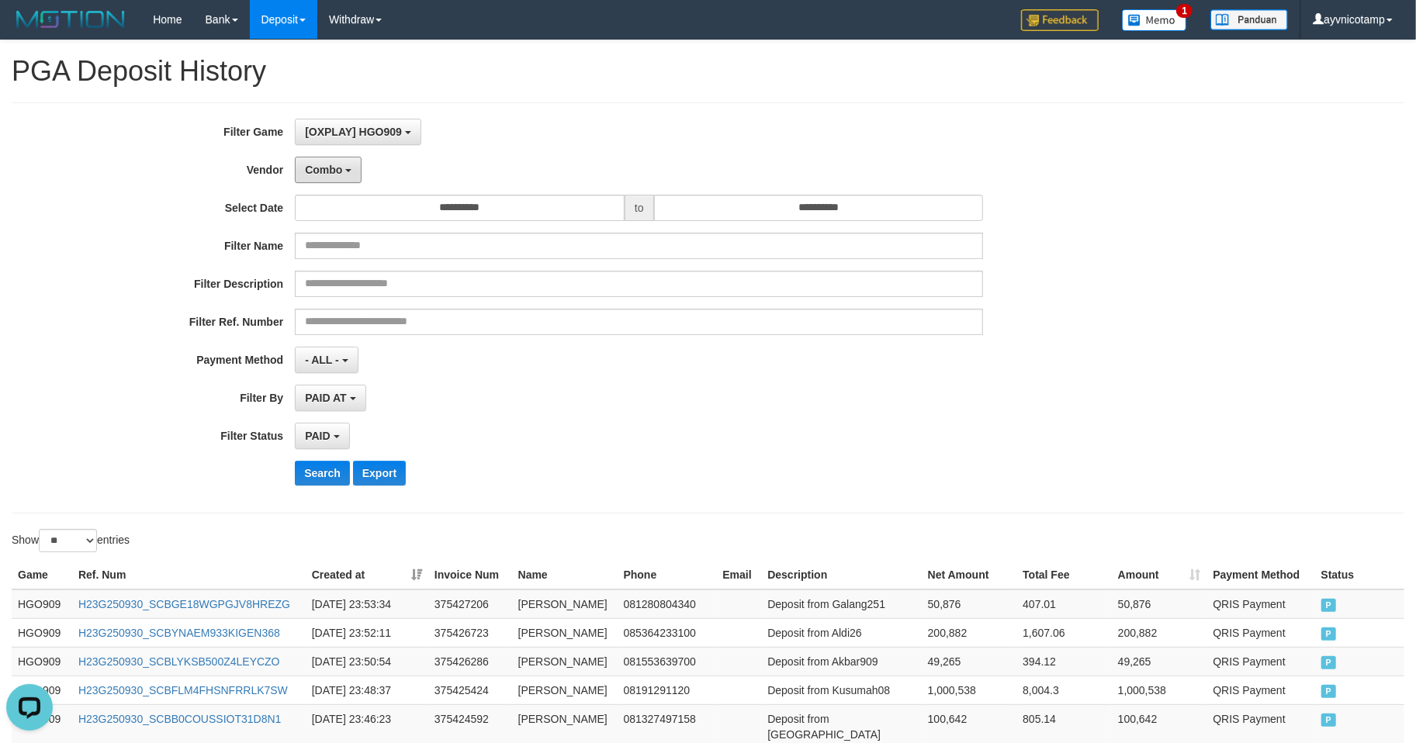
drag, startPoint x: 329, startPoint y: 174, endPoint x: 349, endPoint y: 324, distance: 151.9
click at [329, 175] on span "Combo" at bounding box center [323, 170] width 37 height 12
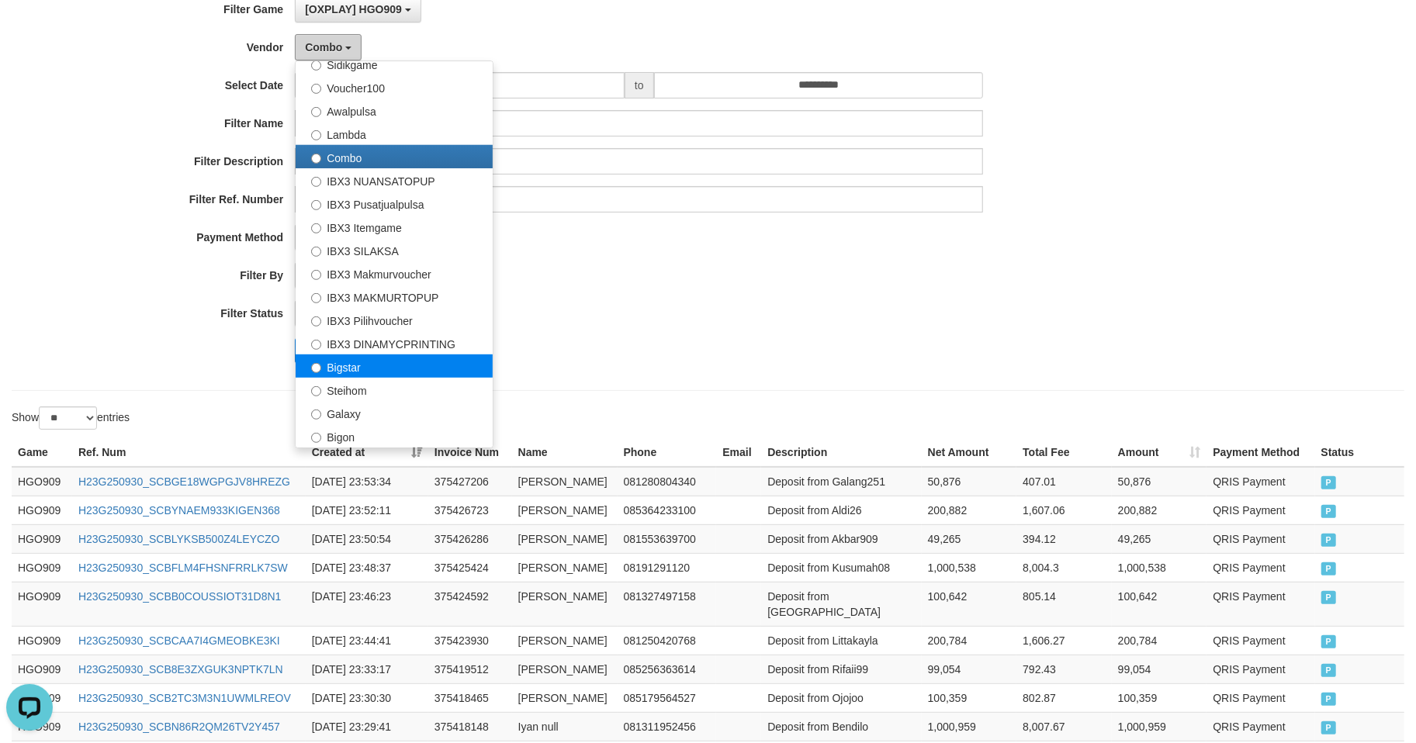
scroll to position [137, 0]
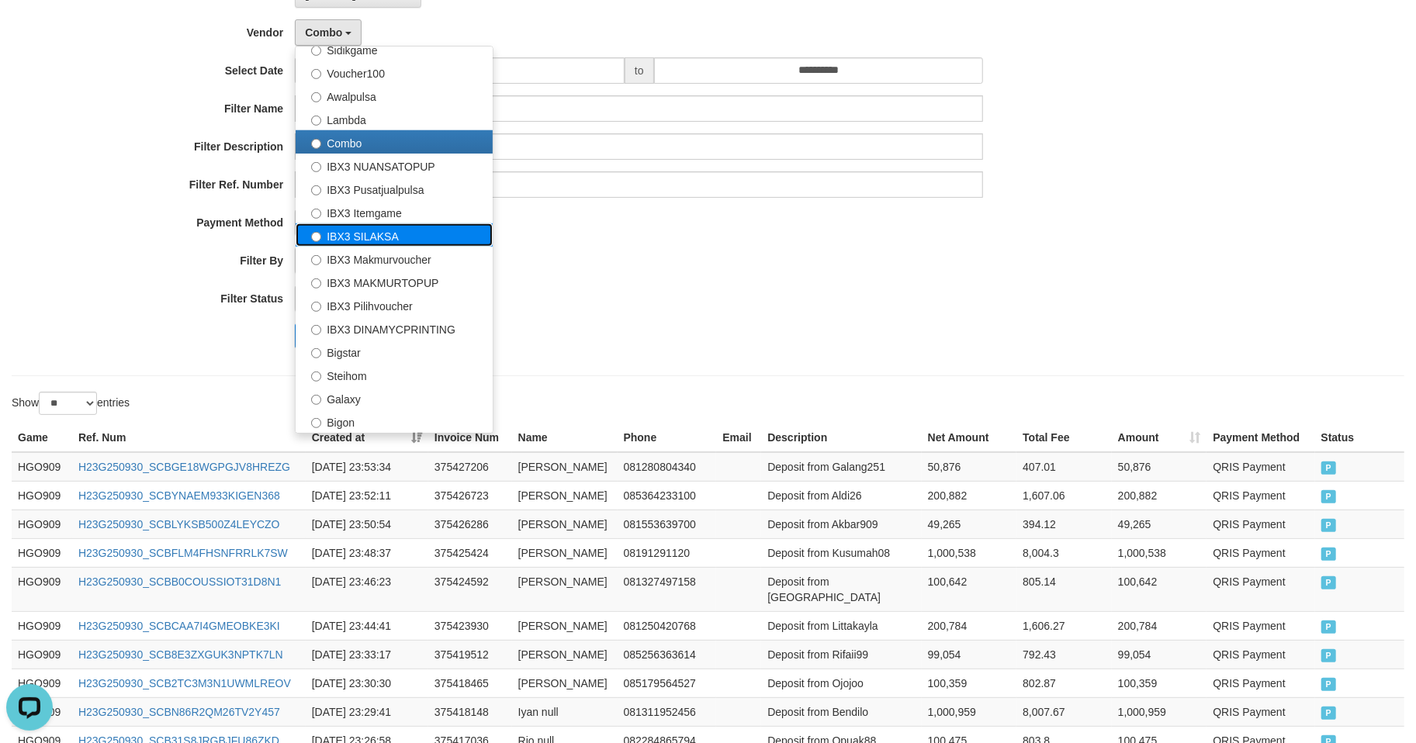
click at [369, 234] on label "IBX3 SILAKSA" at bounding box center [394, 234] width 197 height 23
select select "**********"
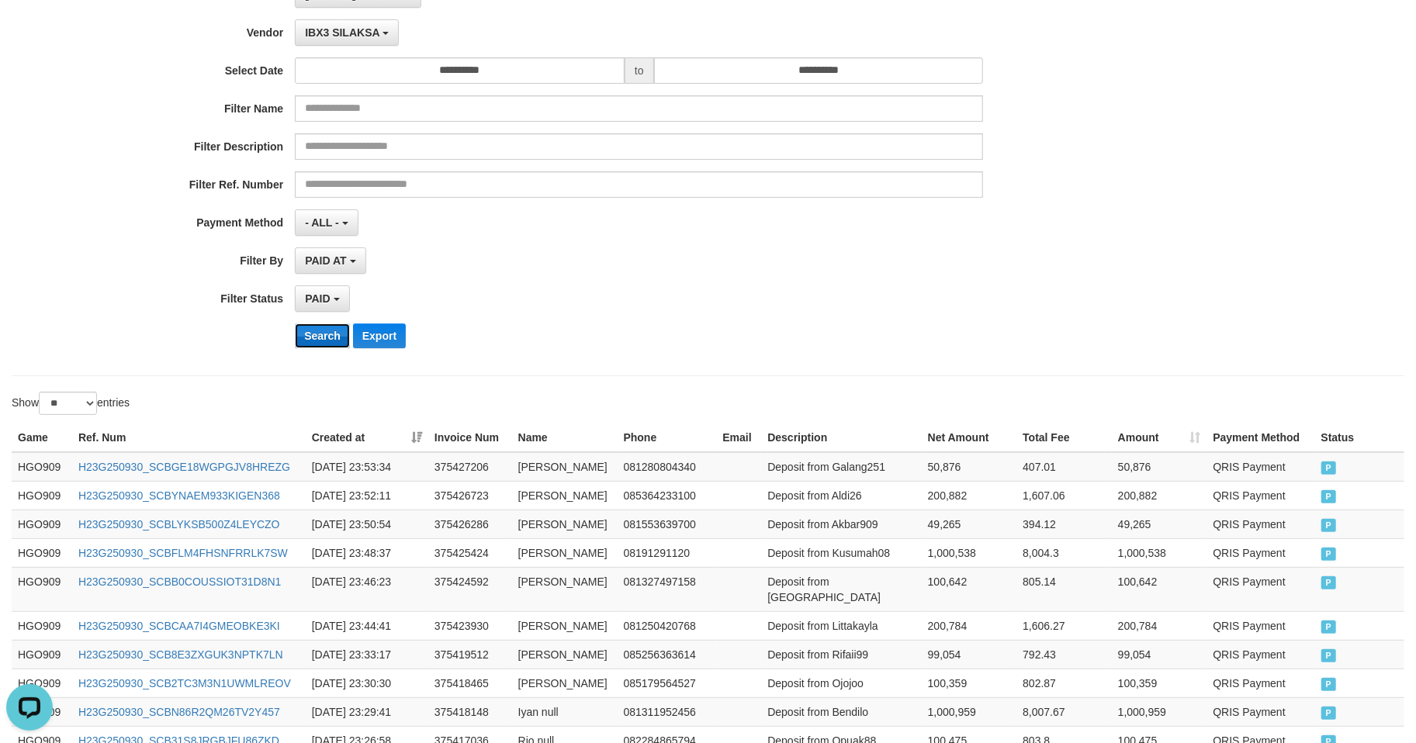
click at [311, 333] on button "Search" at bounding box center [322, 336] width 55 height 25
click at [705, 318] on div "**********" at bounding box center [590, 170] width 1180 height 379
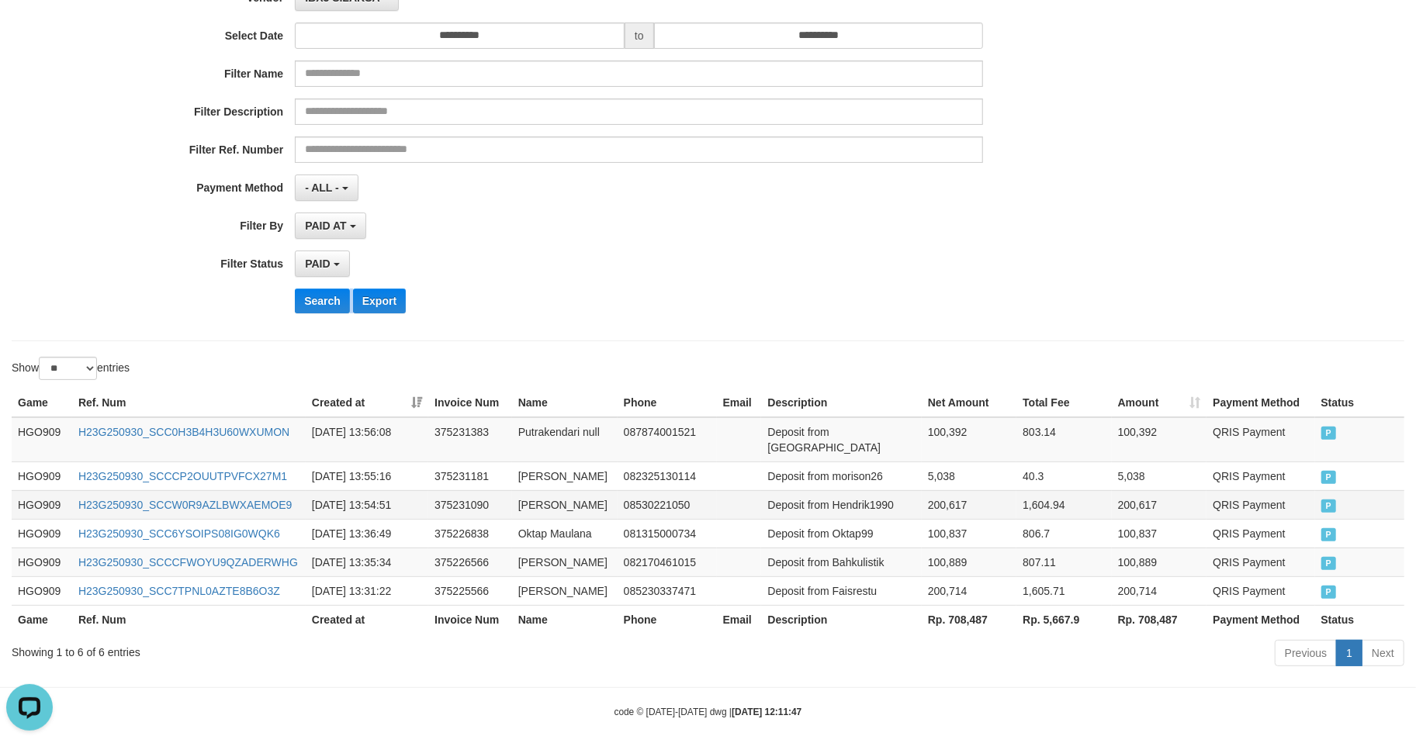
scroll to position [175, 0]
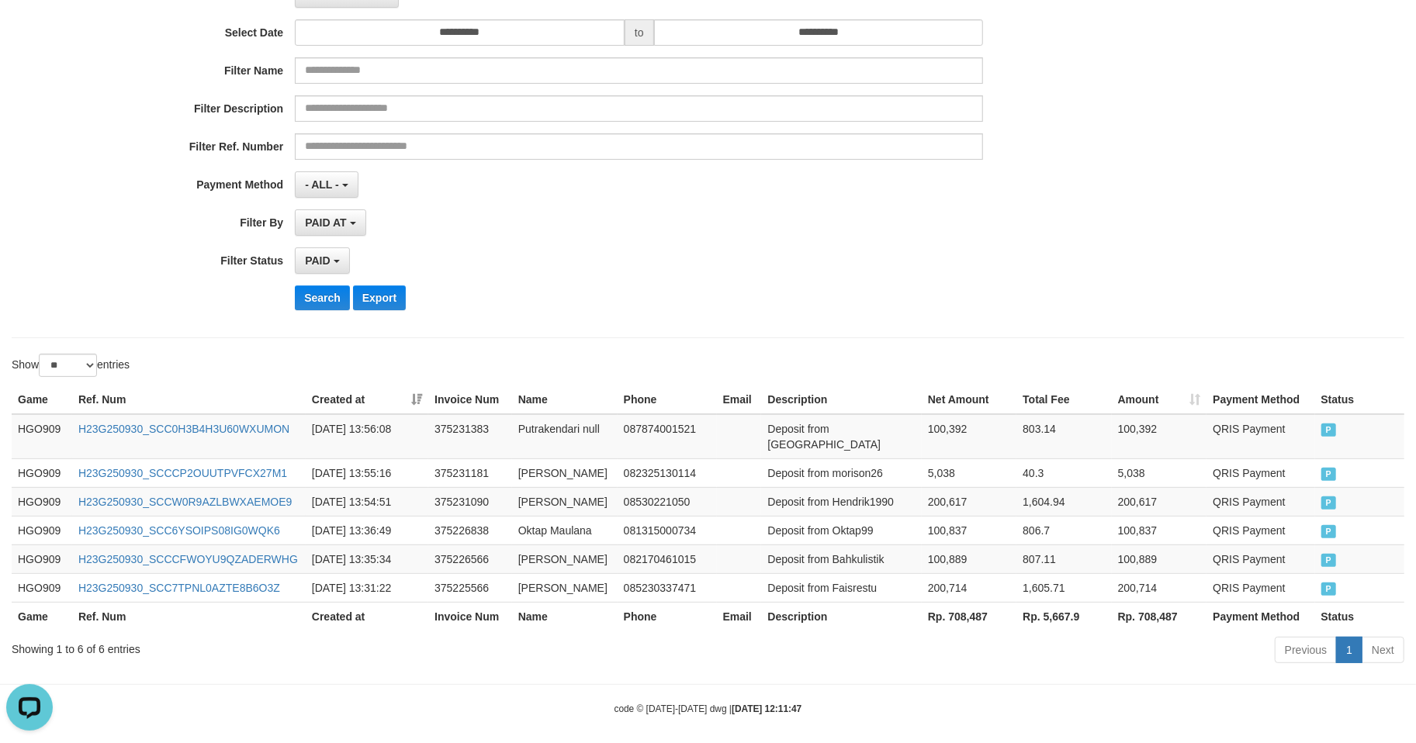
click at [960, 605] on th "Rp. 708,487" at bounding box center [969, 616] width 95 height 29
click at [1022, 182] on div "**********" at bounding box center [590, 184] width 1180 height 26
drag, startPoint x: 901, startPoint y: 312, endPoint x: 900, endPoint y: 320, distance: 7.8
click at [901, 310] on div "Search Export" at bounding box center [737, 298] width 885 height 25
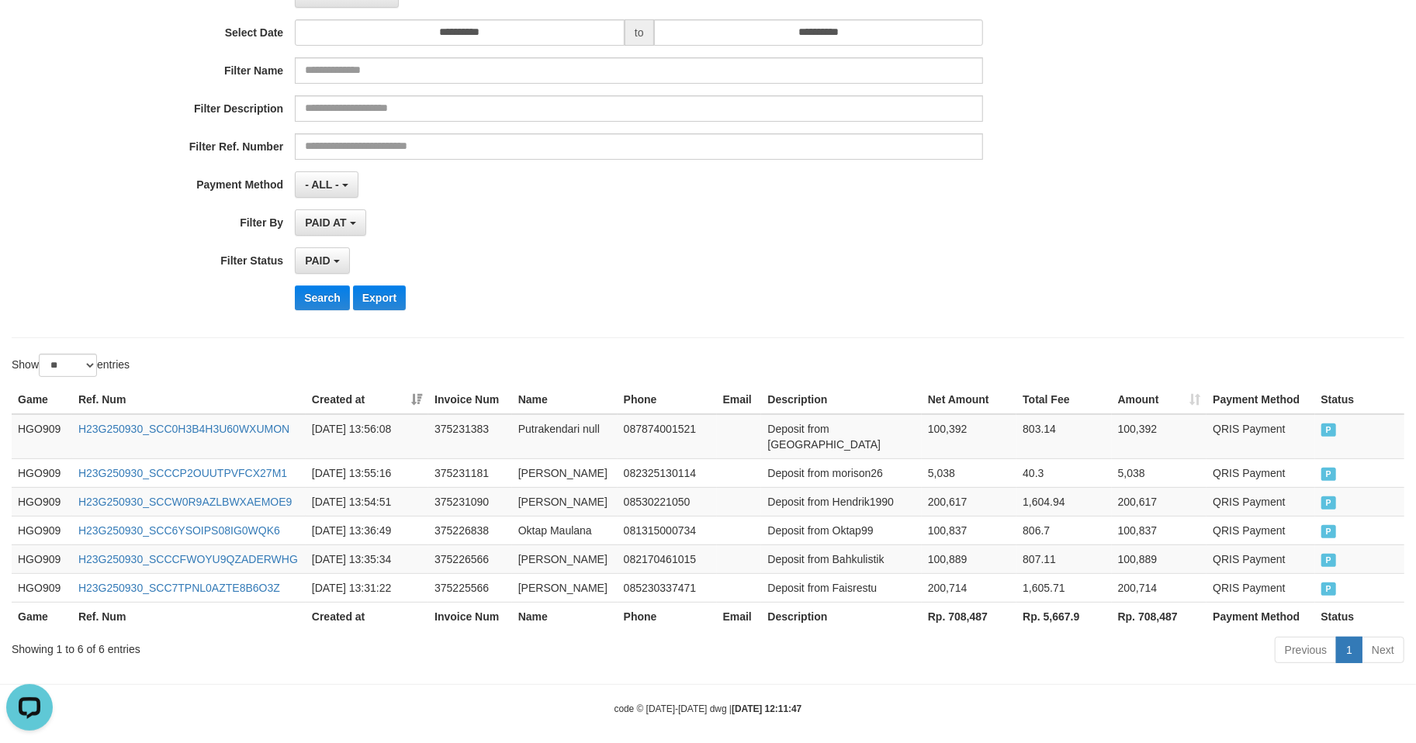
click at [118, 287] on div "Search Export" at bounding box center [590, 298] width 1180 height 25
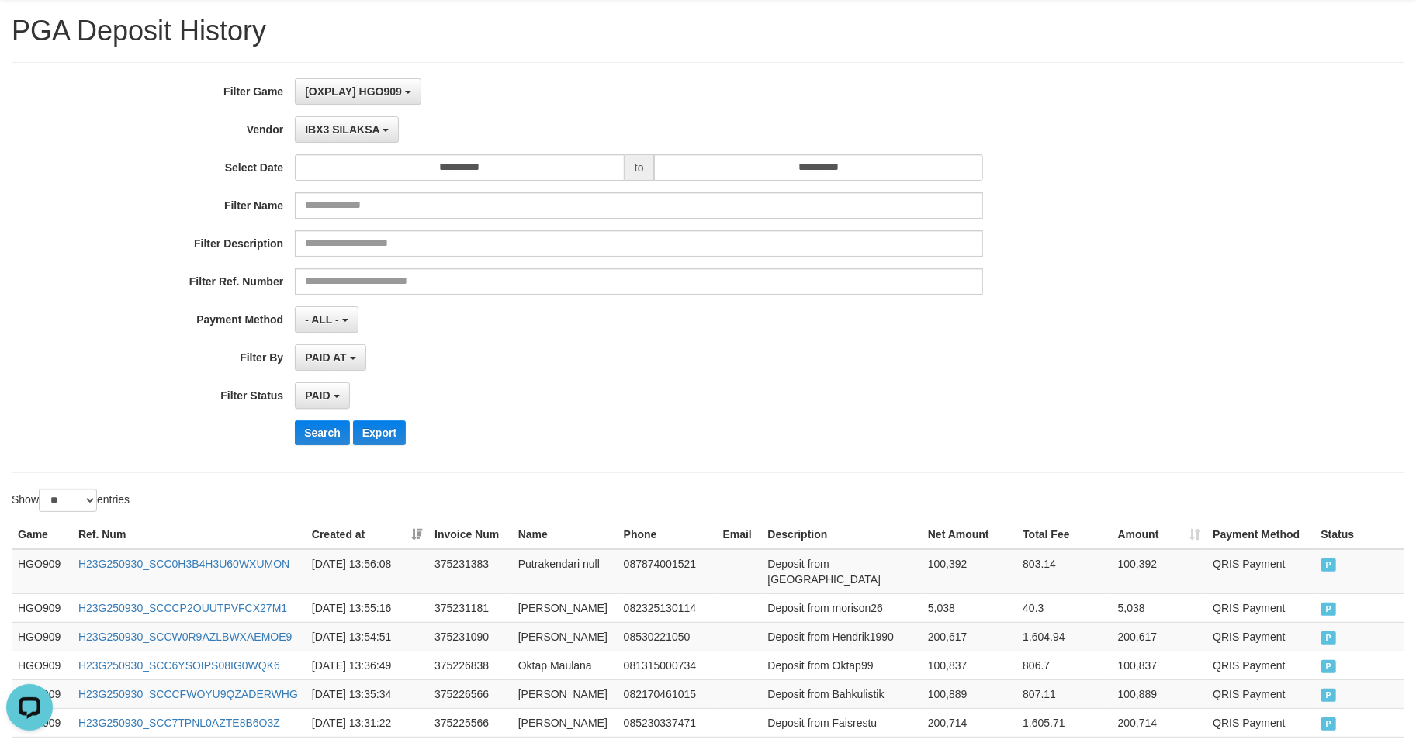
scroll to position [0, 0]
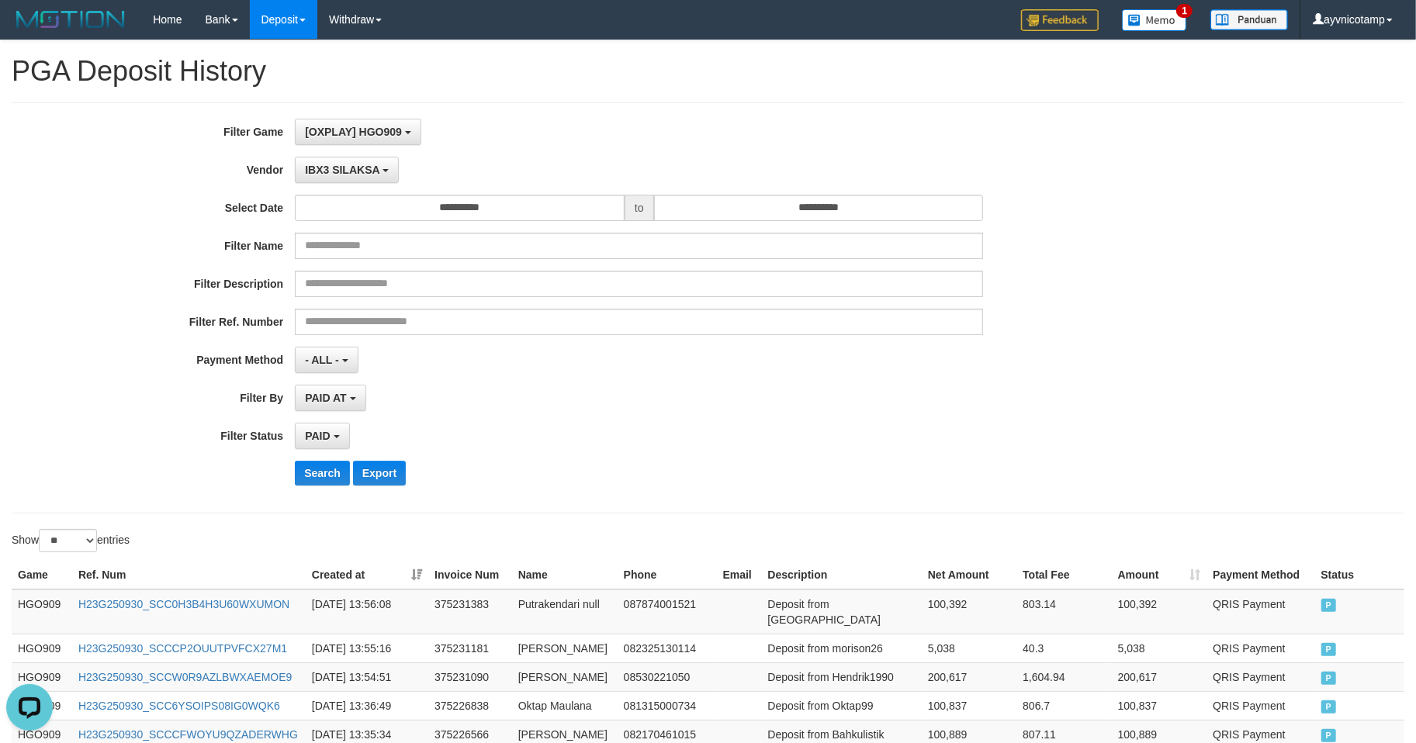
click at [754, 134] on div "[OXPLAY] HGO909 SELECT GAME [OXPLAY] HGO909" at bounding box center [639, 132] width 688 height 26
